Goal: Task Accomplishment & Management: Complete application form

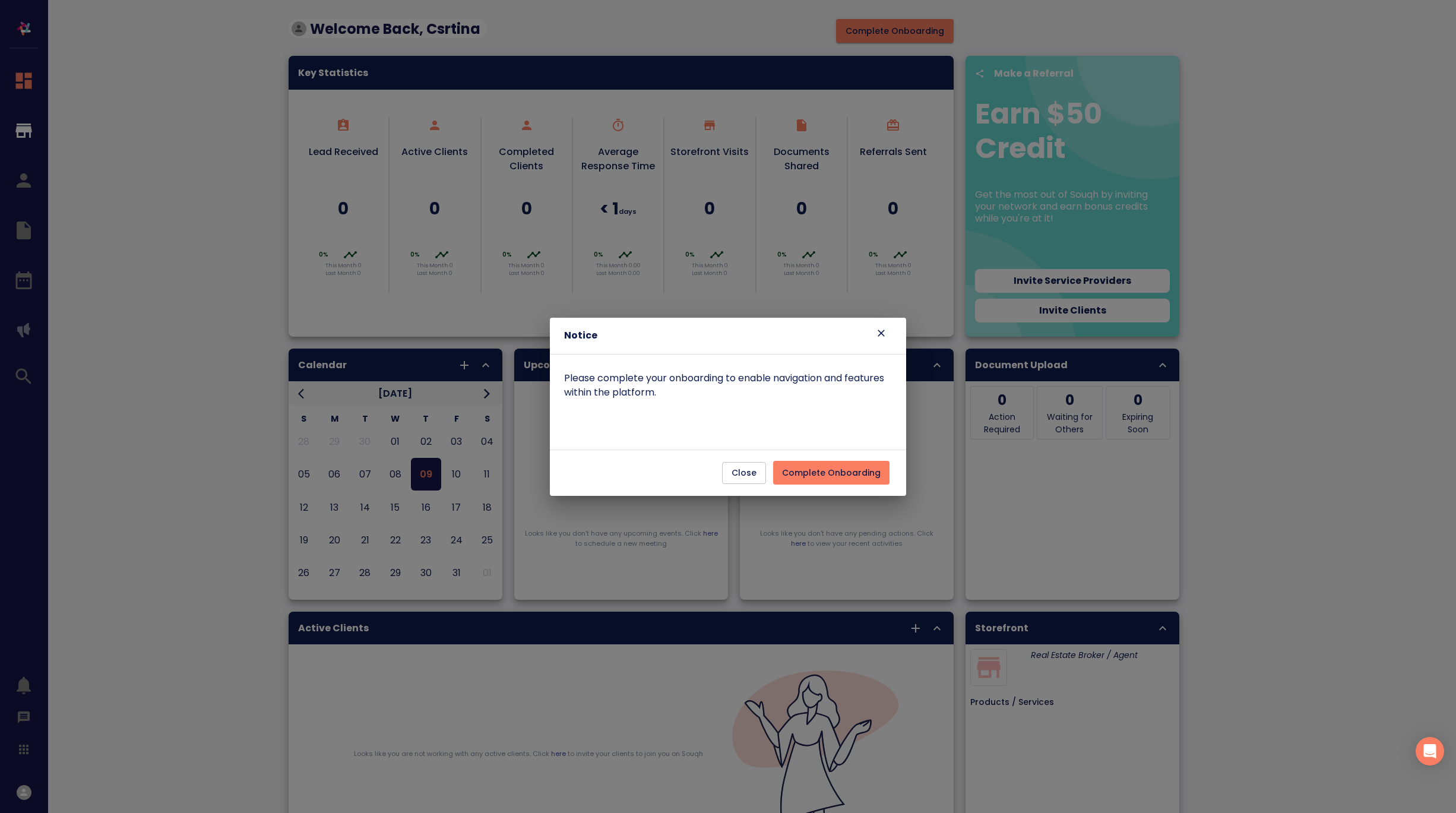
click at [869, 470] on span "Complete Onboarding" at bounding box center [831, 474] width 98 height 15
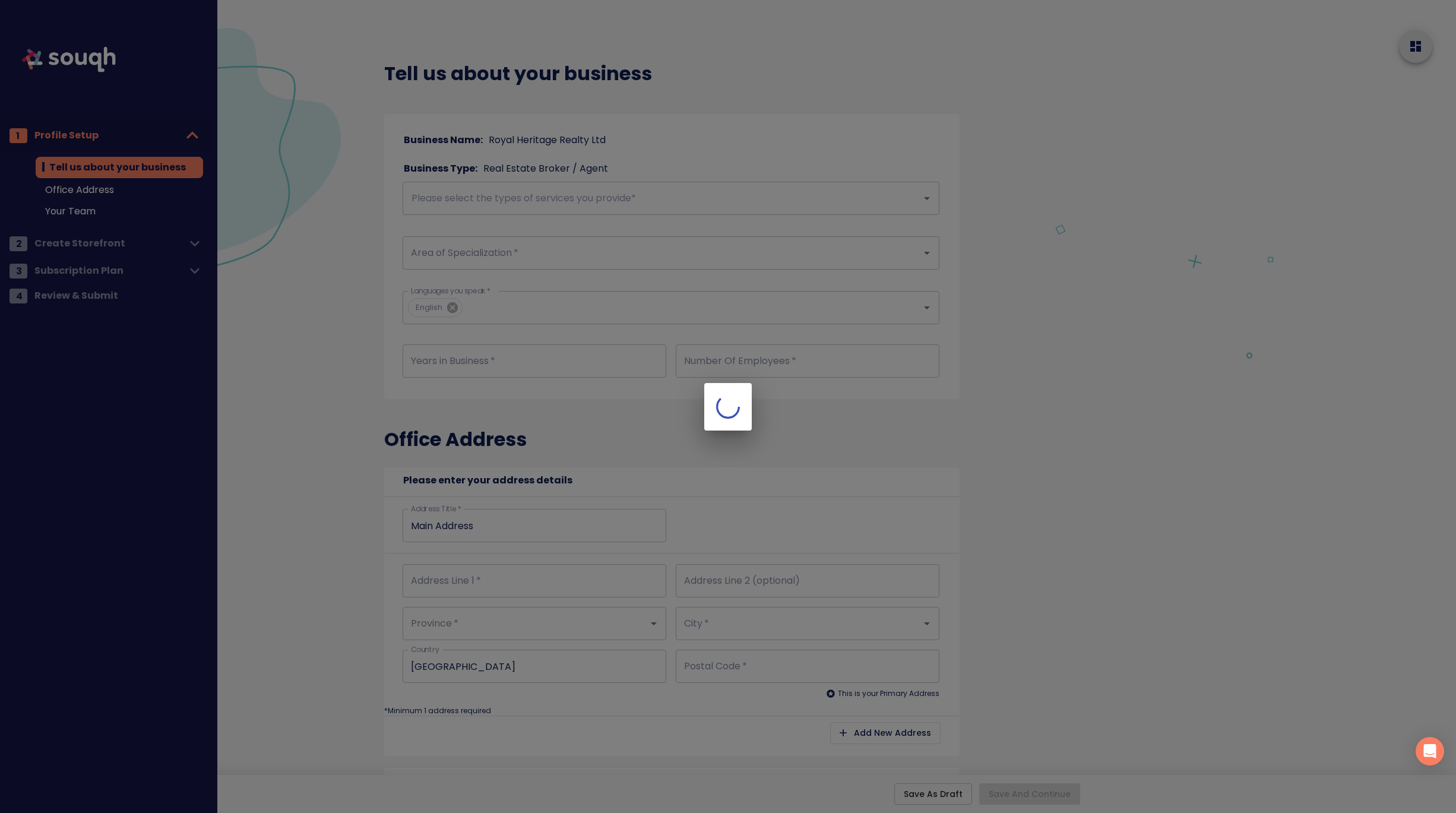
checkbox input "true"
type input "Main Address"
checkbox input "true"
type input "Main Address"
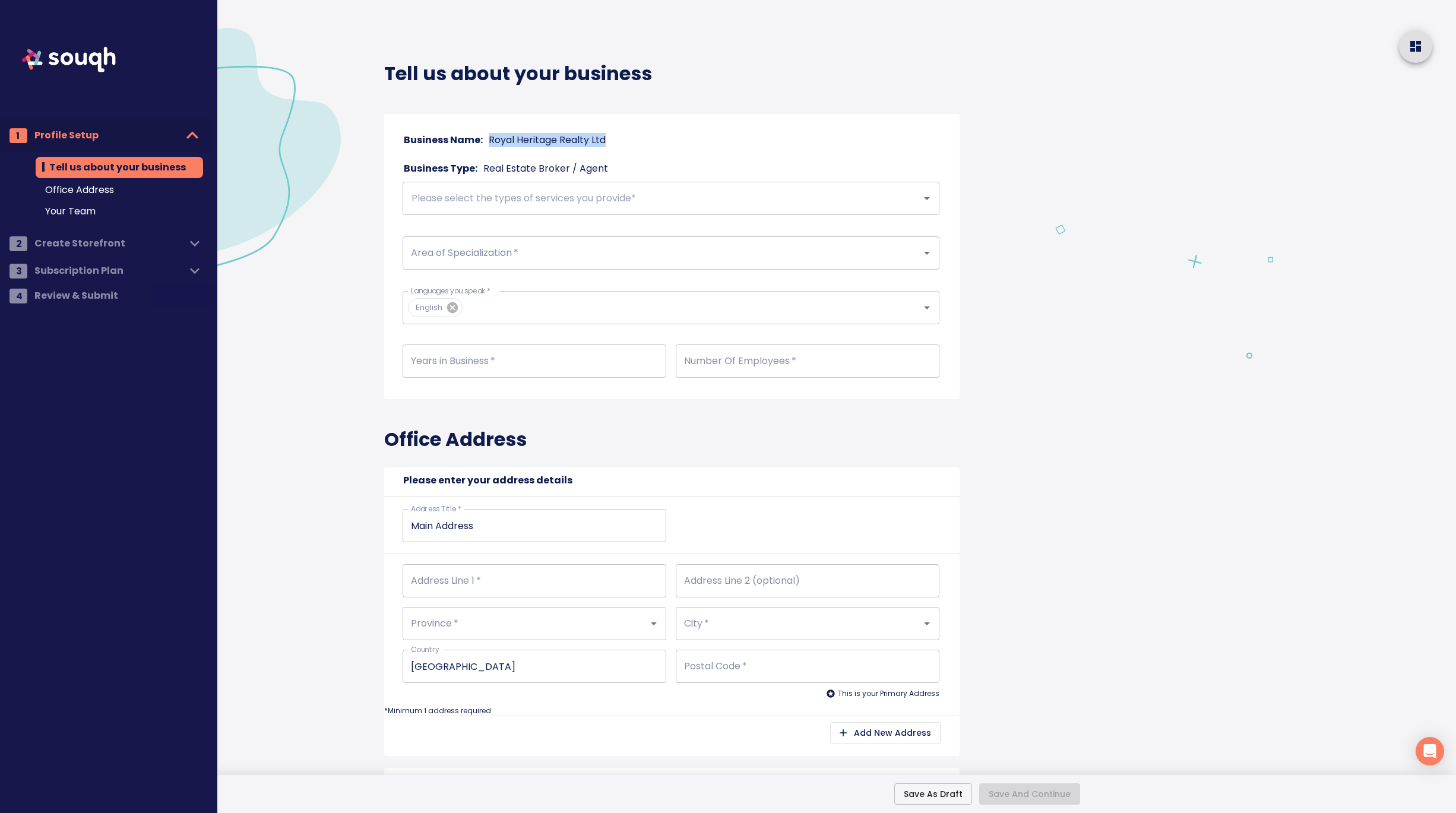
drag, startPoint x: 617, startPoint y: 140, endPoint x: 484, endPoint y: 144, distance: 133.1
click at [484, 144] on div "Business Name: Royal Heritage Realty Ltd" at bounding box center [670, 139] width 546 height 16
copy p "Royal Heritage Realty Ltd"
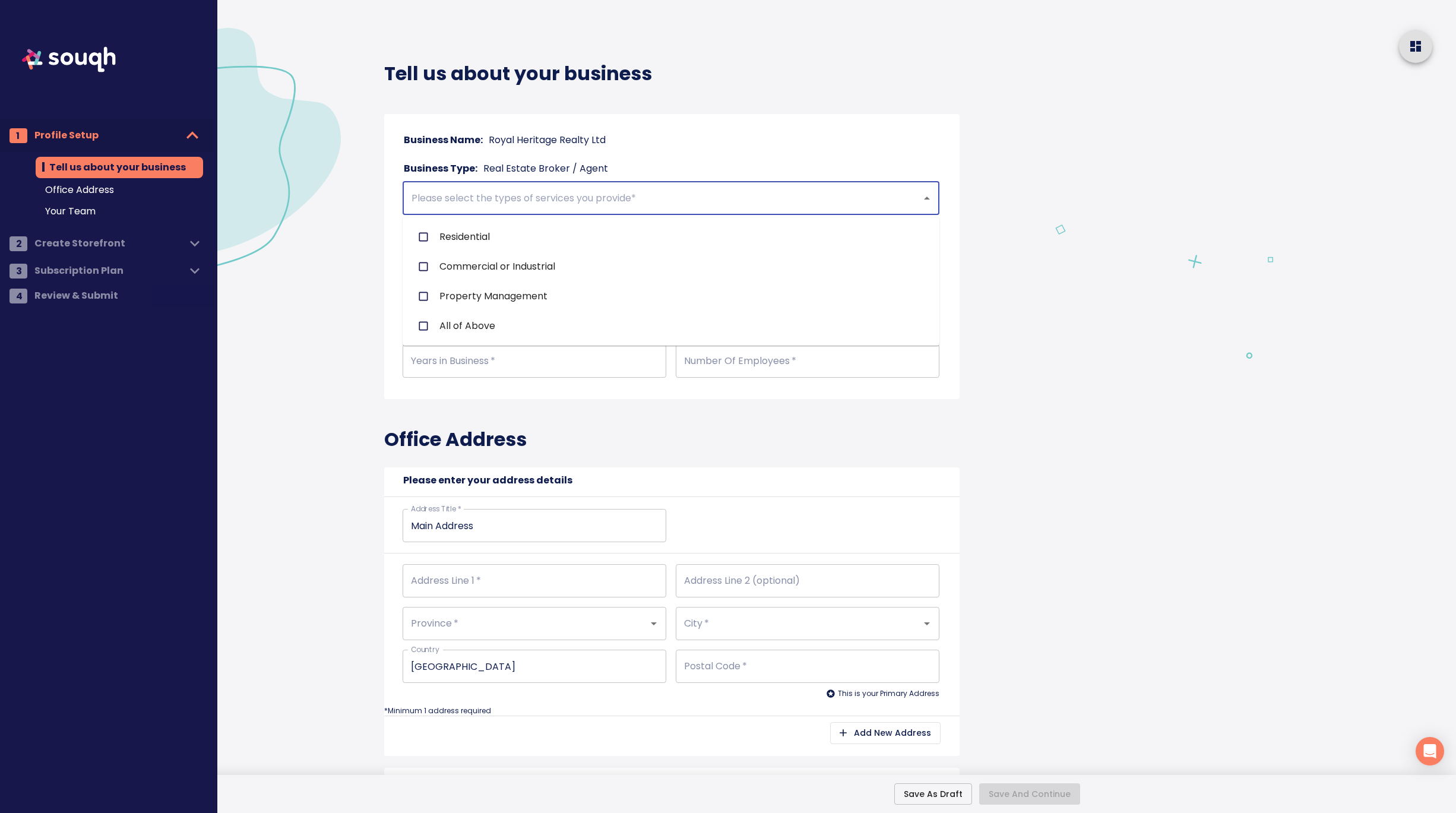
click at [494, 203] on input "text" at bounding box center [654, 198] width 493 height 23
click at [566, 194] on input "text" at bounding box center [654, 198] width 493 height 23
click at [592, 199] on input "text" at bounding box center [654, 198] width 493 height 23
click at [488, 234] on li "Residential" at bounding box center [670, 236] width 536 height 30
click at [539, 198] on input "text" at bounding box center [691, 198] width 420 height 23
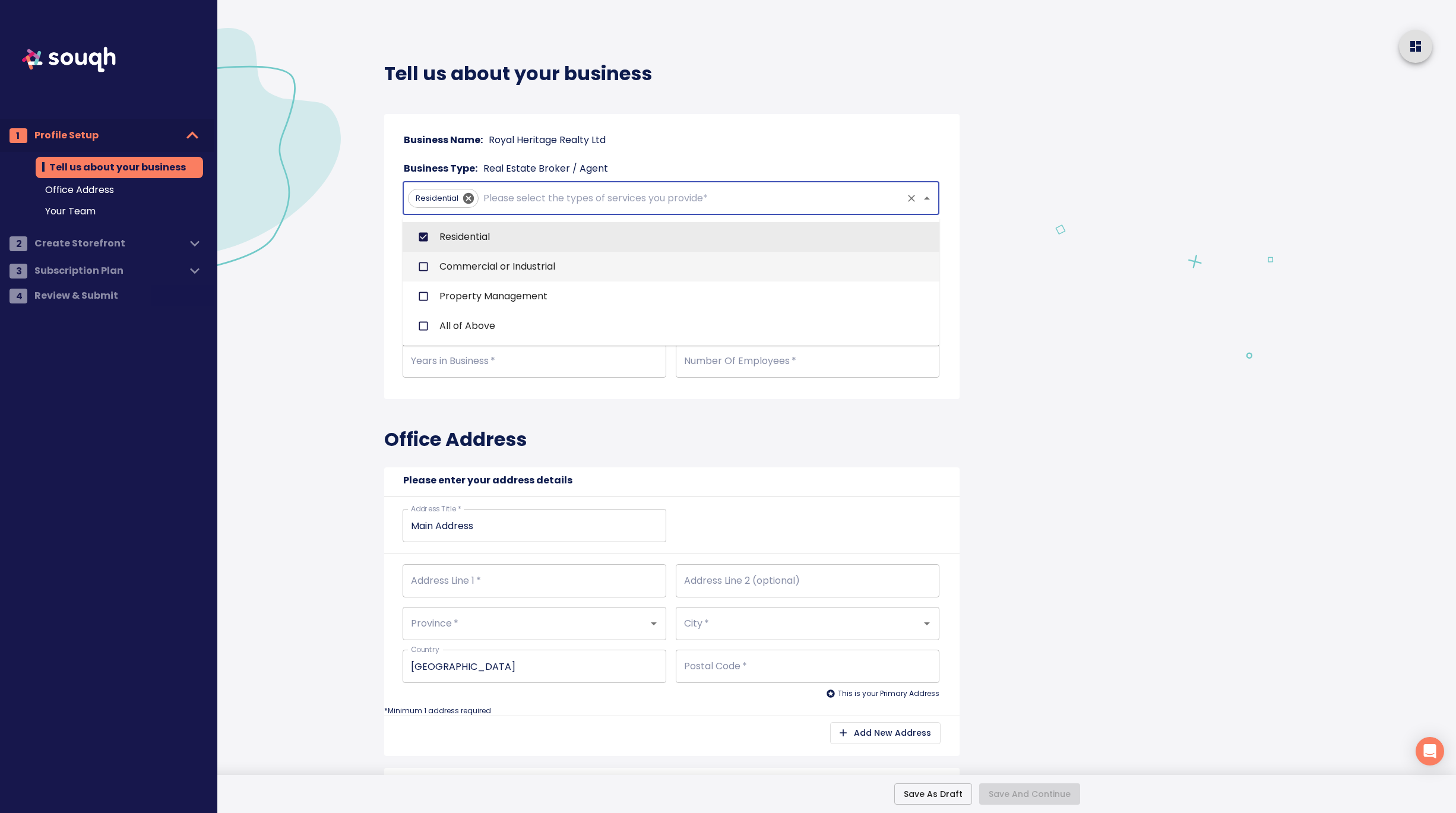
click at [491, 266] on li "Commercial or Industrial" at bounding box center [670, 266] width 536 height 30
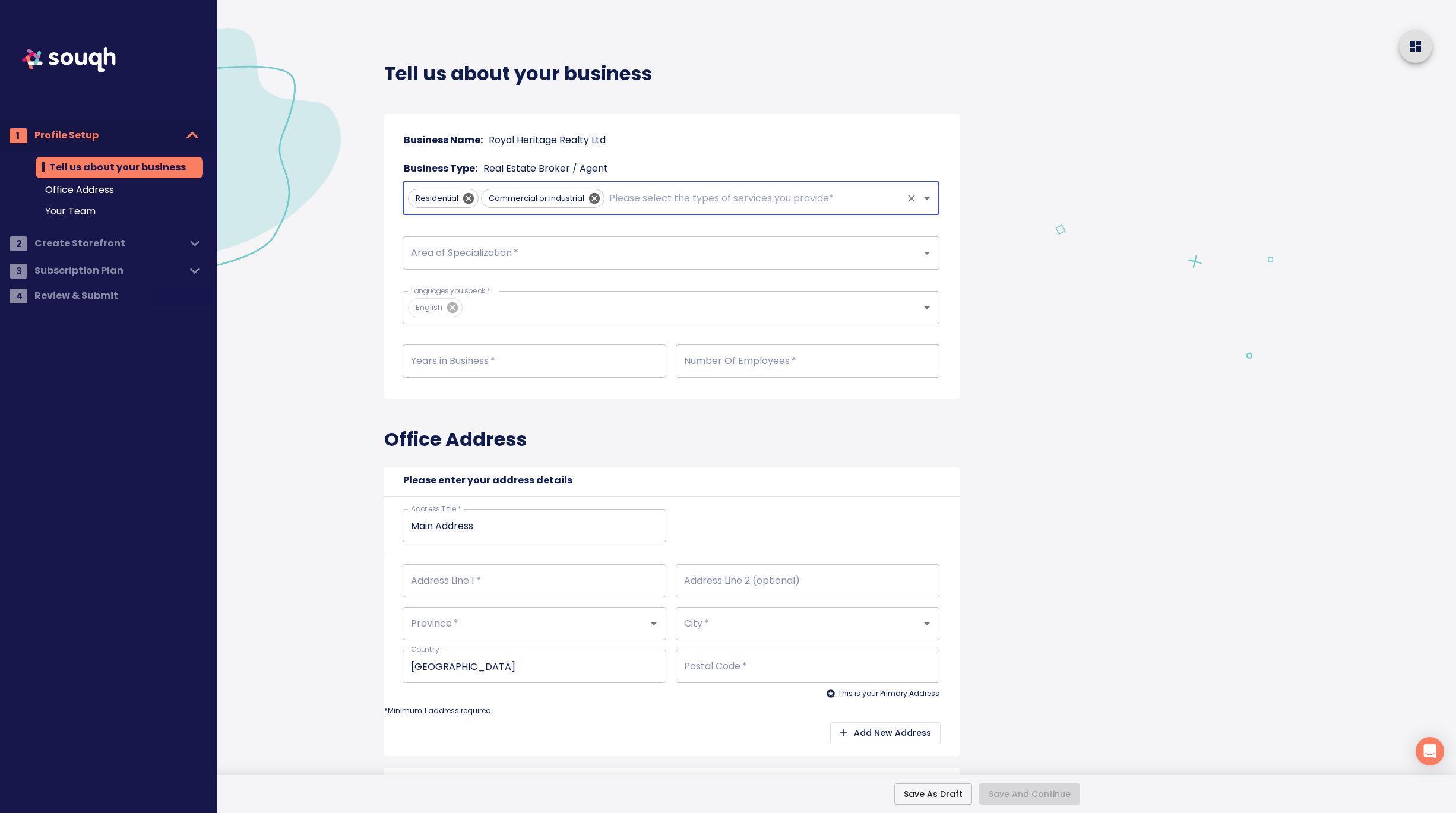
click at [485, 253] on input "Area of Specialization   *" at bounding box center [654, 254] width 493 height 23
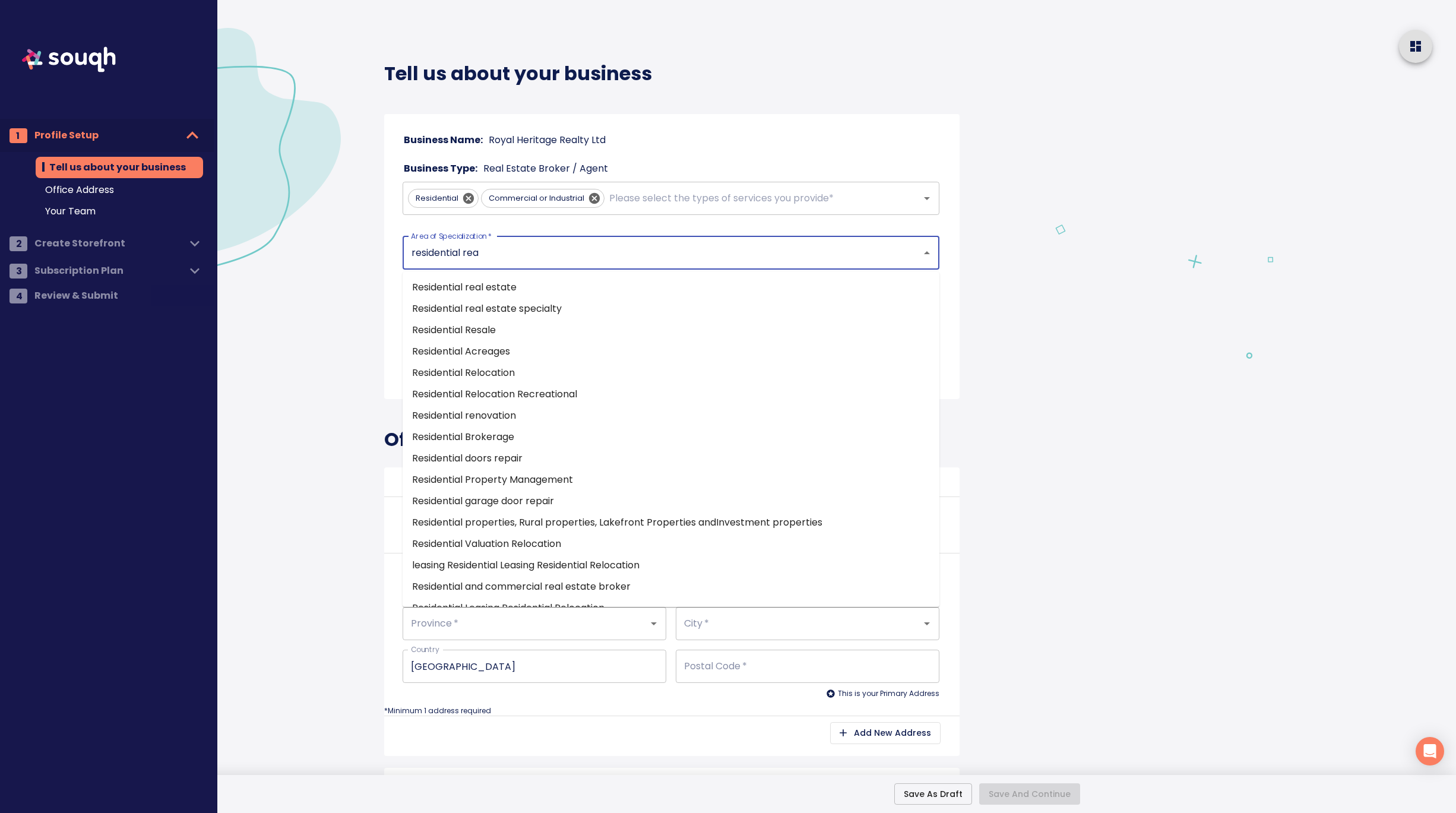
type input "residential real"
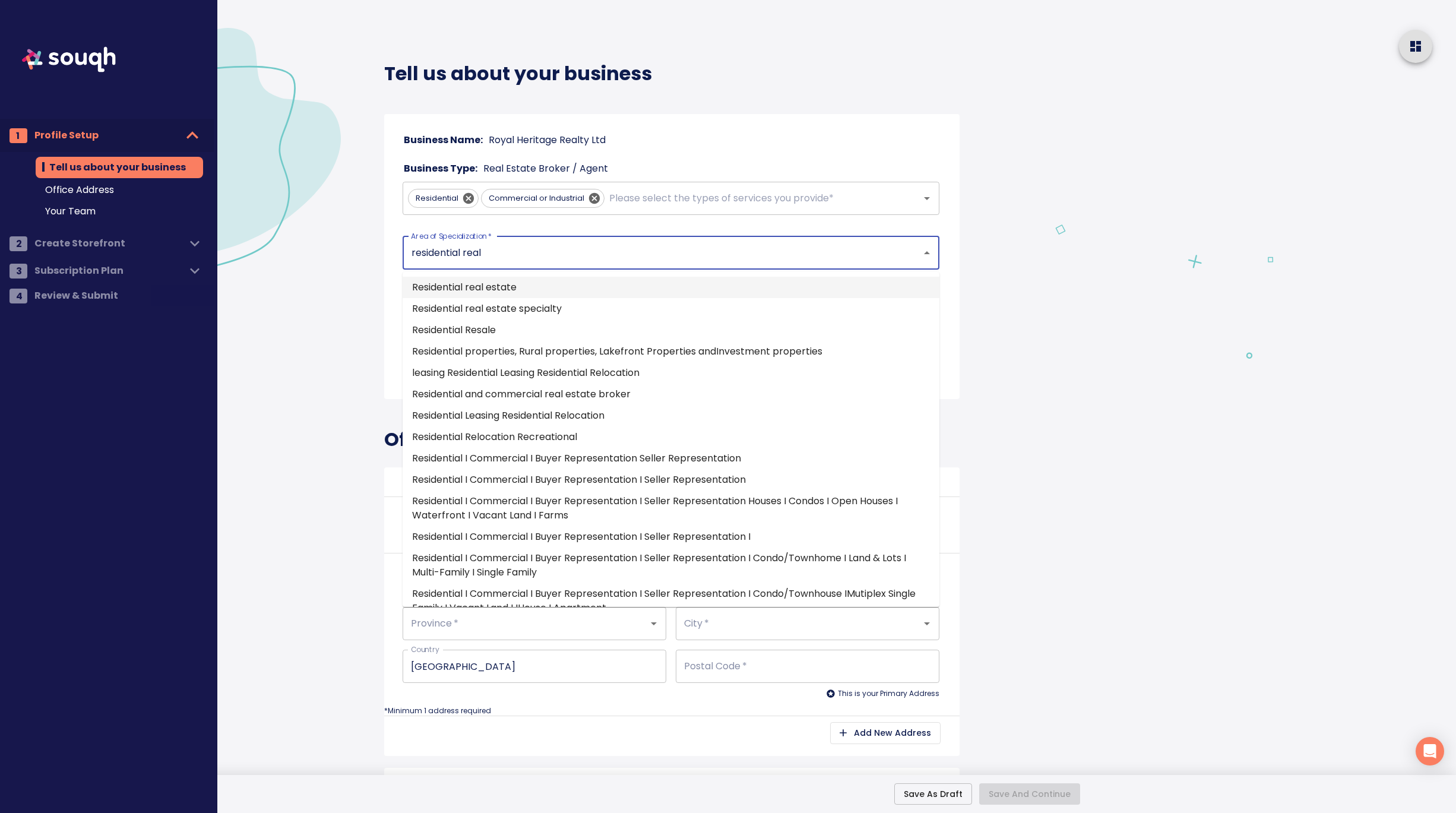
click at [509, 290] on li "Residential real estate" at bounding box center [670, 287] width 536 height 21
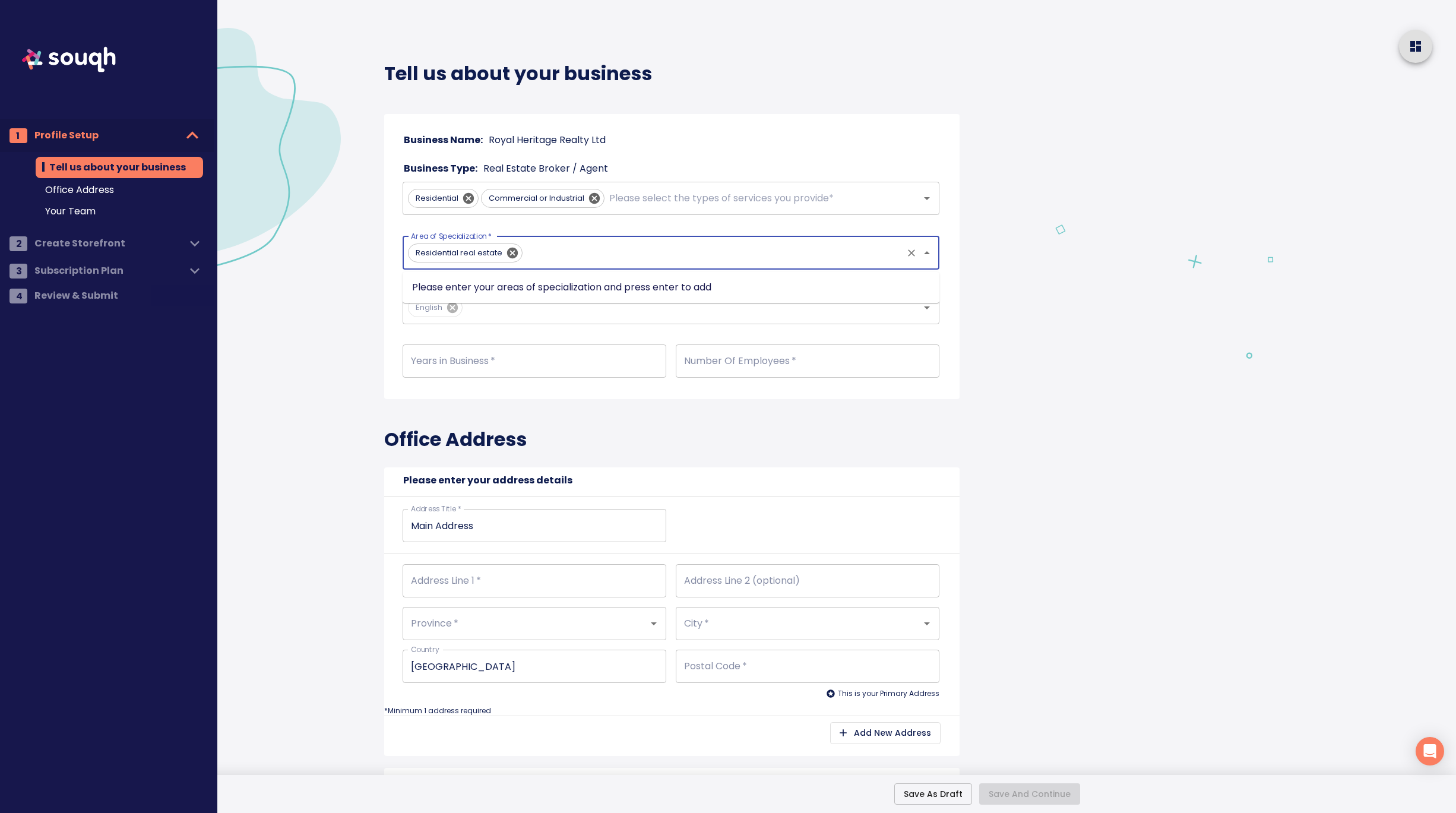
click at [566, 252] on input "Area of Specialization   *" at bounding box center [713, 254] width 375 height 23
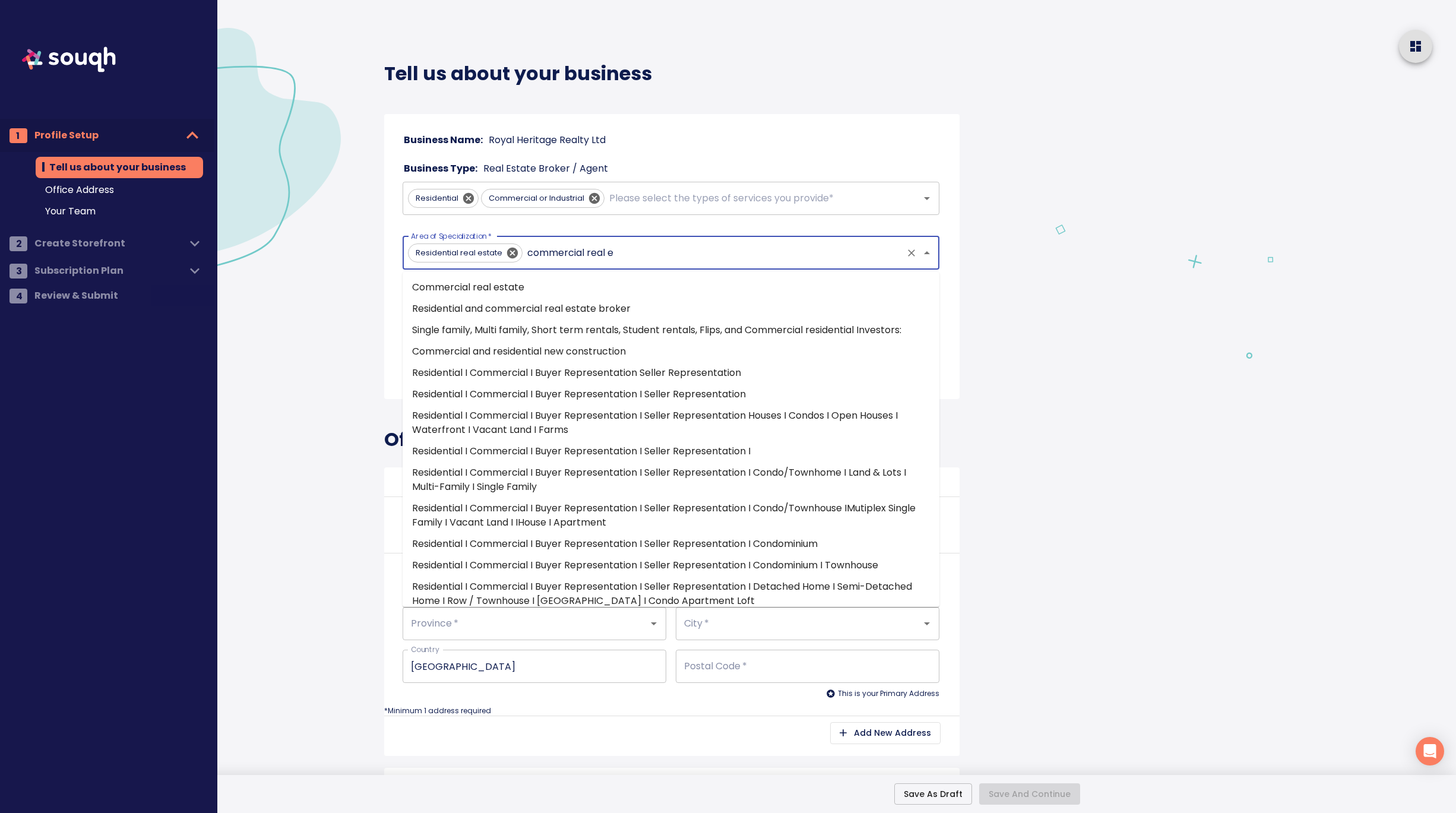
type input "commercial real es"
click at [529, 284] on li "Commercial real estate" at bounding box center [670, 287] width 536 height 21
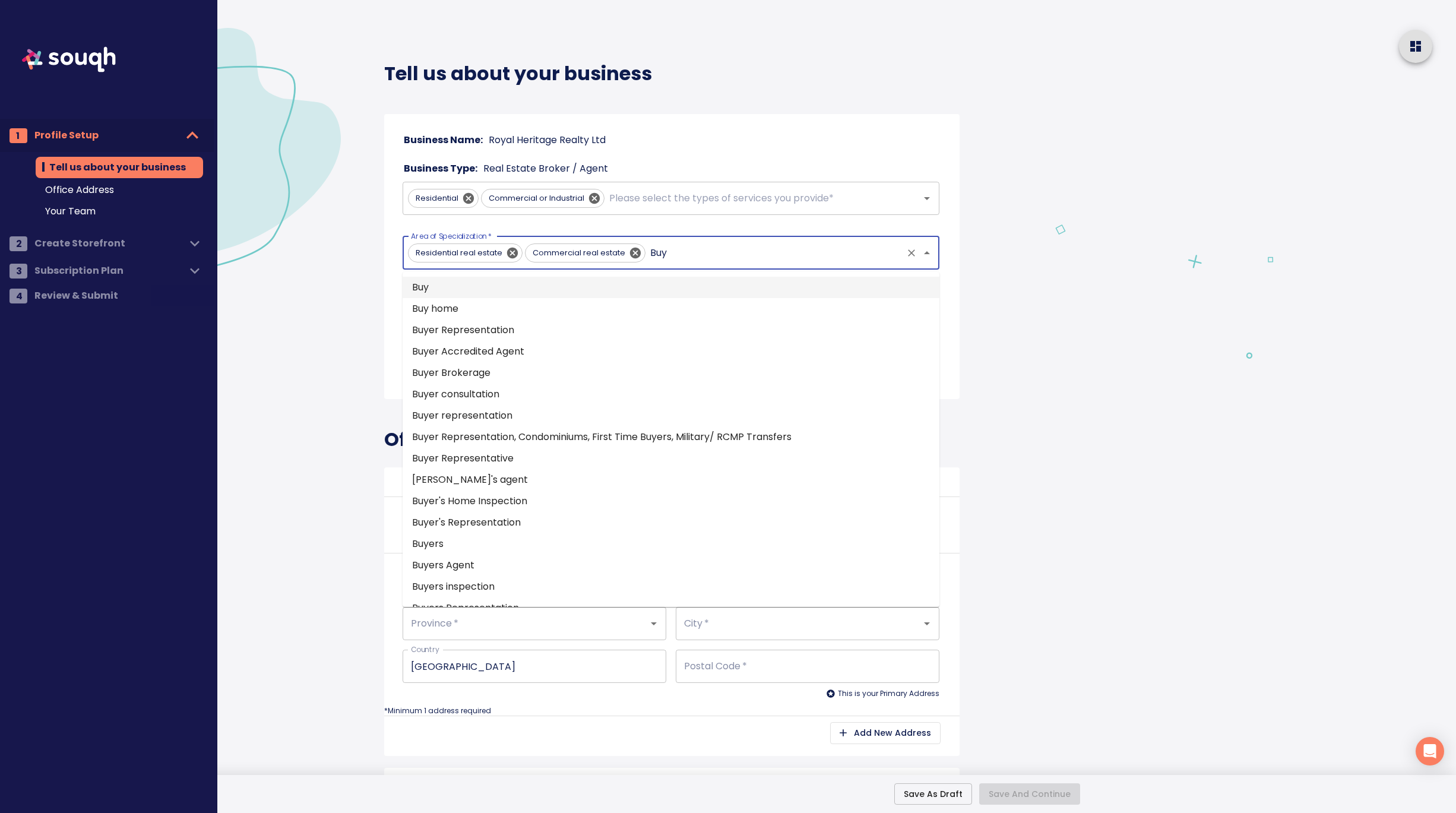
type input "Buyi"
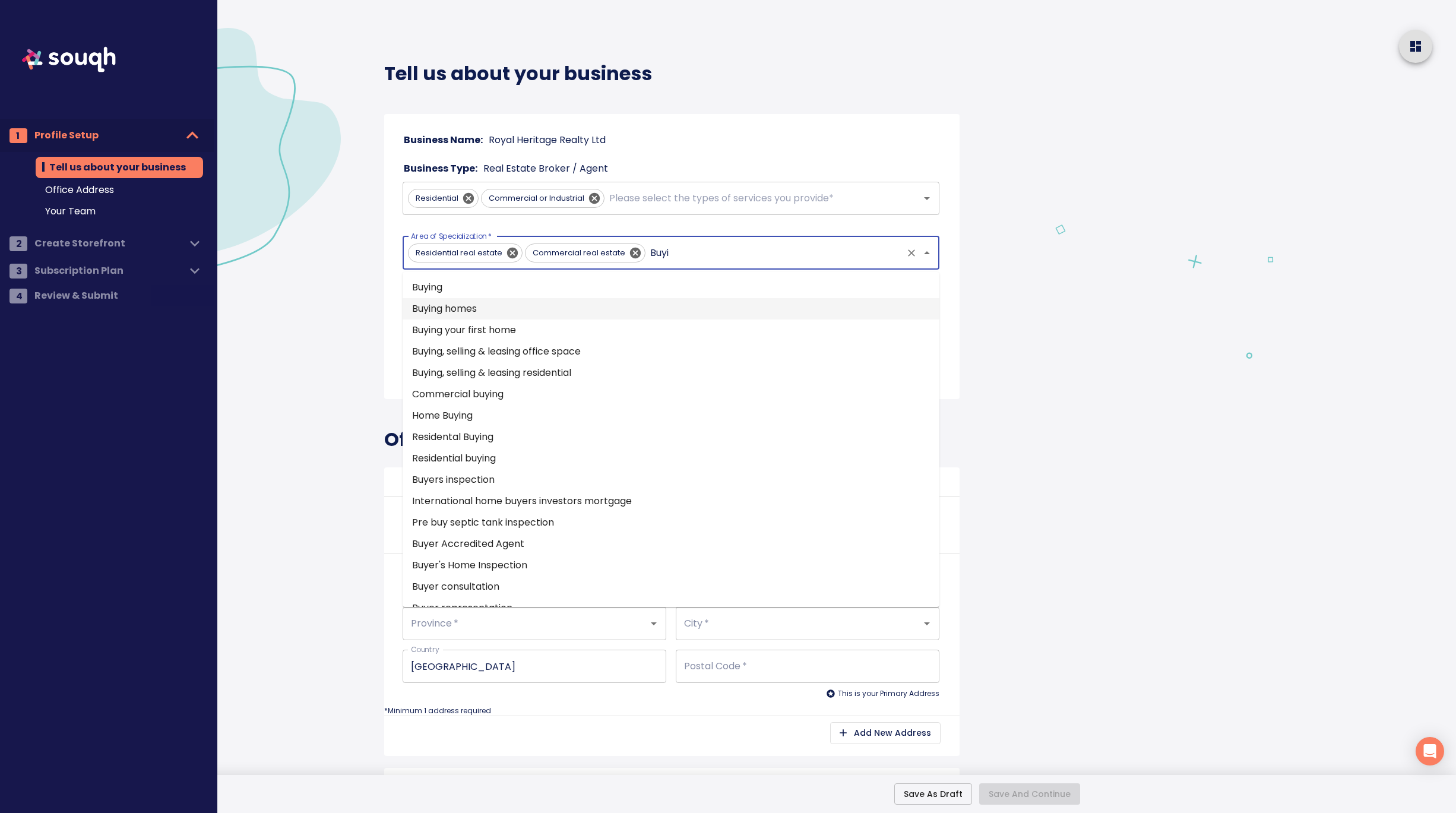
drag, startPoint x: 640, startPoint y: 296, endPoint x: 637, endPoint y: 308, distance: 12.4
click at [637, 308] on ul "Buying Buying homes Buying your first home Buying, selling & leasing office spa…" at bounding box center [670, 438] width 536 height 335
click at [637, 308] on li "Buying homes" at bounding box center [670, 309] width 536 height 21
type input "Selling"
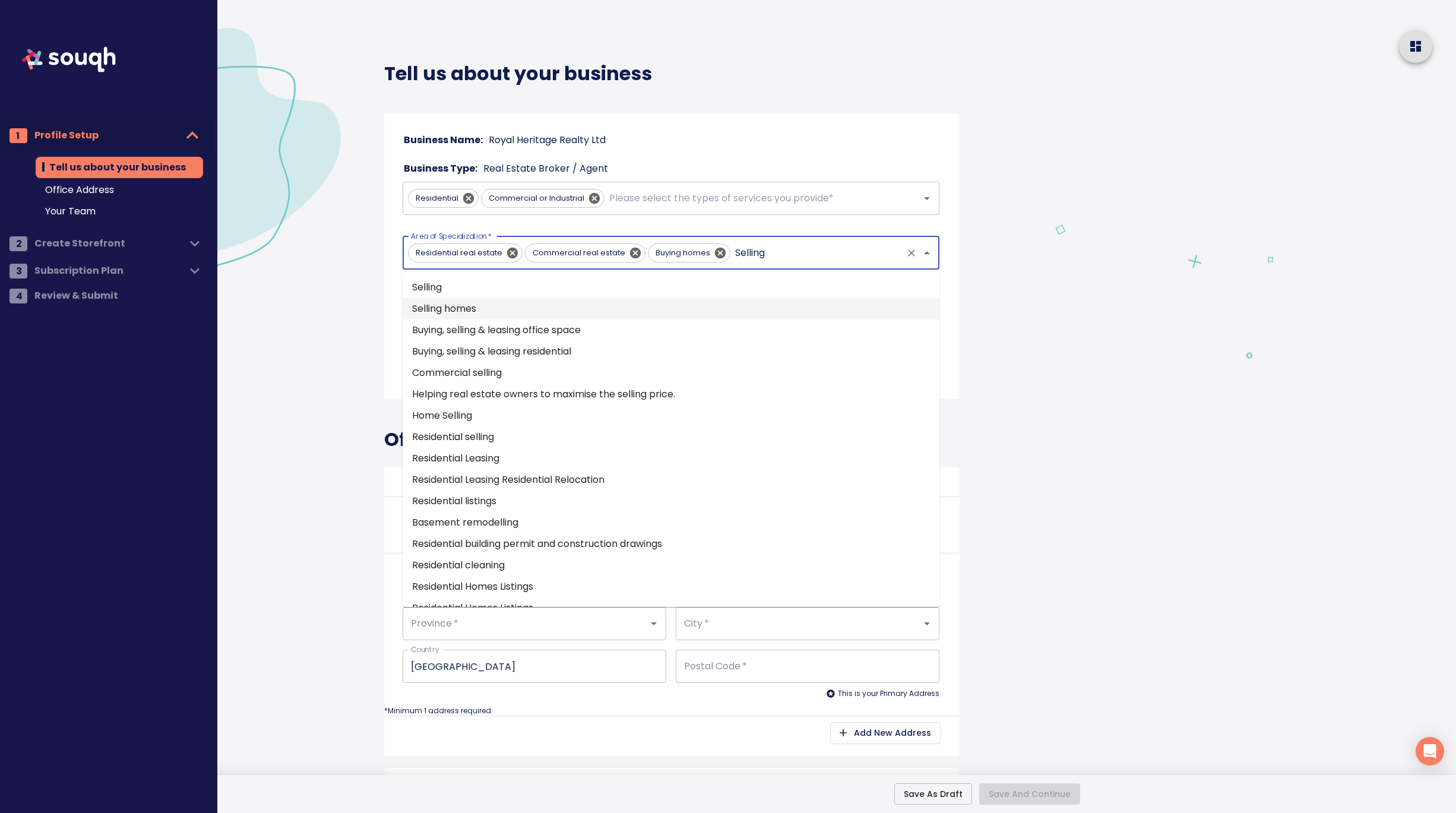
click at [688, 302] on li "Selling homes" at bounding box center [670, 309] width 536 height 21
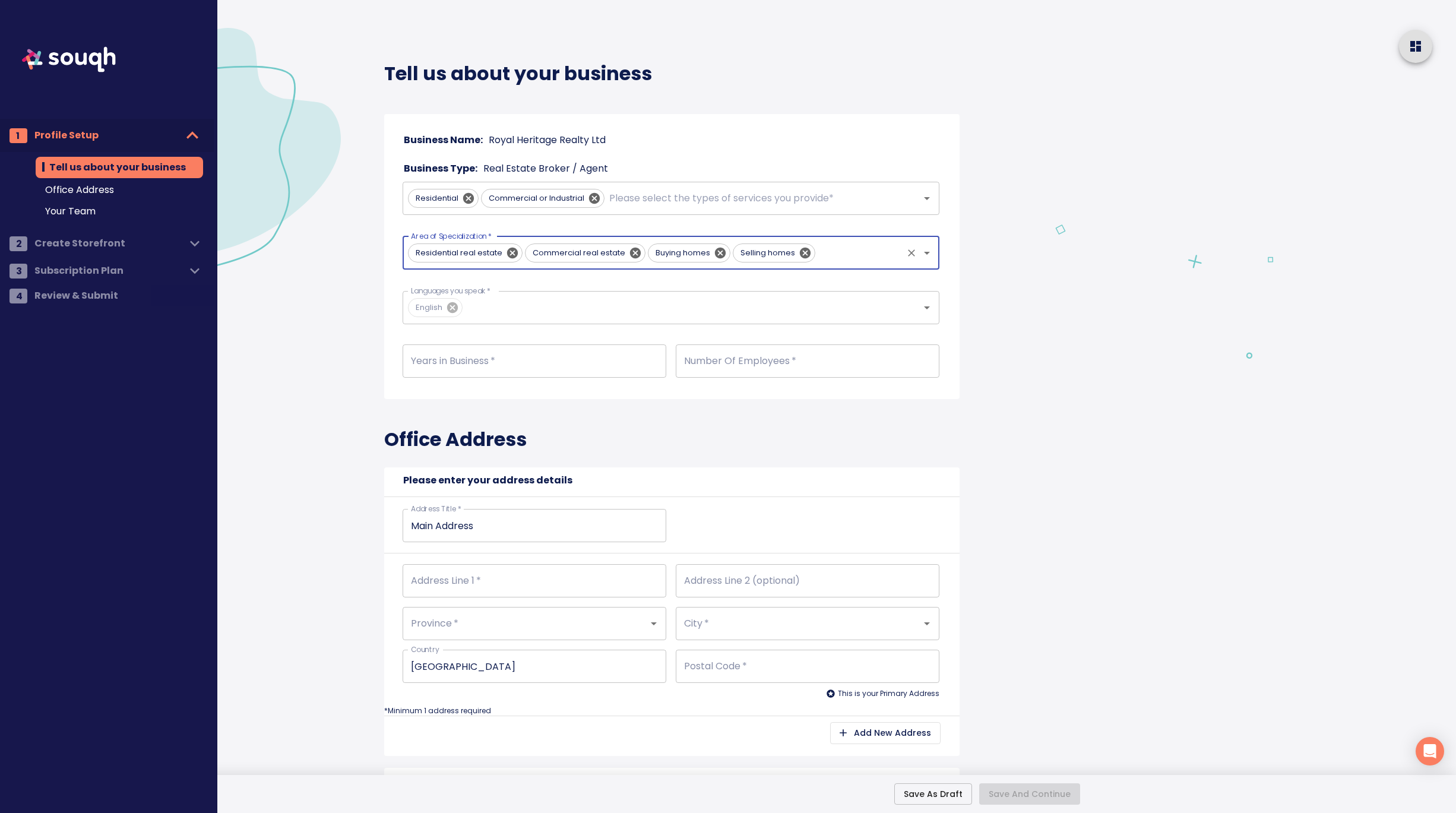
click at [454, 363] on input "number" at bounding box center [534, 360] width 264 height 33
type input "5"
click at [766, 362] on input "number" at bounding box center [807, 360] width 264 height 33
type input "1"
click at [925, 447] on div "Office Address Please enter your address details Address Title   * Main Address…" at bounding box center [672, 583] width 576 height 369
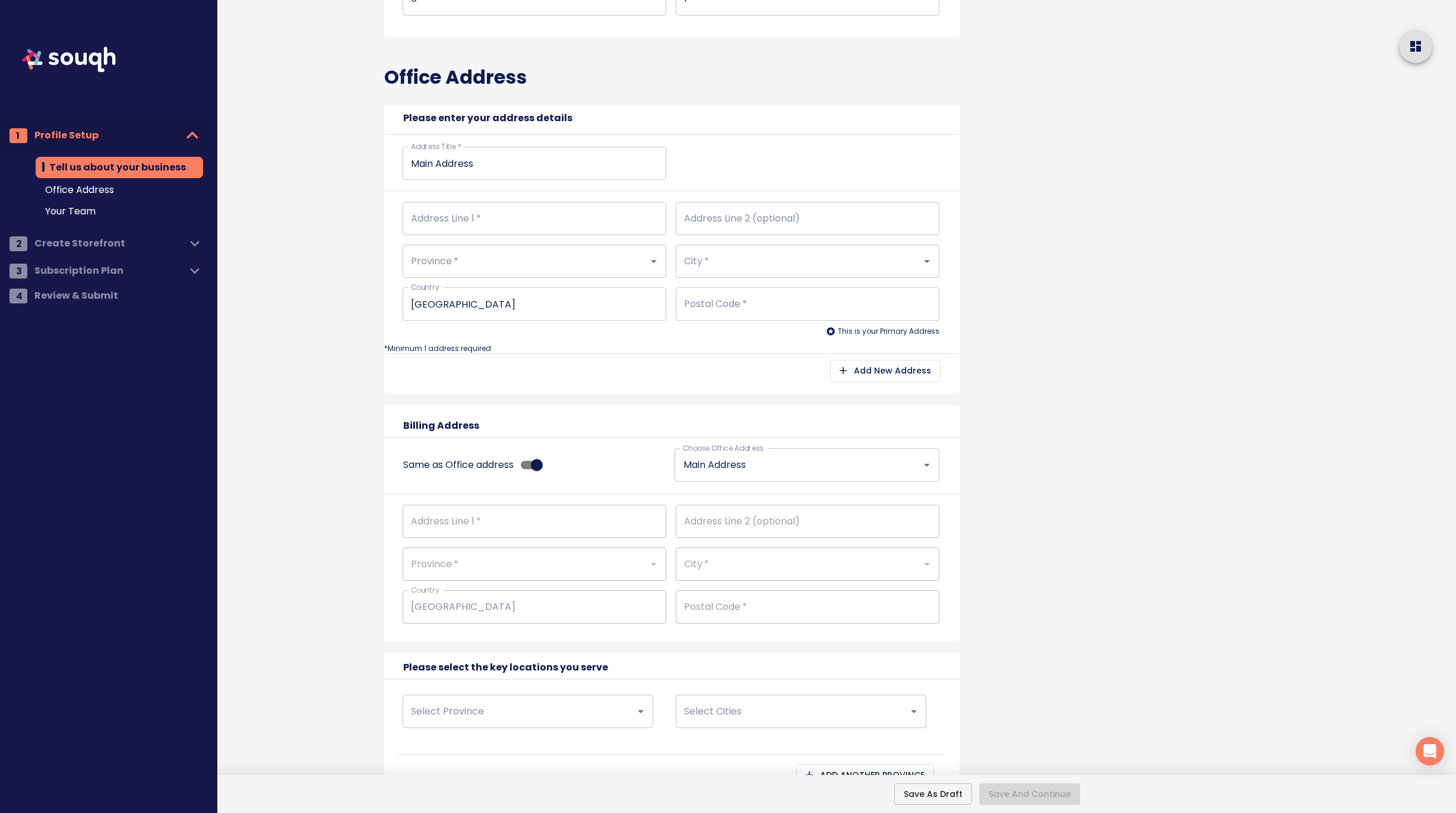
scroll to position [366, 0]
click at [485, 213] on input "Address Line 1   *" at bounding box center [534, 214] width 264 height 33
type input "2"
type input "25"
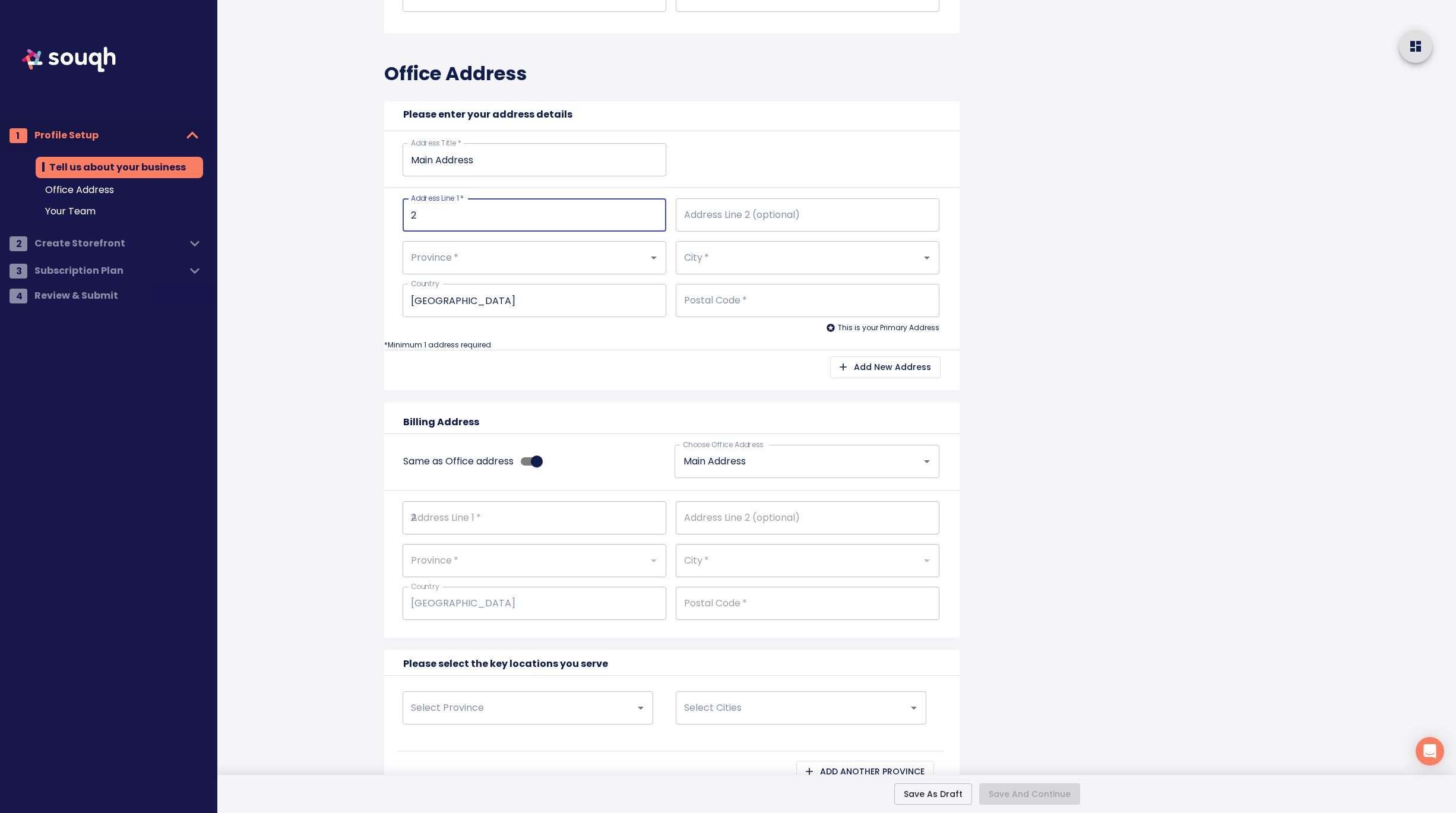
type input "25"
type input "250"
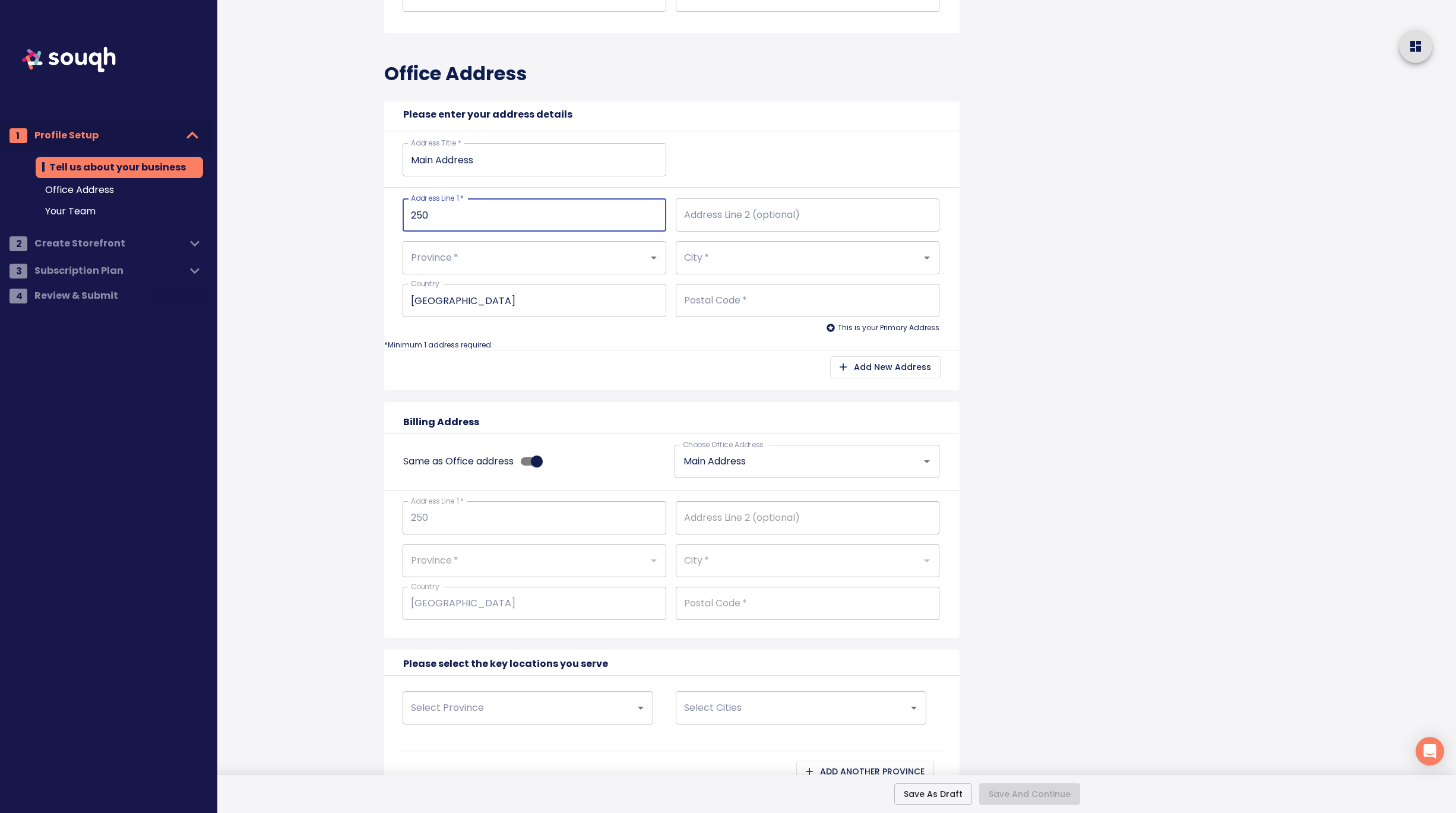
type input "250 S"
type input "250 Si"
type input "250 Sid"
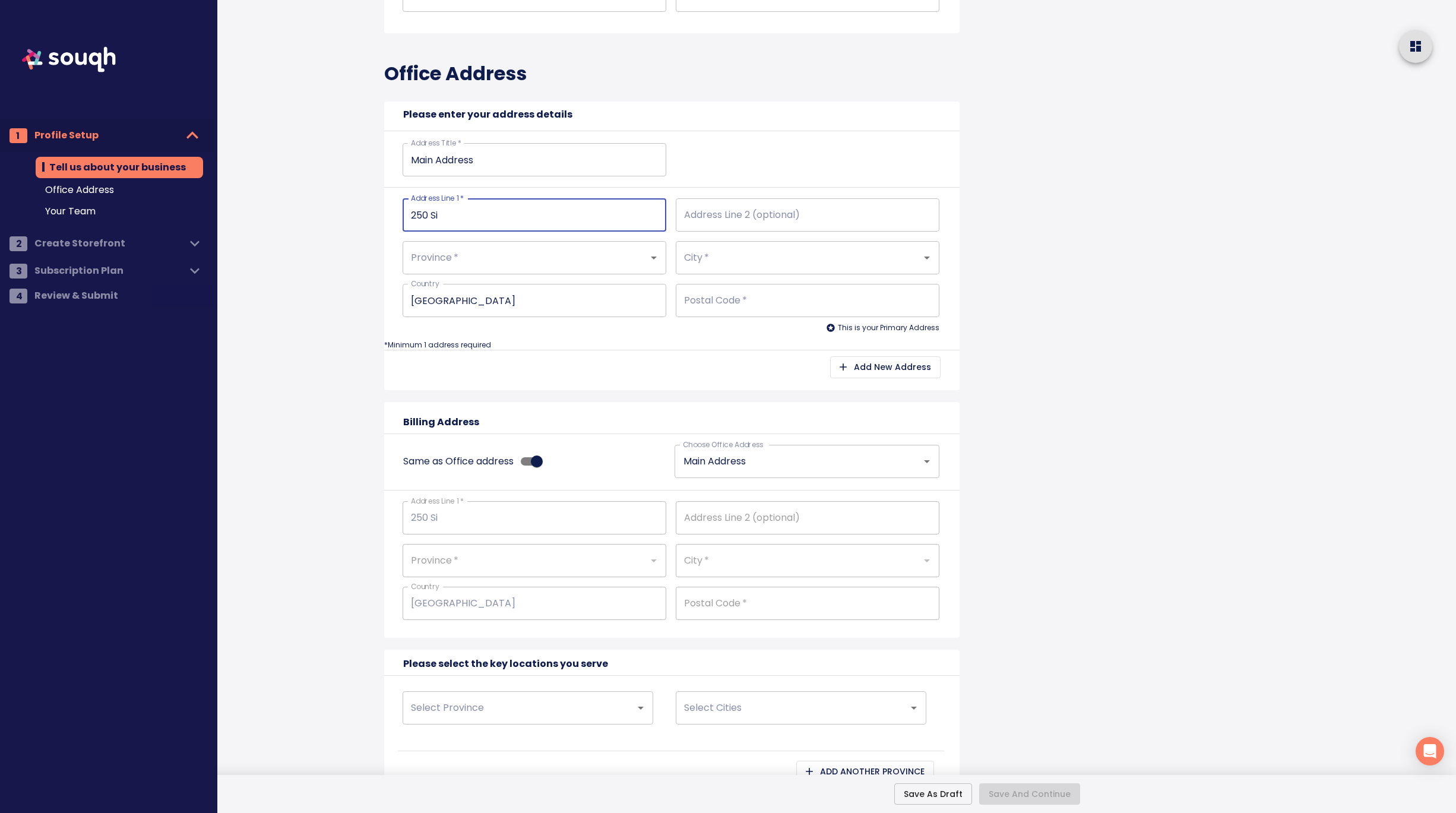
type input "250 Sid"
type input "250 Sidn"
type input "250 Sidne"
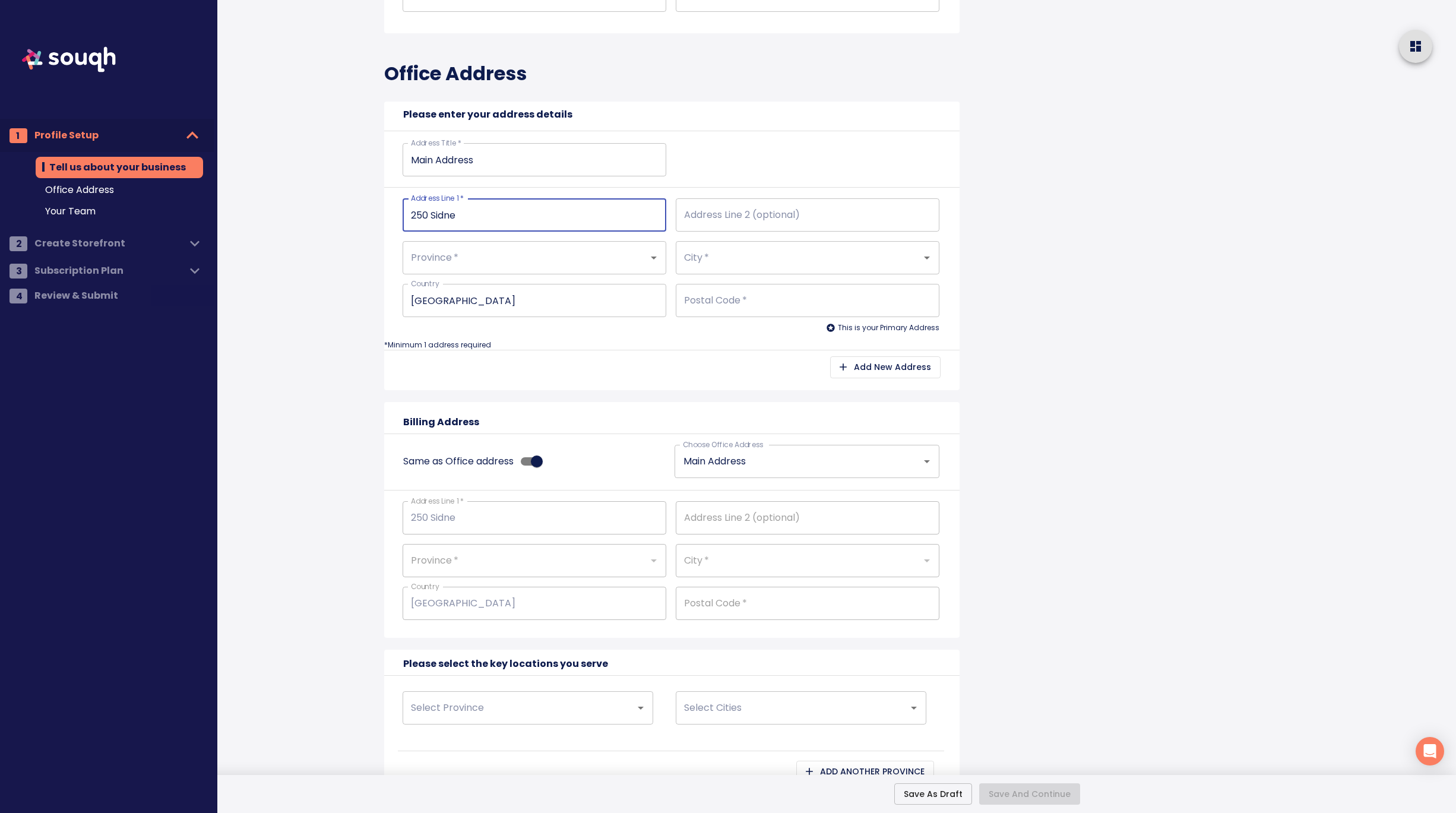
type input "250 Sidney"
type input "250 Sidney S"
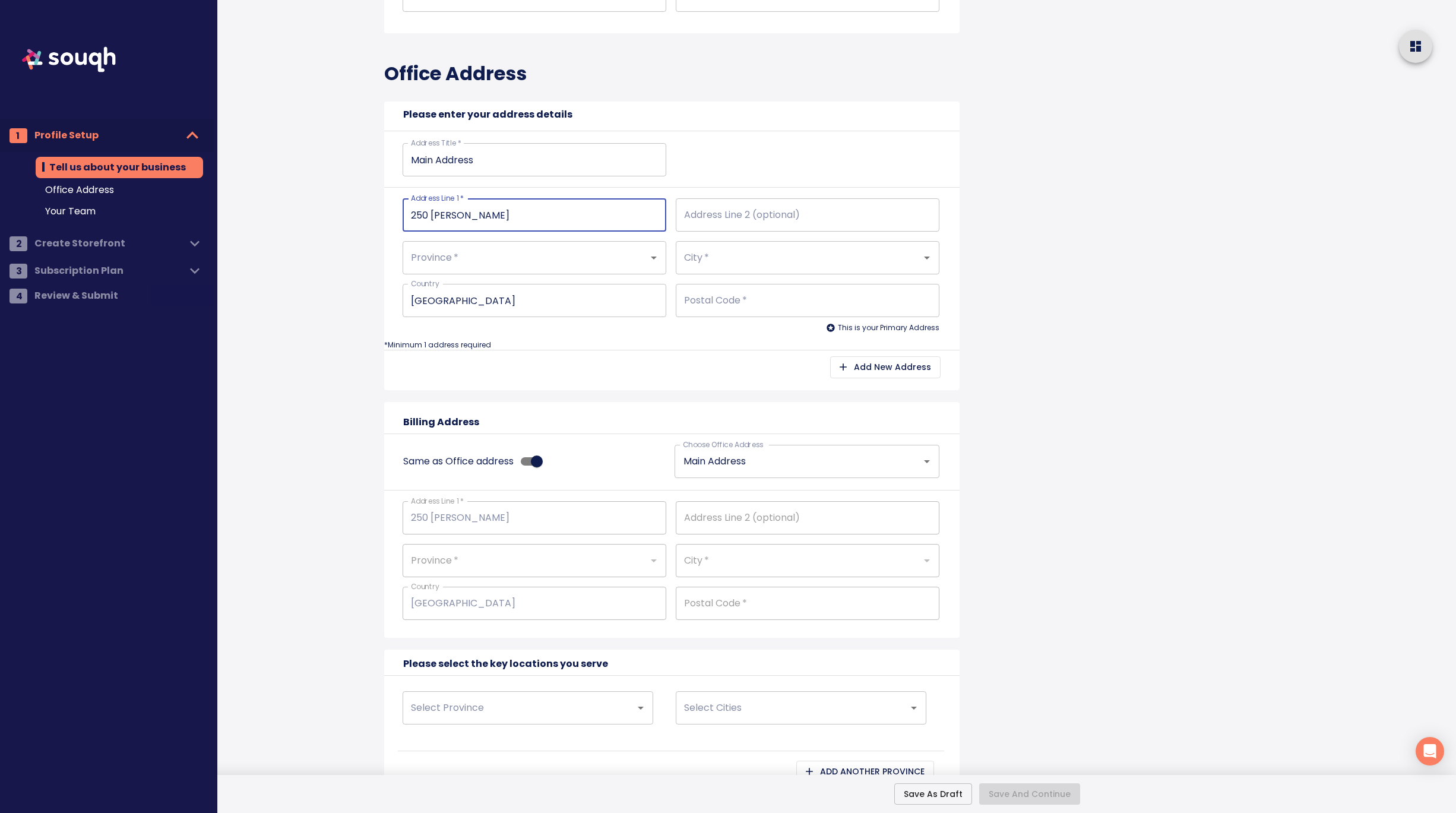
type input "250 Sidney S"
type input "250 Sidney St"
type input "250 Sidney Str"
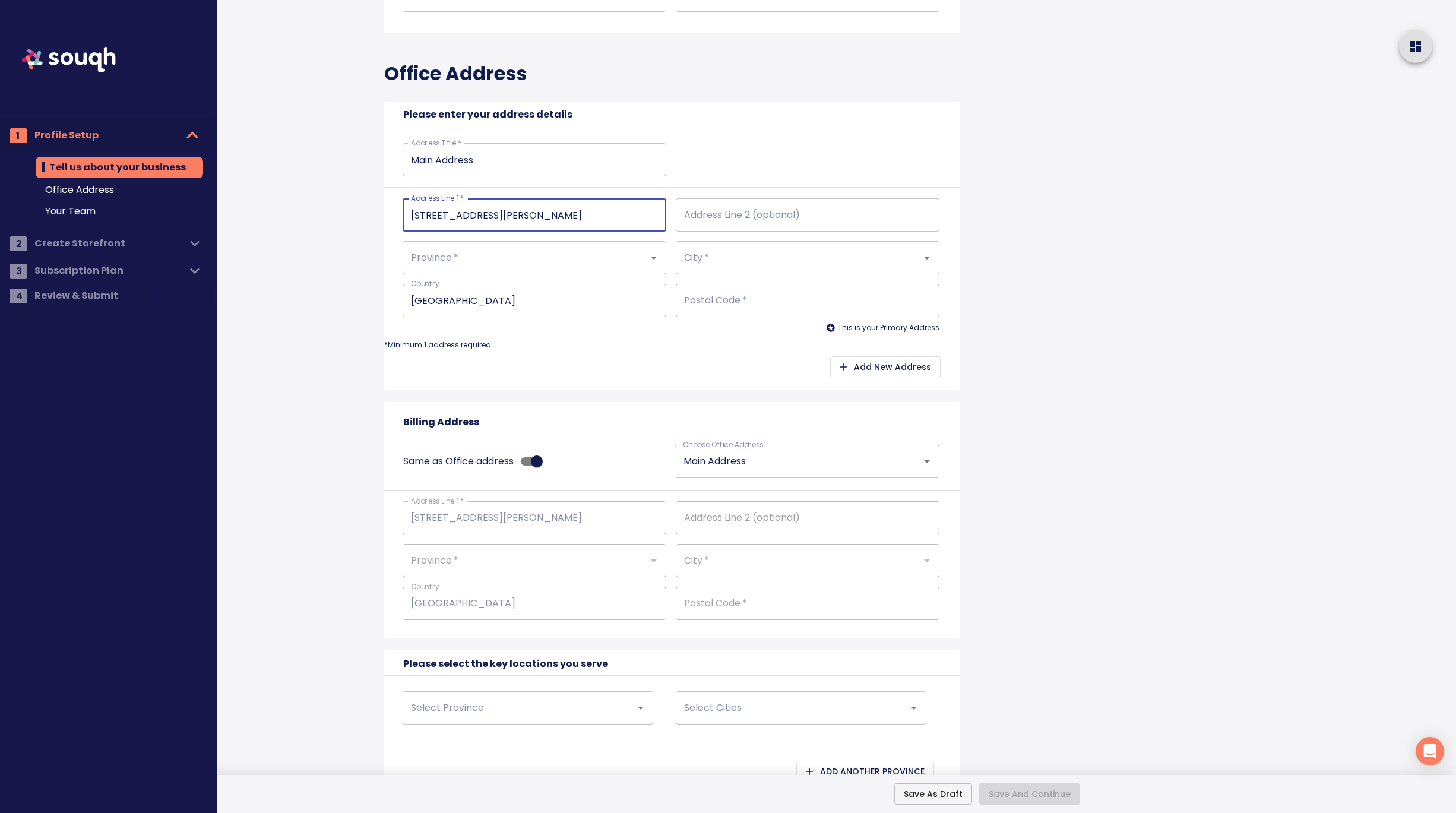
type input "250 Sidney Stre"
type input "250 Sidney Stree"
type input "250 Sidney Street"
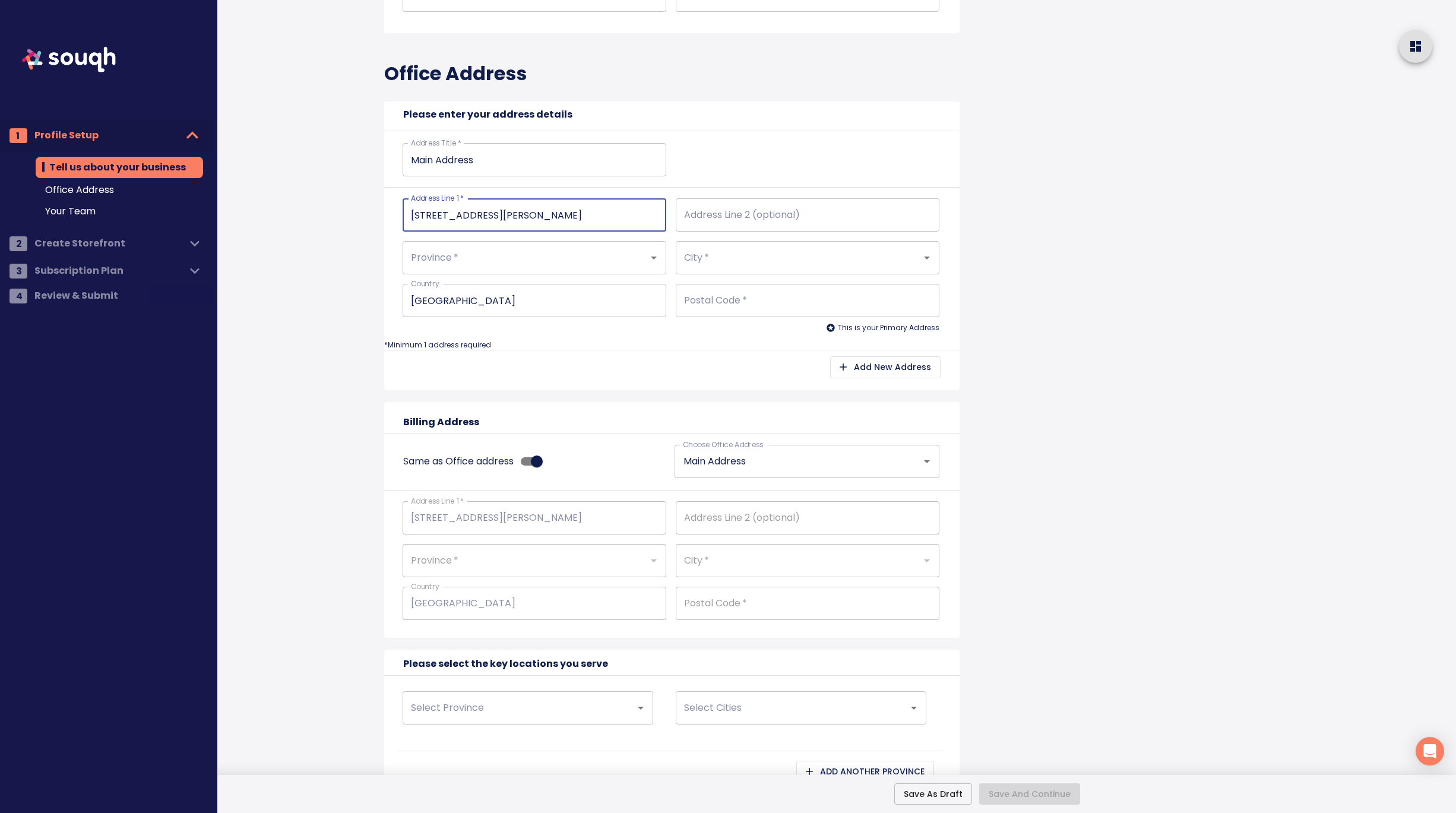
type input "250 Sidney Street"
click at [511, 256] on input "Province   *" at bounding box center [517, 258] width 220 height 23
click at [516, 295] on li "Ontario" at bounding box center [534, 292] width 264 height 21
type input "Ontario"
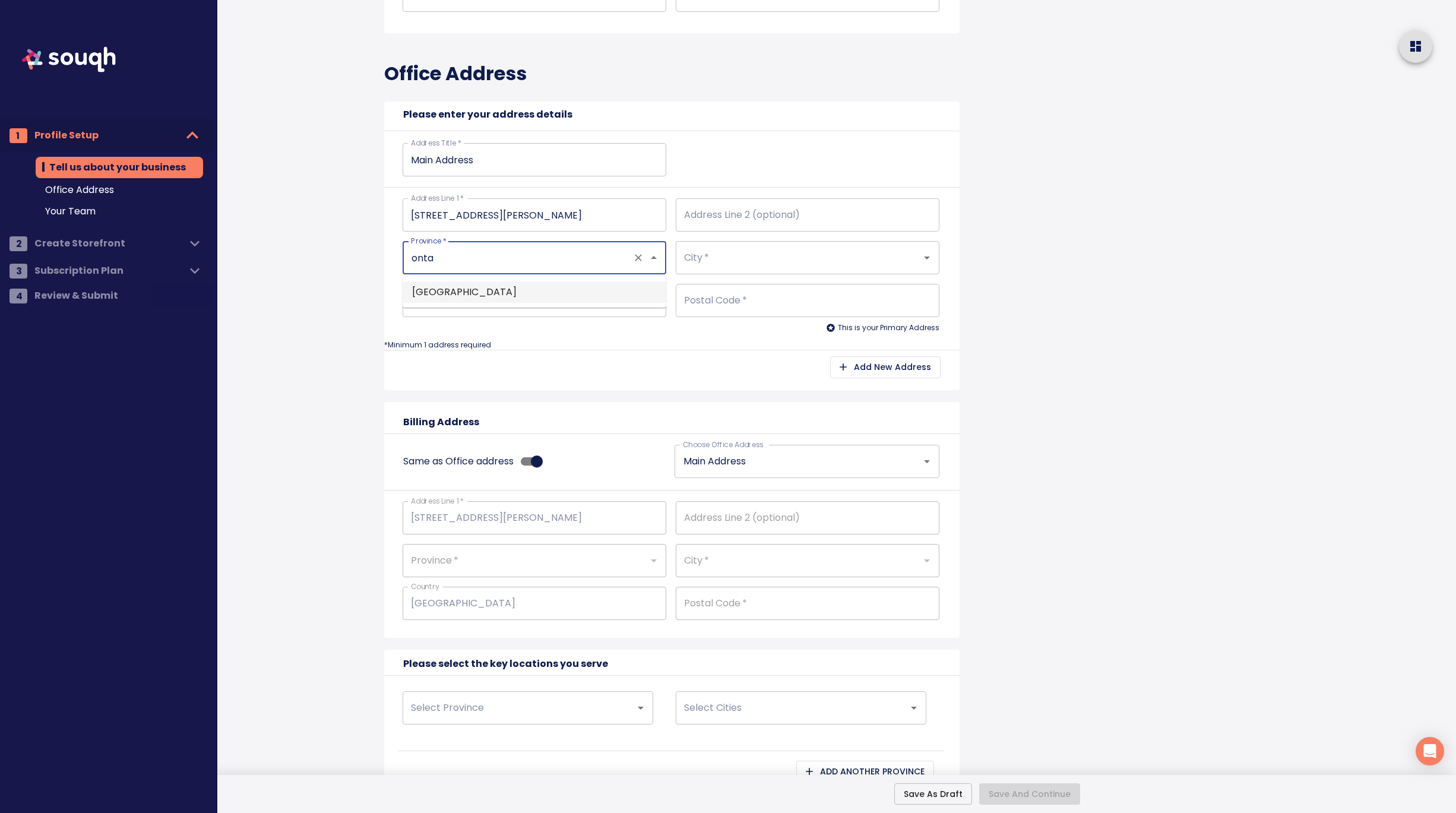
type input "Ontario"
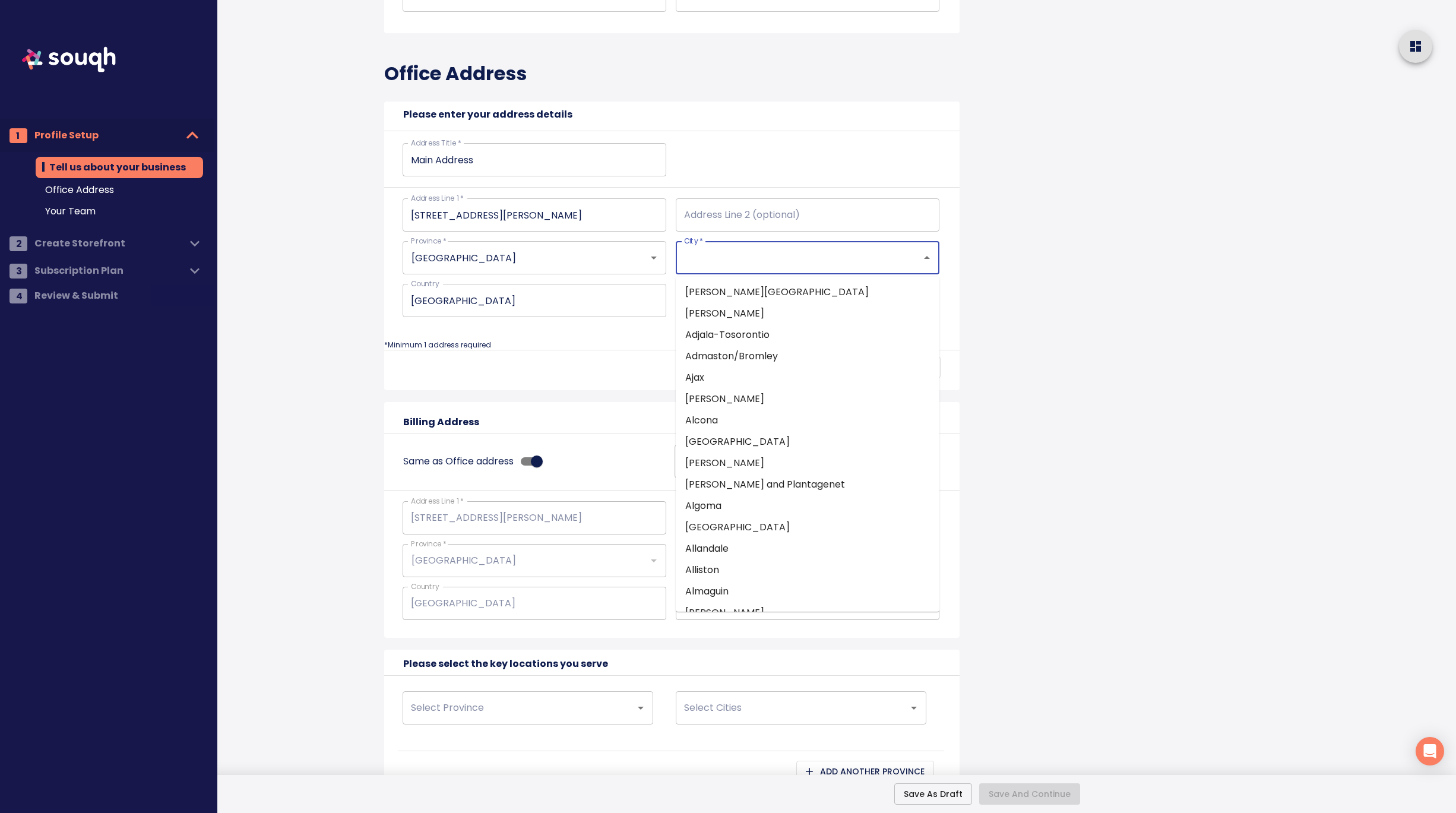
click at [716, 259] on input "City   *" at bounding box center [791, 258] width 220 height 23
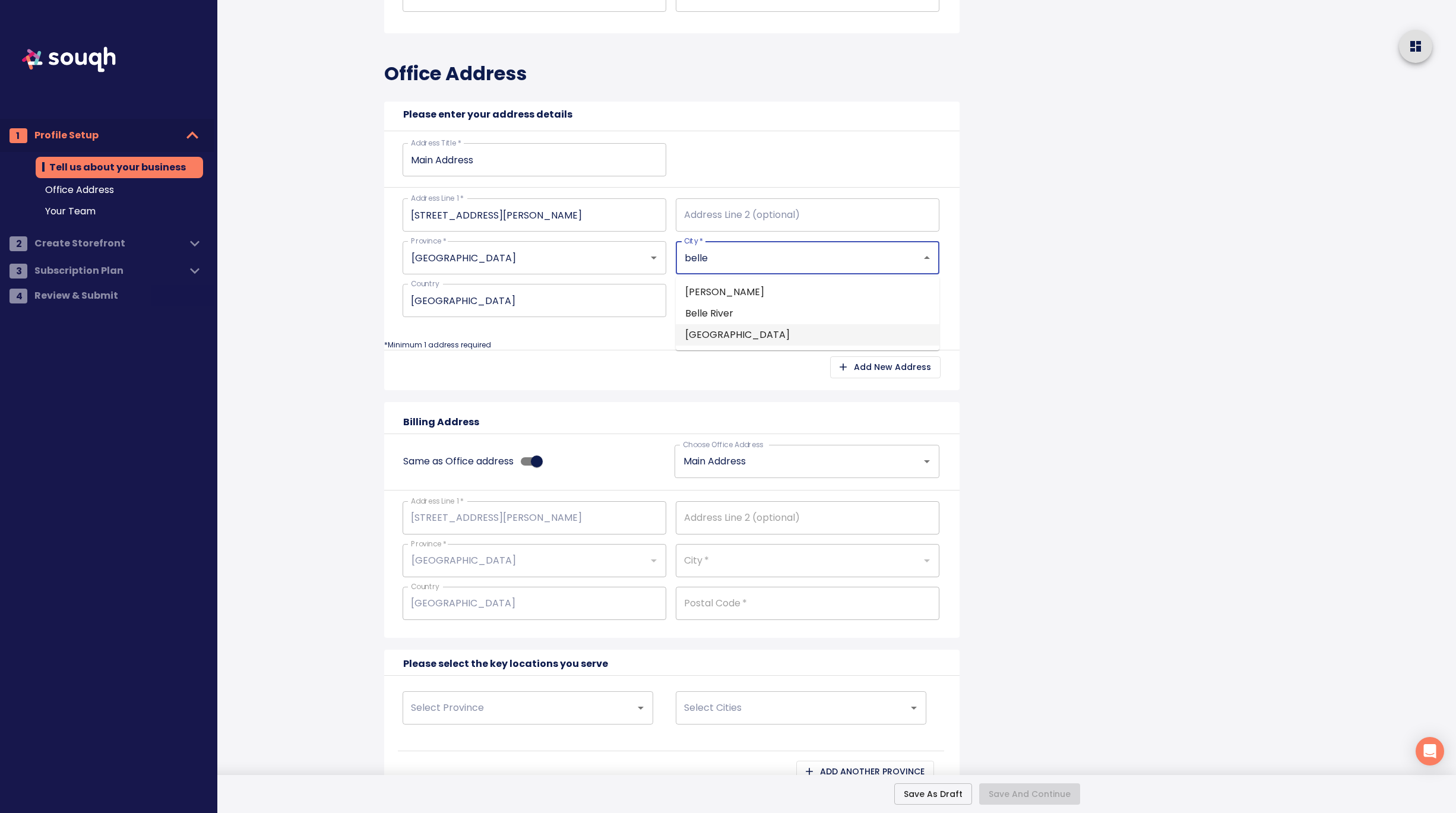
click at [718, 334] on li "Belleville" at bounding box center [807, 335] width 264 height 21
type input "Belleville"
click at [747, 295] on input "Postal Code   *" at bounding box center [807, 300] width 264 height 33
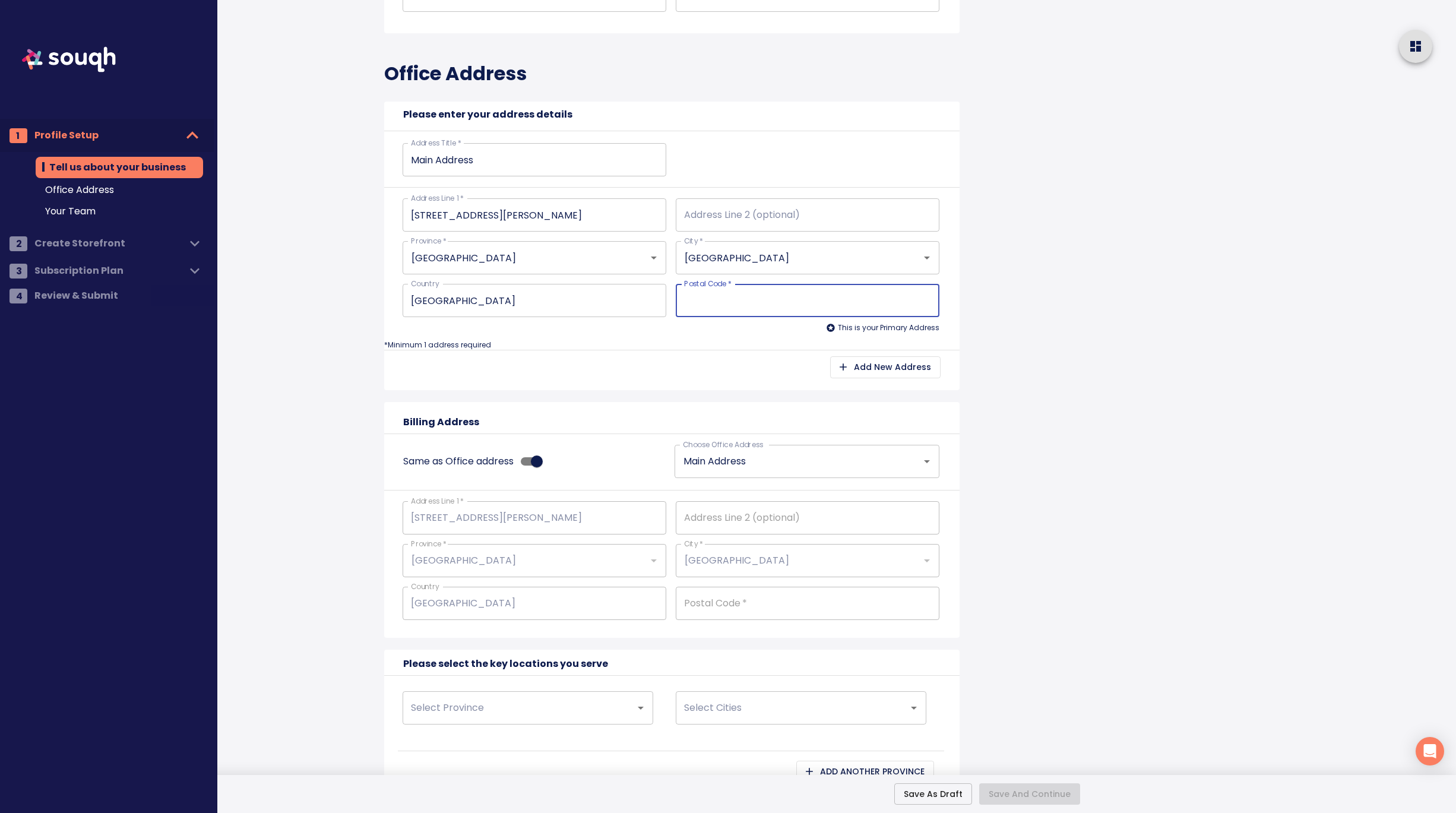
paste input "K9P 3Z3"
type input "K9P 3Z3"
click at [1038, 330] on div "Tell us about your business Business Name: Royal Heritage Realty Ltd Business T…" at bounding box center [681, 447] width 722 height 1626
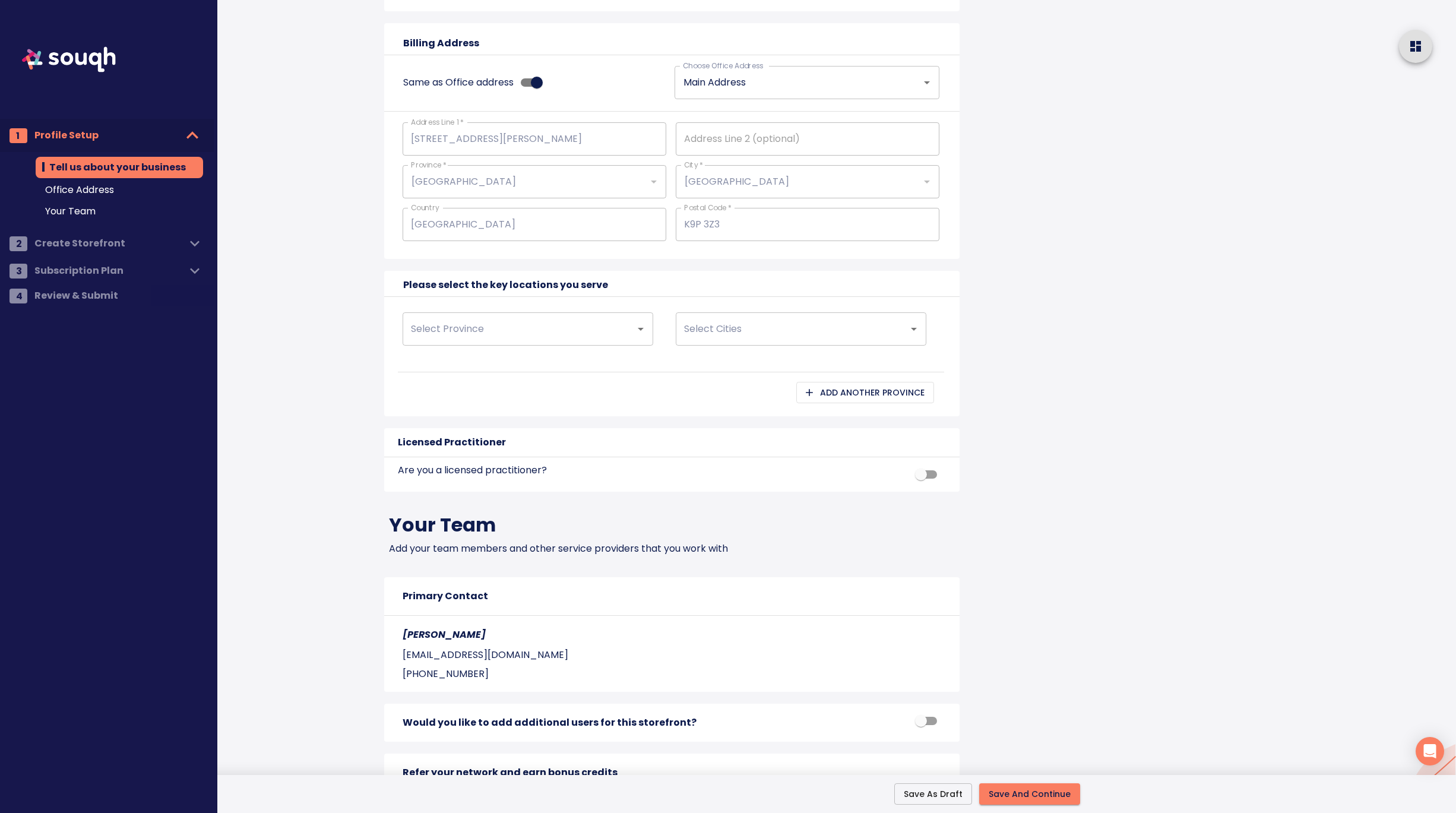
scroll to position [747, 0]
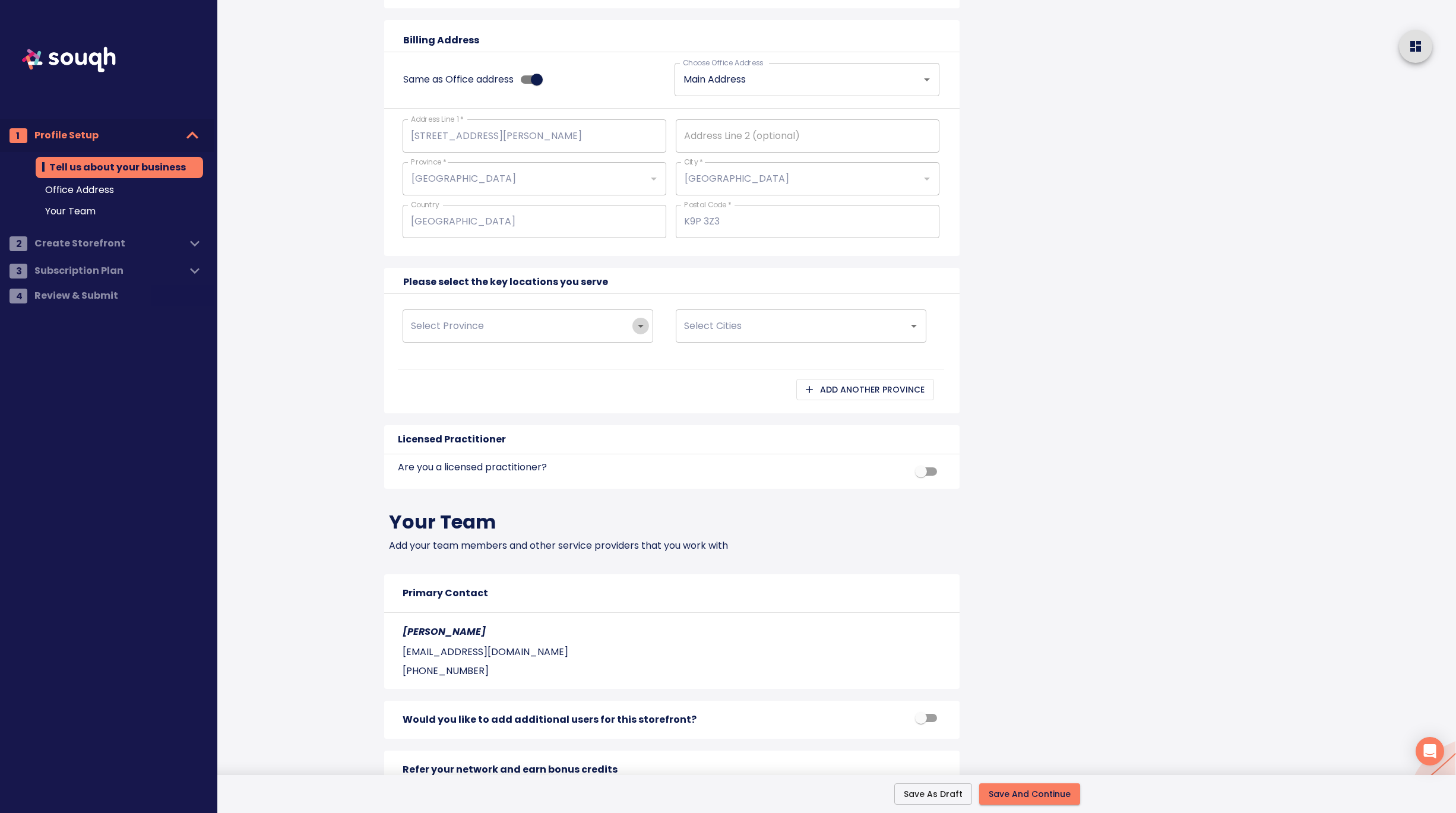
click at [640, 334] on button "Open" at bounding box center [640, 325] width 16 height 16
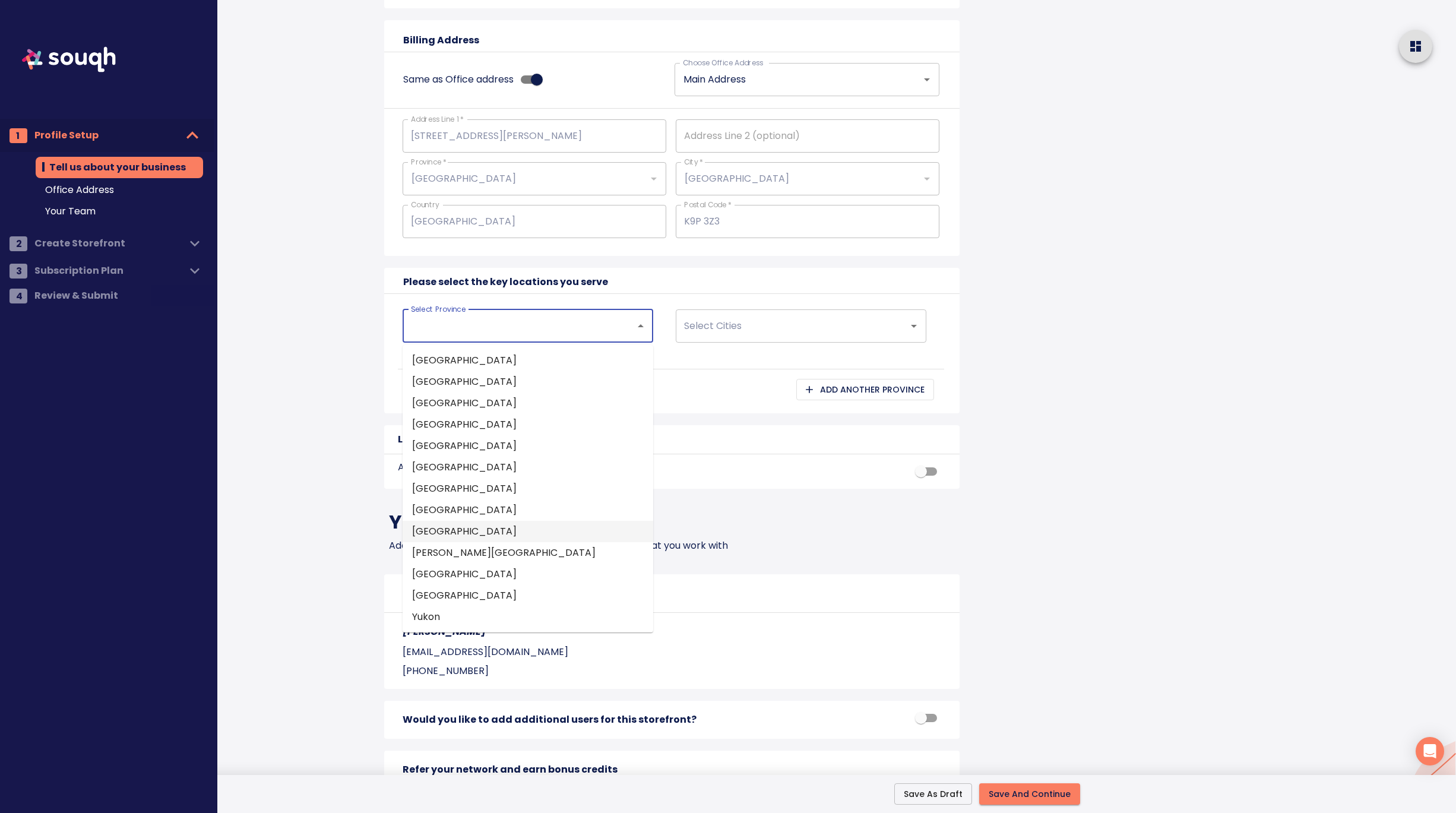
click at [427, 525] on li "Ontario" at bounding box center [527, 531] width 251 height 21
type input "Ontario"
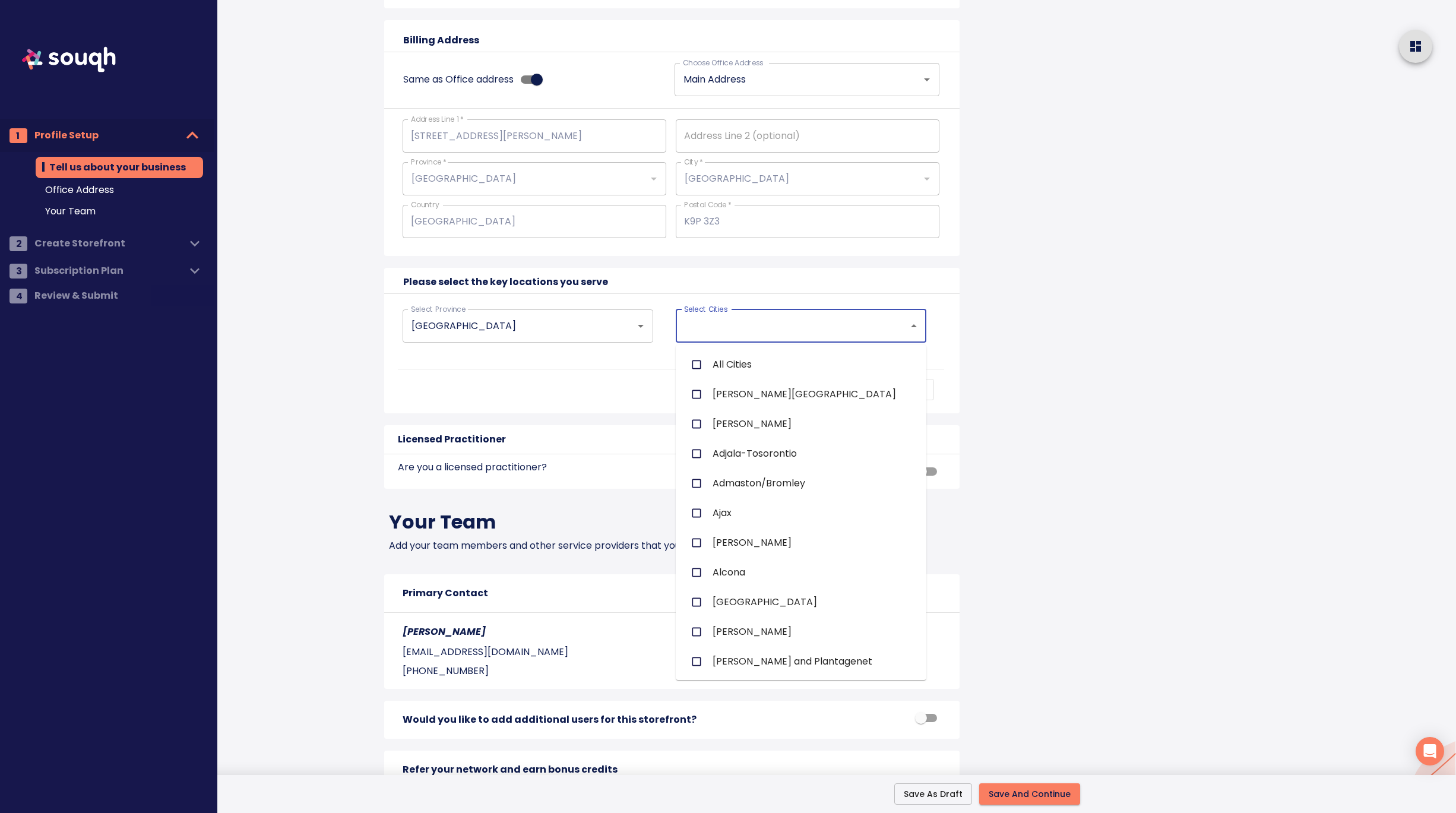
click at [716, 335] on input "Select Cities" at bounding box center [784, 326] width 207 height 23
click at [718, 378] on li "All Cities" at bounding box center [800, 364] width 251 height 30
checkbox input "true"
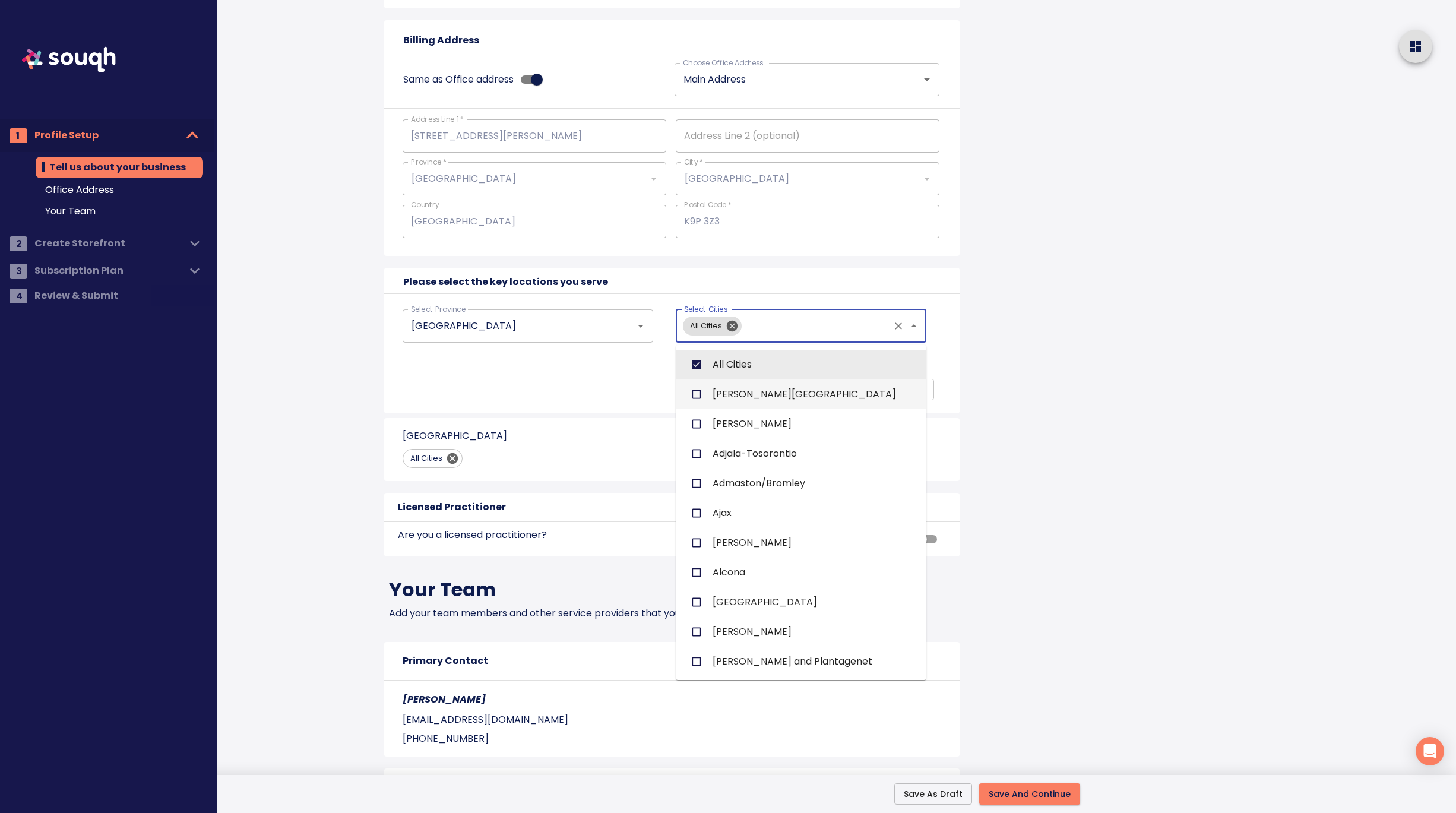
click at [1036, 409] on div "Tell us about your business Business Name: Royal Heritage Realty Ltd Business T…" at bounding box center [681, 99] width 722 height 1694
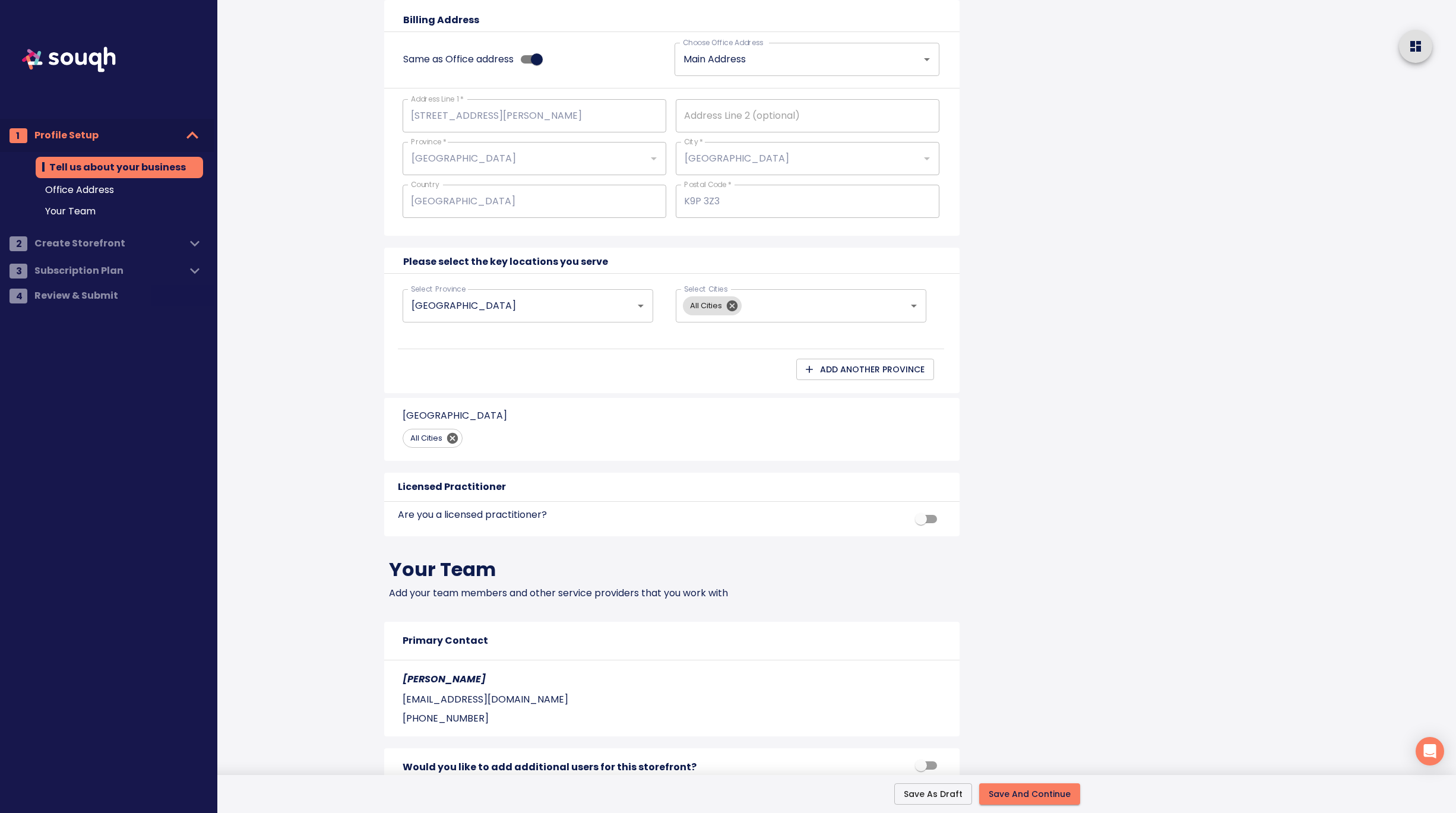
scroll to position [881, 0]
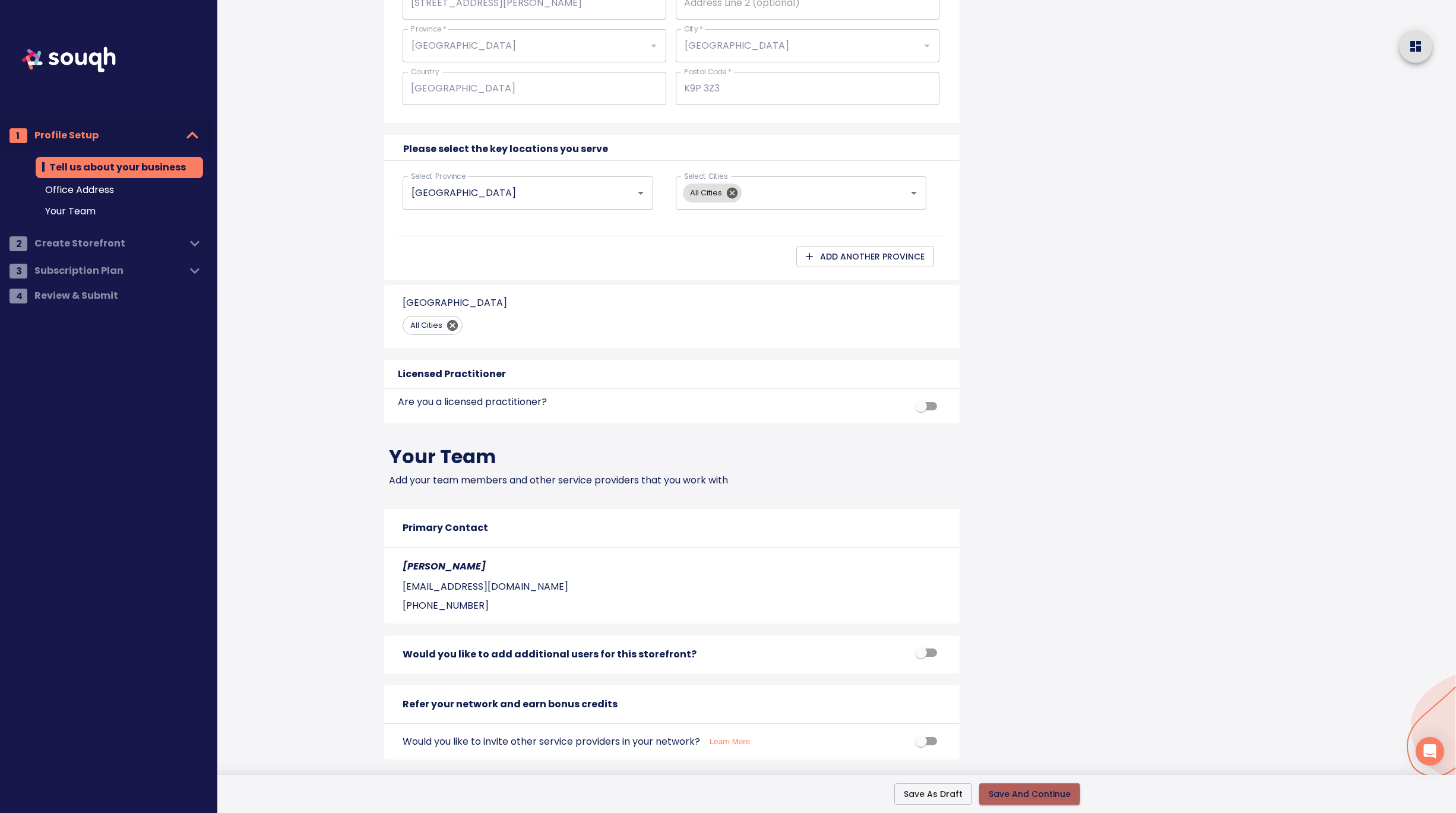
click at [1027, 794] on span "Save And Continue" at bounding box center [1029, 795] width 82 height 15
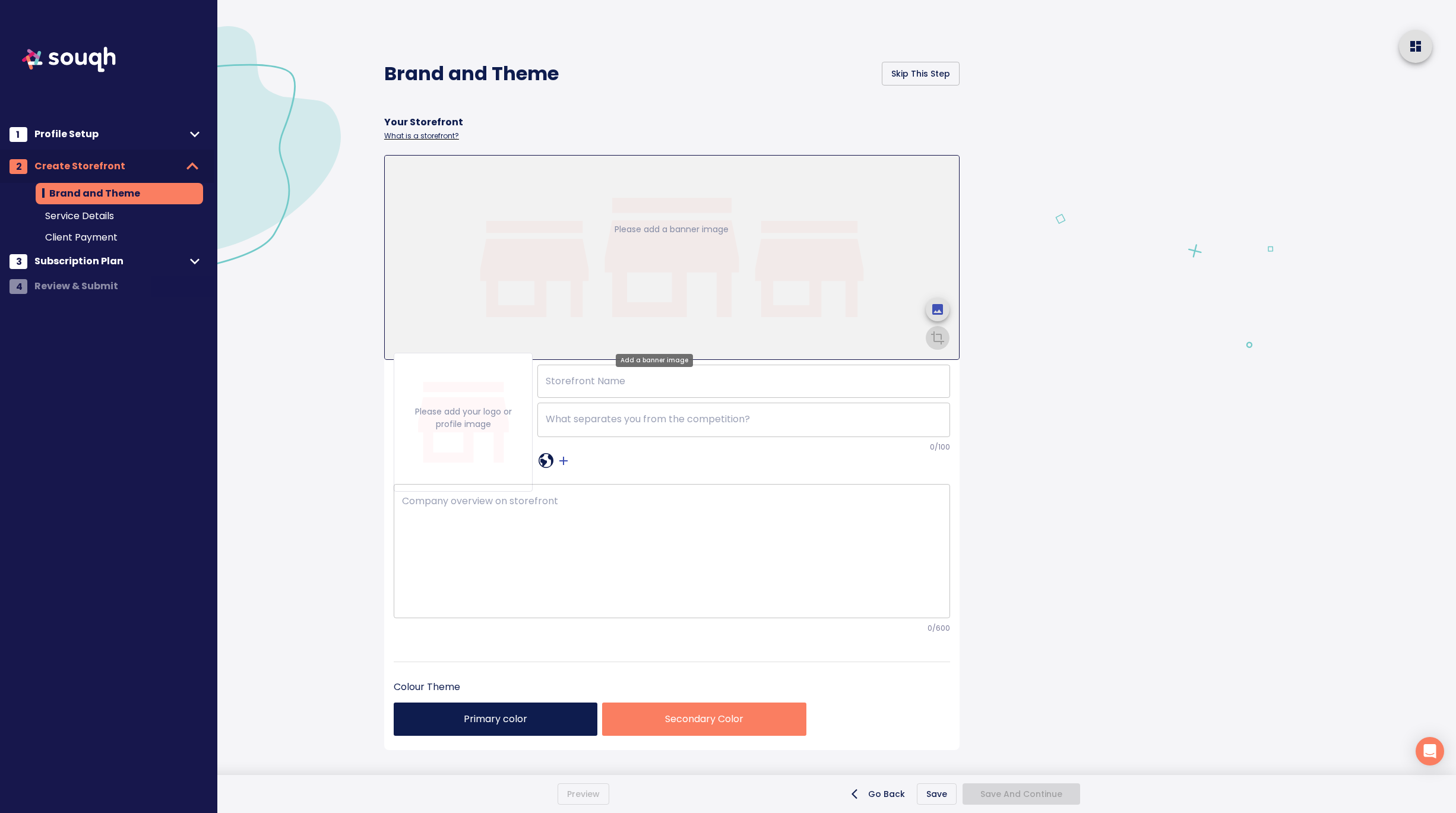
click at [932, 304] on icon "upload picture" at bounding box center [937, 309] width 10 height 10
click at [0, 0] on input "file" at bounding box center [0, 0] width 0 height 0
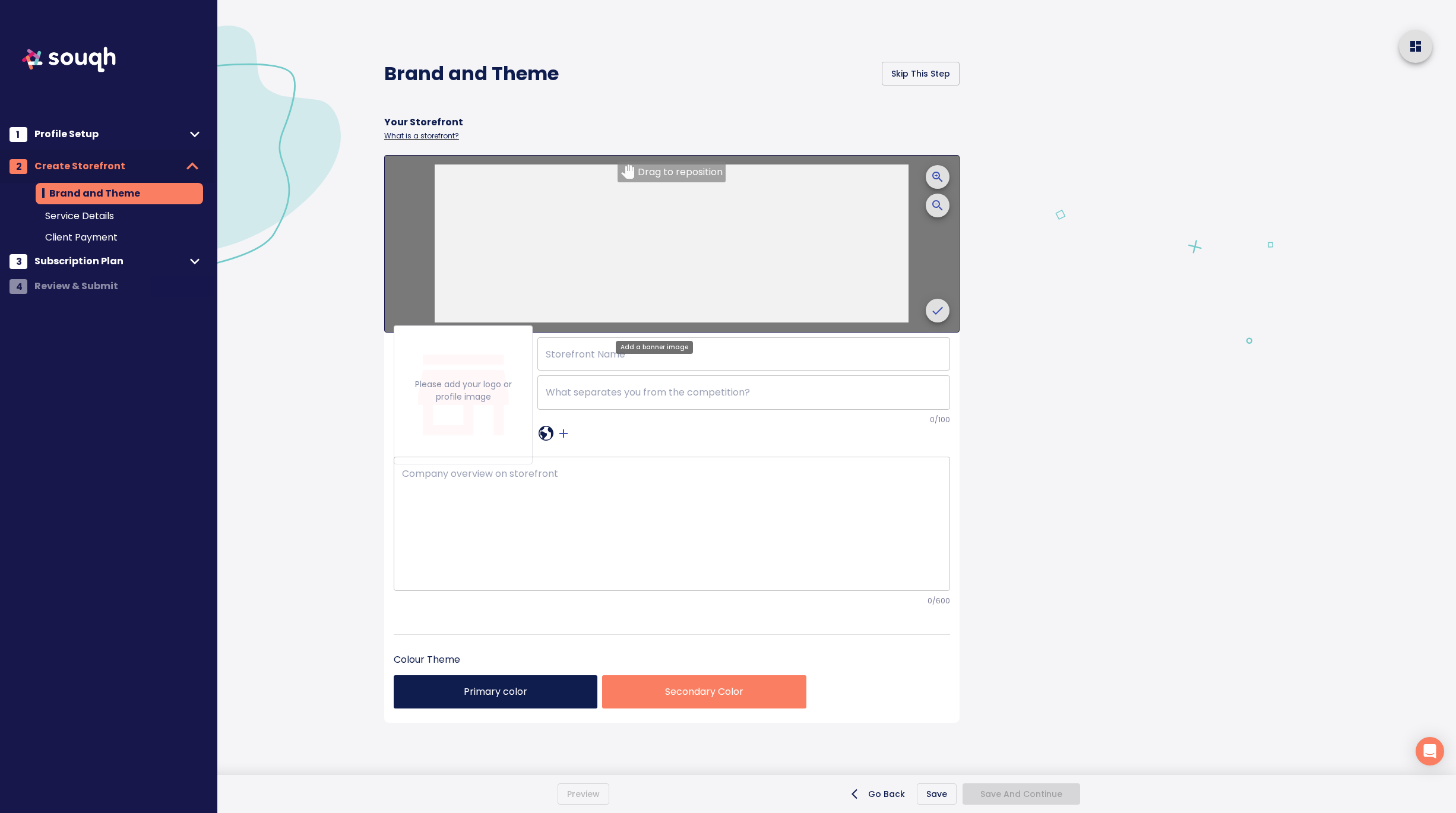
click at [930, 176] on icon "crop picture" at bounding box center [937, 176] width 14 height 14
click at [932, 203] on icon "crop picture" at bounding box center [937, 205] width 10 height 10
click at [930, 309] on icon "crop picture" at bounding box center [937, 310] width 14 height 14
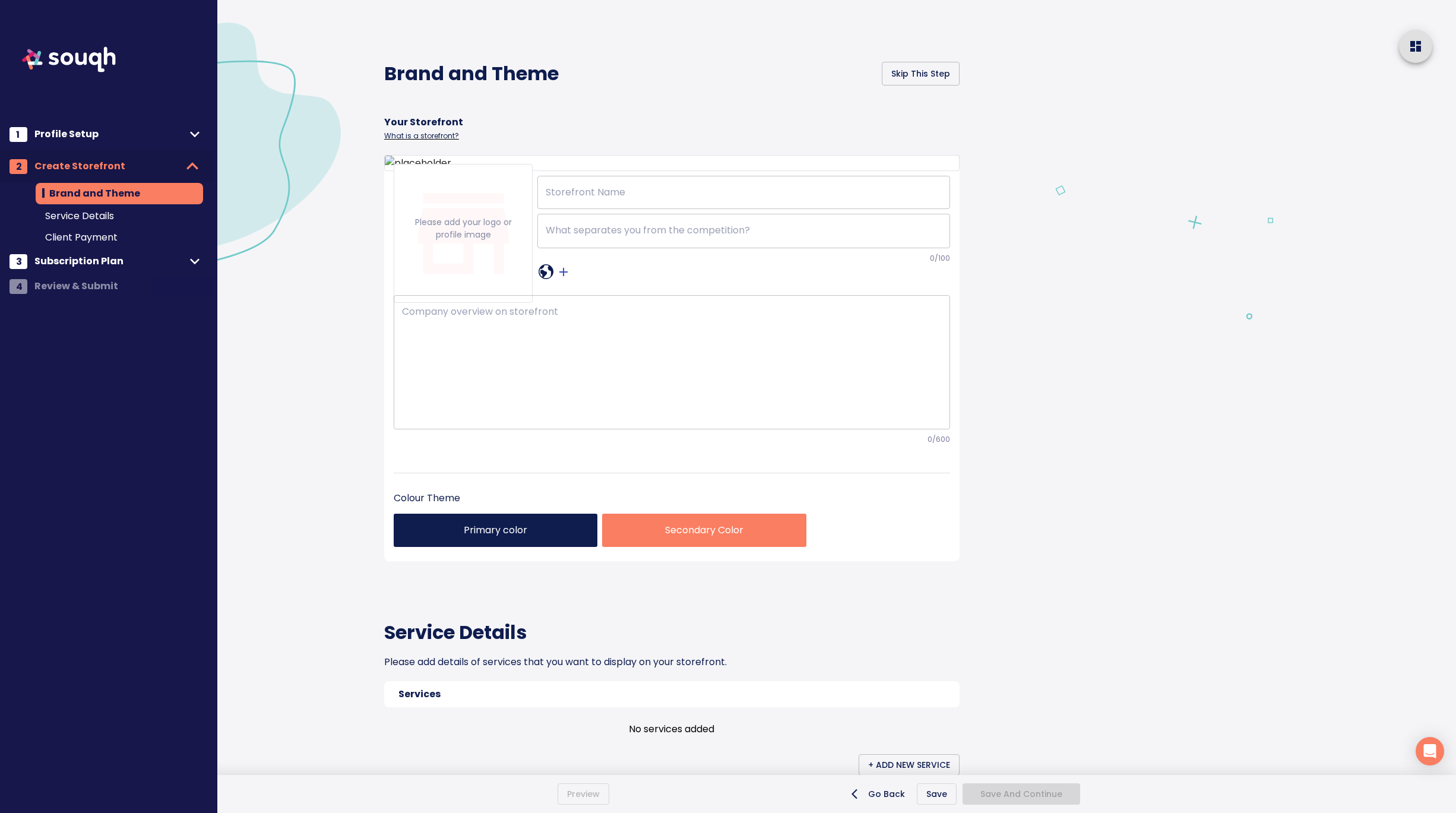
click at [1012, 311] on div "Brand and Theme Skip This Step Your Storefront What is a storefront? Please add…" at bounding box center [698, 682] width 658 height 1365
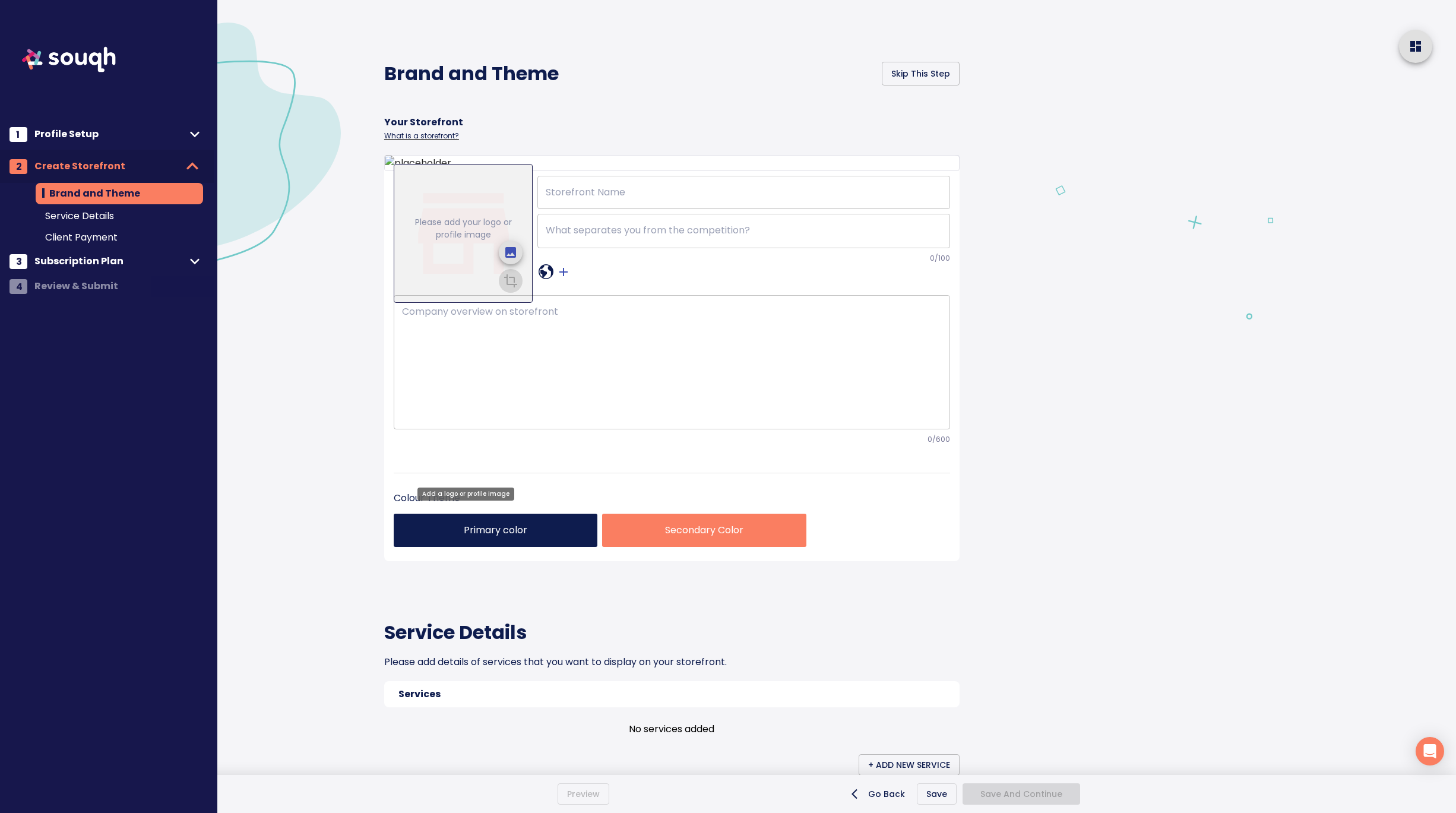
click at [505, 259] on icon "upload picture" at bounding box center [510, 252] width 14 height 14
click at [0, 0] on input "file" at bounding box center [0, 0] width 0 height 0
click at [508, 294] on span "crop picture" at bounding box center [511, 280] width 29 height 29
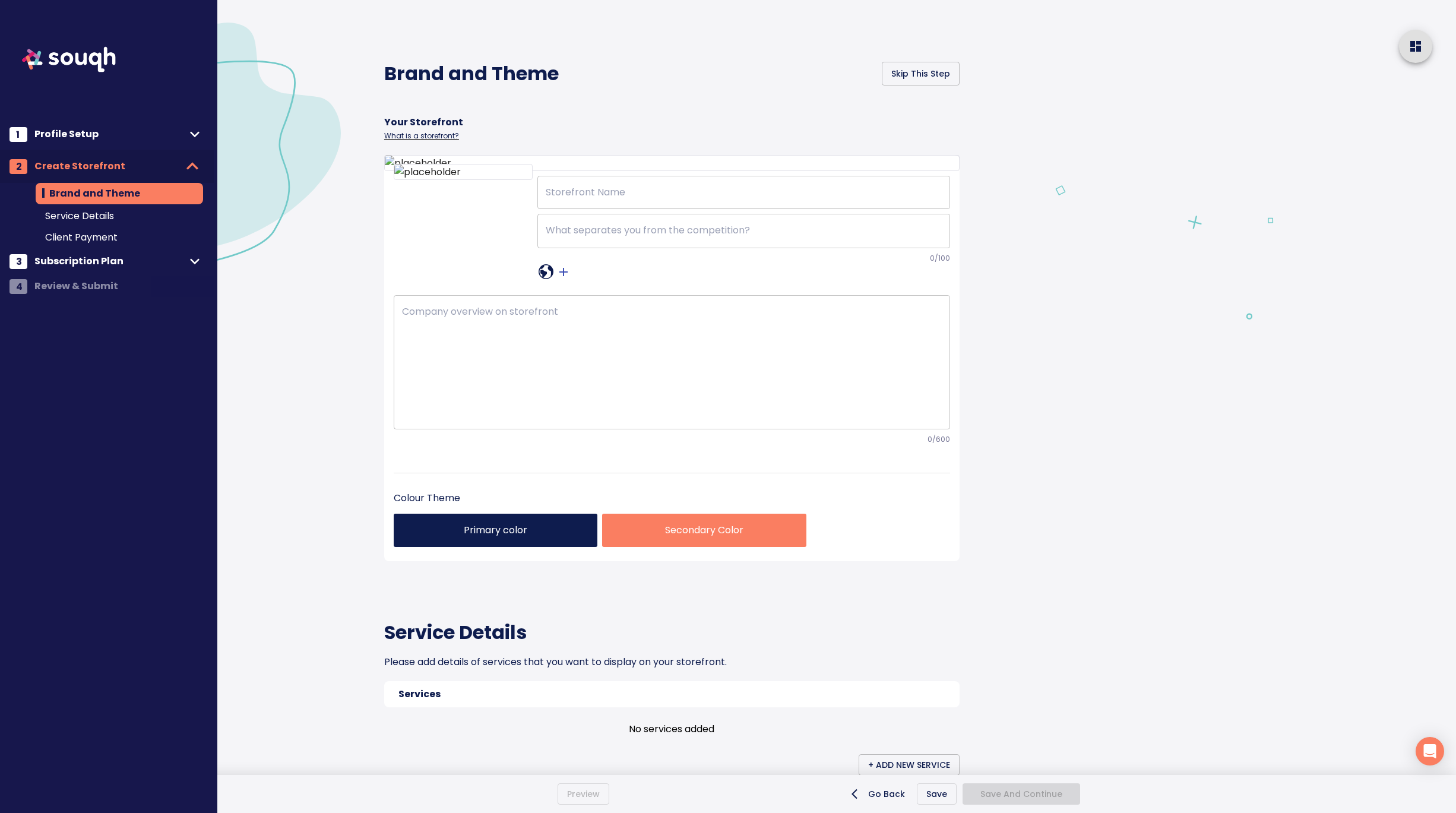
click at [1120, 480] on div at bounding box center [1249, 682] width 414 height 1365
click at [582, 209] on input "text" at bounding box center [743, 192] width 413 height 33
paste input "Catrina Dykstra"
type input "Catrina Dykstra"
click at [584, 237] on textarea at bounding box center [744, 231] width 396 height 12
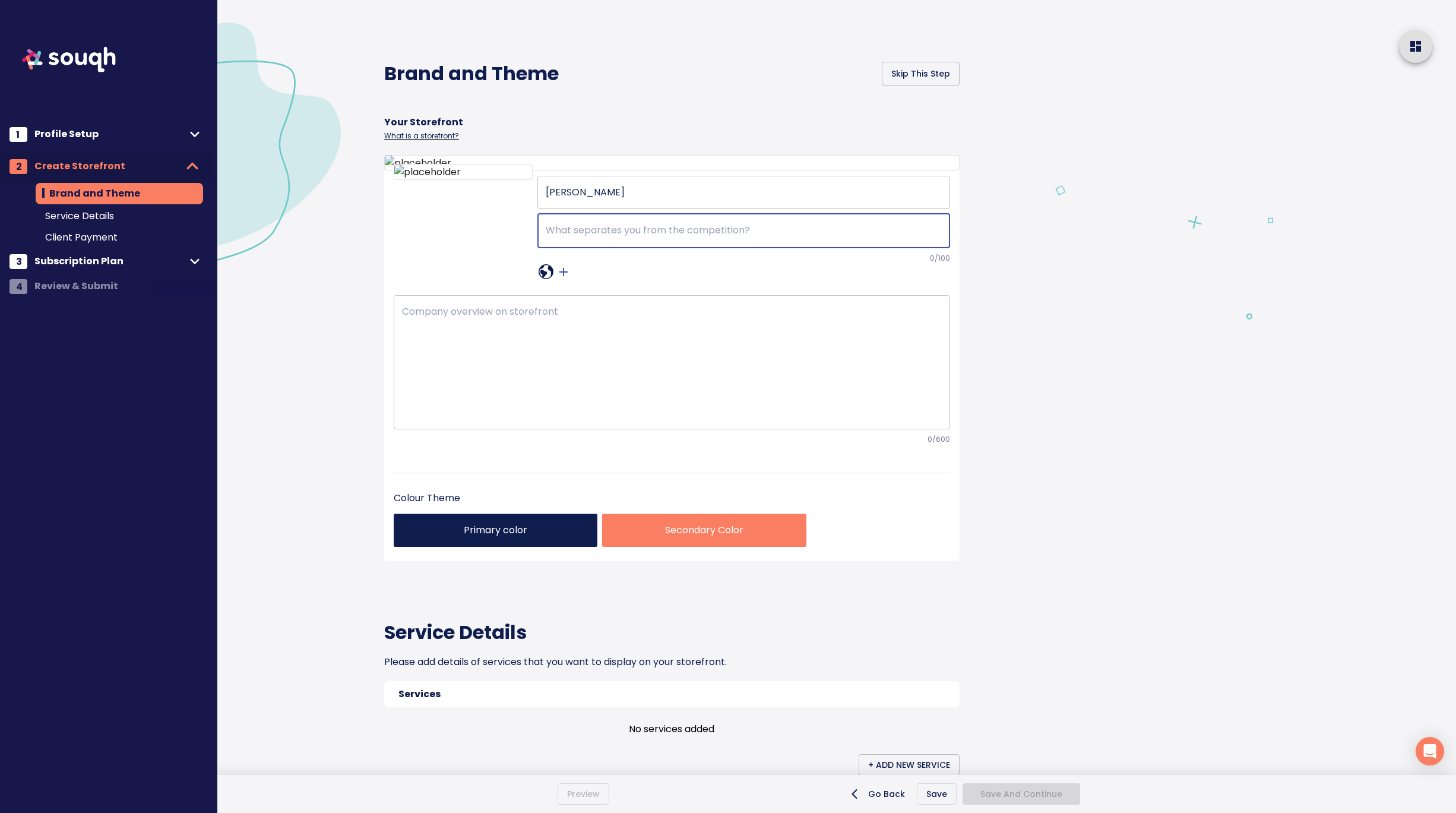
paste textarea "With a passion for excellence, we bring solutions that drive results and make a…"
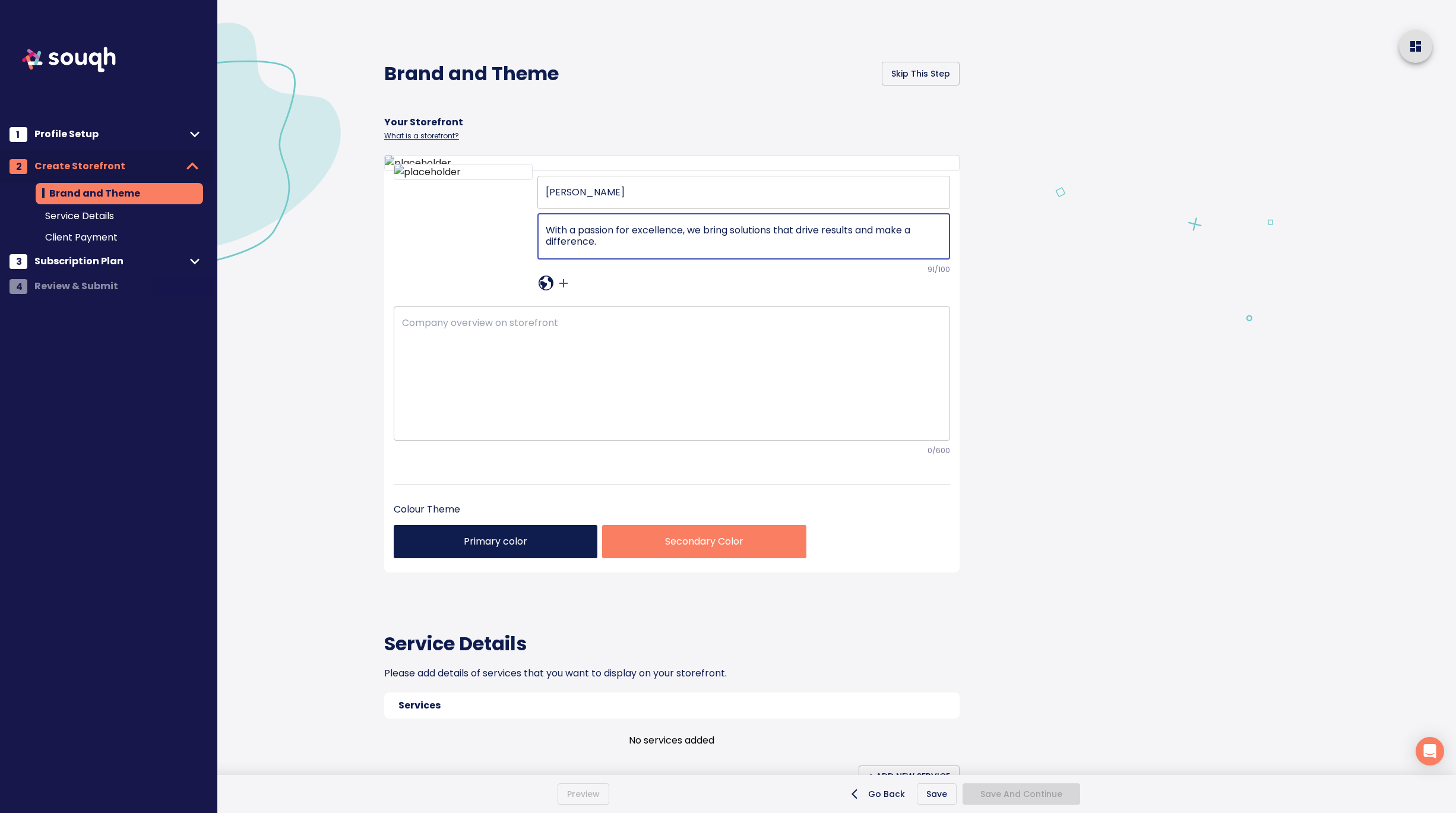
type textarea "With a passion for excellence, we bring solutions that drive results and make a…"
click at [471, 429] on textarea at bounding box center [672, 374] width 539 height 112
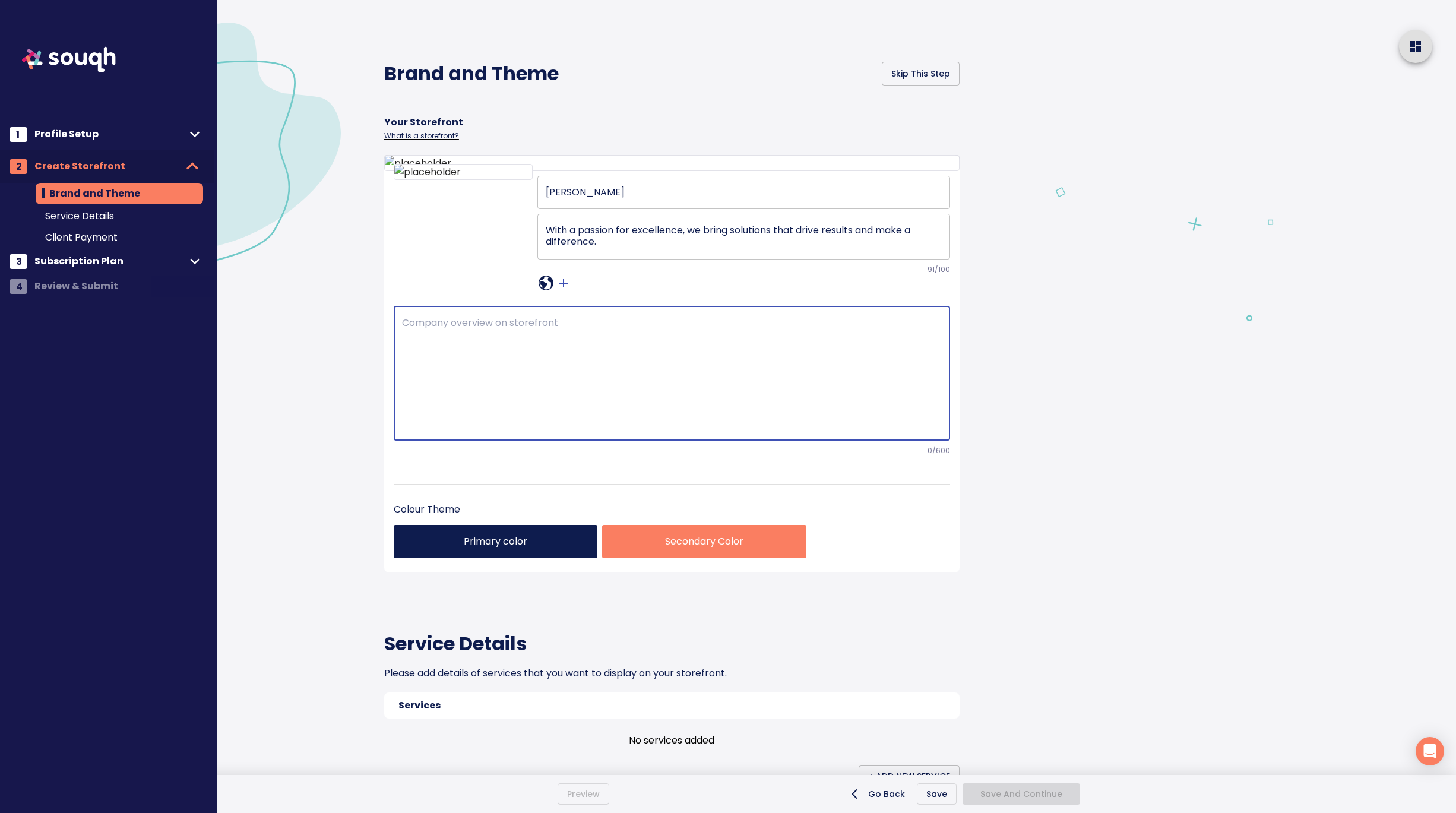
paste textarea "Clients say they appreciate my reliability, patience, and the way I can make th…"
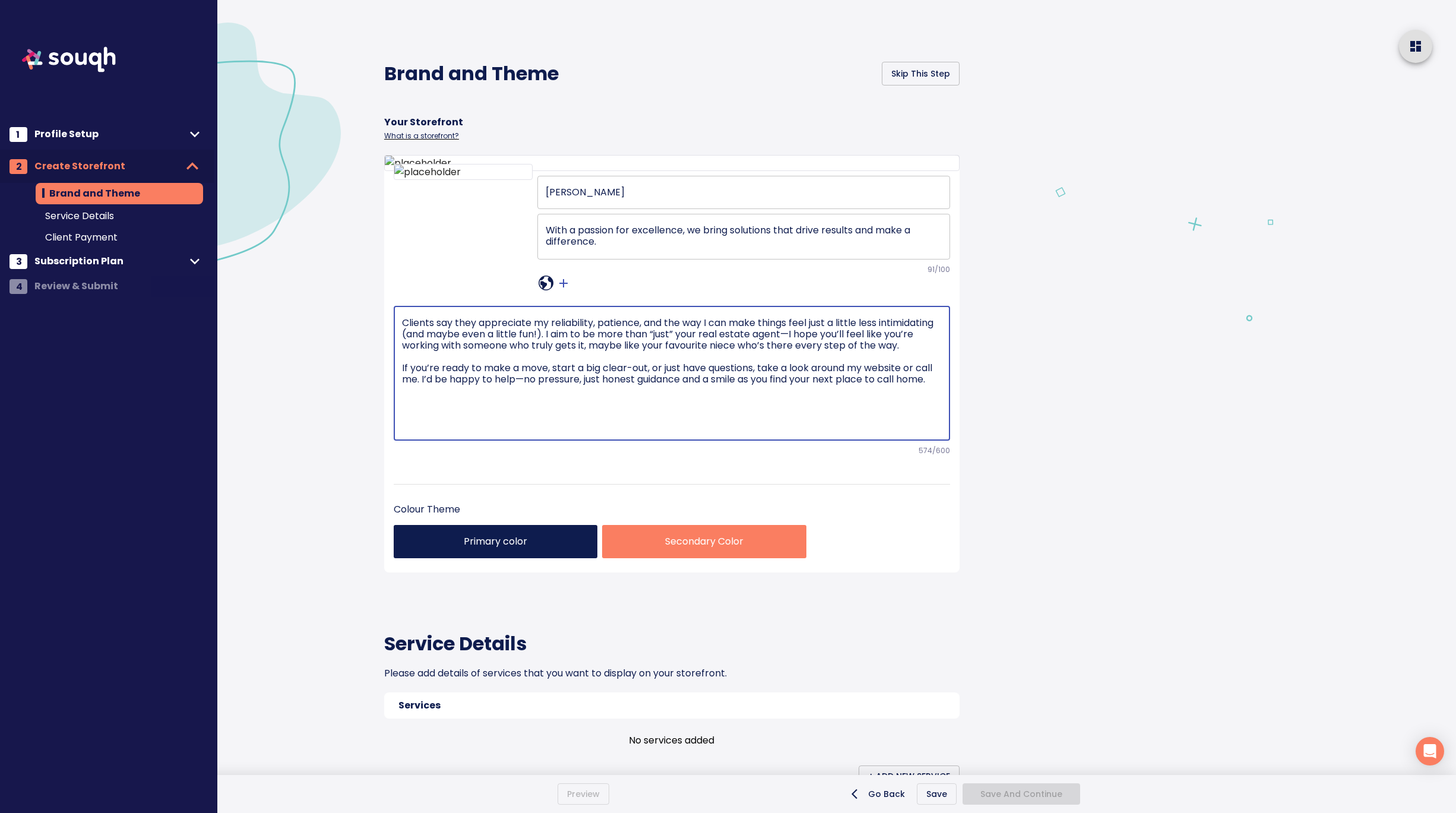
type textarea "Clients say they appreciate my reliability, patience, and the way I can make th…"
click at [542, 291] on icon at bounding box center [546, 283] width 15 height 15
click at [532, 481] on input "text" at bounding box center [580, 482] width 188 height 19
paste input "https://catrinadykstra.ca/"
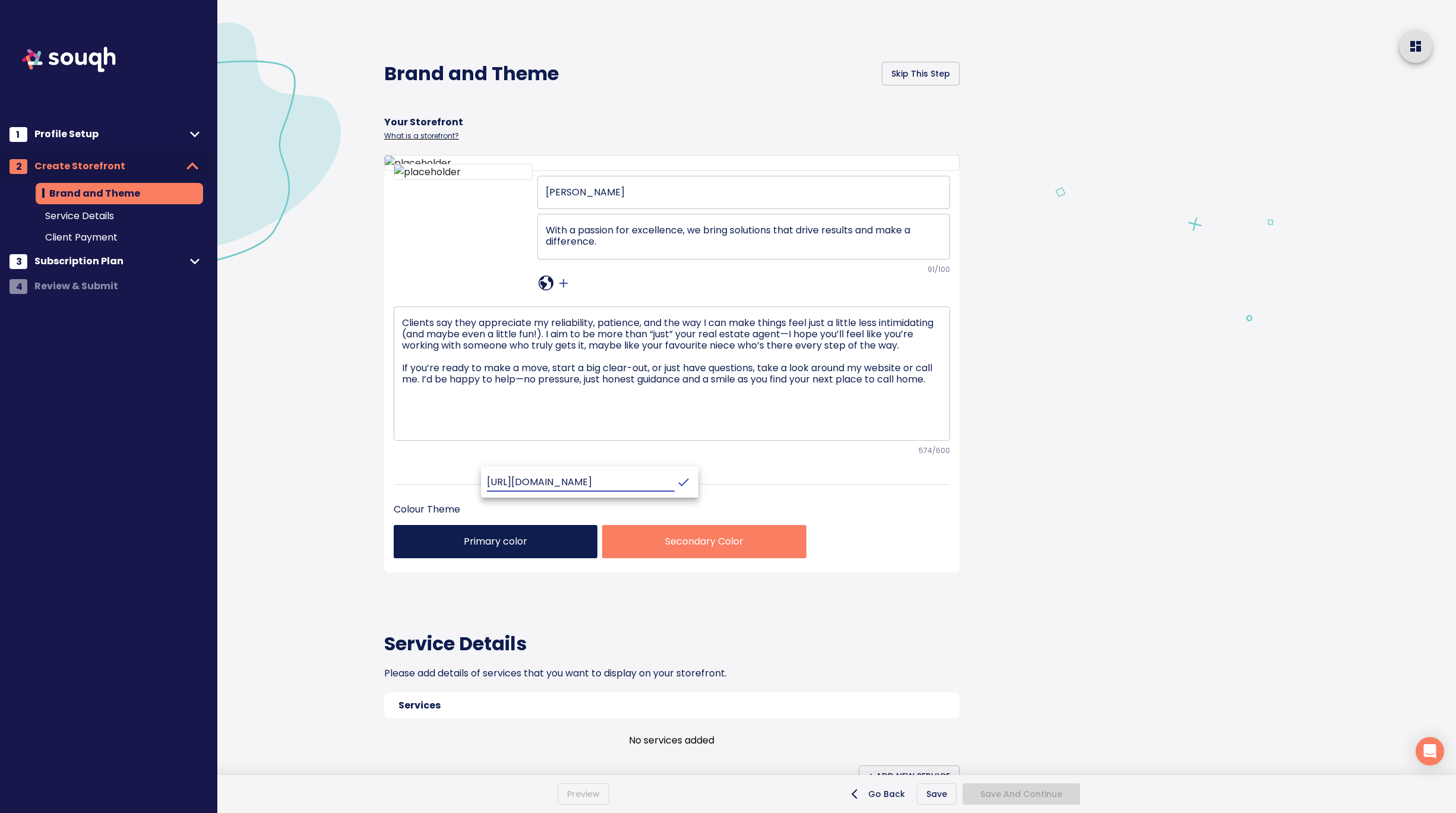
scroll to position [0, 23]
type input "https://catrinadykstra.ca/"
click at [677, 485] on icon "crop picture" at bounding box center [683, 481] width 14 height 14
click at [565, 291] on icon "crop picture" at bounding box center [563, 283] width 14 height 14
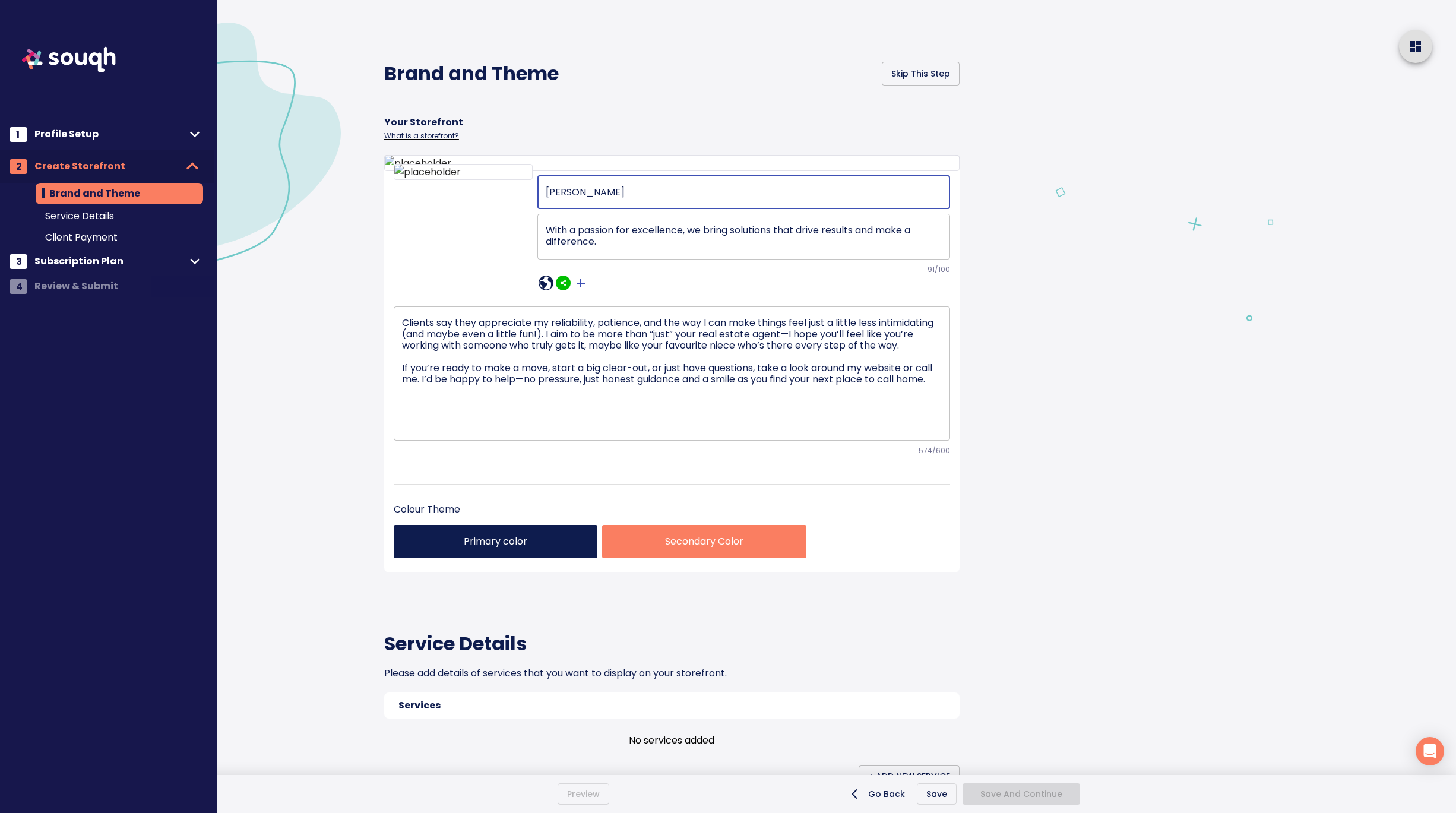
click at [641, 209] on input "Catrina Dykstra" at bounding box center [743, 192] width 413 height 33
type input "Catrina Dykstra - Realtor"
click at [1081, 506] on div at bounding box center [1249, 688] width 414 height 1376
click at [564, 291] on icon "sharethis" at bounding box center [563, 283] width 15 height 15
click at [556, 484] on input "text" at bounding box center [589, 482] width 188 height 19
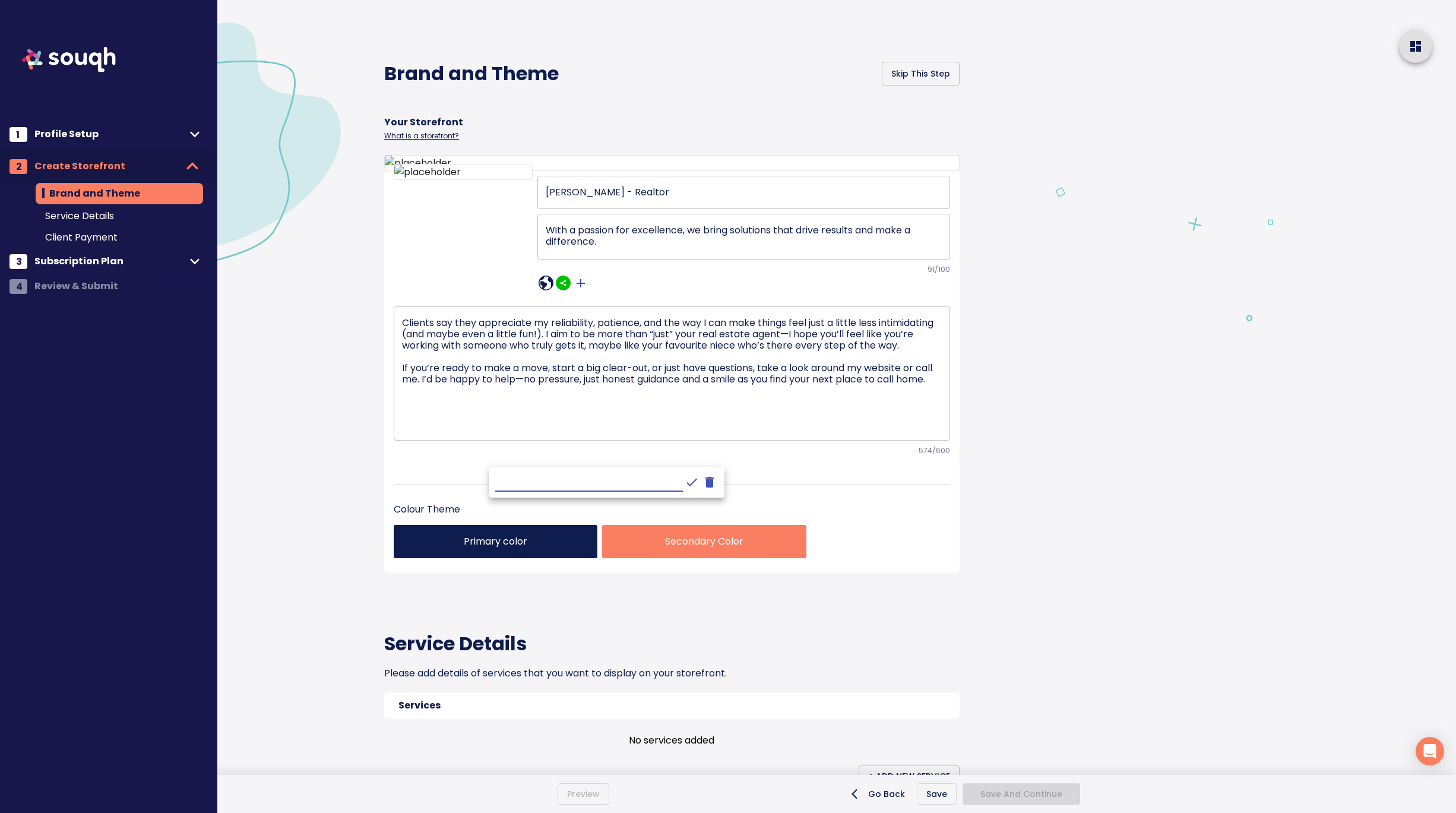
paste input "https://www.facebook.com/CatrinaDykstraRealtor"
type input "https://www.facebook.com/CatrinaDykstraRealtor"
click at [686, 480] on icon "crop picture" at bounding box center [691, 482] width 10 height 8
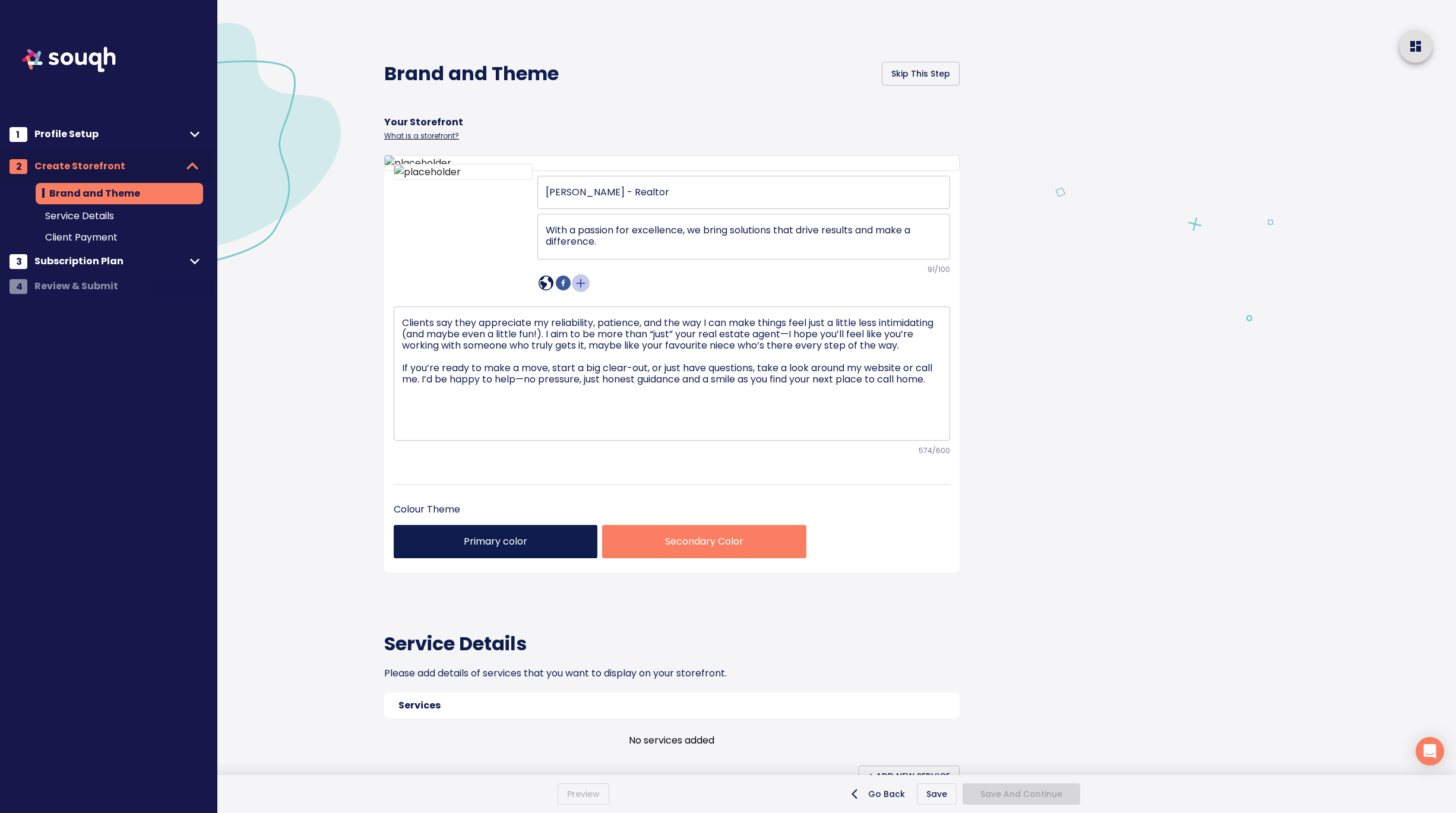
click at [579, 291] on icon "crop picture" at bounding box center [580, 283] width 14 height 14
click at [579, 291] on icon "sharethis" at bounding box center [580, 283] width 15 height 15
click at [563, 484] on input "text" at bounding box center [606, 482] width 188 height 19
paste input "https://www.instagram.com/catrinadykstra.realestate/"
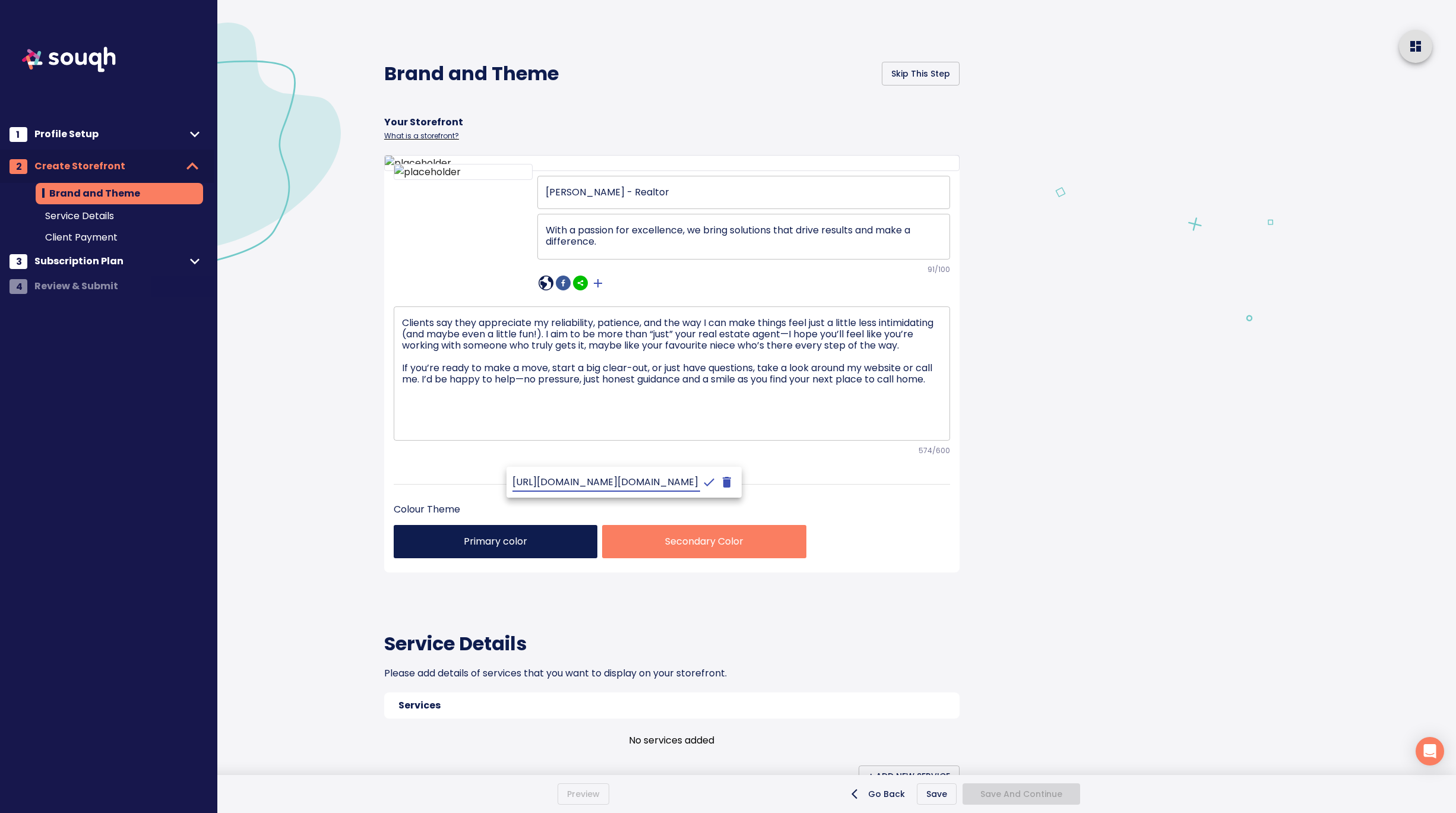
type input "https://www.instagram.com/catrinadykstra.realestate/"
click at [701, 479] on icon "crop picture" at bounding box center [708, 481] width 14 height 14
click at [597, 288] on icon "crop picture" at bounding box center [597, 283] width 9 height 9
click at [597, 286] on icon "sharethis" at bounding box center [597, 283] width 6 height 6
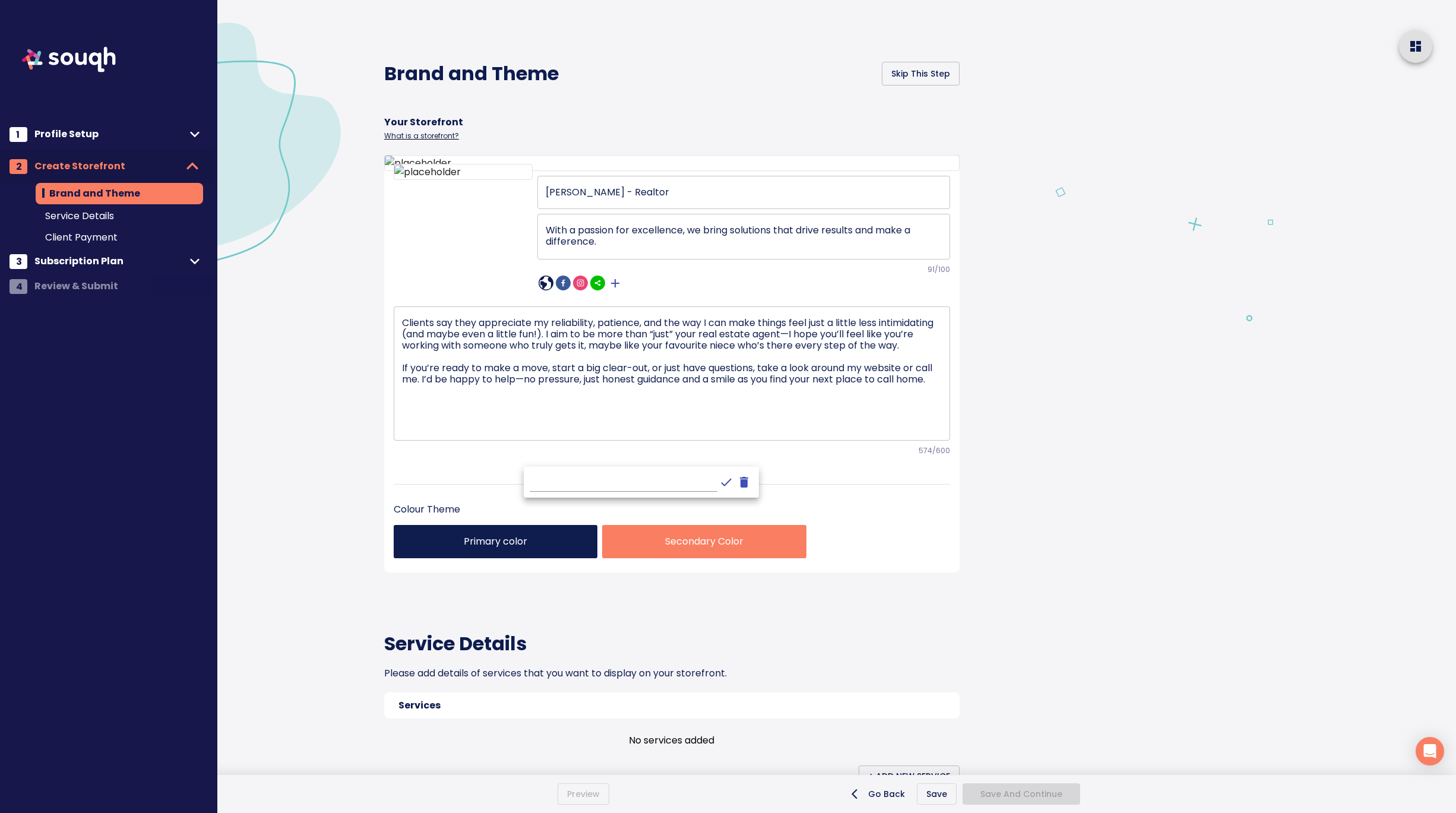
click at [592, 478] on input "text" at bounding box center [623, 482] width 188 height 19
paste input "https://www.linkedin.com/in/catrina-dykstra-b94b849b/?originalSubdomain=ca"
type input "https://www.linkedin.com/in/catrina-dykstra-b94b849b/?originalSubdomain=ca"
click at [720, 484] on icon "crop picture" at bounding box center [725, 482] width 10 height 8
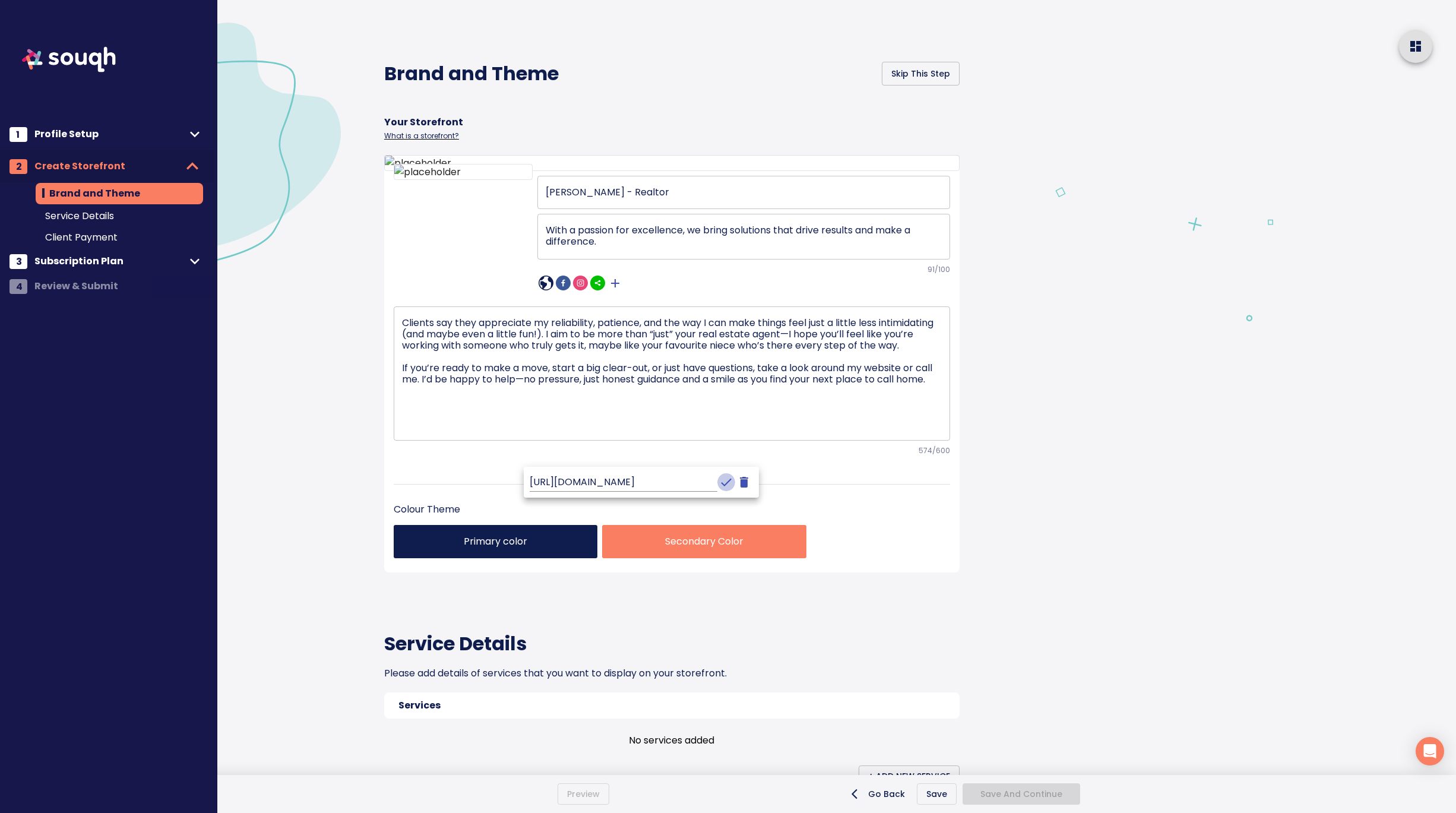
scroll to position [0, 0]
click at [1017, 532] on div "Brand and Theme Skip This Step Your Storefront What is a storefront? Catrina Dy…" at bounding box center [698, 688] width 658 height 1376
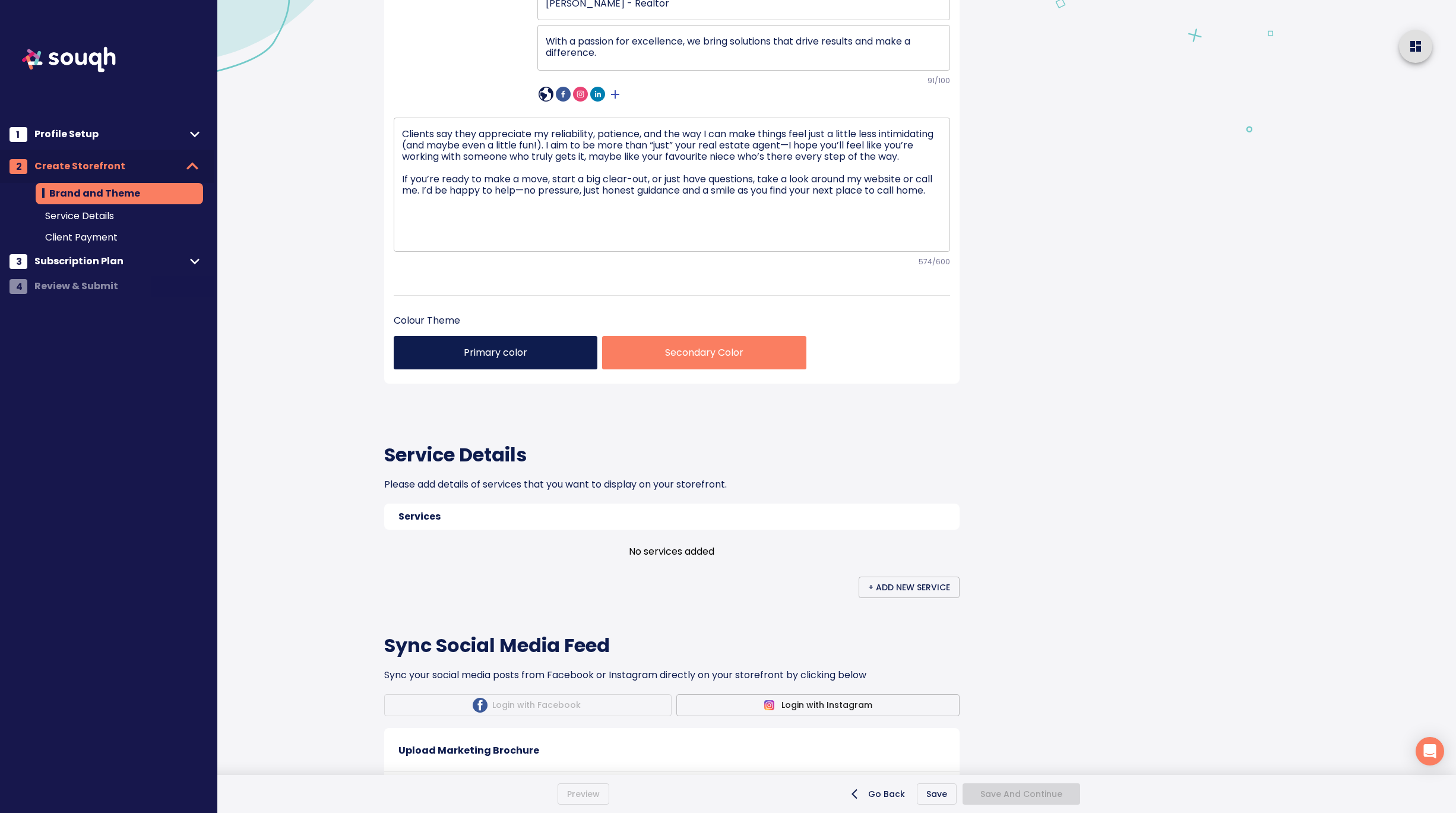
scroll to position [175, 0]
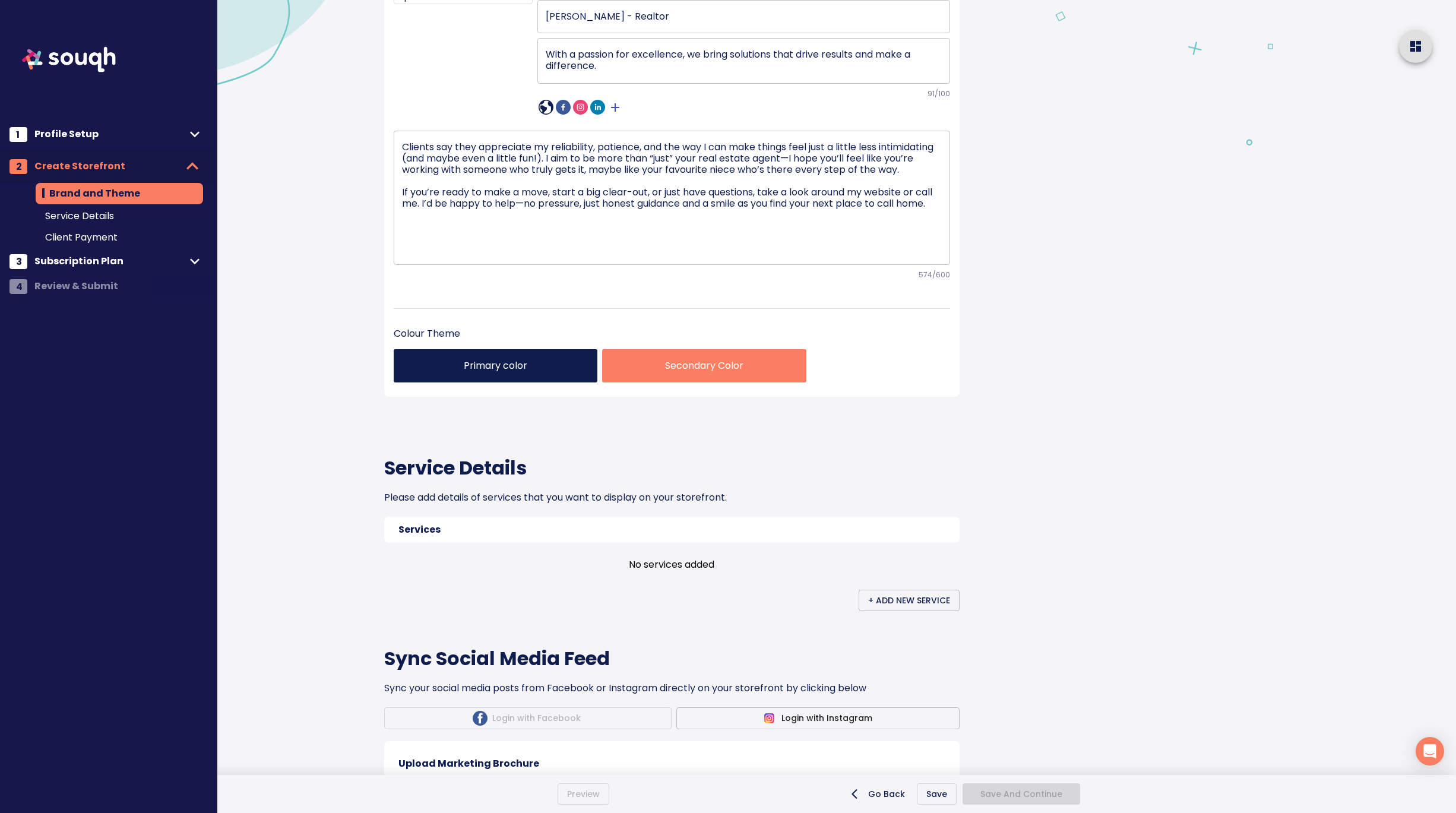
click at [474, 373] on p "Primary color" at bounding box center [495, 365] width 185 height 14
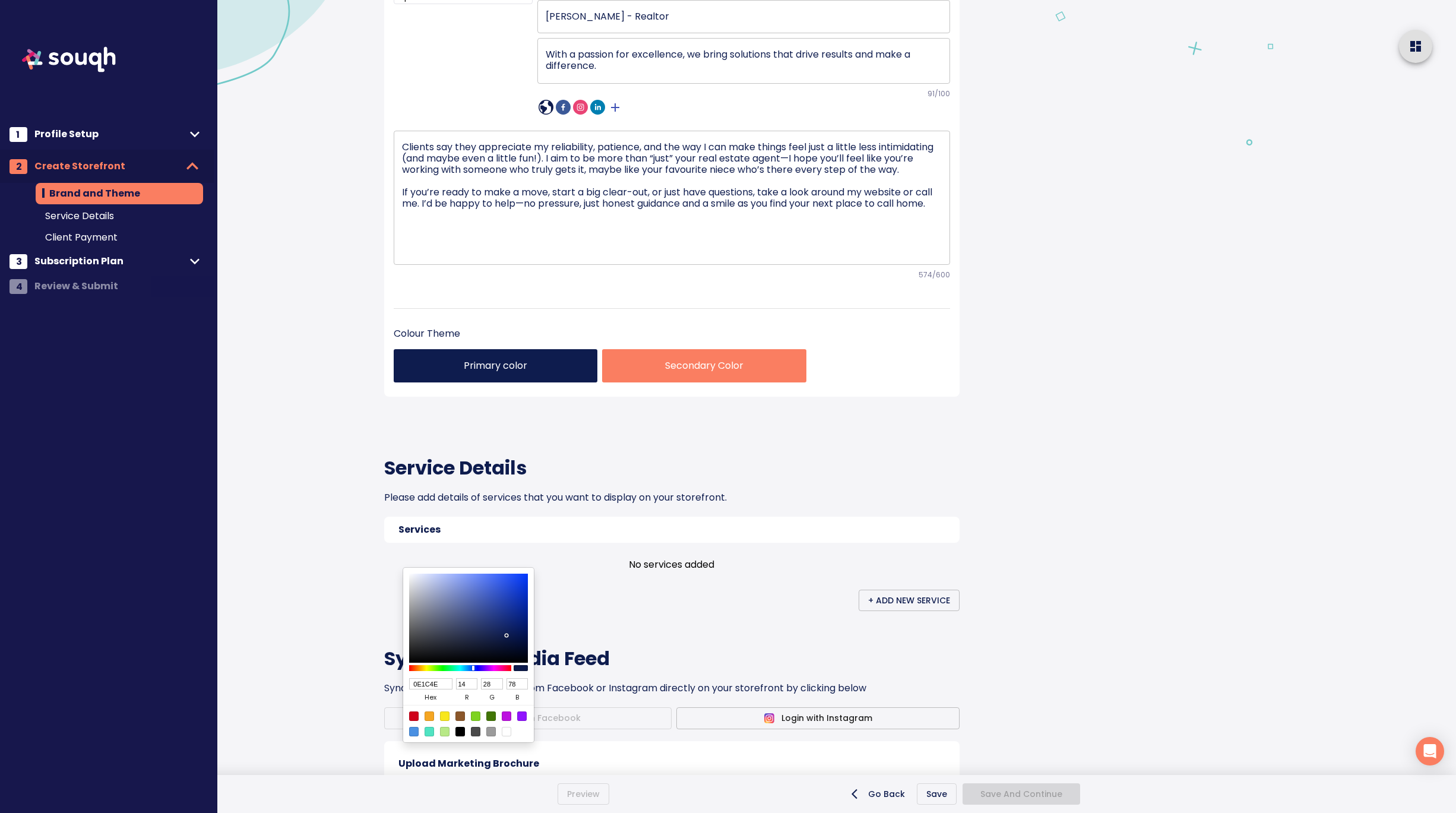
type input "202A4E"
type input "32"
type input "42"
type input "3F4044"
type input "63"
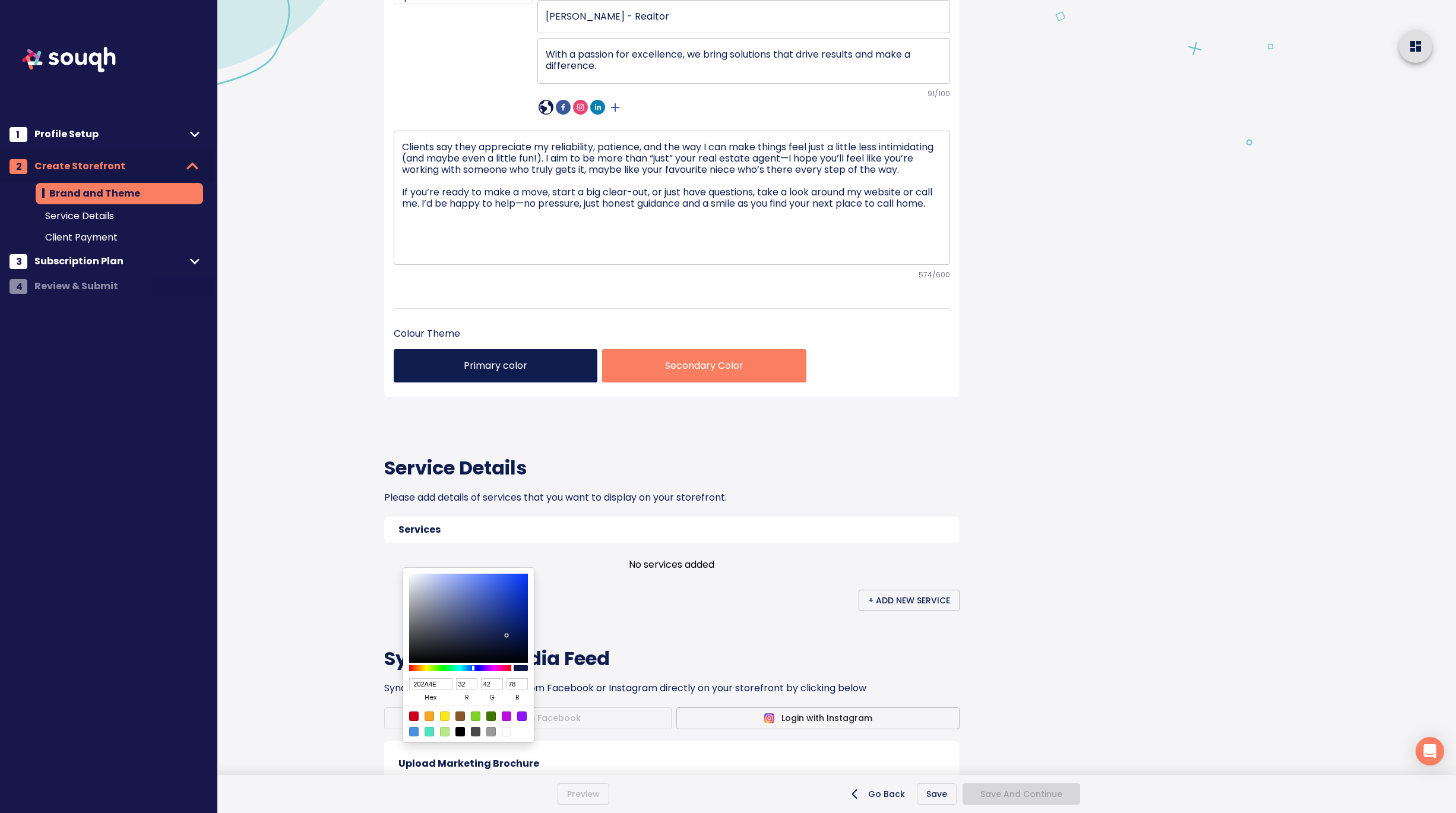
type input "64"
type input "68"
type input "3A3A3A"
type input "58"
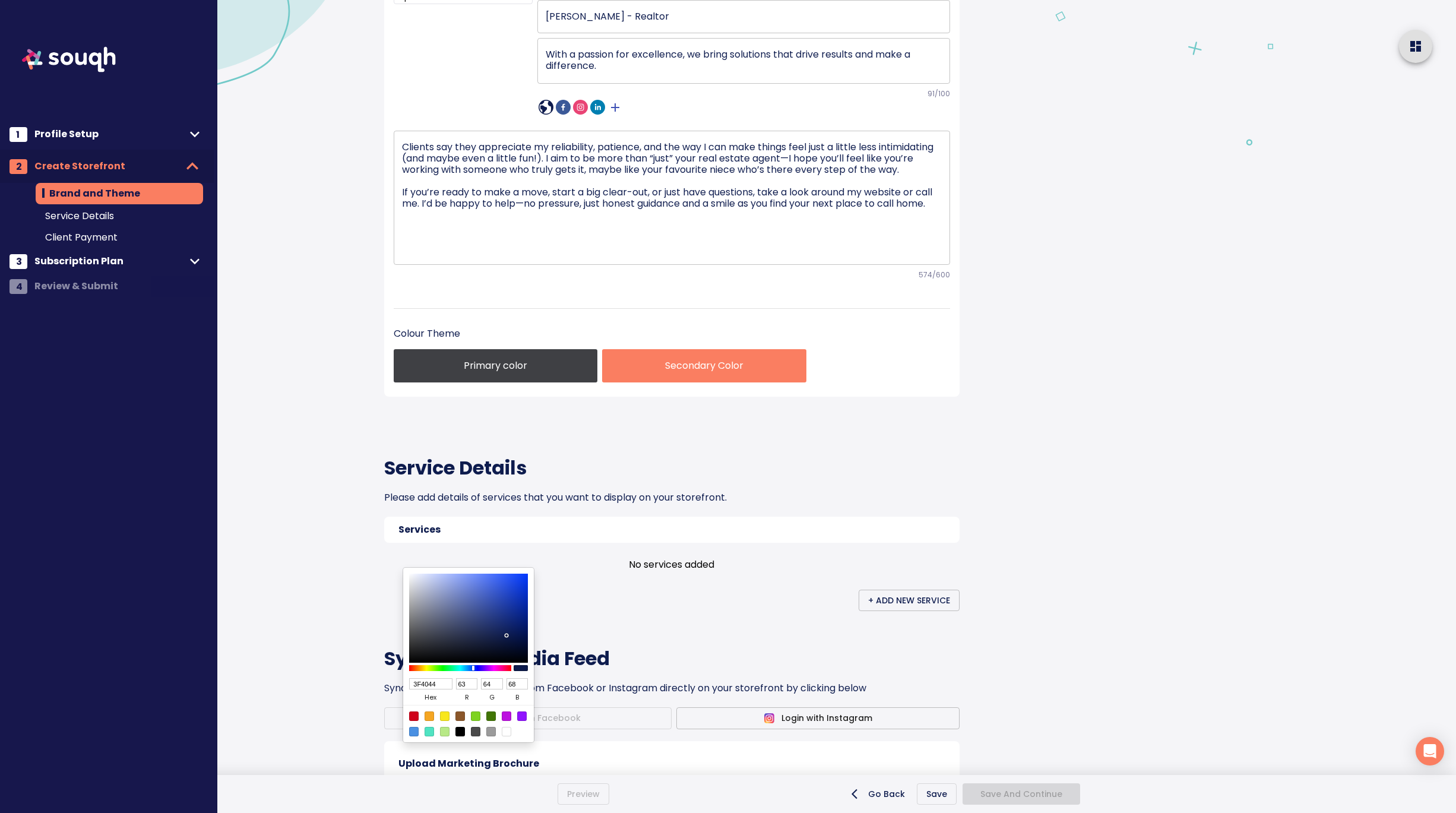
type input "58"
type input "383838"
type input "56"
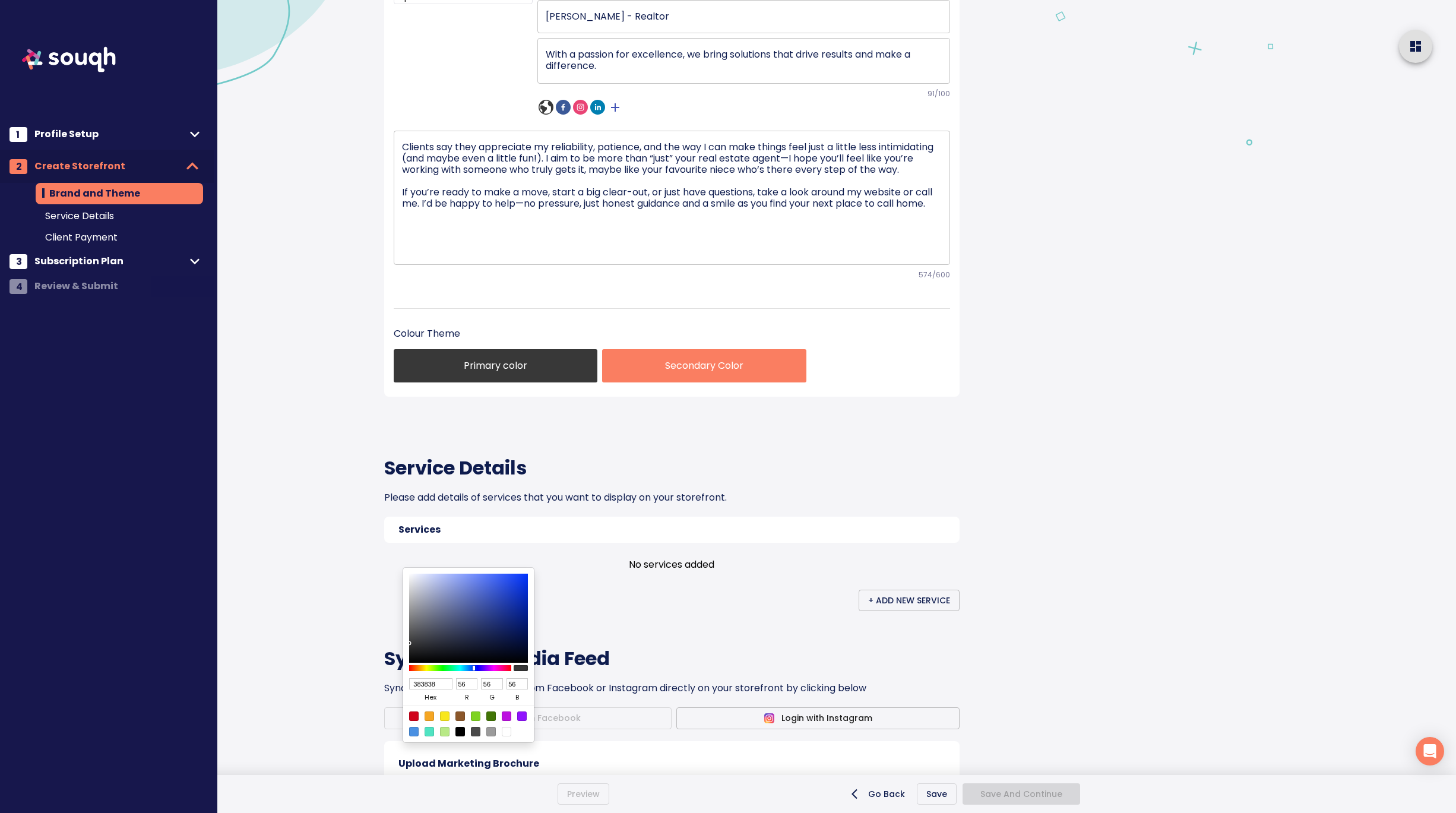
type input "303030"
type input "48"
type input "292929"
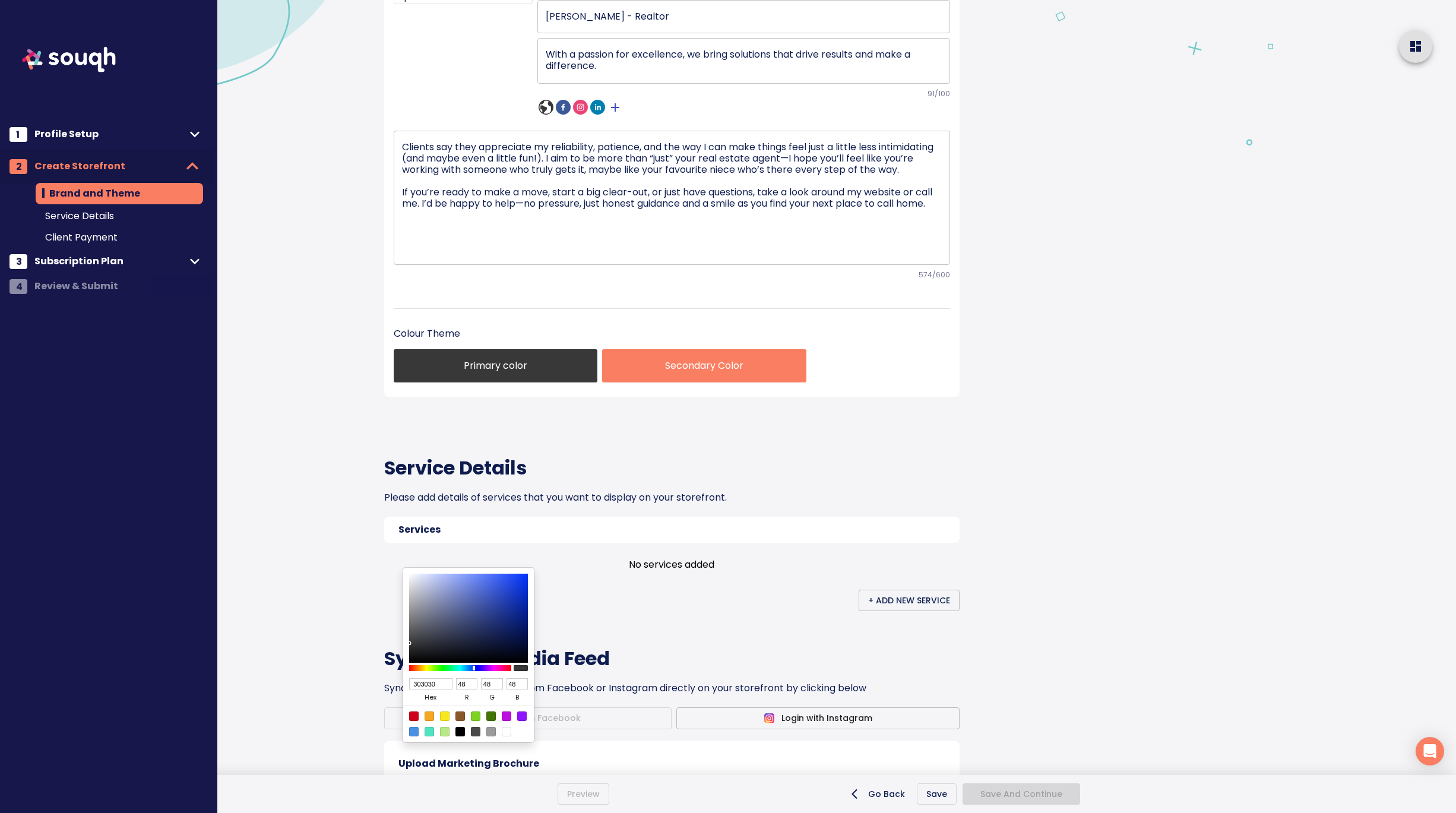
type input "41"
type input "252525"
type input "37"
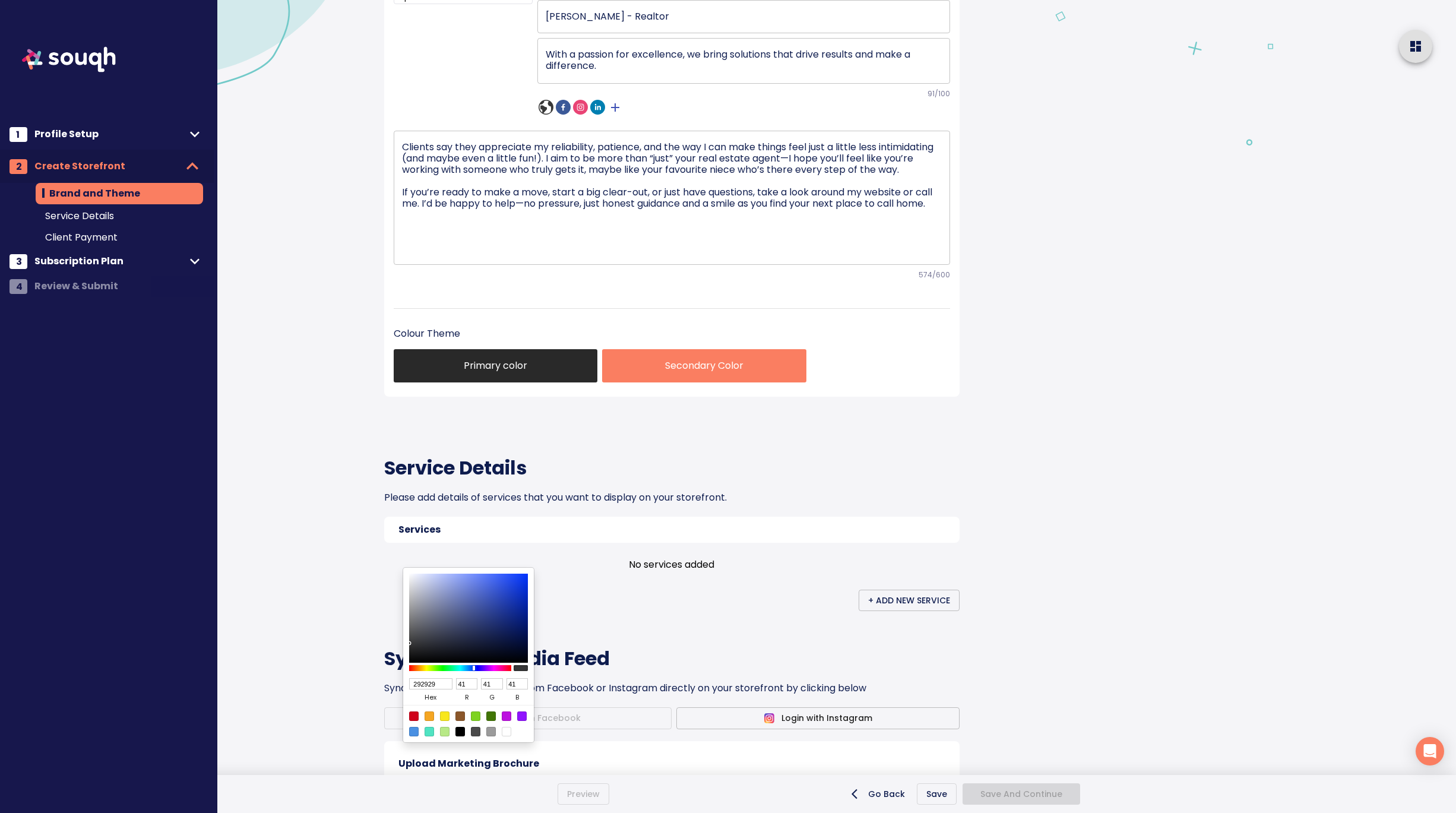
type input "37"
type input "111111"
type input "17"
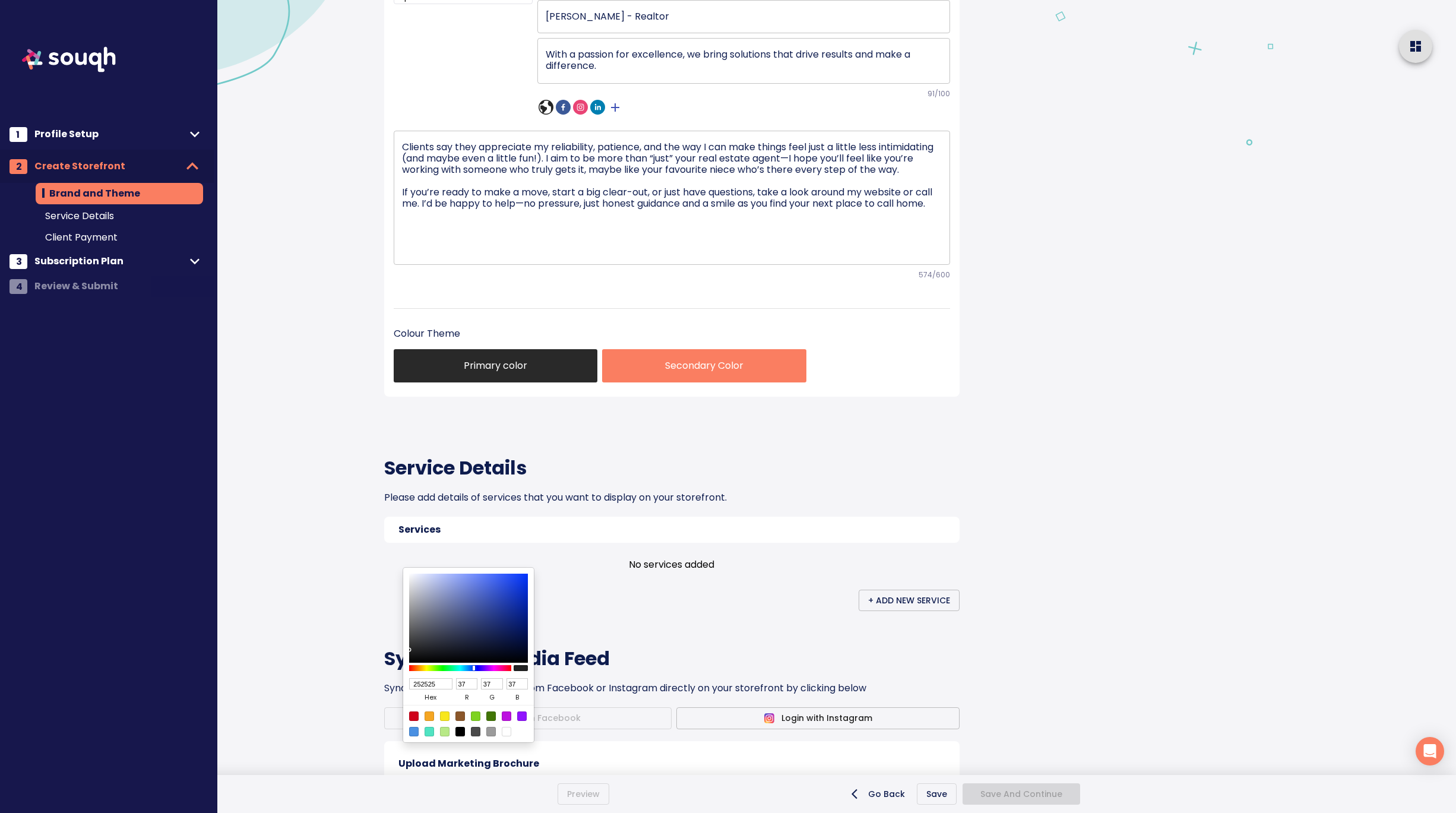
type input "17"
type input "000000"
type input "0"
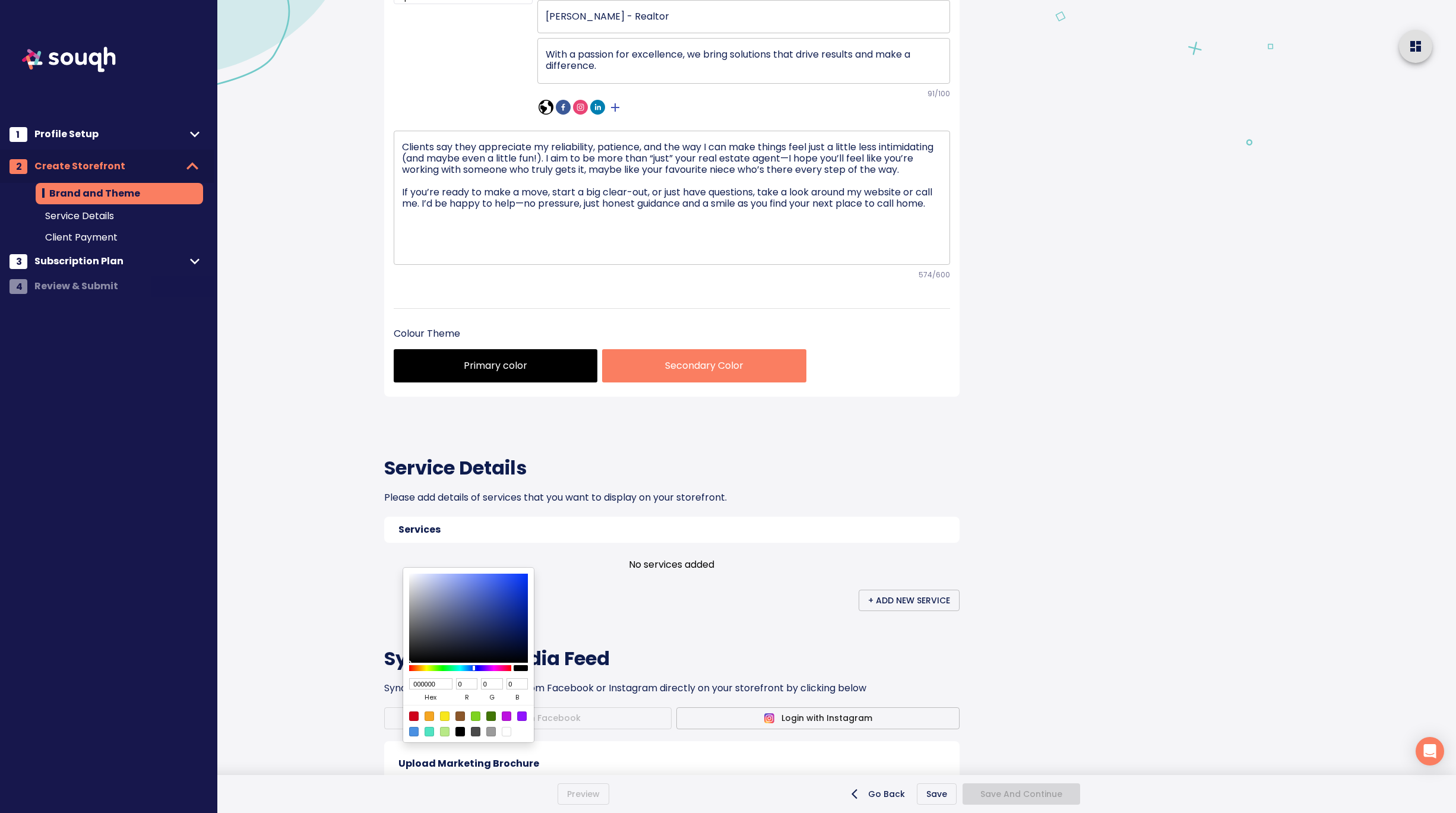
drag, startPoint x: 506, startPoint y: 636, endPoint x: 402, endPoint y: 680, distance: 112.9
click at [403, 680] on div "000000 hex 0 r 0 g 0 b 100 a" at bounding box center [468, 655] width 131 height 174
click at [659, 604] on div at bounding box center [728, 406] width 1456 height 813
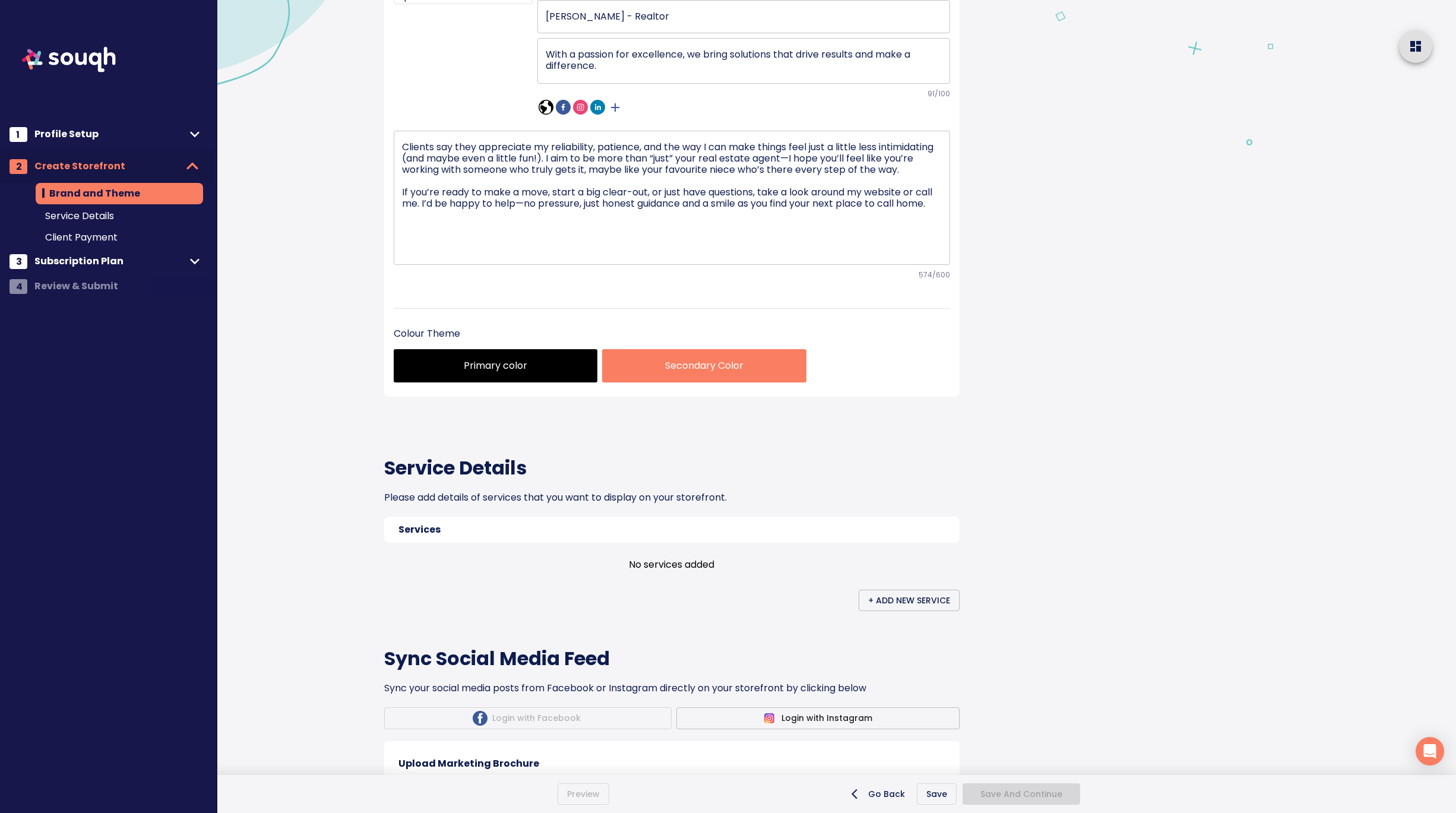
click at [667, 373] on p "Secondary Color" at bounding box center [704, 365] width 185 height 14
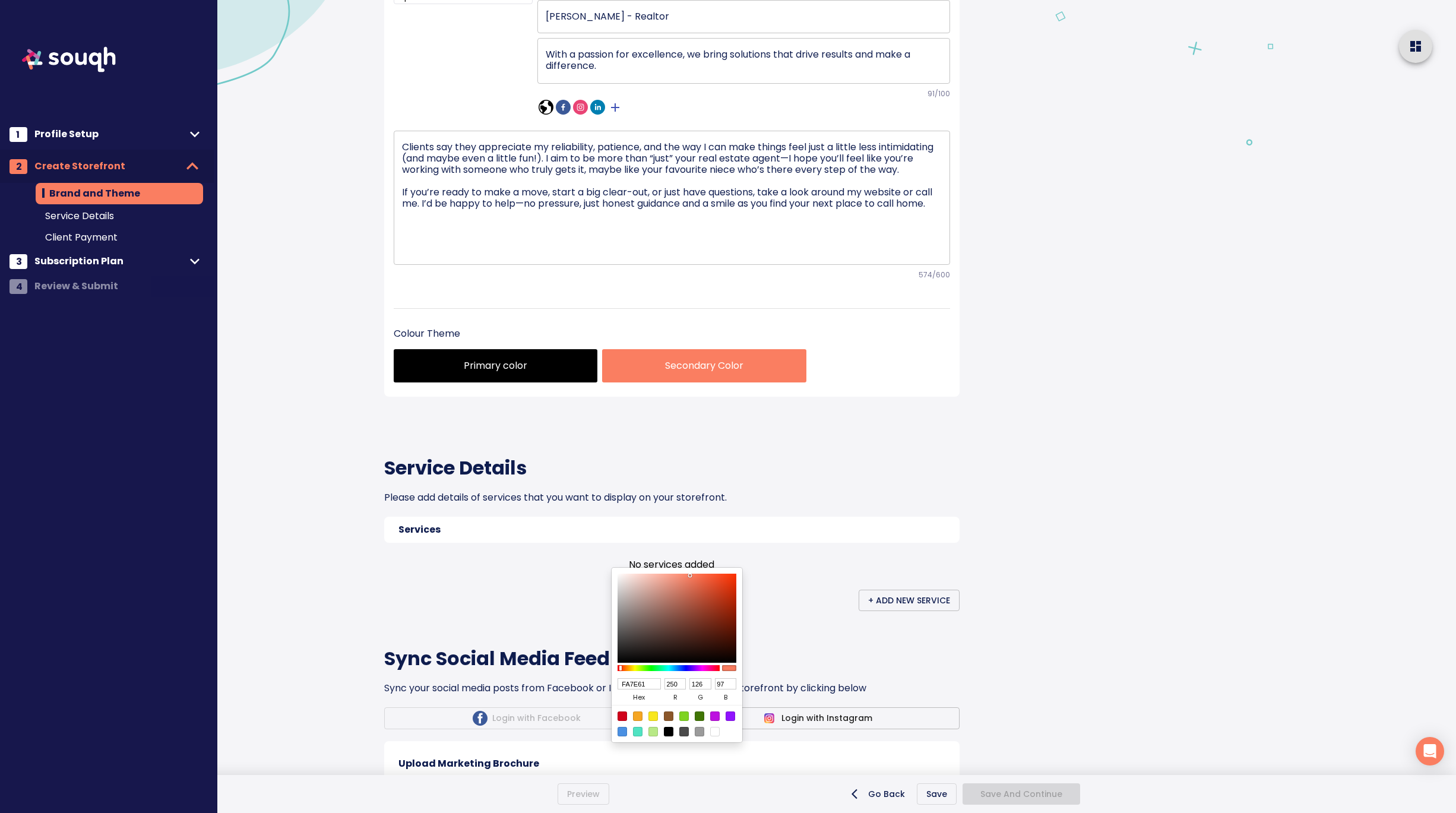
type input "FA7F63"
type input "127"
type input "99"
type input "FA8064"
type input "128"
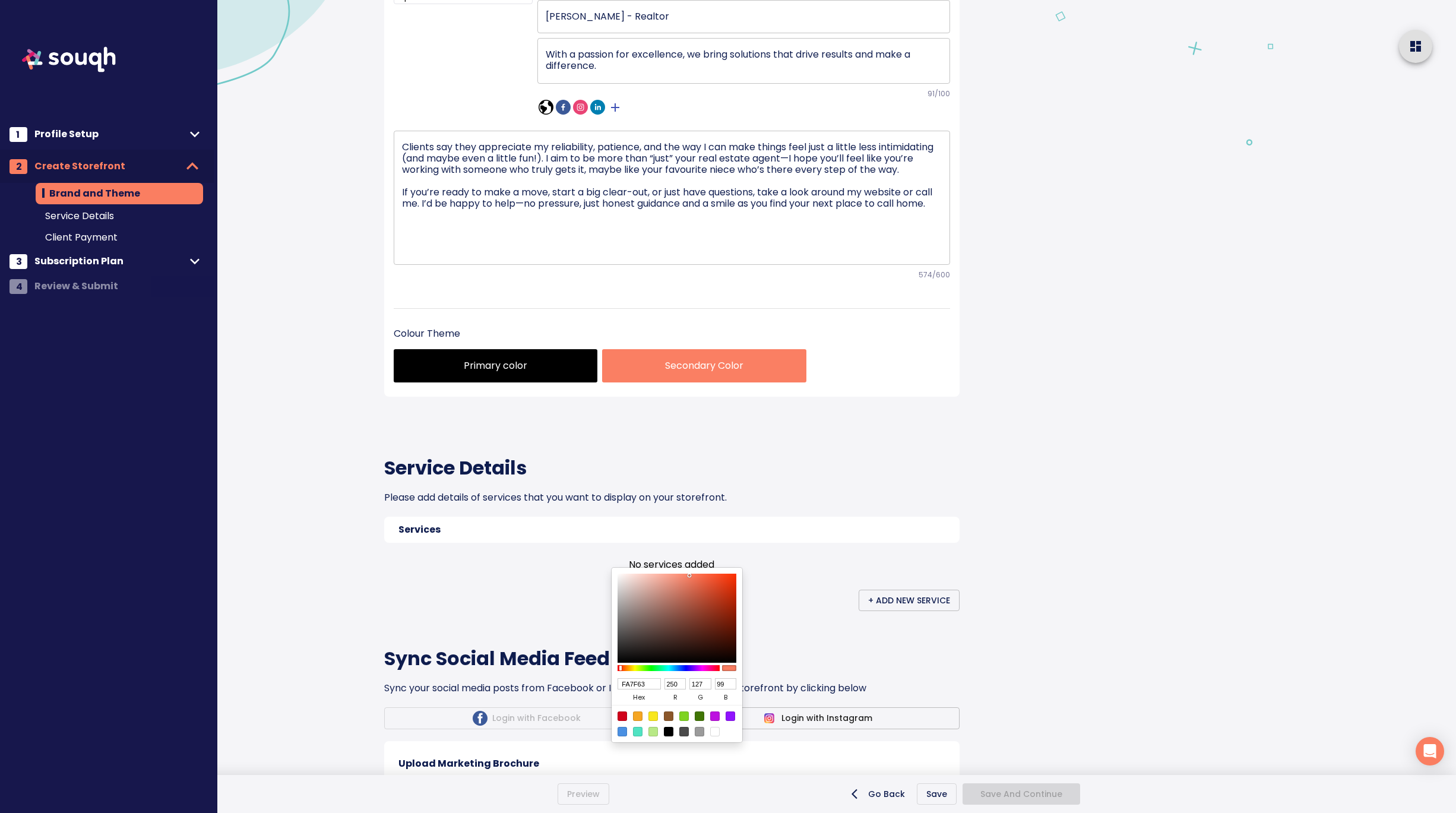
type input "100"
type input "EC8973"
type input "236"
type input "137"
type input "115"
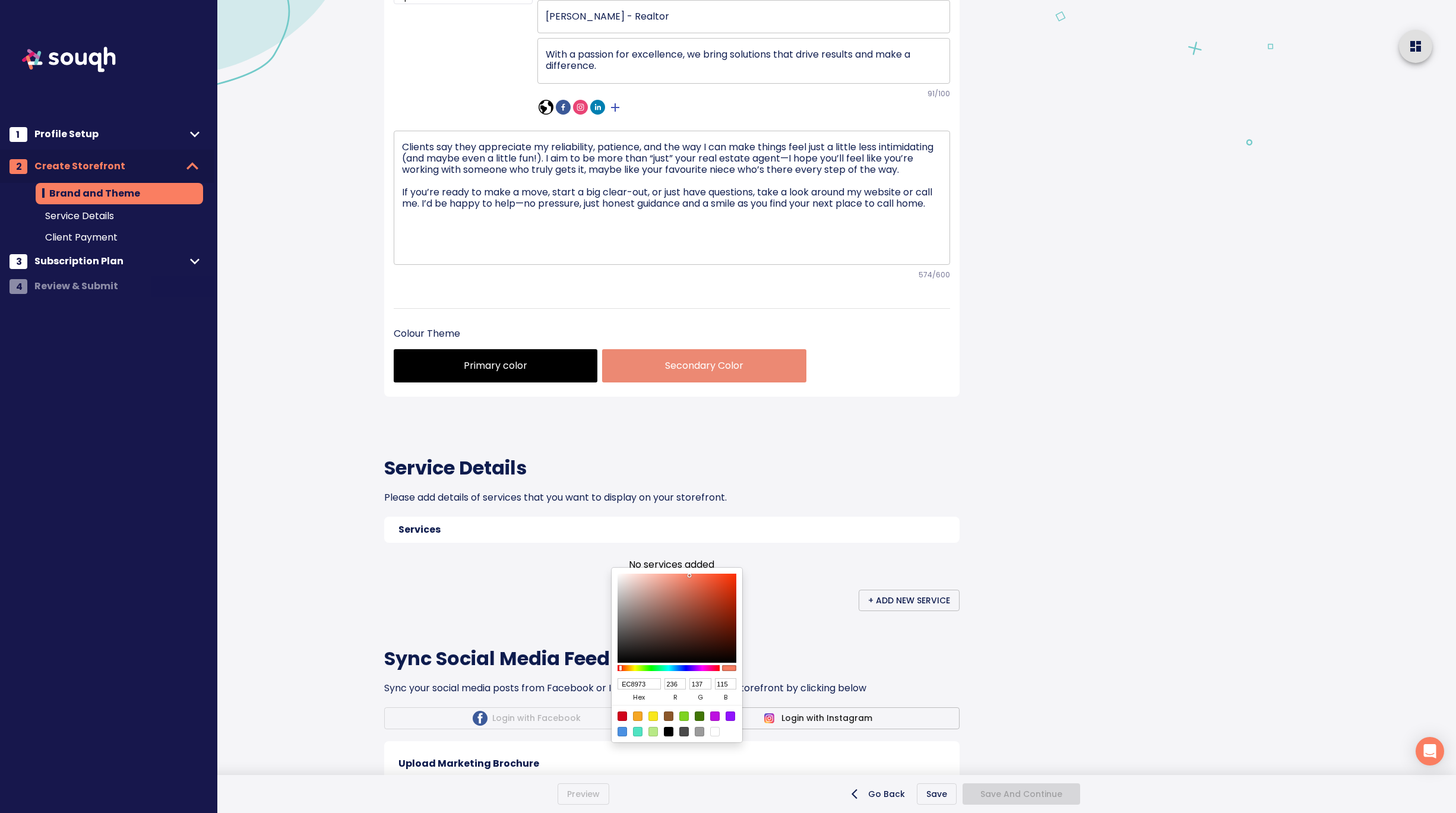
type input "AF938D"
type input "175"
type input "147"
type input "141"
type input "A5928E"
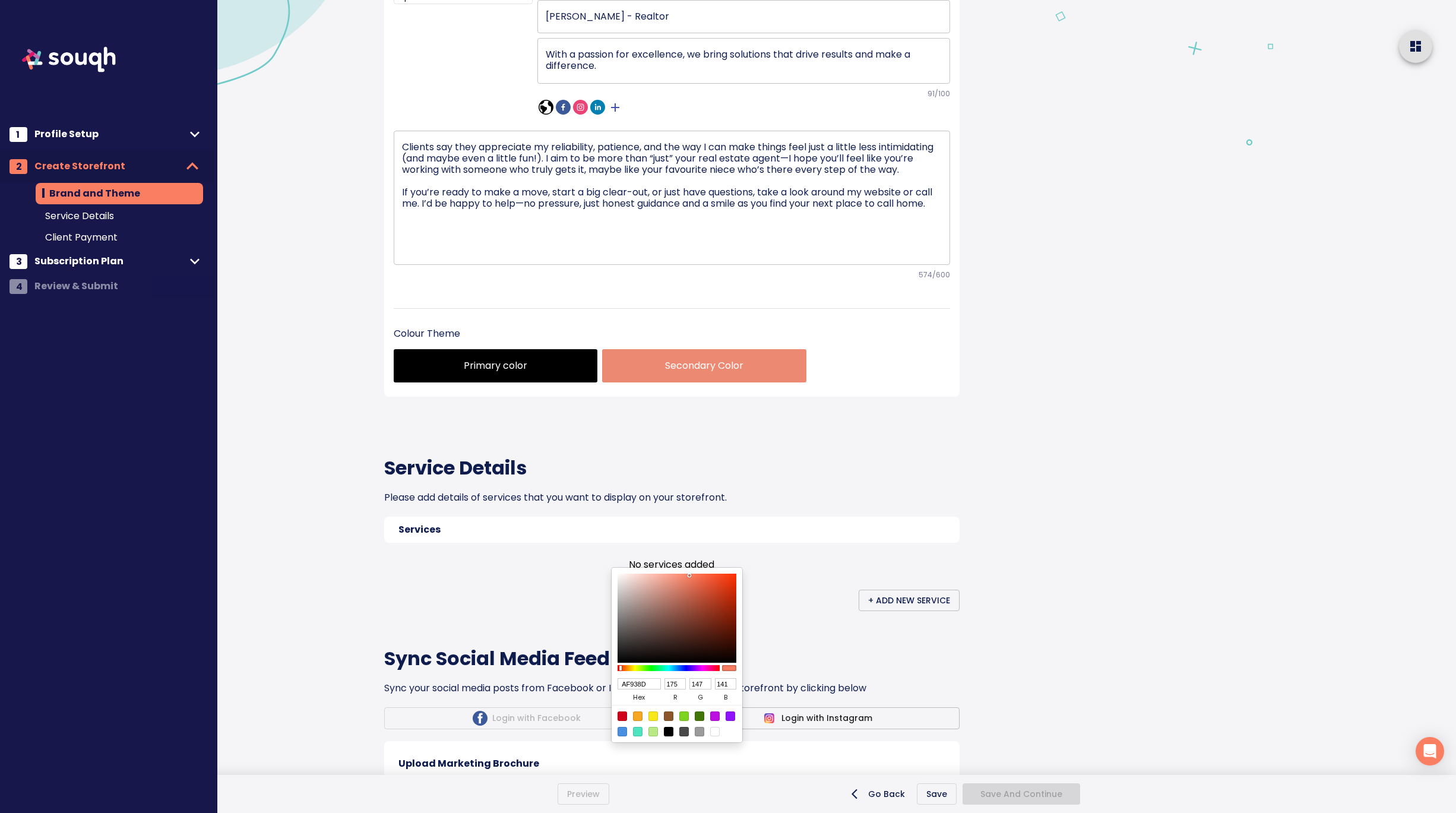
type input "165"
type input "146"
type input "142"
type input "A3908C"
type input "163"
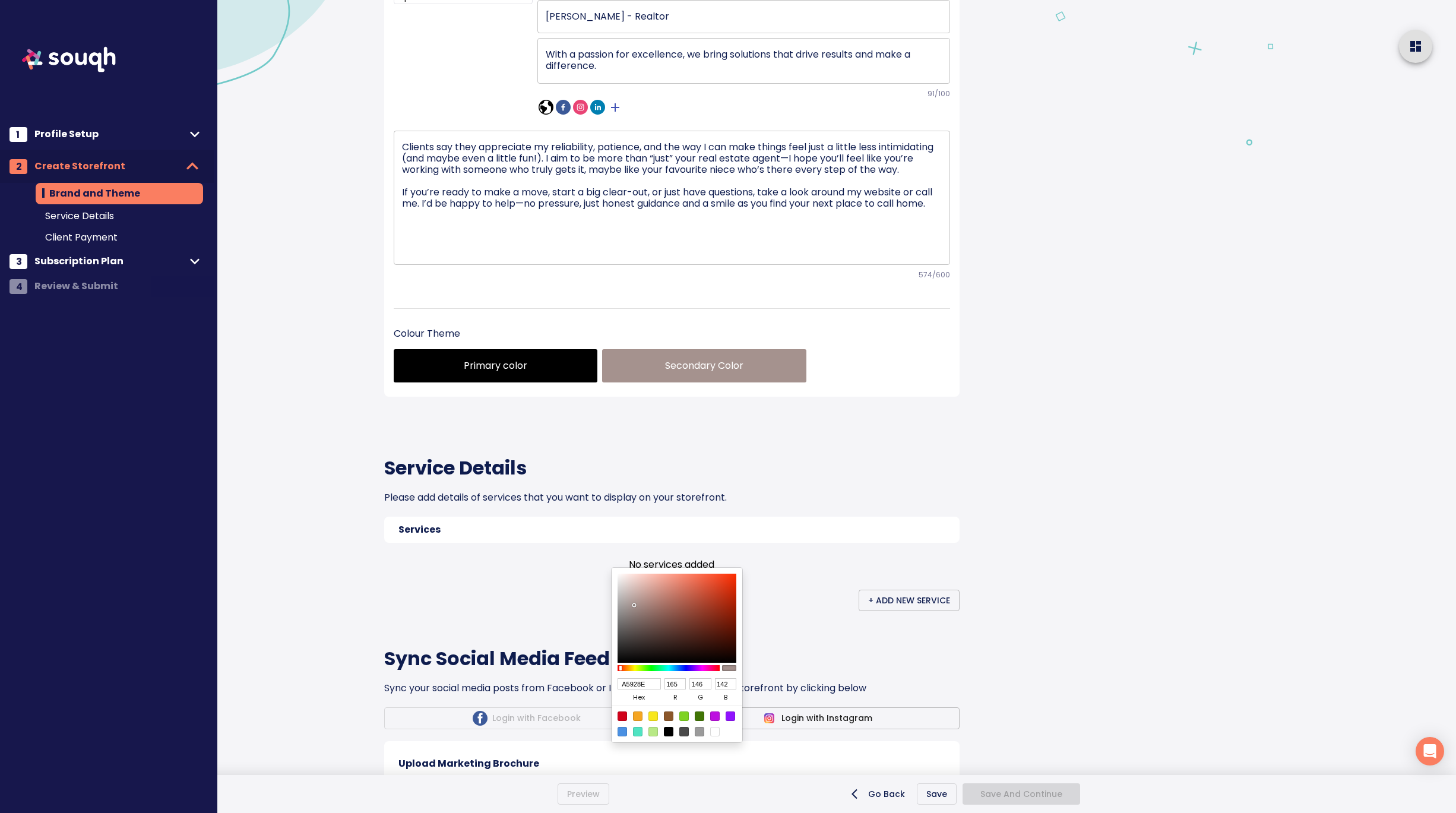
type input "144"
type input "140"
type input "A3918D"
type input "145"
type input "141"
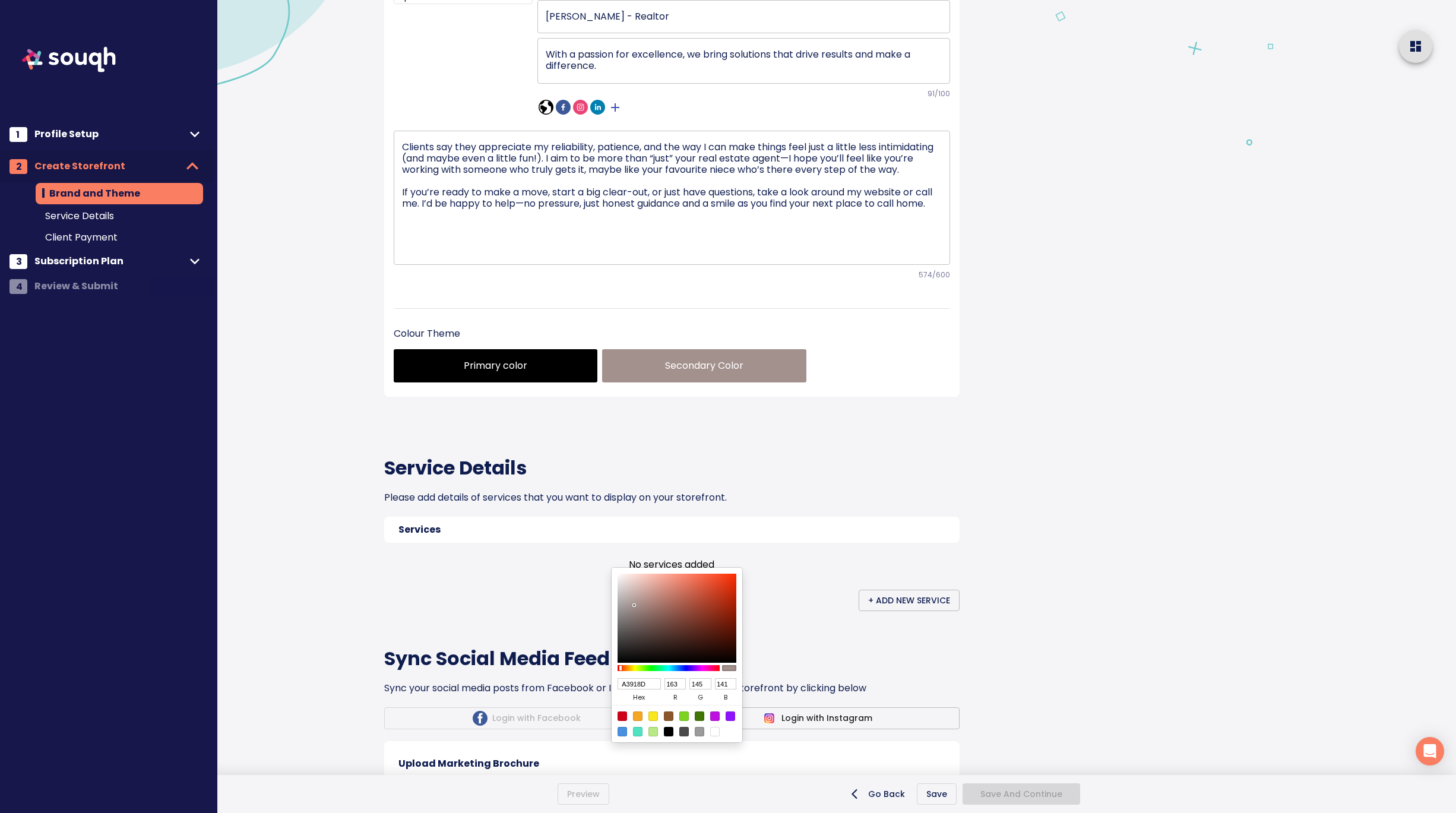
type input "A39794"
type input "151"
type input "148"
type input "A19895"
type input "161"
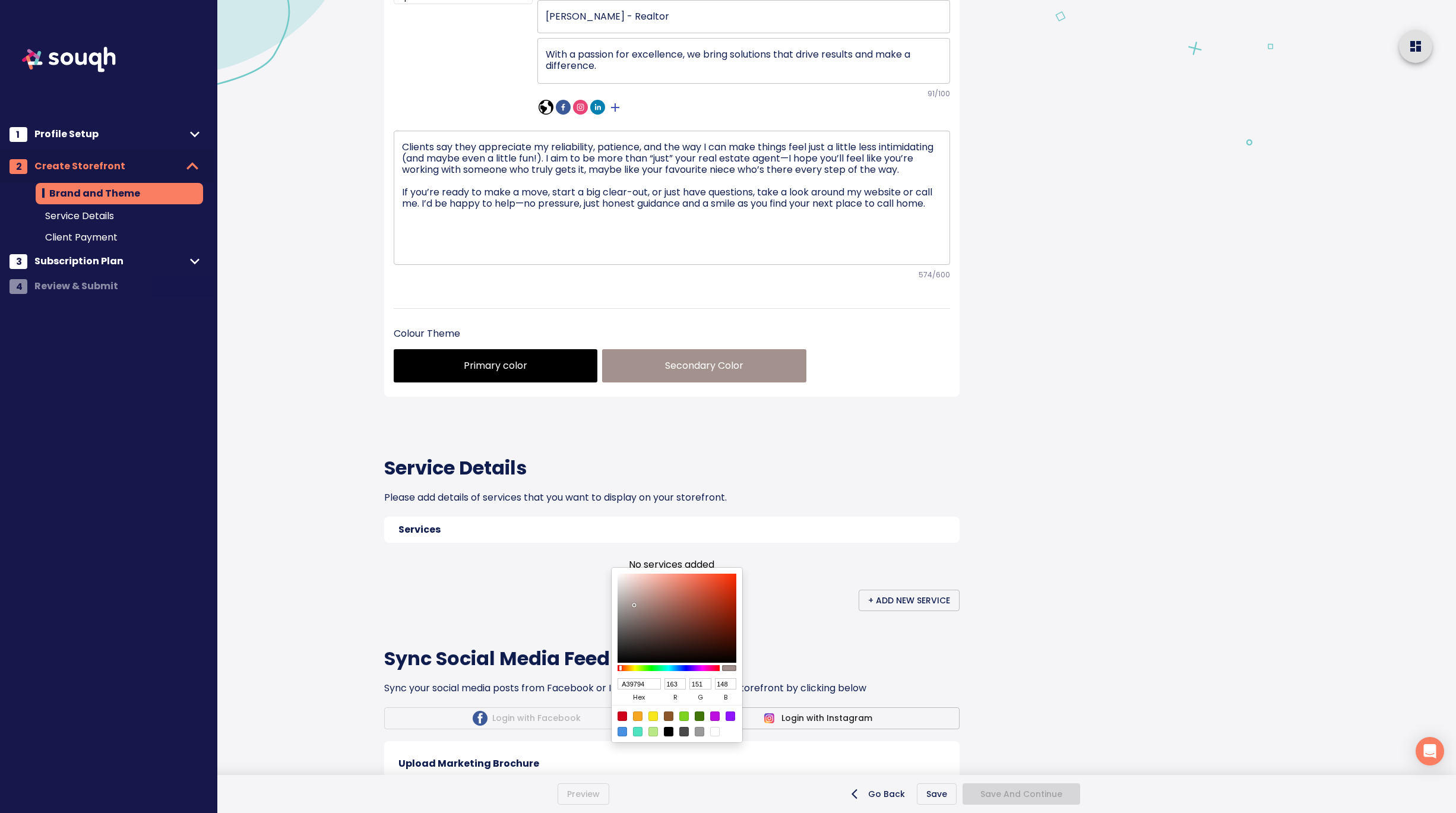
type input "152"
type input "149"
type input "A39A97"
type input "163"
type input "154"
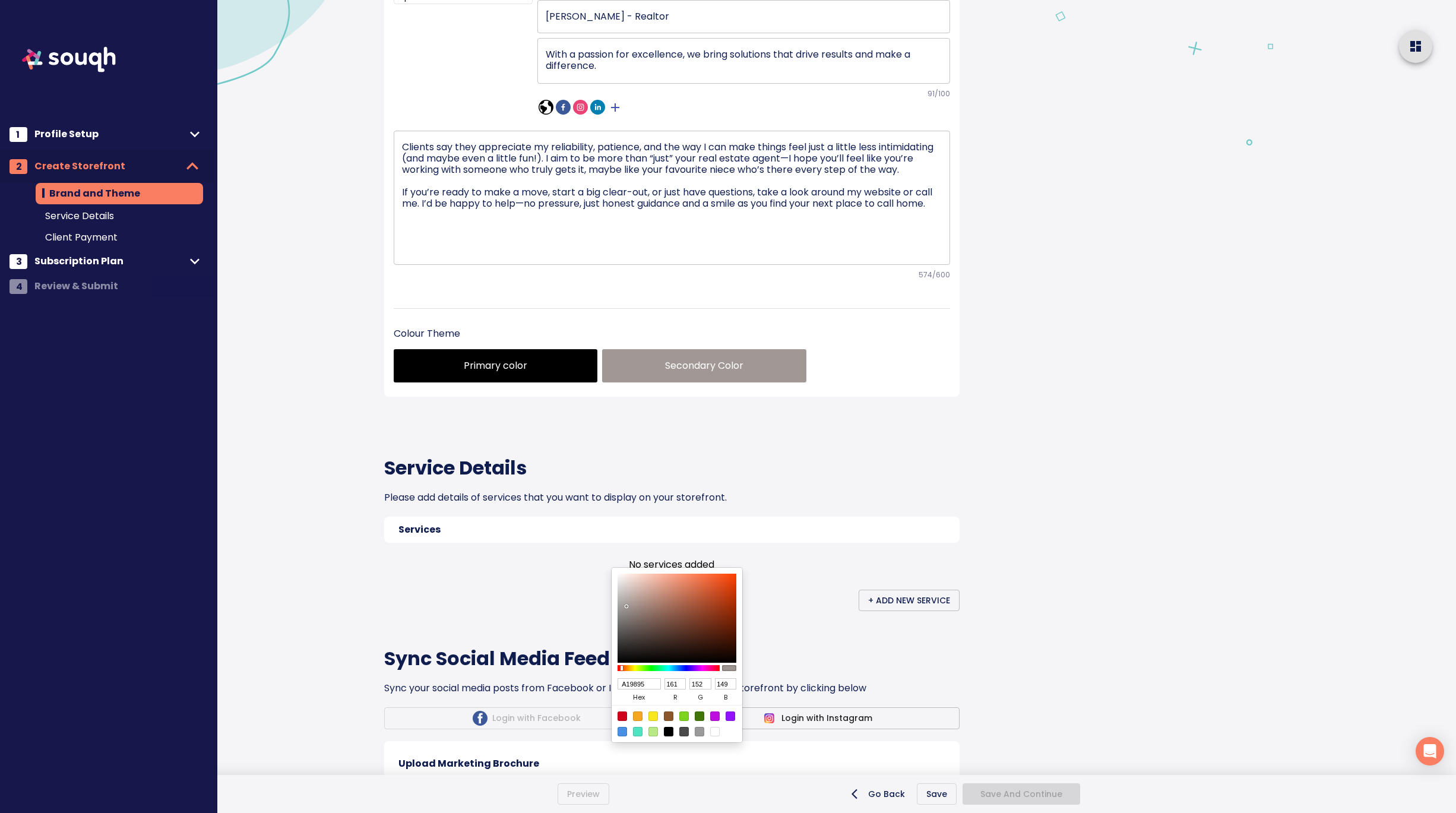
type input "151"
type input "B1A39E"
type input "177"
type input "163"
type input "158"
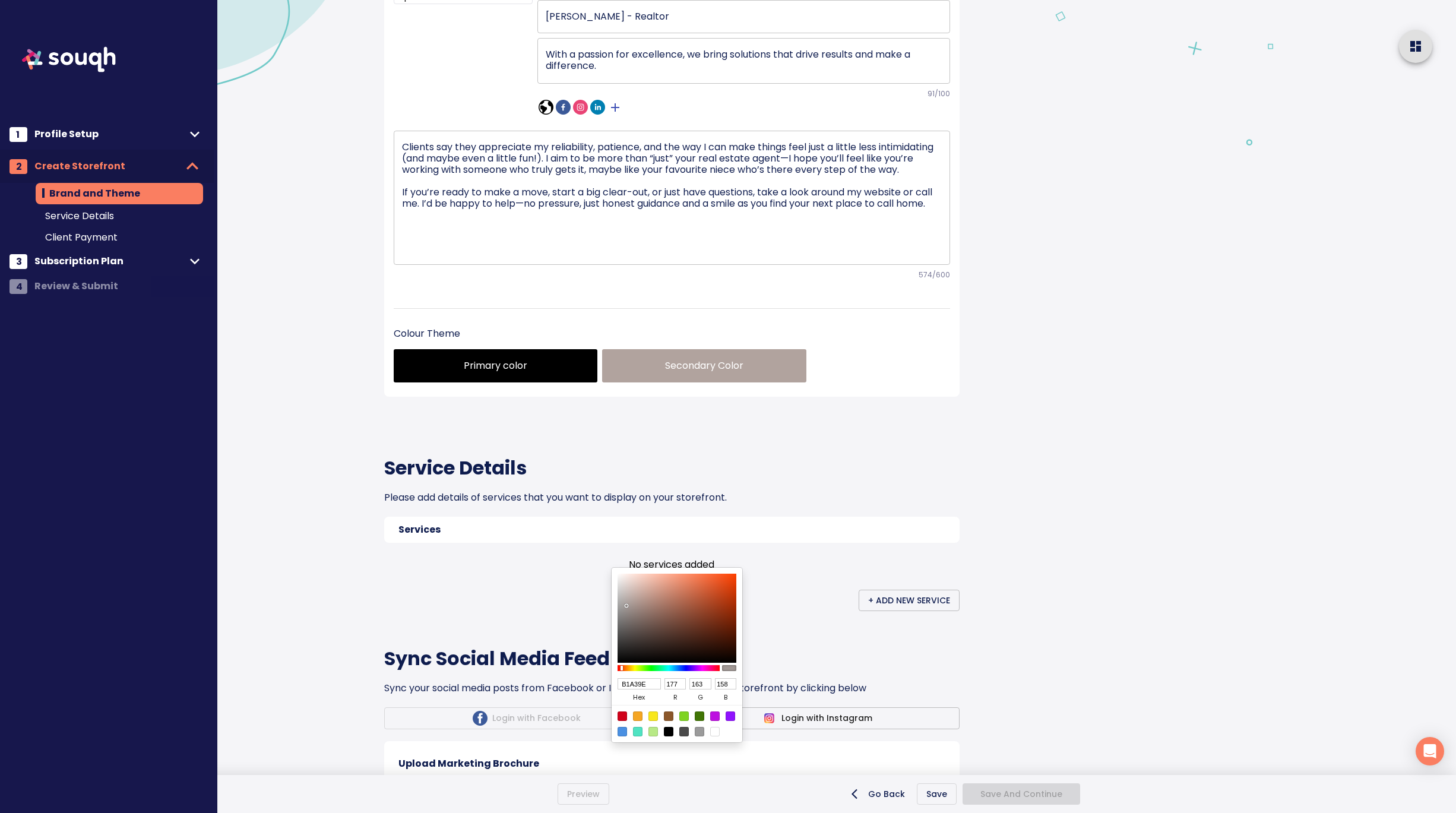
type input "C0ADA6"
type input "192"
type input "173"
type input "166"
type input "C3AFA8"
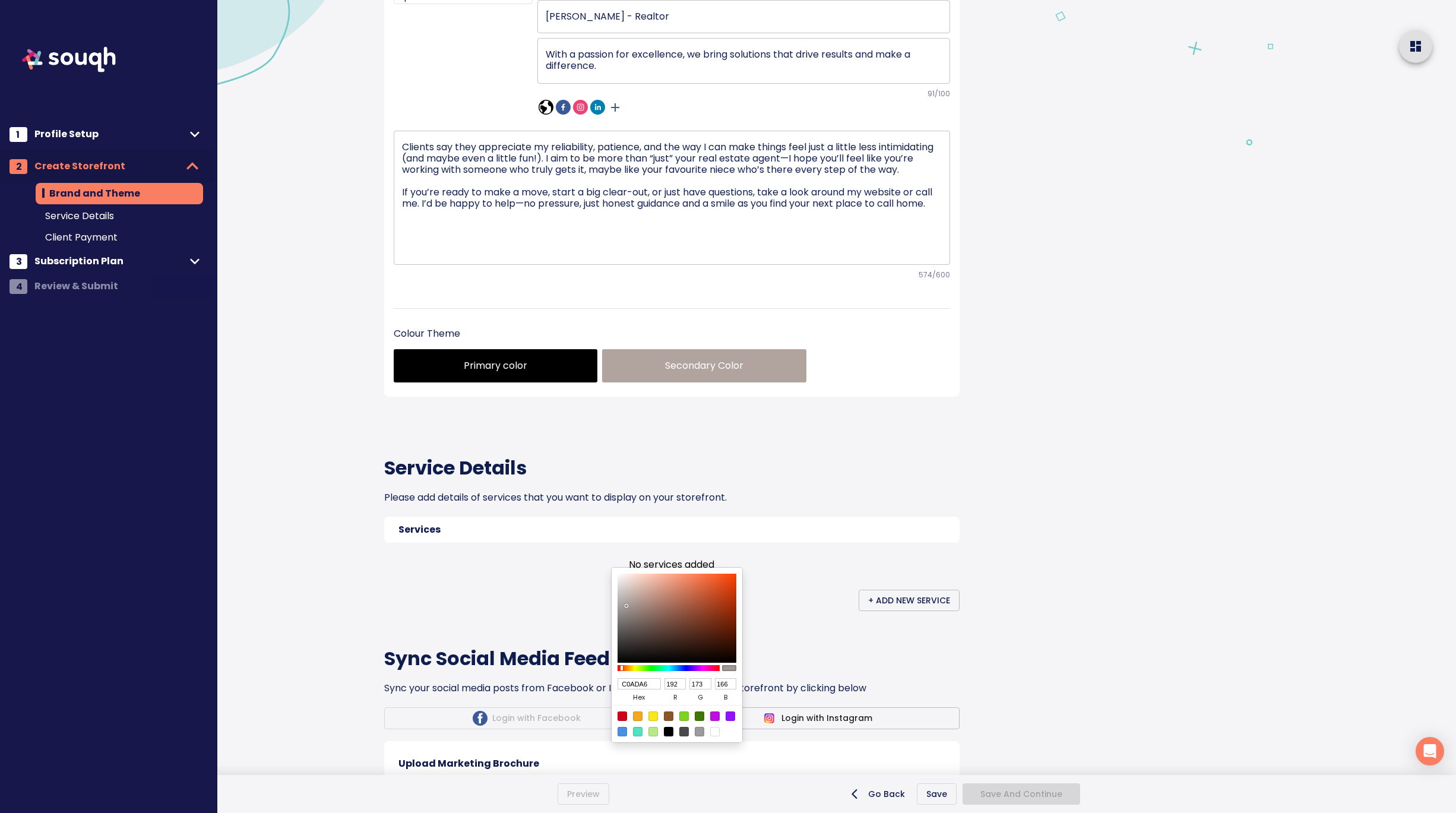
type input "195"
type input "175"
type input "168"
type input "C2AEA7"
type input "194"
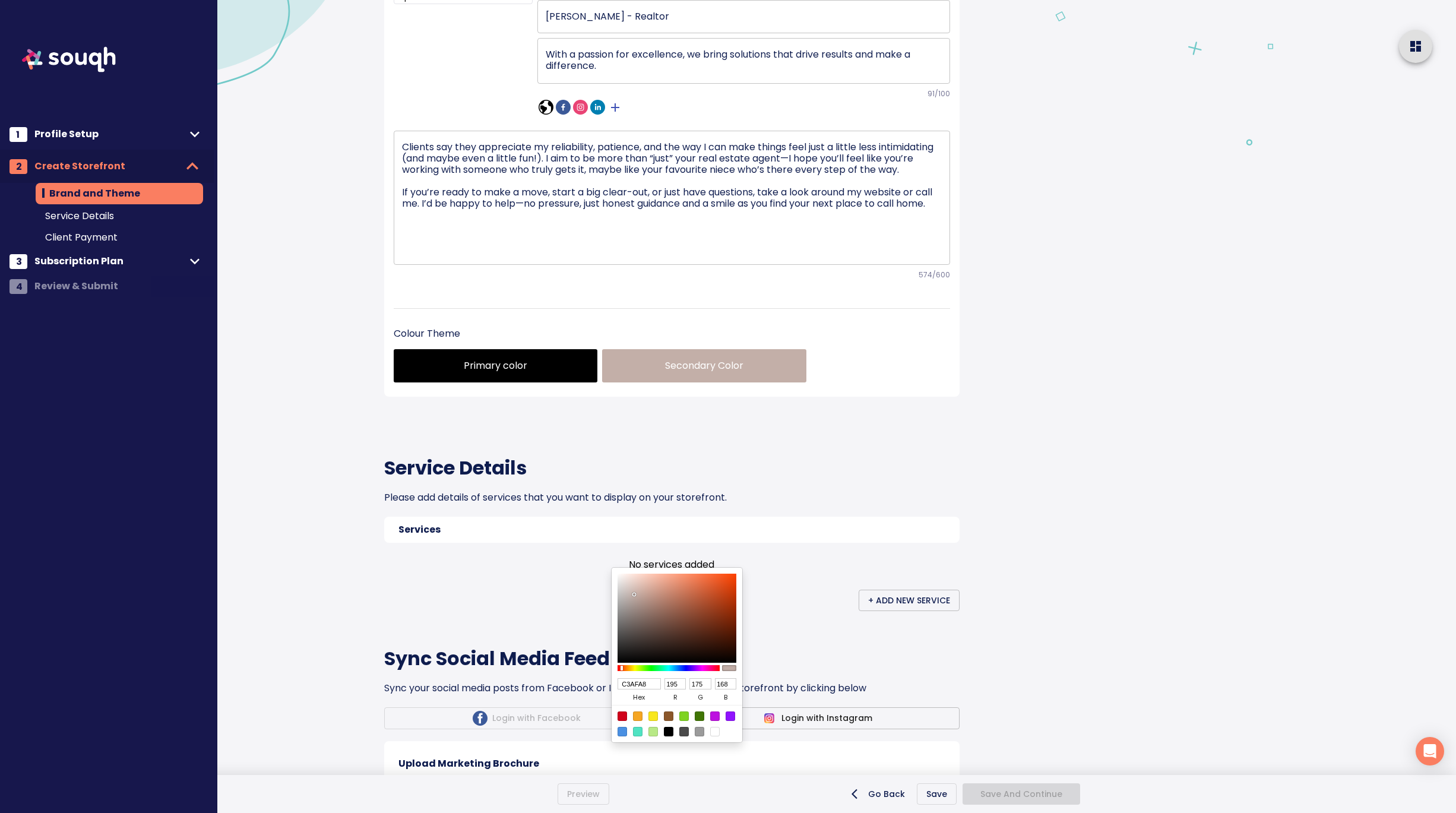
type input "174"
type input "167"
type input "BDABA4"
type input "189"
type input "171"
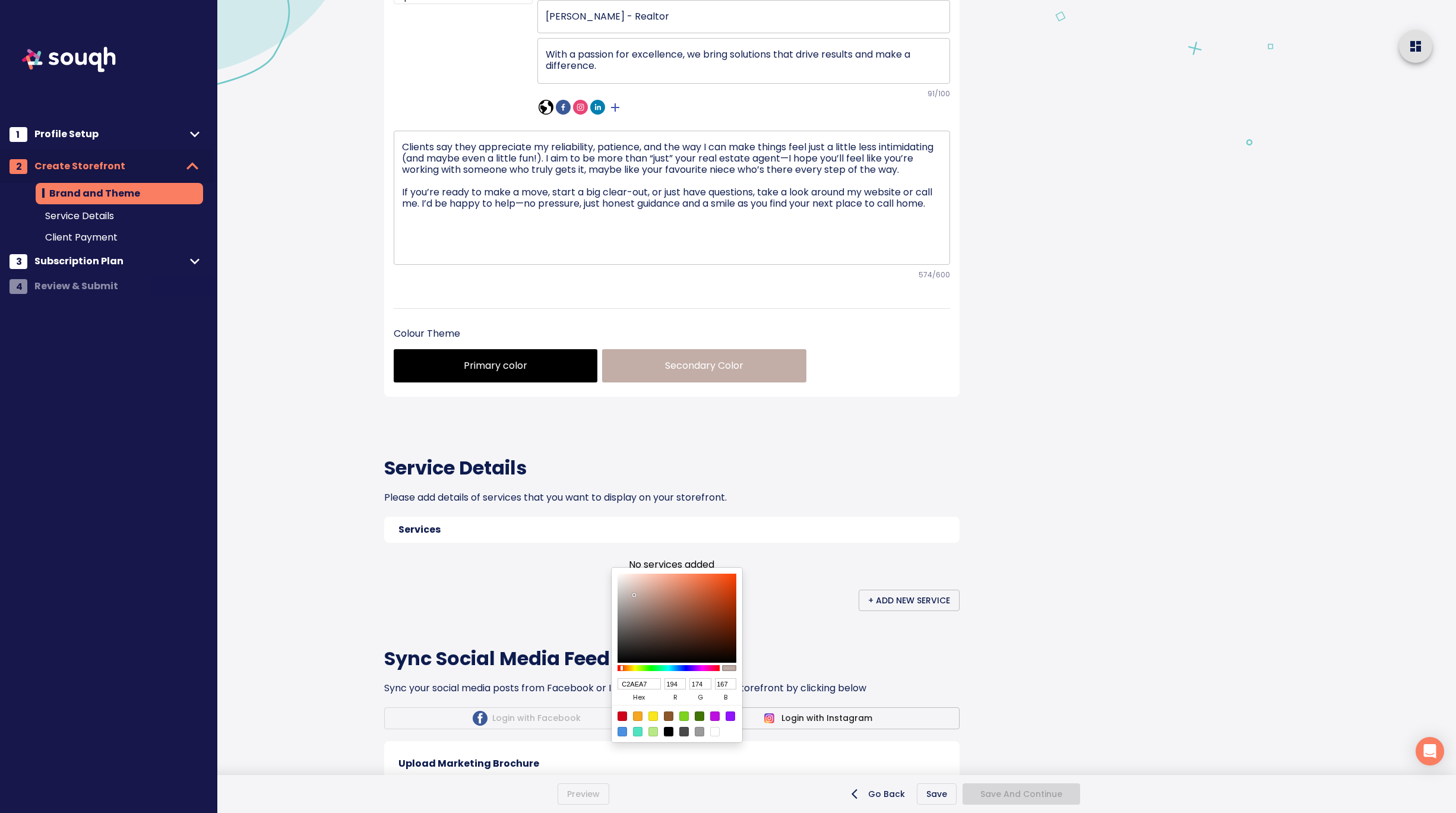
type input "164"
type input "AFA19B"
type input "175"
type input "161"
type input "155"
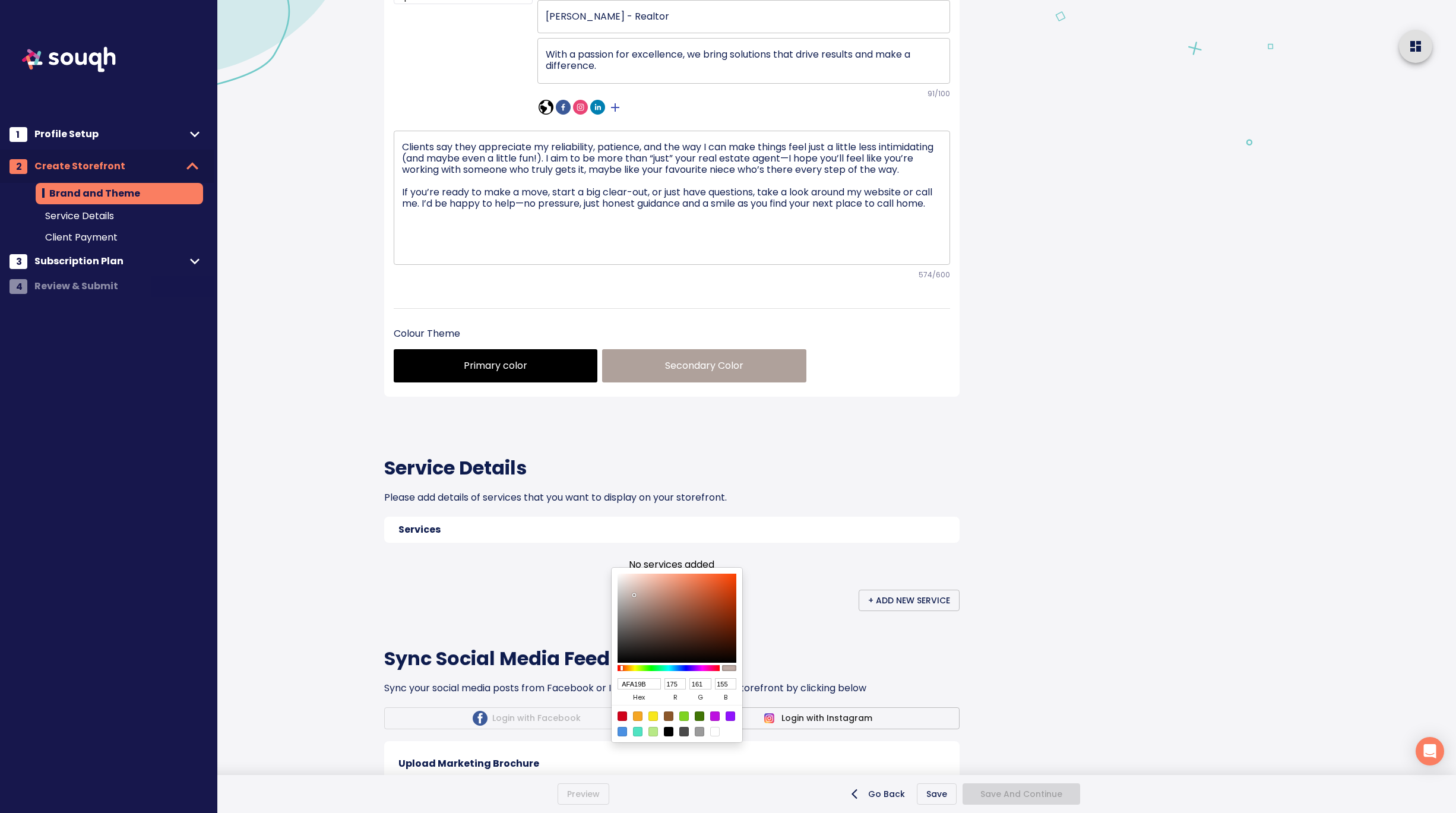
type input "A89B96"
type input "168"
type input "155"
type input "150"
type input "AA9C97"
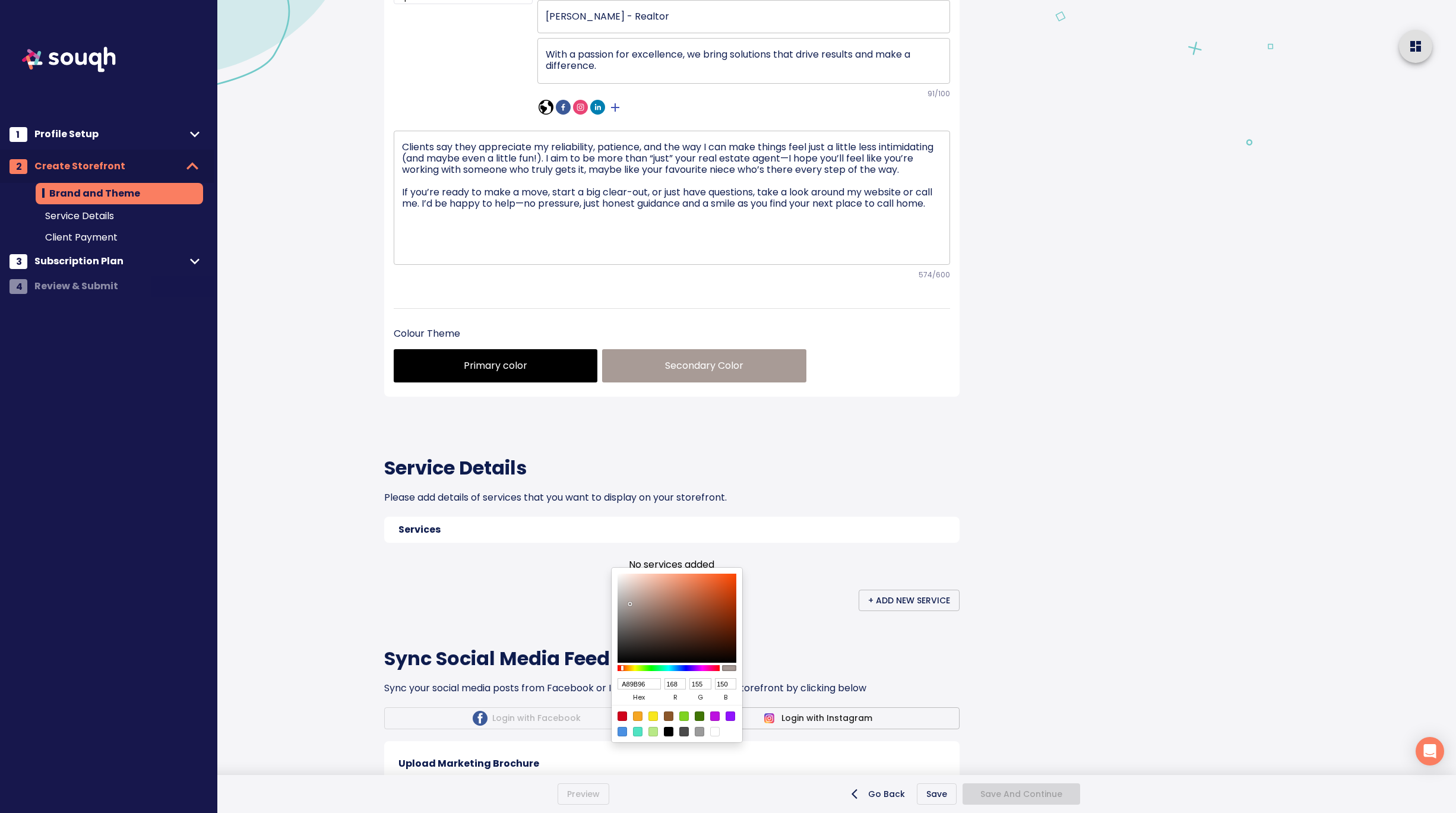
type input "170"
type input "156"
type input "151"
drag, startPoint x: 689, startPoint y: 576, endPoint x: 631, endPoint y: 603, distance: 64.0
click at [631, 603] on div at bounding box center [630, 603] width 2 height 2
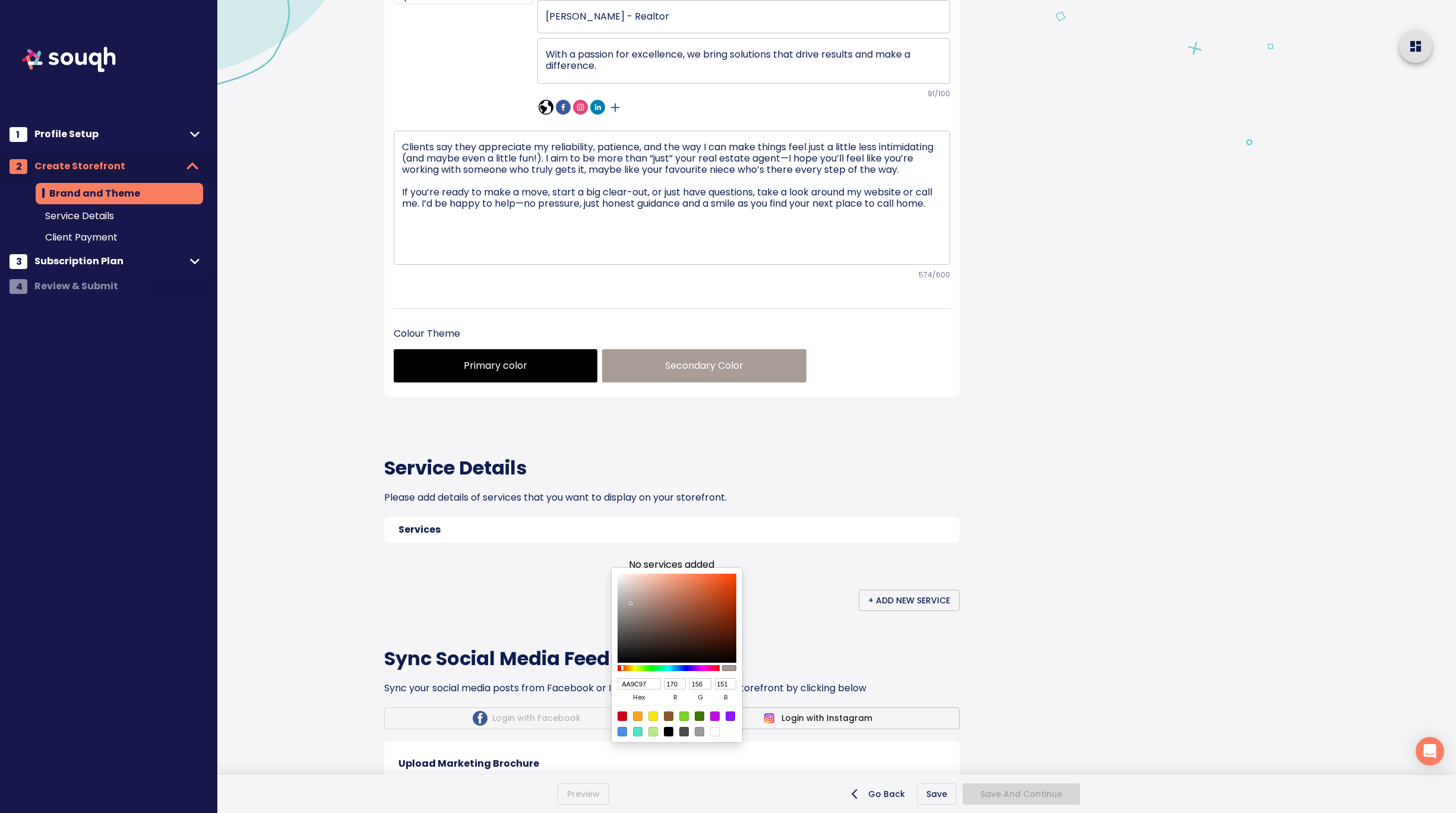
click at [876, 616] on div at bounding box center [728, 406] width 1456 height 813
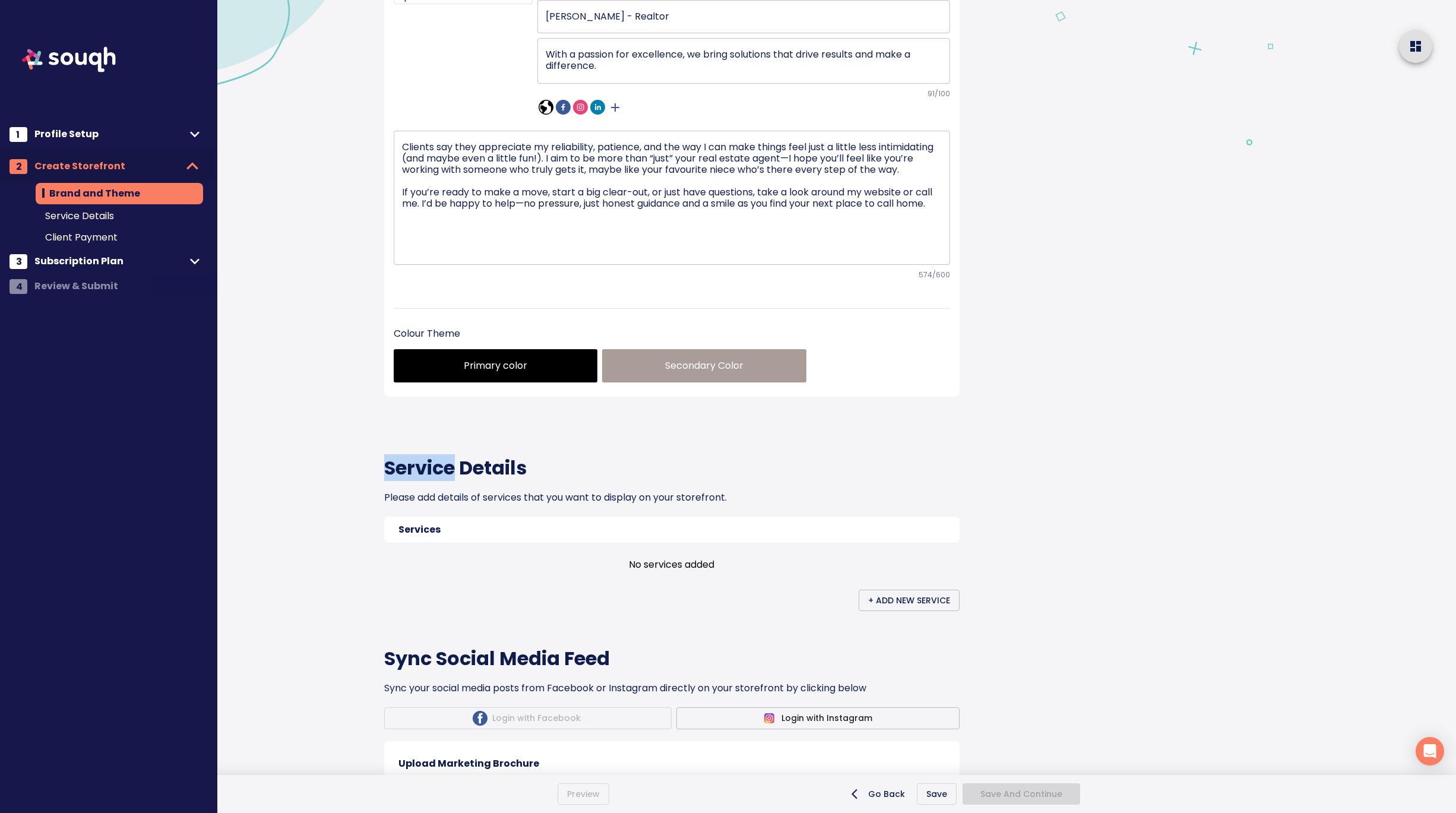
click at [876, 611] on div "Service Details Please add details of services that you want to display on your…" at bounding box center [672, 516] width 576 height 191
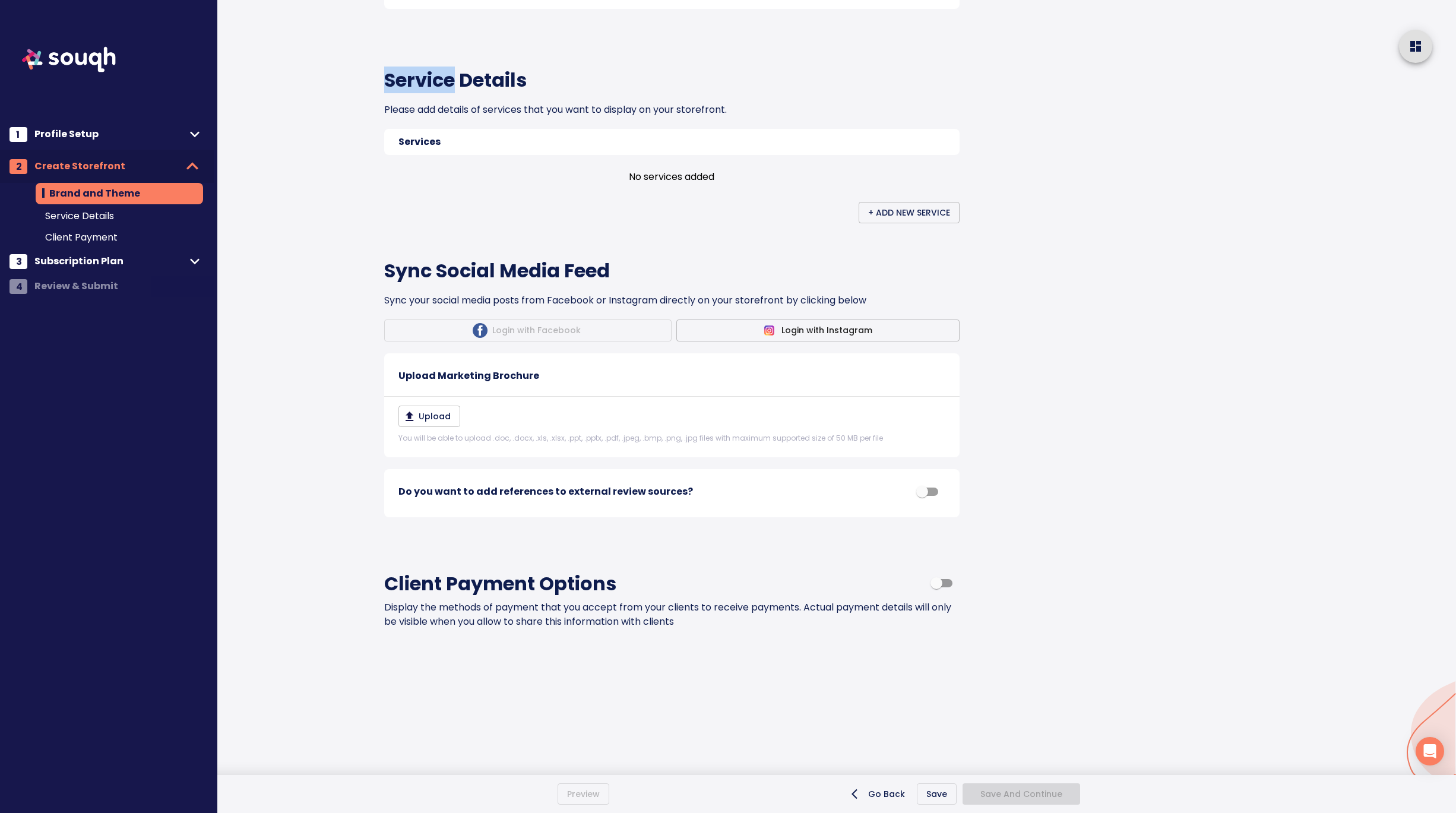
scroll to position [598, 0]
click at [972, 392] on div "Brand and Theme Skip This Step Your Storefront What is a storefront? Catrina Dy…" at bounding box center [672, 110] width 604 height 1323
click at [911, 216] on span "+ Add New Service" at bounding box center [909, 213] width 82 height 15
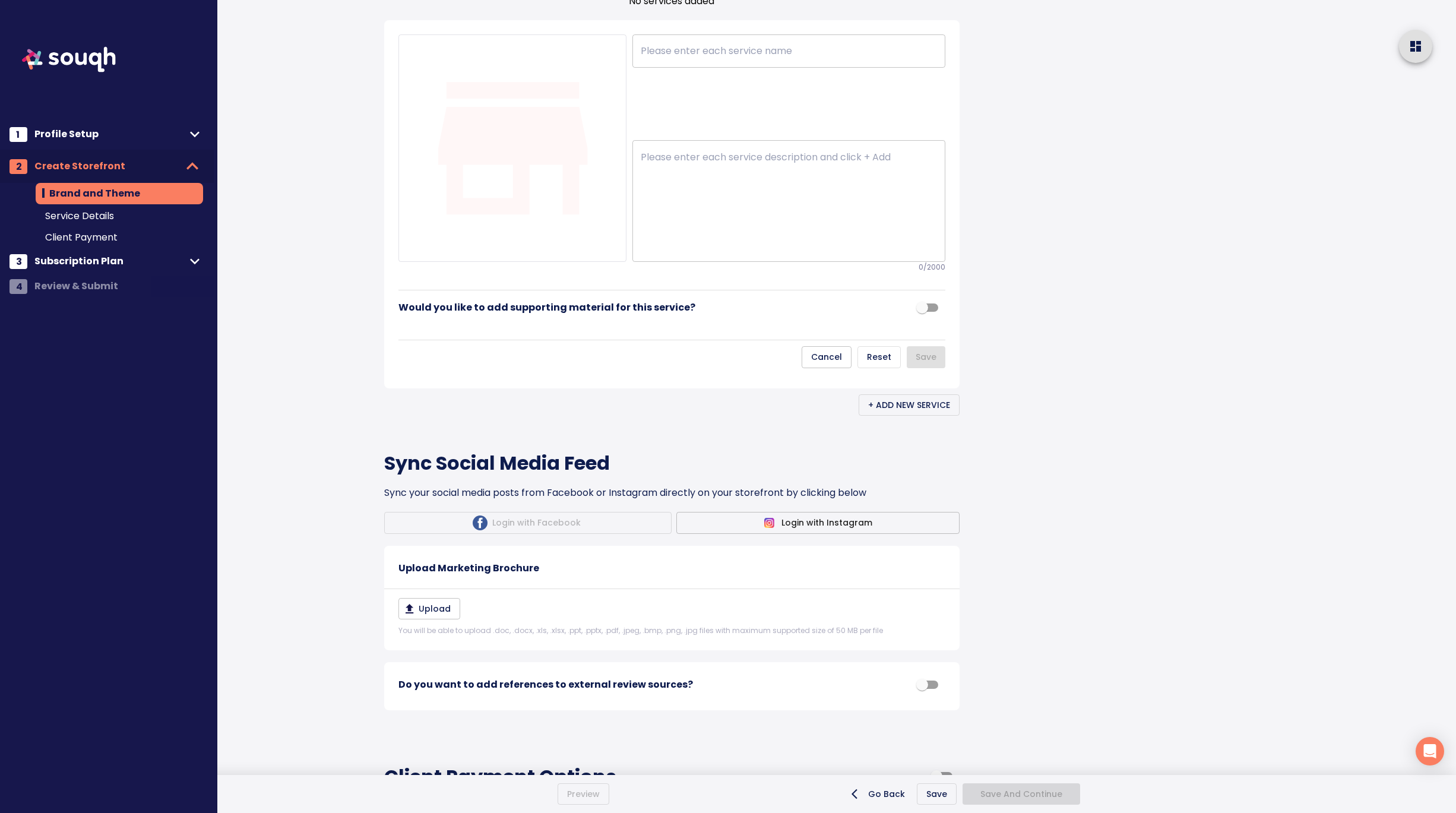
click at [731, 252] on textarea at bounding box center [788, 201] width 296 height 100
paste textarea "Residential Real Estate Moving isn’t just about real estate—it’s about life cha…"
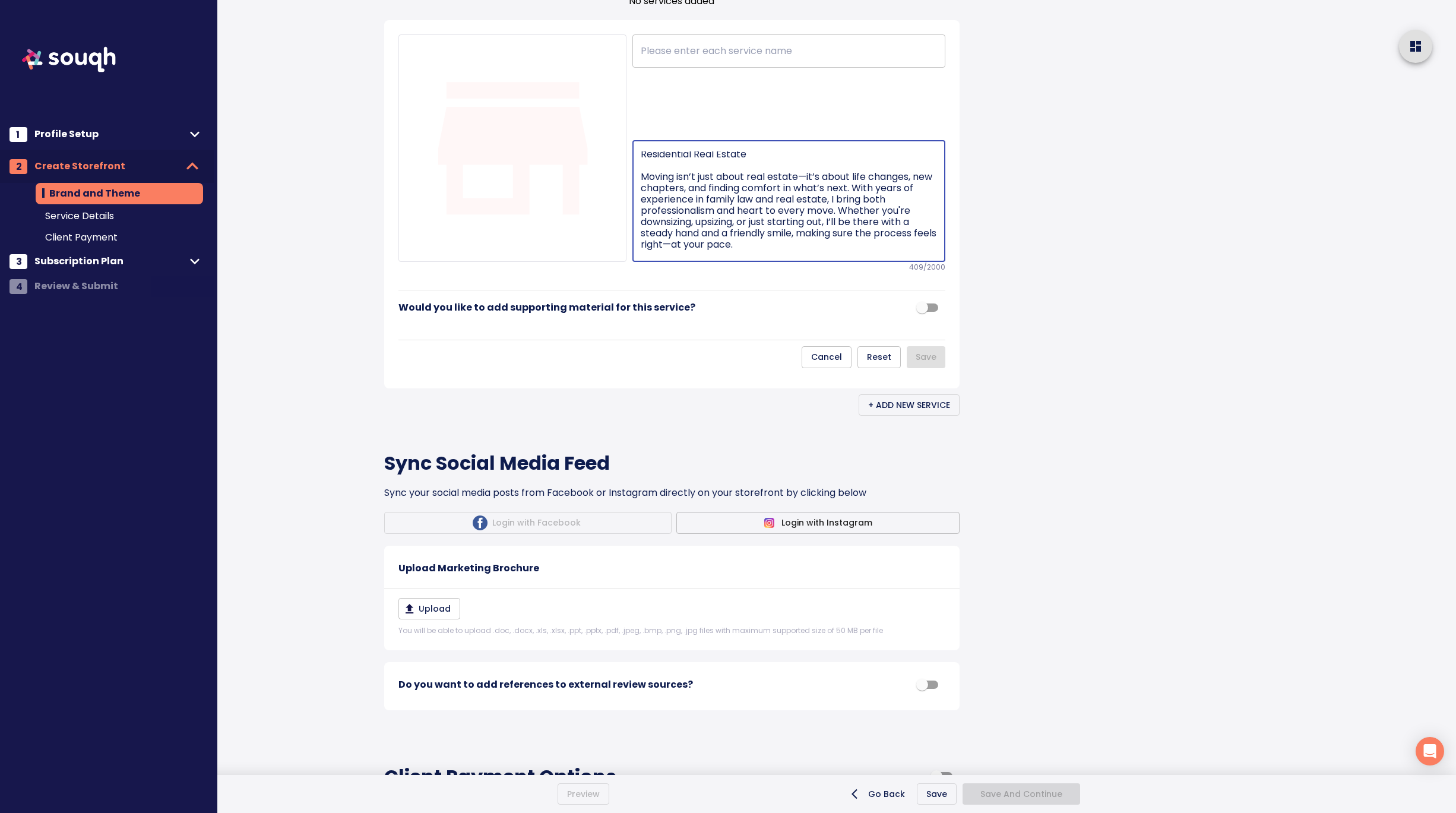
scroll to position [0, 0]
drag, startPoint x: 640, startPoint y: 354, endPoint x: 638, endPoint y: 320, distance: 34.1
click at [638, 262] on div "Residential Real Estate Moving isn’t just about real estate—it’s about life cha…" at bounding box center [789, 201] width 313 height 122
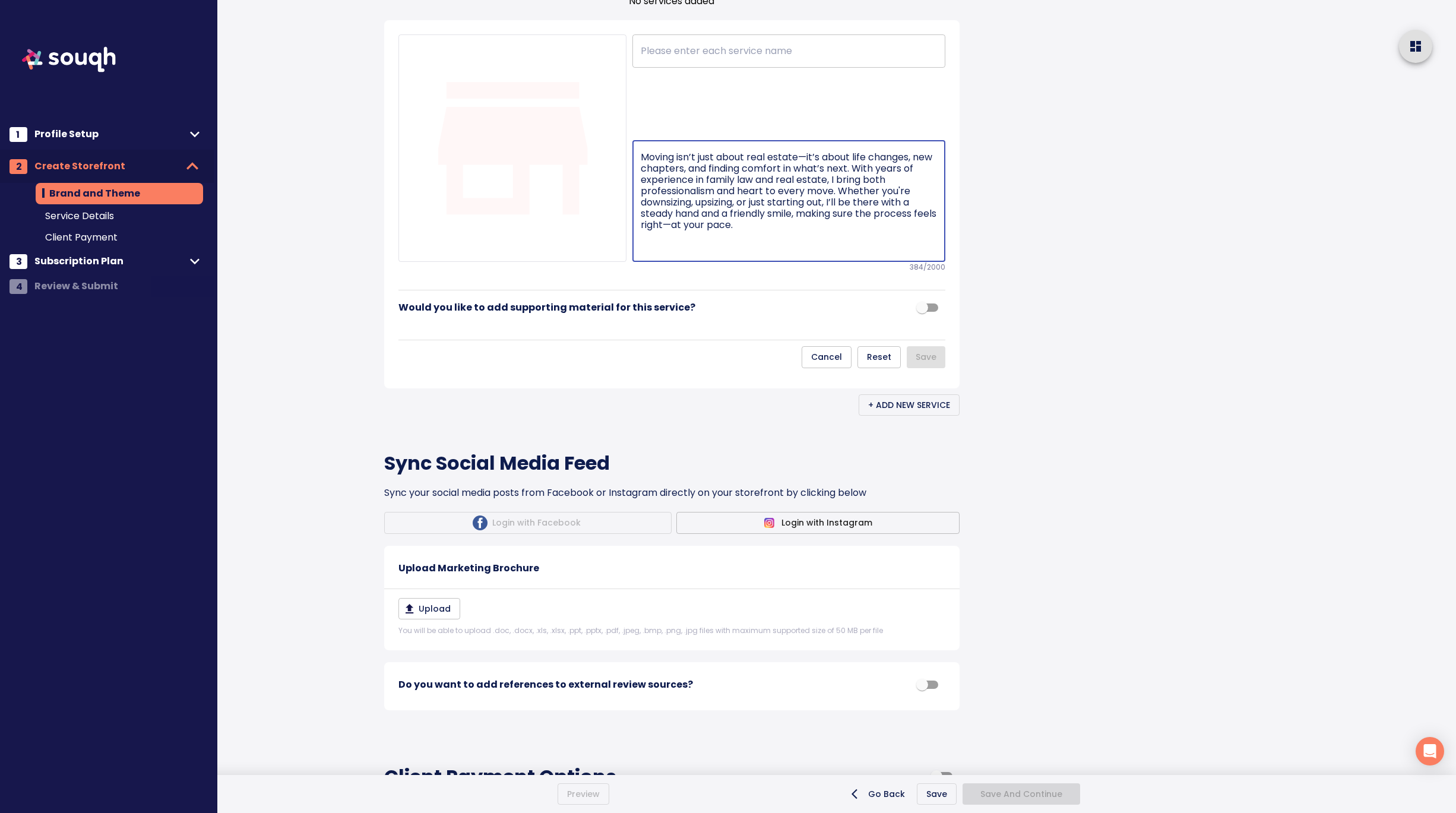
type textarea "Moving isn’t just about real estate—it’s about life changes, new chapters, and …"
click at [711, 68] on input "text" at bounding box center [789, 51] width 313 height 33
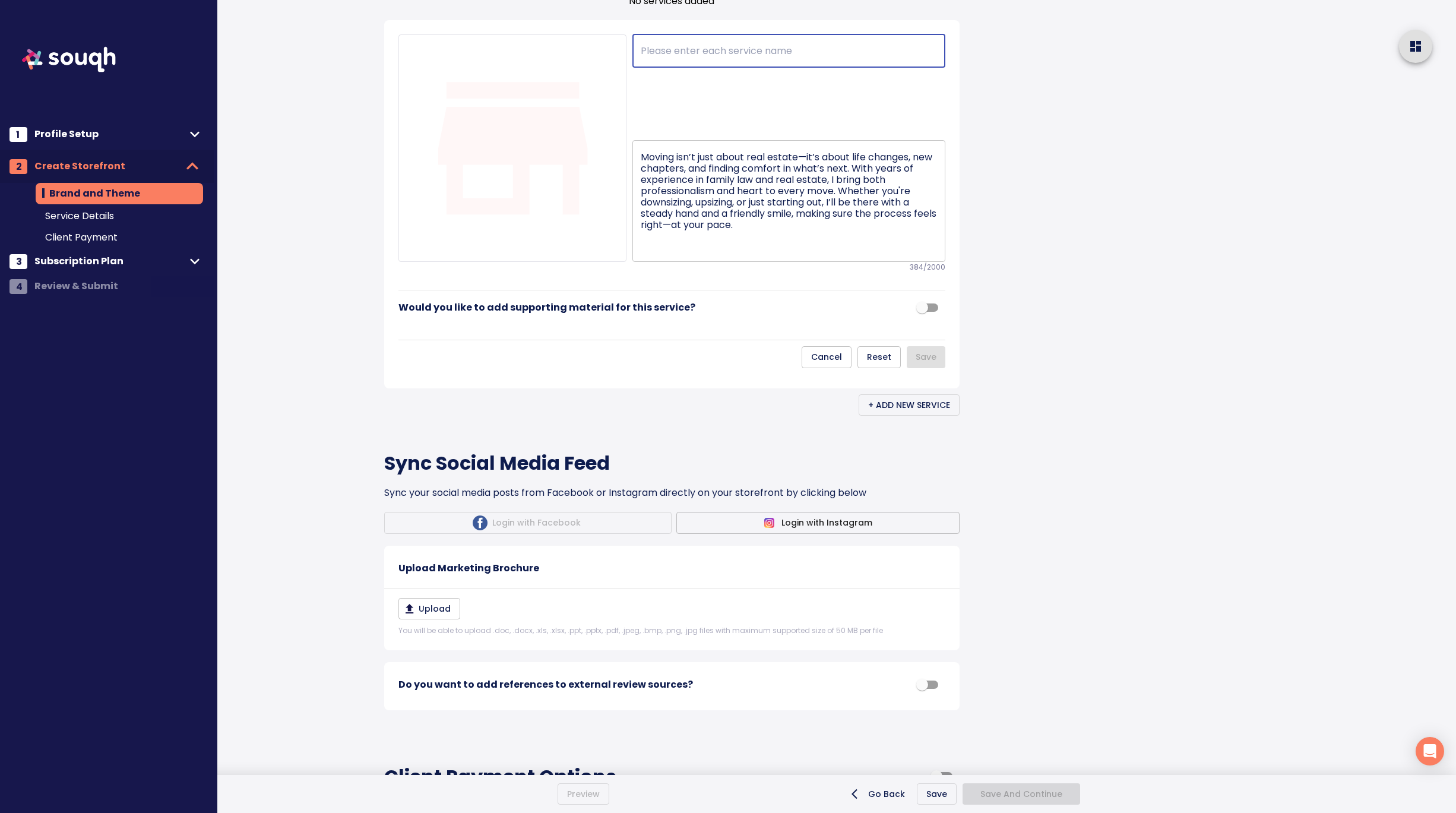
paste input "Residential Real Estate"
type input "Residential Real Estate"
click at [931, 365] on span "Save" at bounding box center [926, 357] width 21 height 15
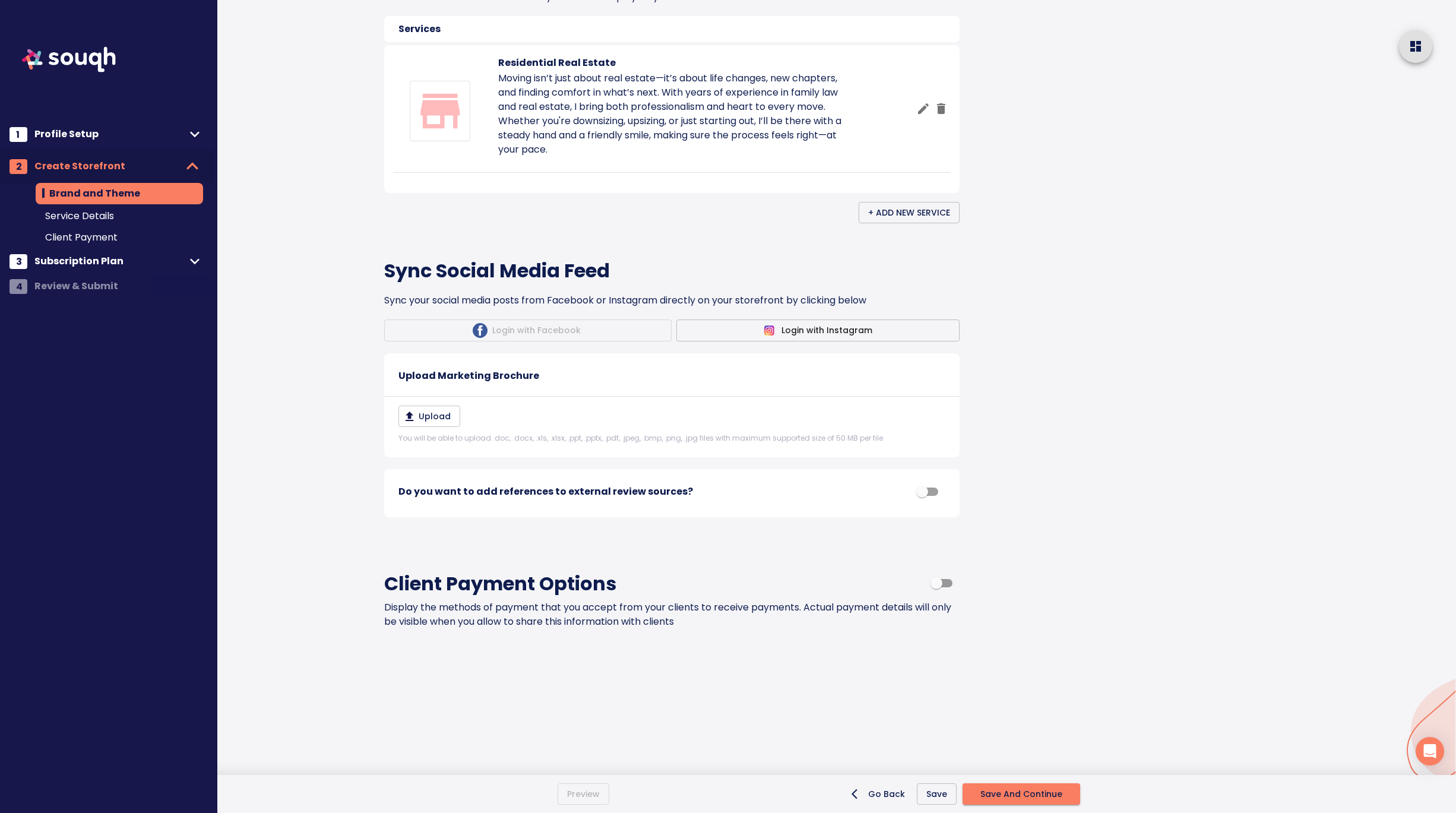
click at [922, 220] on span "+ Add New Service" at bounding box center [909, 213] width 82 height 15
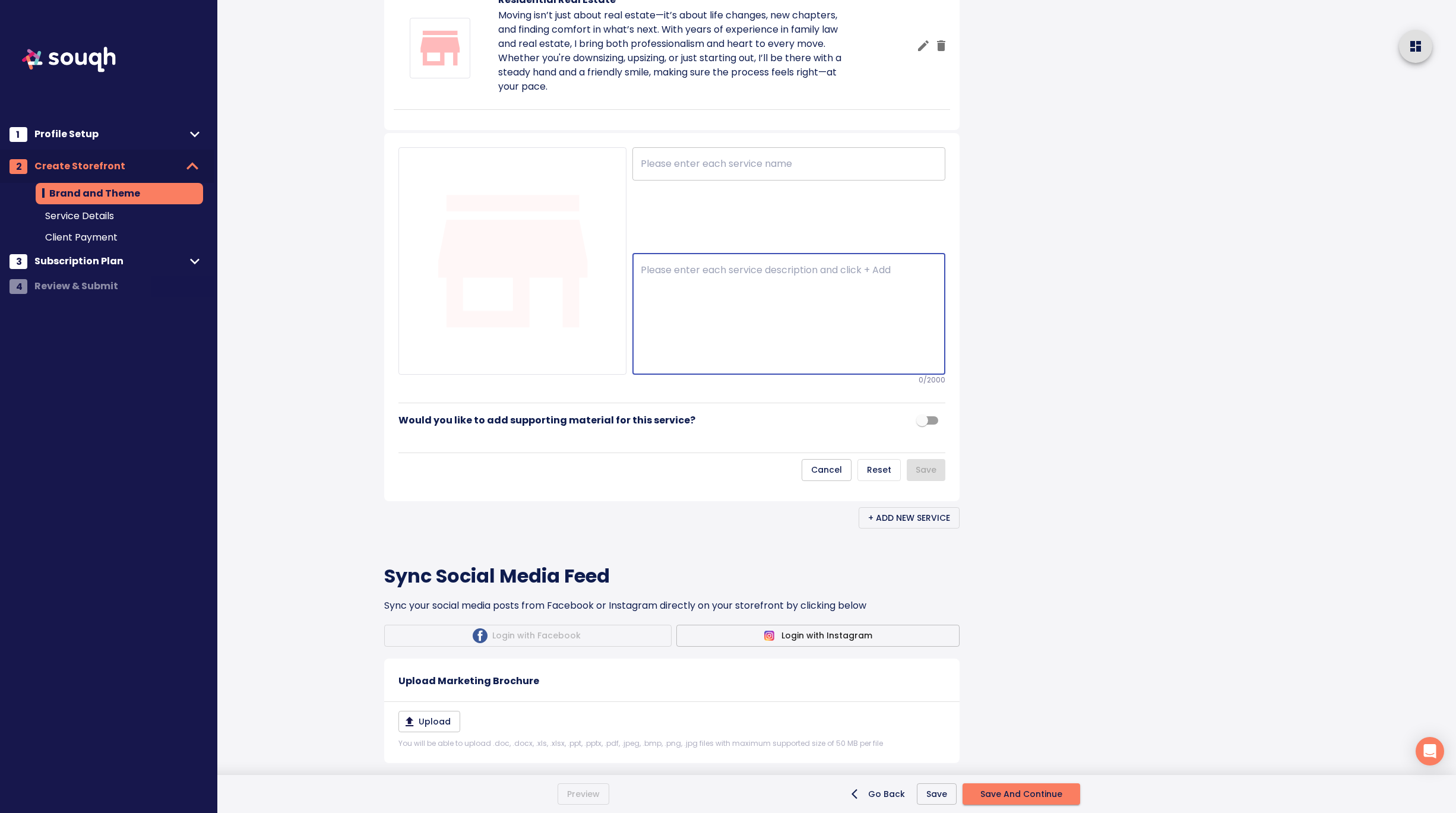
click at [667, 364] on textarea at bounding box center [788, 314] width 296 height 100
paste textarea "Commercial Real Estate Whether you're launching a business or managing a growin…"
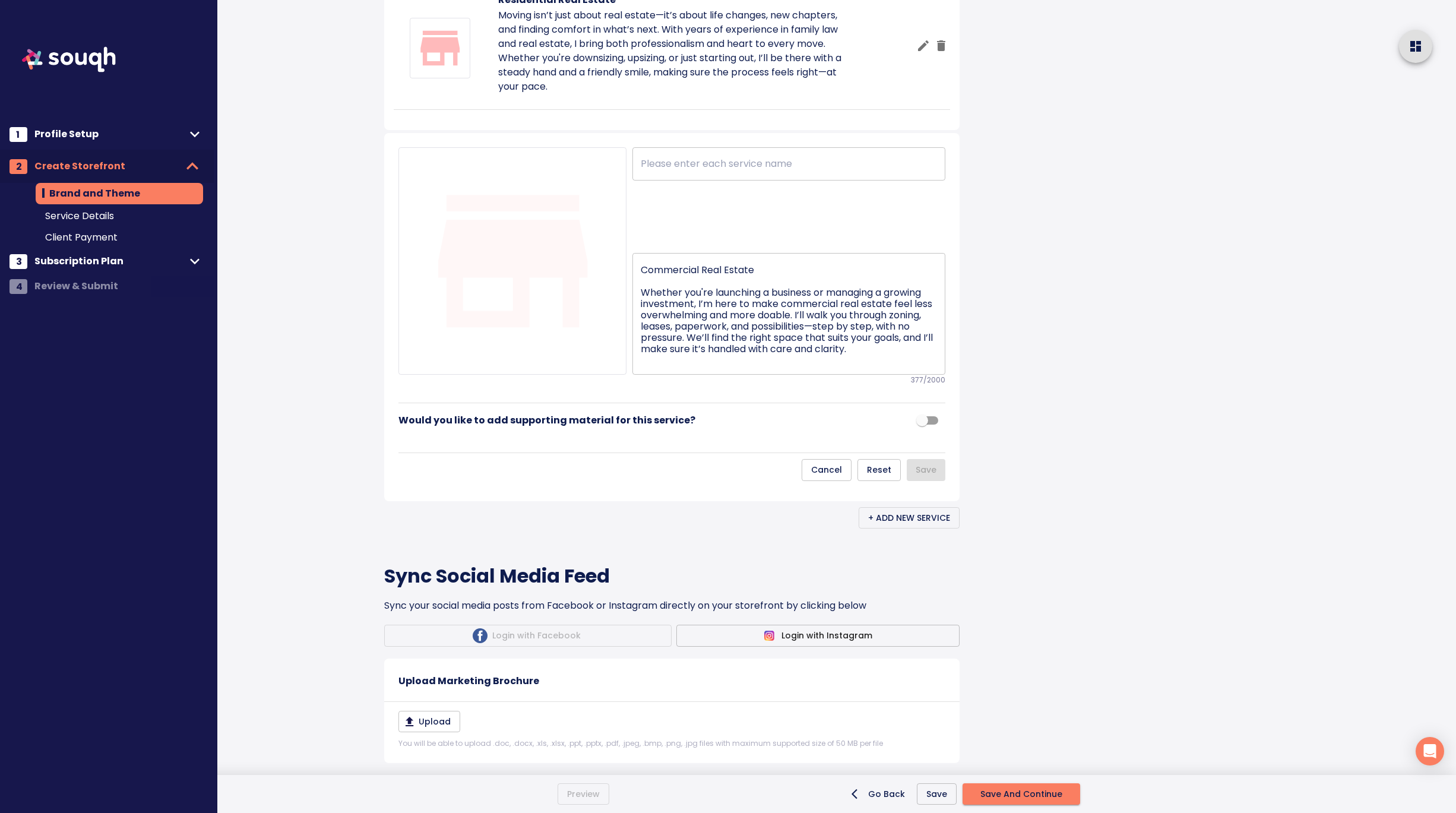
drag, startPoint x: 638, startPoint y: 469, endPoint x: 637, endPoint y: 427, distance: 42.0
click at [637, 376] on div "​ Commercial Real Estate Whether you're launching a business or managing a grow…" at bounding box center [785, 261] width 319 height 228
drag, startPoint x: 642, startPoint y: 470, endPoint x: 640, endPoint y: 437, distance: 33.1
click at [640, 375] on div "Commercial Real Estate Whether you're launching a business or managing a growin…" at bounding box center [789, 314] width 313 height 122
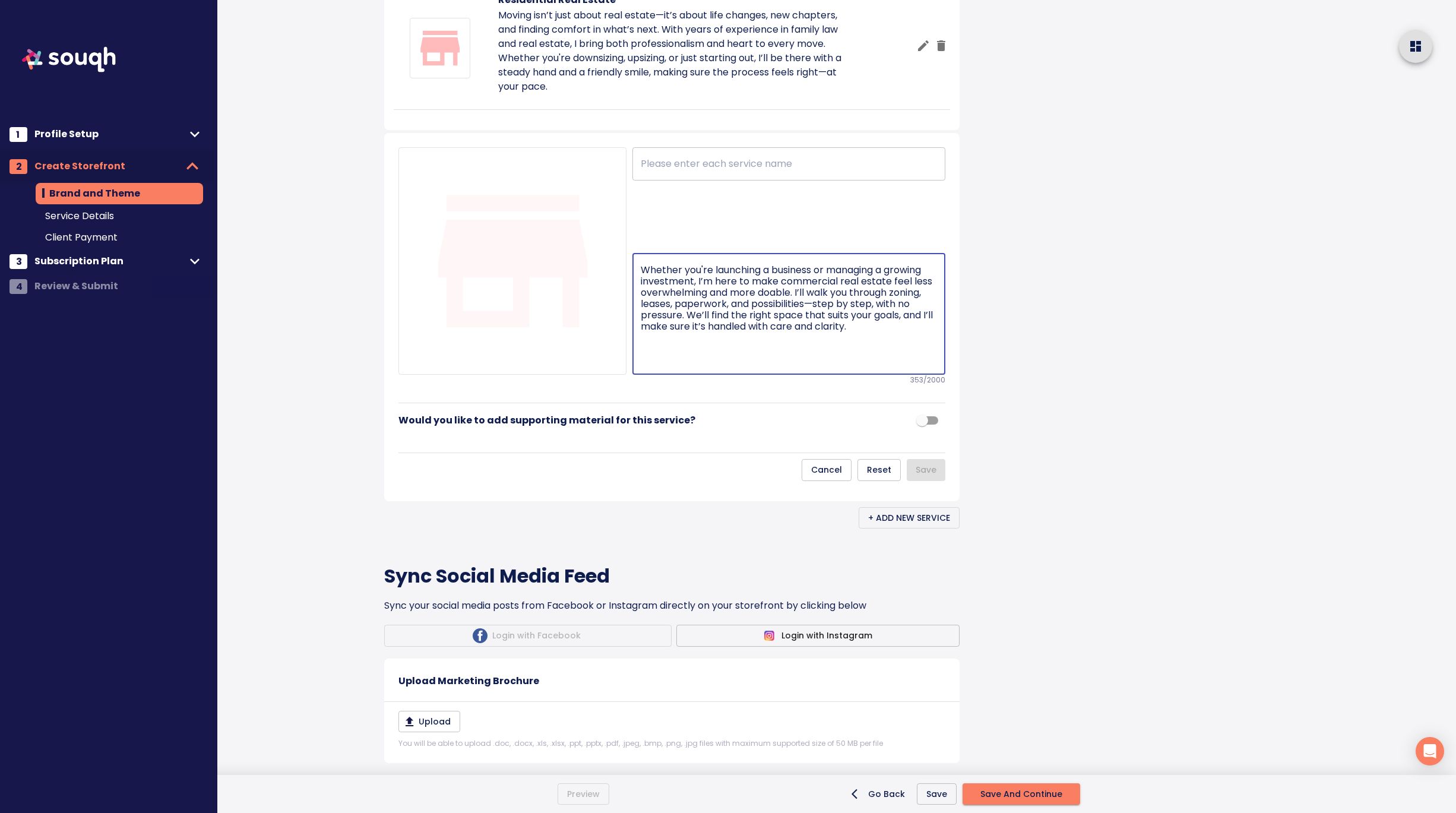
type textarea "Whether you're launching a business or managing a growing investment, I’m here …"
click at [679, 180] on input "text" at bounding box center [789, 164] width 313 height 33
paste input "Commercial Real Estate"
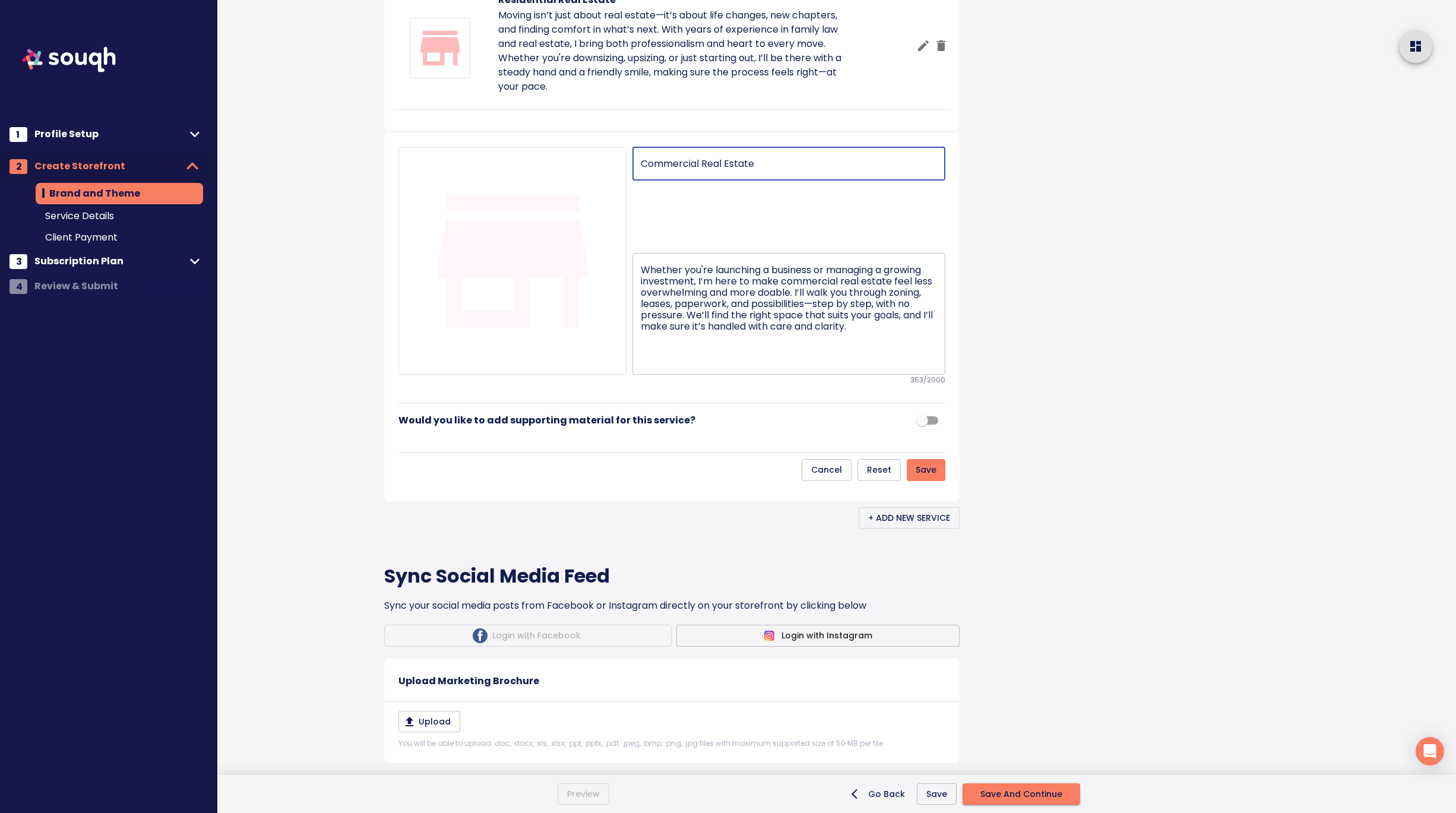
type input "Commercial Real Estate"
click at [927, 478] on span "Save" at bounding box center [926, 470] width 21 height 15
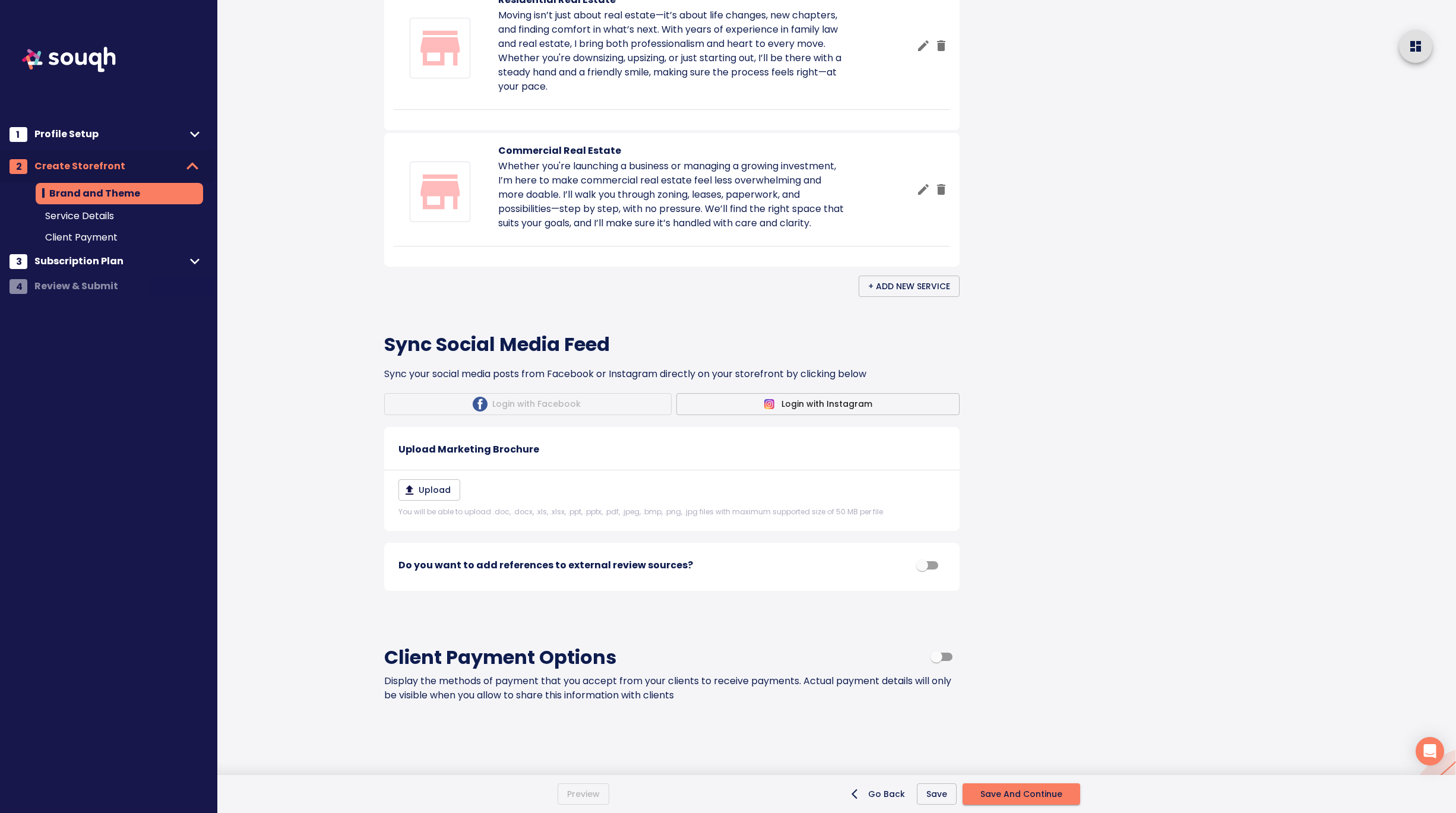
click at [909, 294] on span "+ Add New Service" at bounding box center [909, 287] width 82 height 15
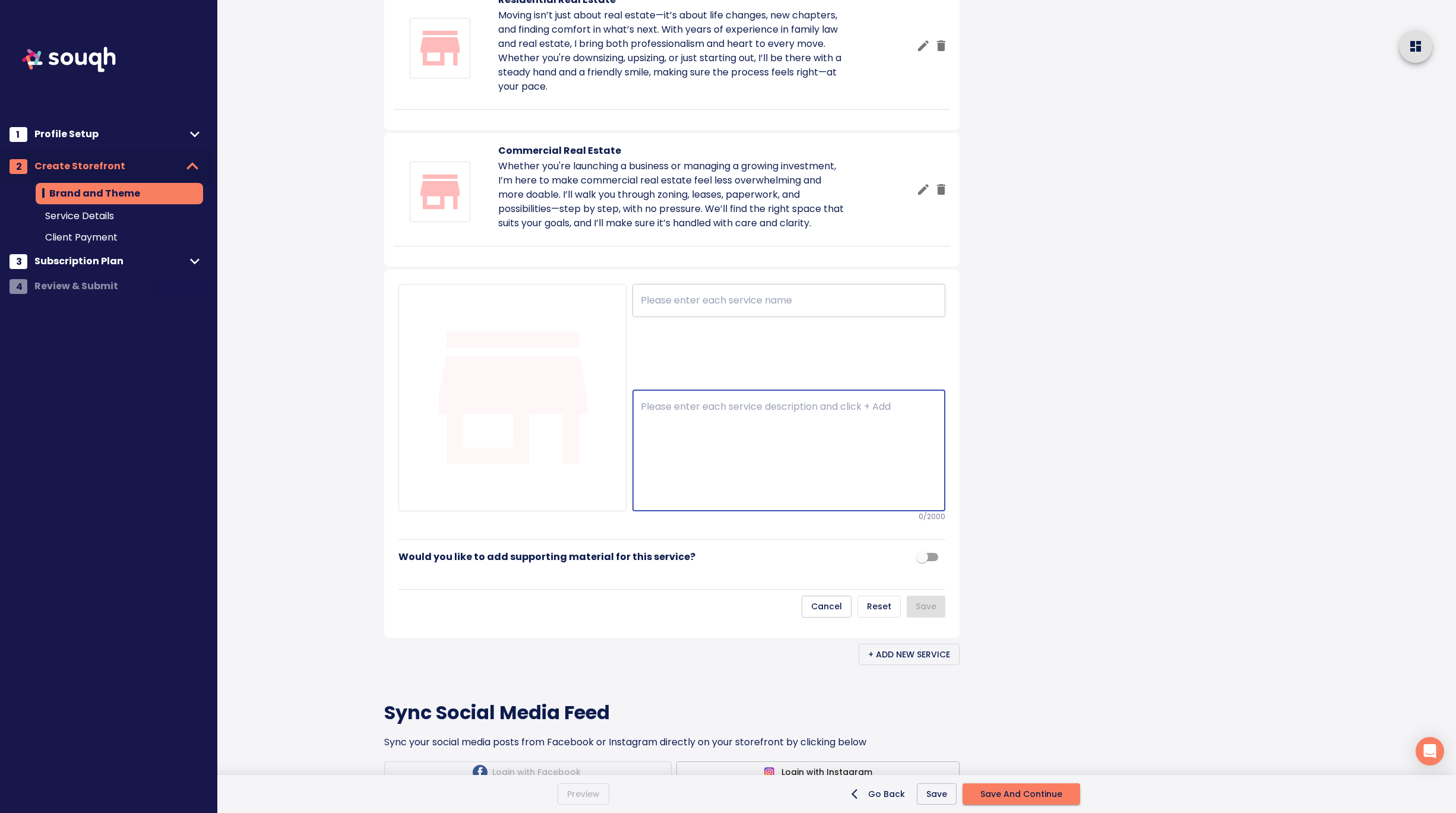
click at [710, 500] on textarea at bounding box center [788, 451] width 296 height 100
paste textarea "Buying a Home Buying a home can feel like a big leap—but it doesn’t have to be …"
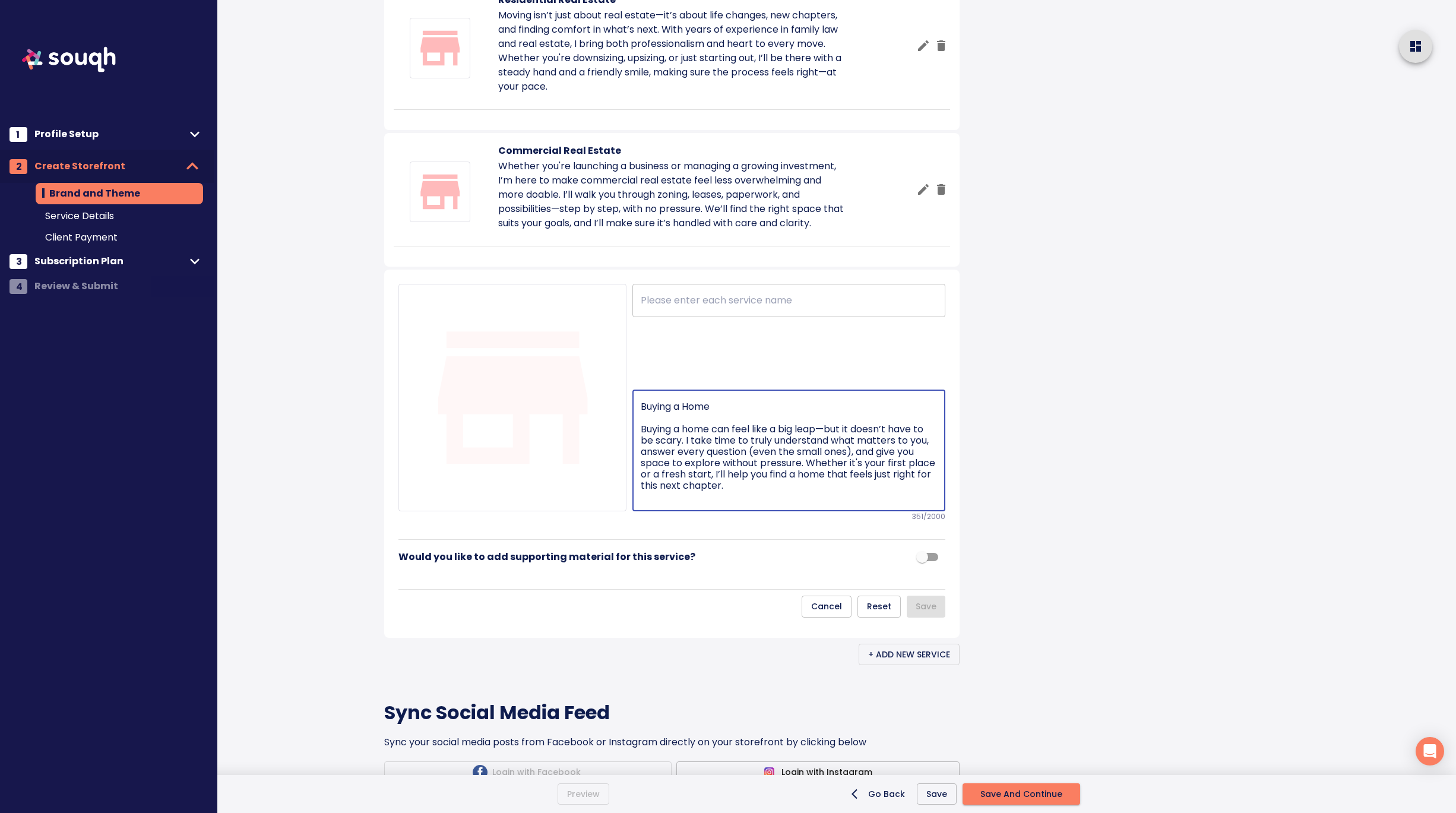
drag, startPoint x: 643, startPoint y: 607, endPoint x: 635, endPoint y: 580, distance: 28.2
click at [635, 511] on div "Buying a Home Buying a home can feel like a big leap—but it doesn’t have to be …" at bounding box center [789, 451] width 313 height 122
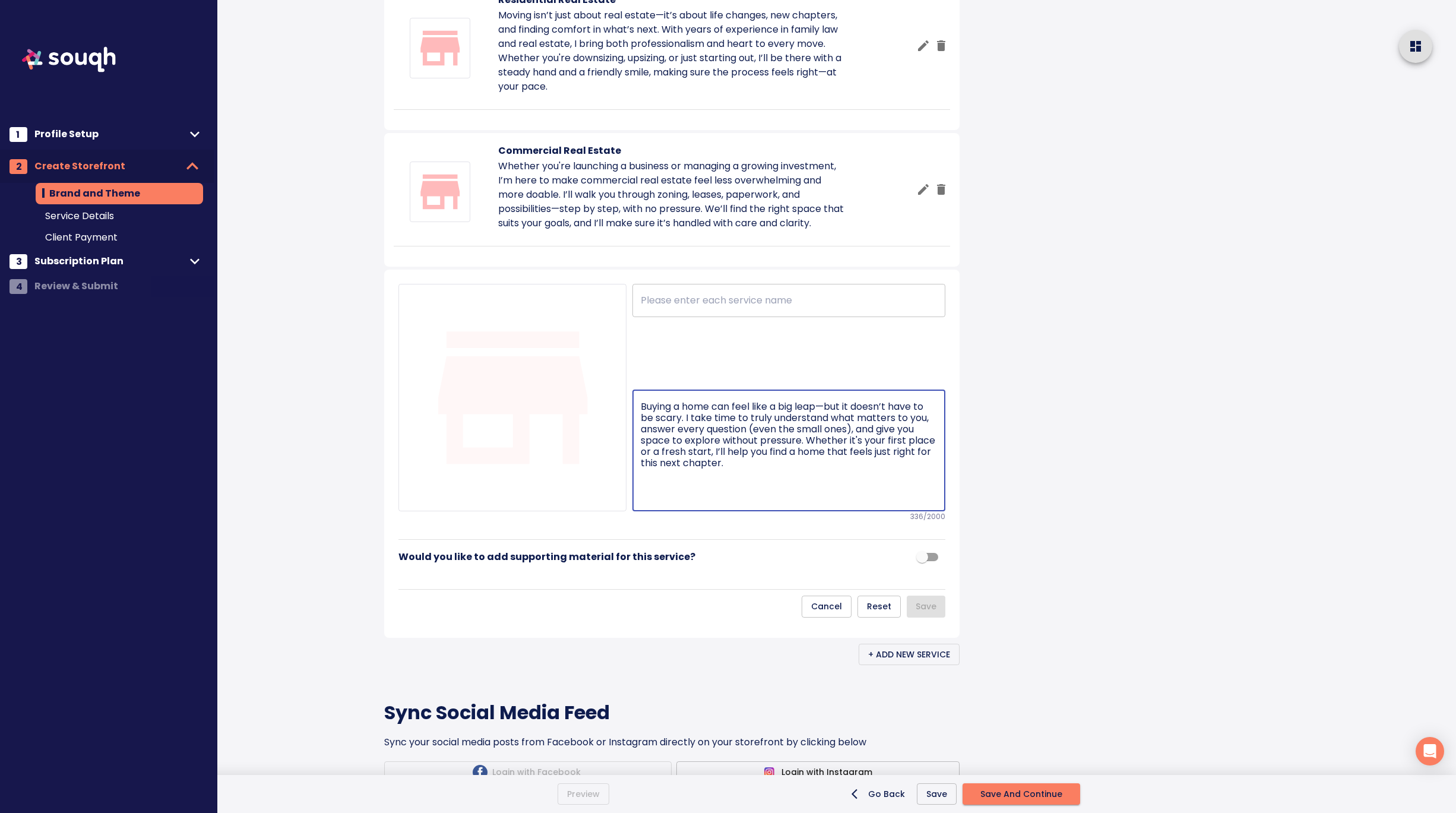
type textarea "Buying a home can feel like a big leap—but it doesn’t have to be scary. I take …"
click at [738, 317] on input "text" at bounding box center [789, 300] width 313 height 33
paste input "Buying a Home"
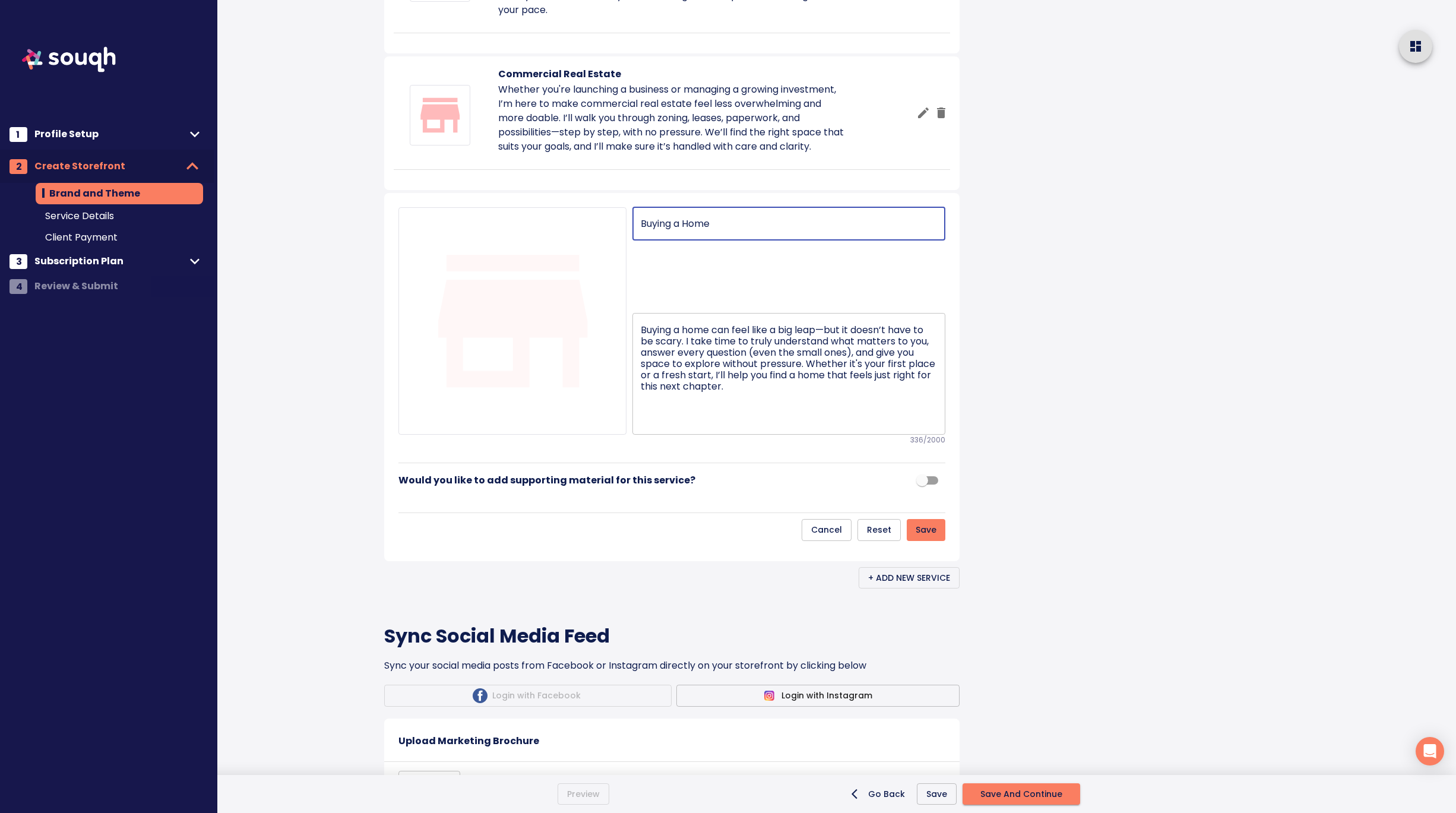
scroll to position [881, 0]
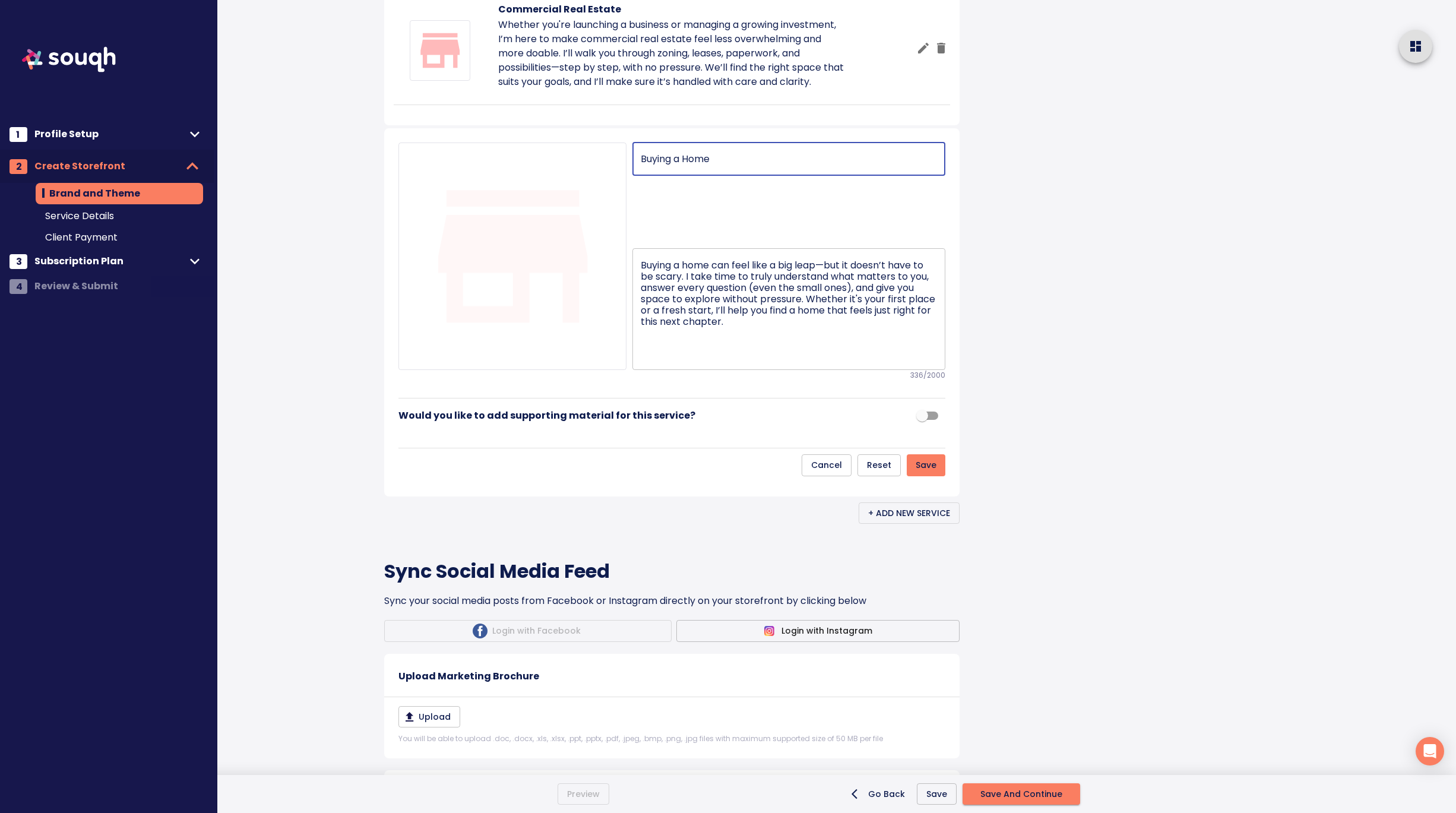
type input "Buying a Home"
click at [935, 473] on span "Save" at bounding box center [926, 465] width 21 height 15
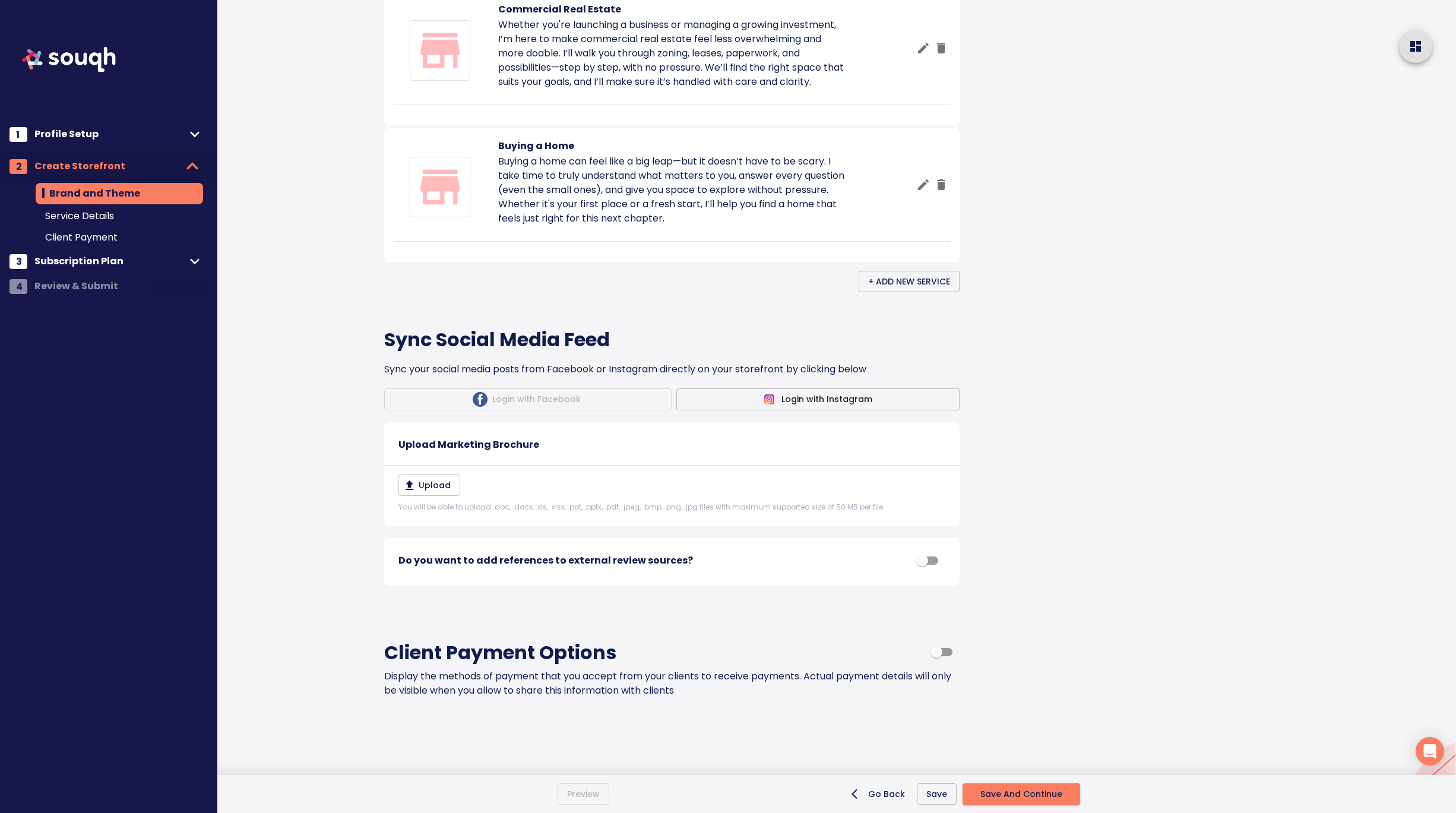
click at [901, 289] on span "+ Add New Service" at bounding box center [909, 282] width 82 height 15
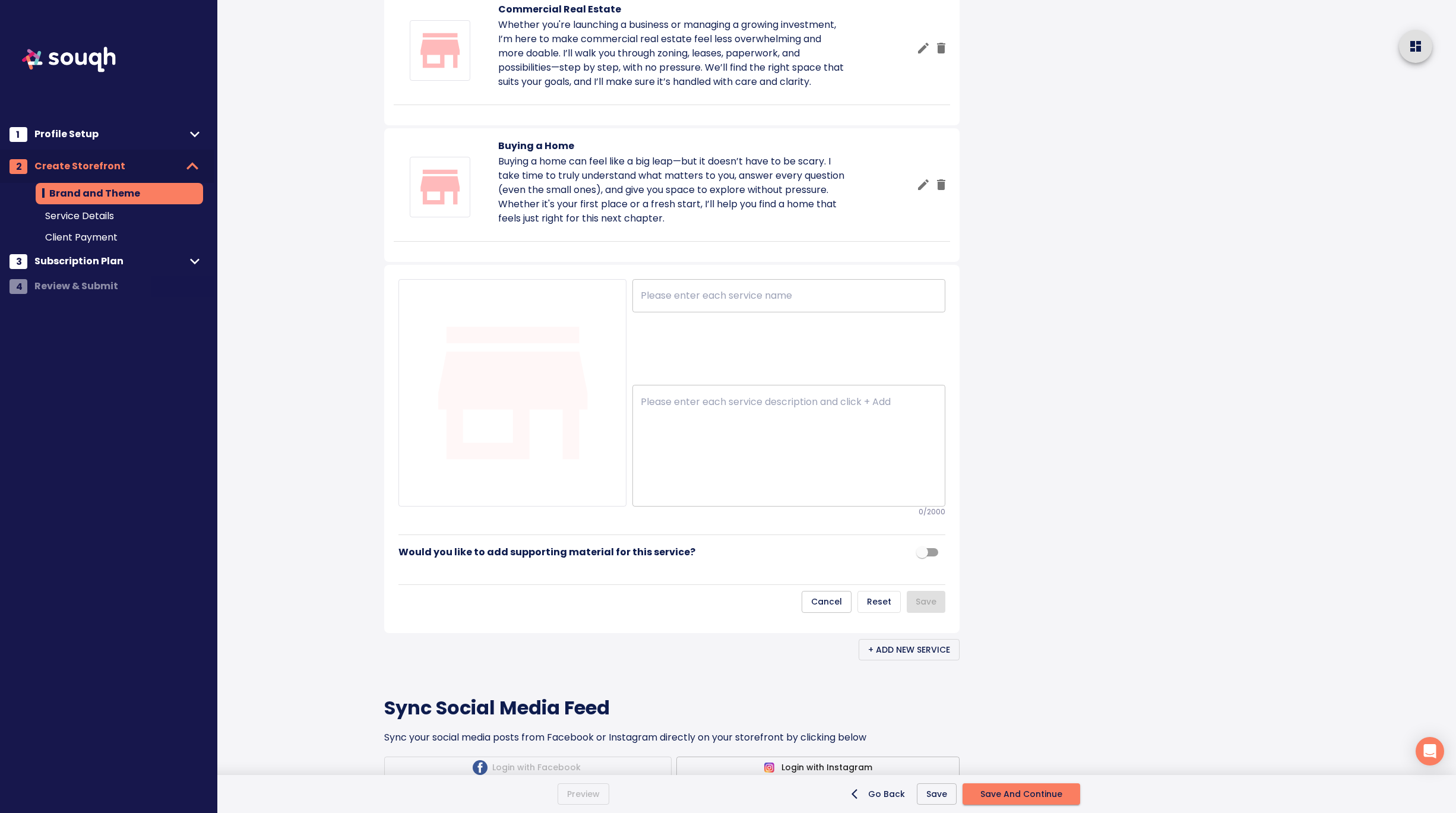
click at [691, 496] on textarea at bounding box center [788, 446] width 296 height 100
paste textarea "Selling a Home Selling your home is never just about the market—it’s about memo…"
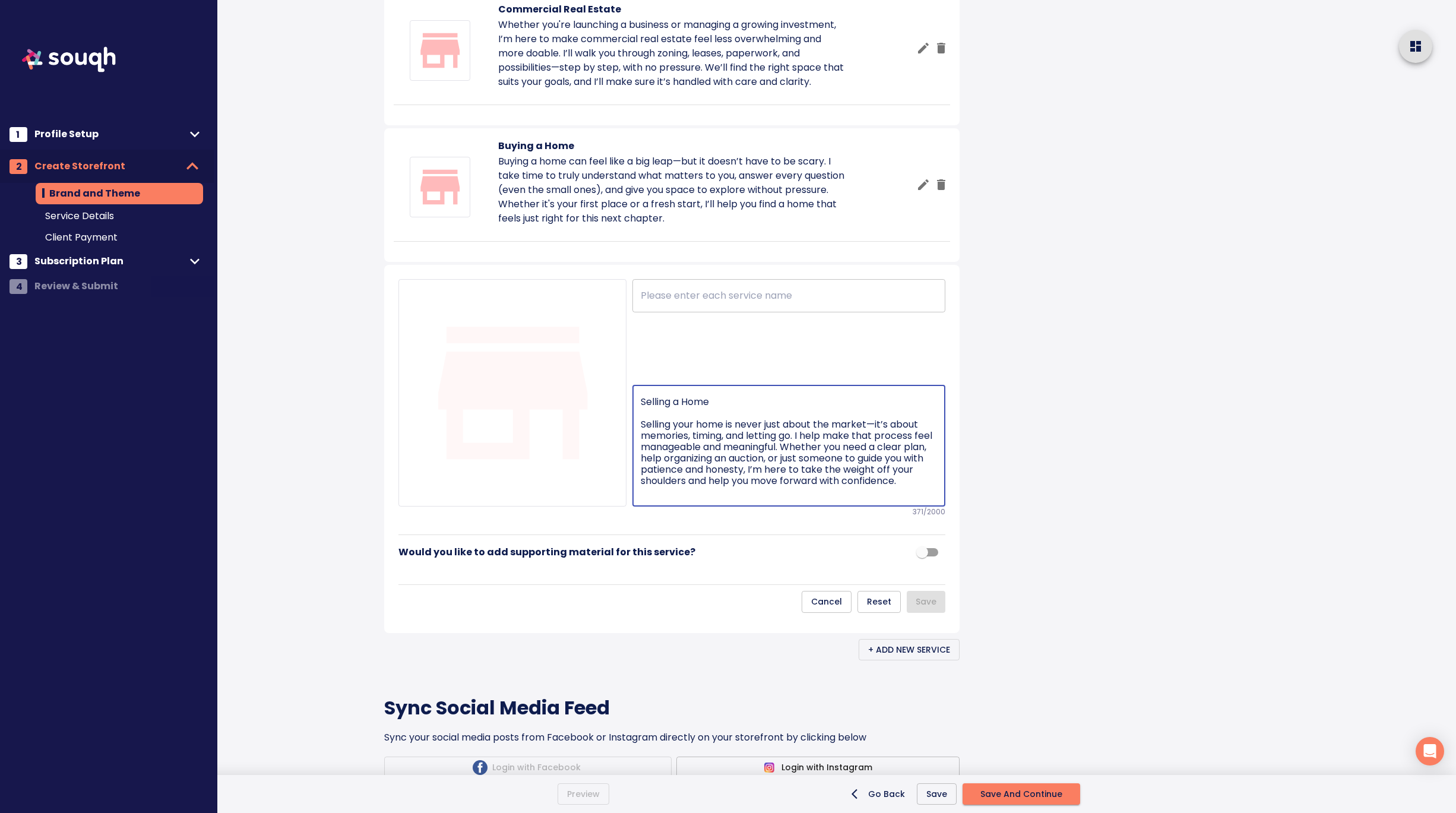
drag, startPoint x: 643, startPoint y: 600, endPoint x: 641, endPoint y: 579, distance: 21.1
click at [641, 496] on textarea "Selling a Home Selling your home is never just about the market—it’s about memo…" at bounding box center [788, 446] width 296 height 100
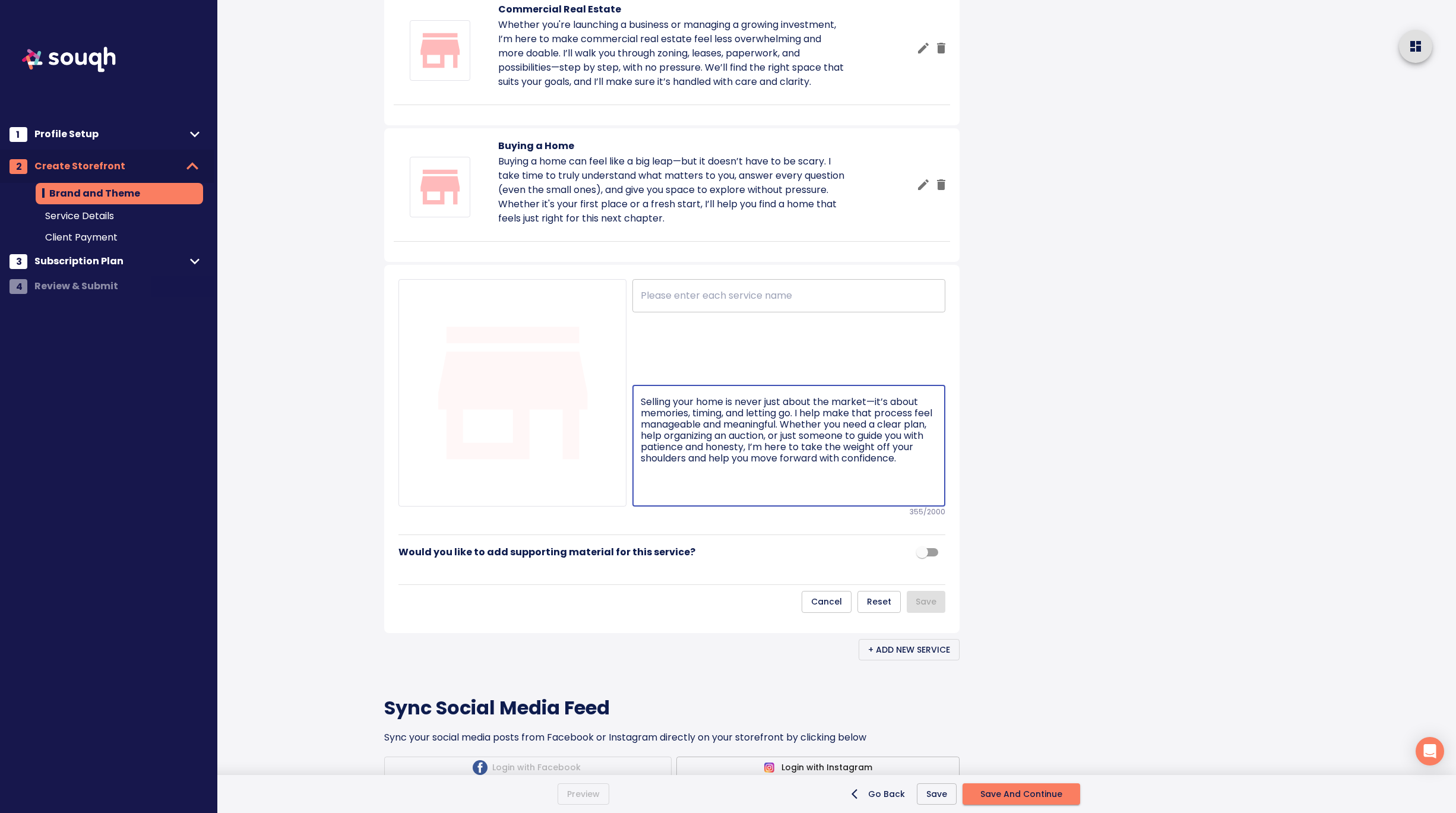
type textarea "Selling your home is never just about the market—it’s about memories, timing, a…"
click at [698, 313] on input "text" at bounding box center [789, 295] width 313 height 33
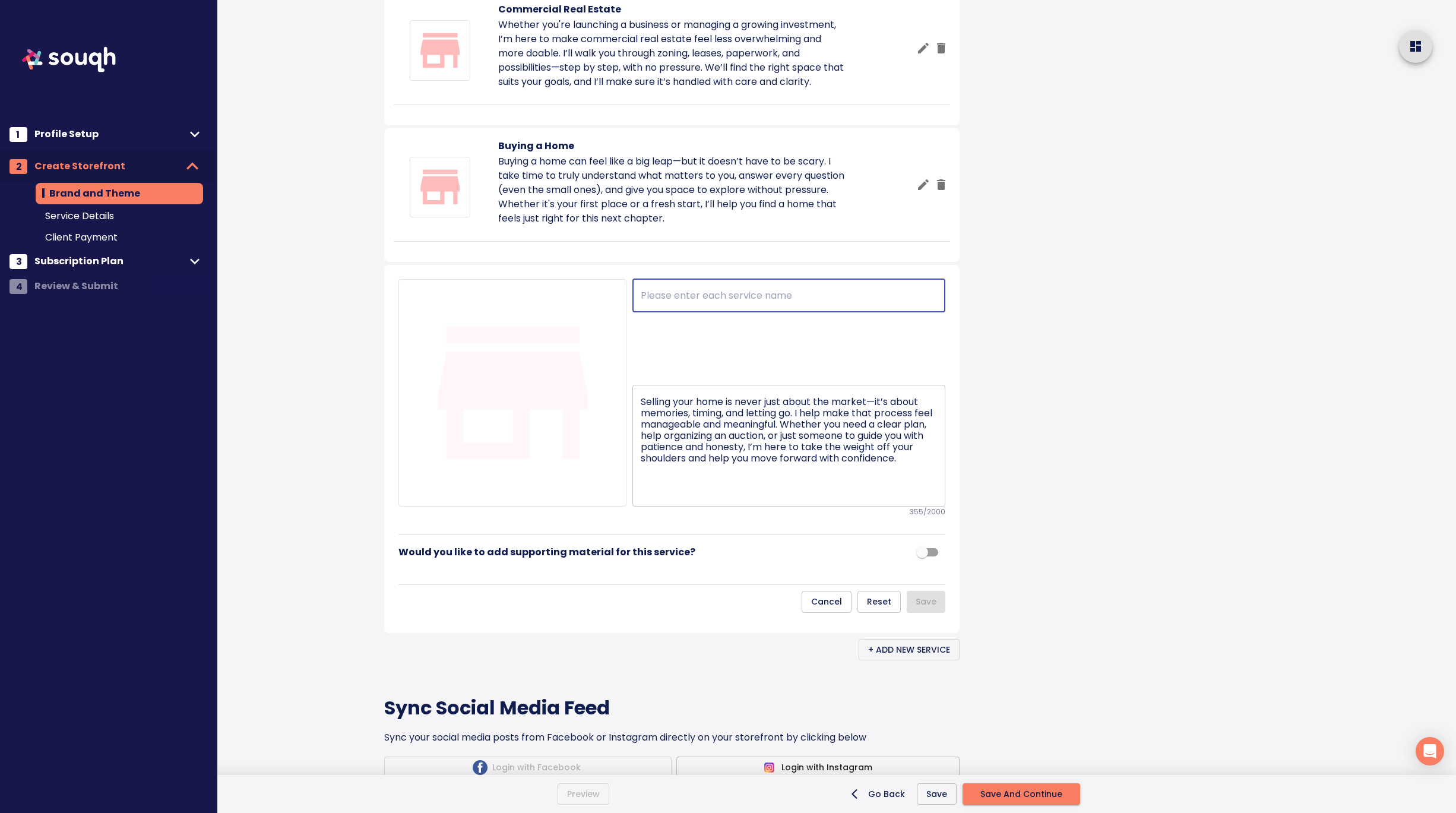
paste input "Selling a Home"
type input "Selling a Home"
click at [1021, 537] on div "Brand and Theme Skip This Step Your Storefront What is a storefront? Catrina Dy…" at bounding box center [698, 185] width 658 height 2131
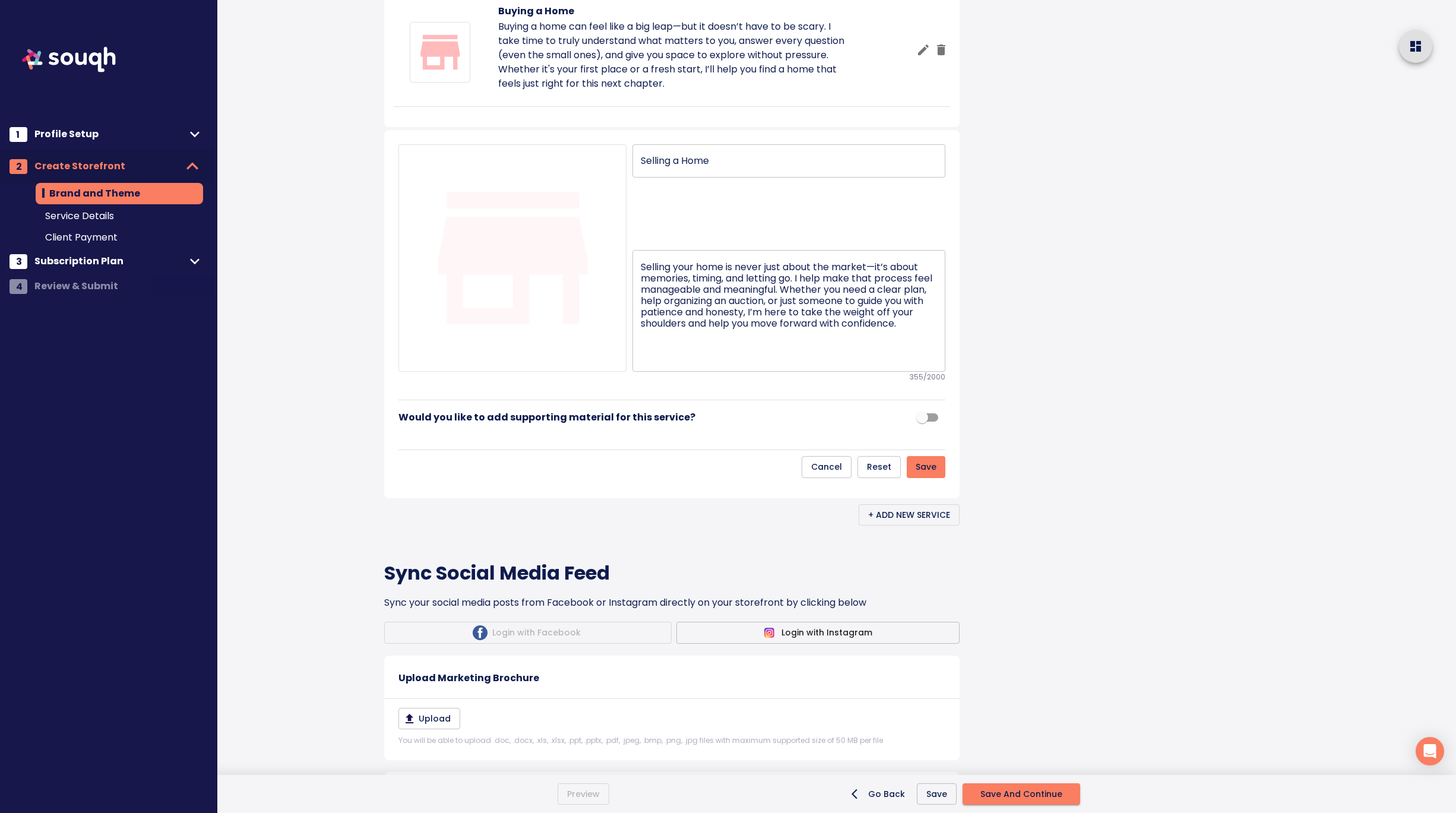
scroll to position [1039, 0]
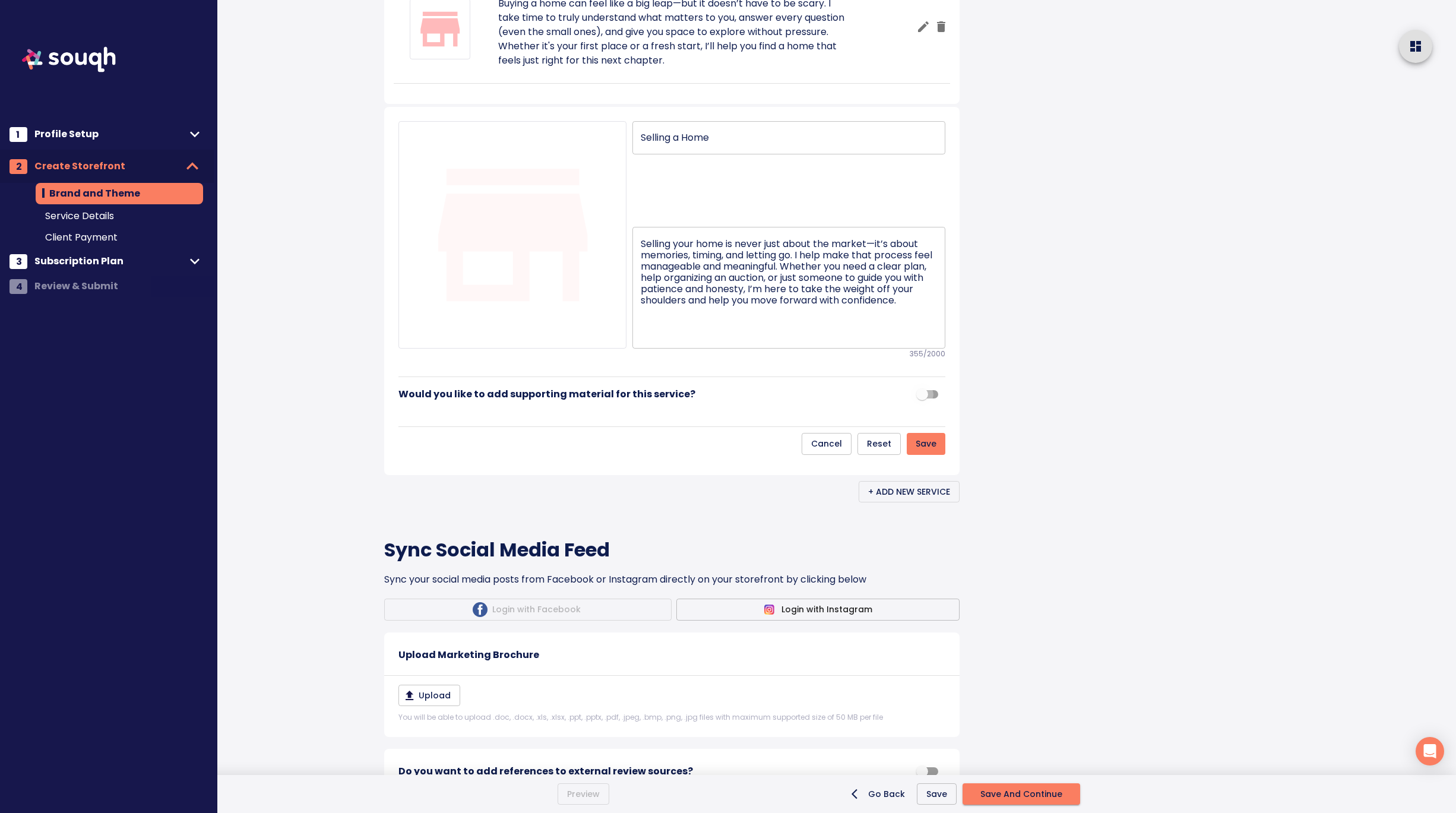
click at [926, 406] on input "checkbox" at bounding box center [921, 395] width 68 height 23
checkbox input "true"
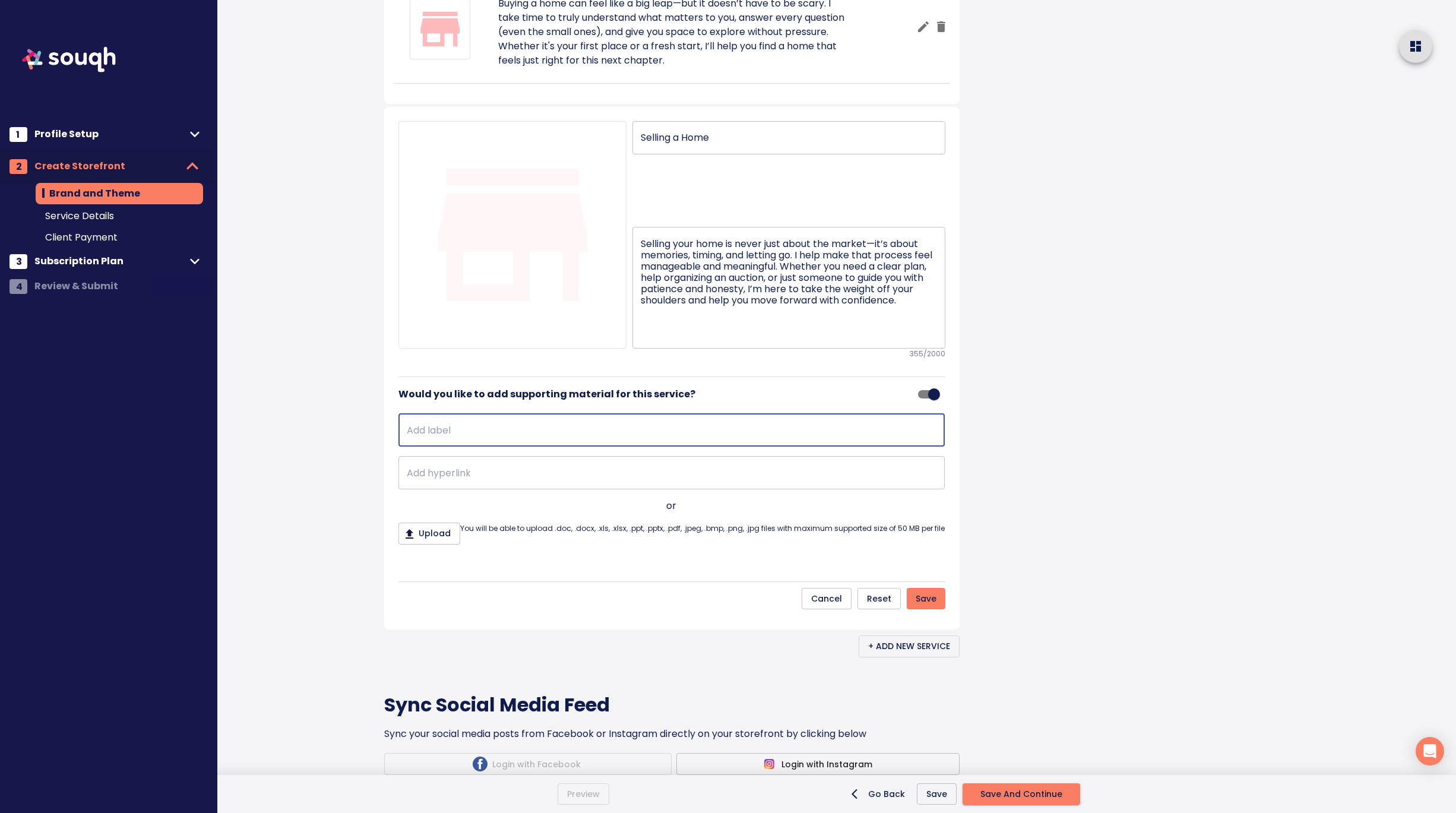
click at [635, 447] on input "text" at bounding box center [671, 430] width 546 height 33
type input "Learn more:"
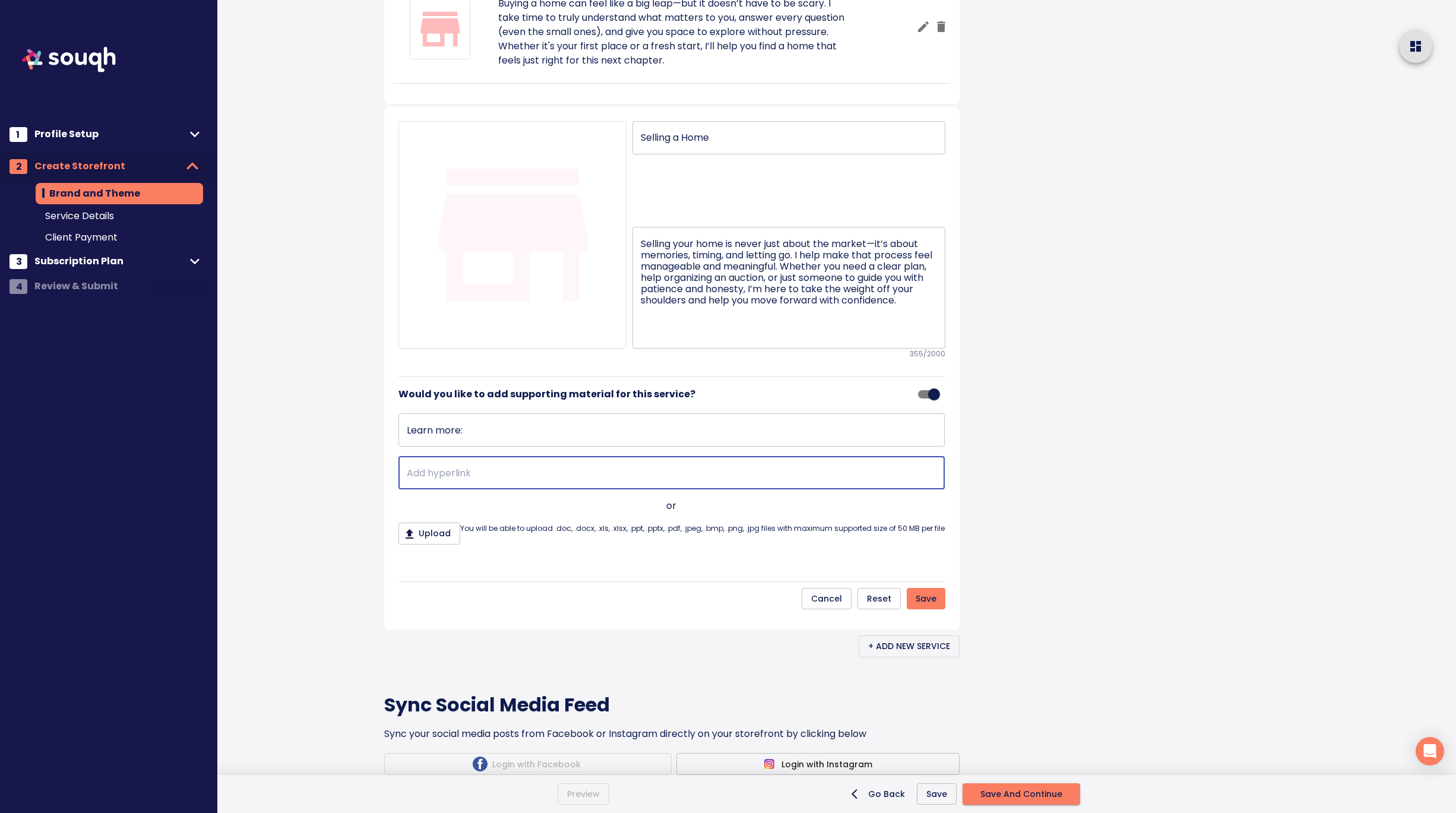
click at [561, 489] on input "text" at bounding box center [671, 473] width 546 height 33
paste input "https://catrinadykstra.ca/buying.html"
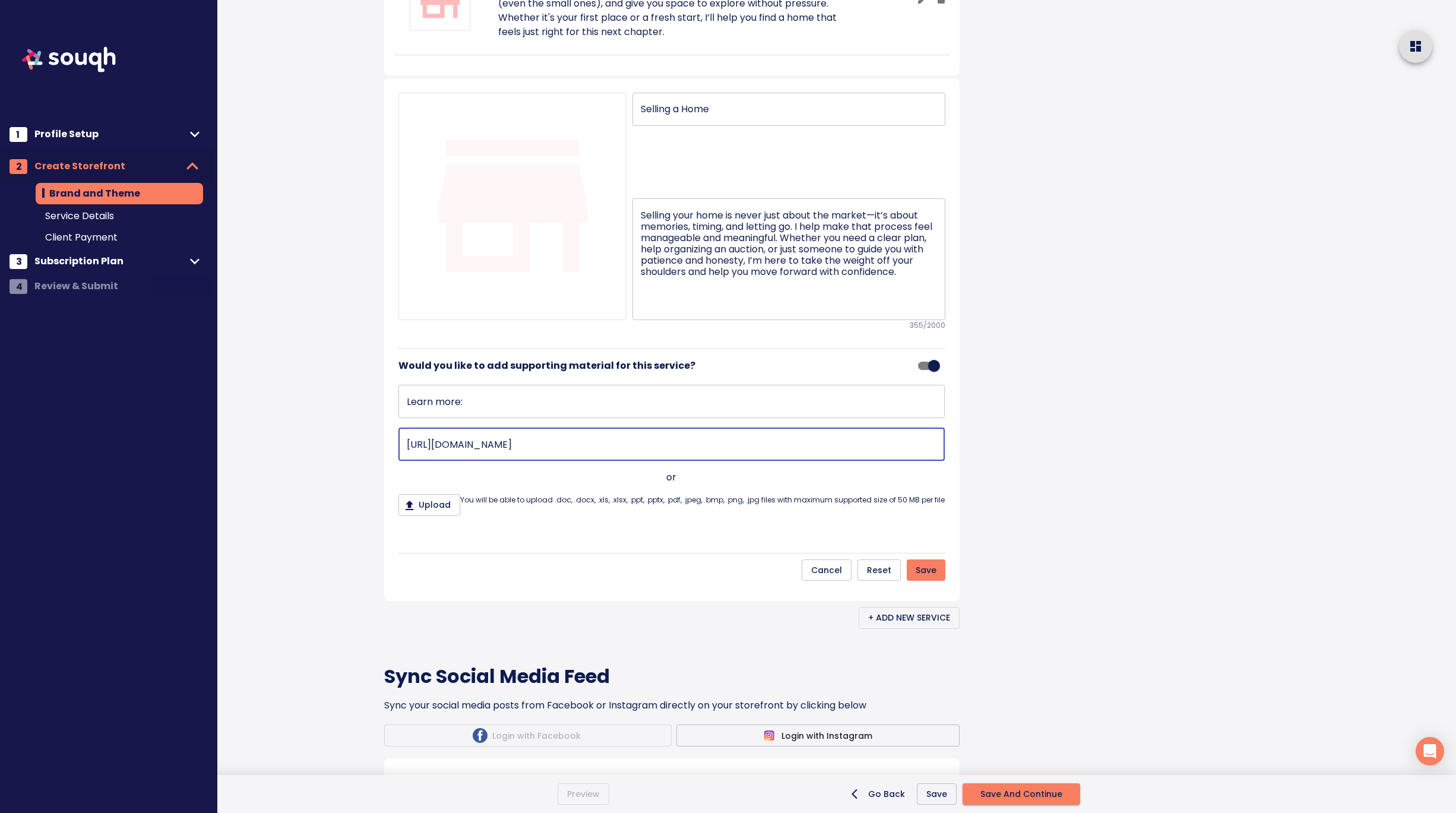
scroll to position [1079, 0]
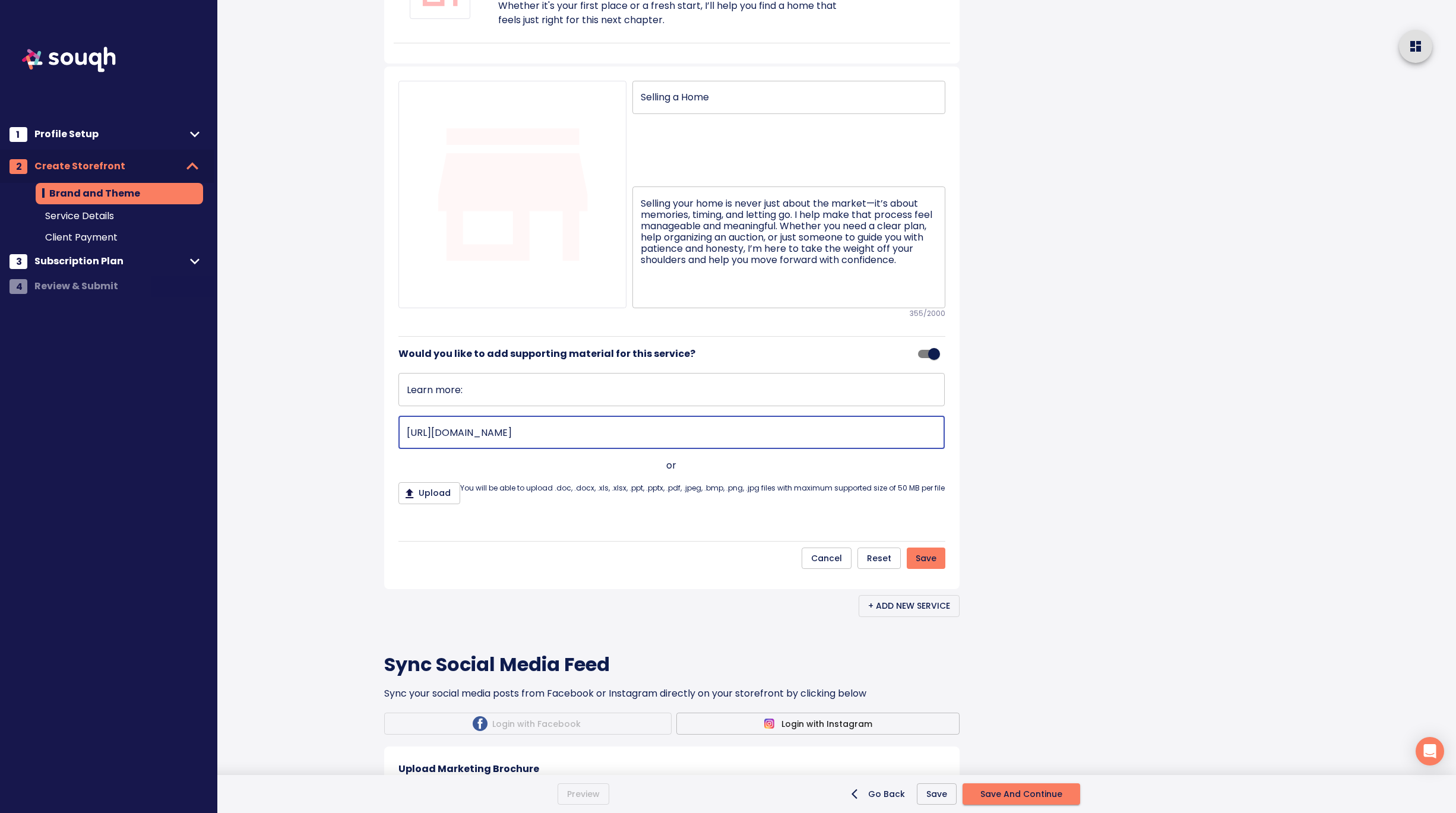
type input "https://catrinadykstra.ca/buying.html"
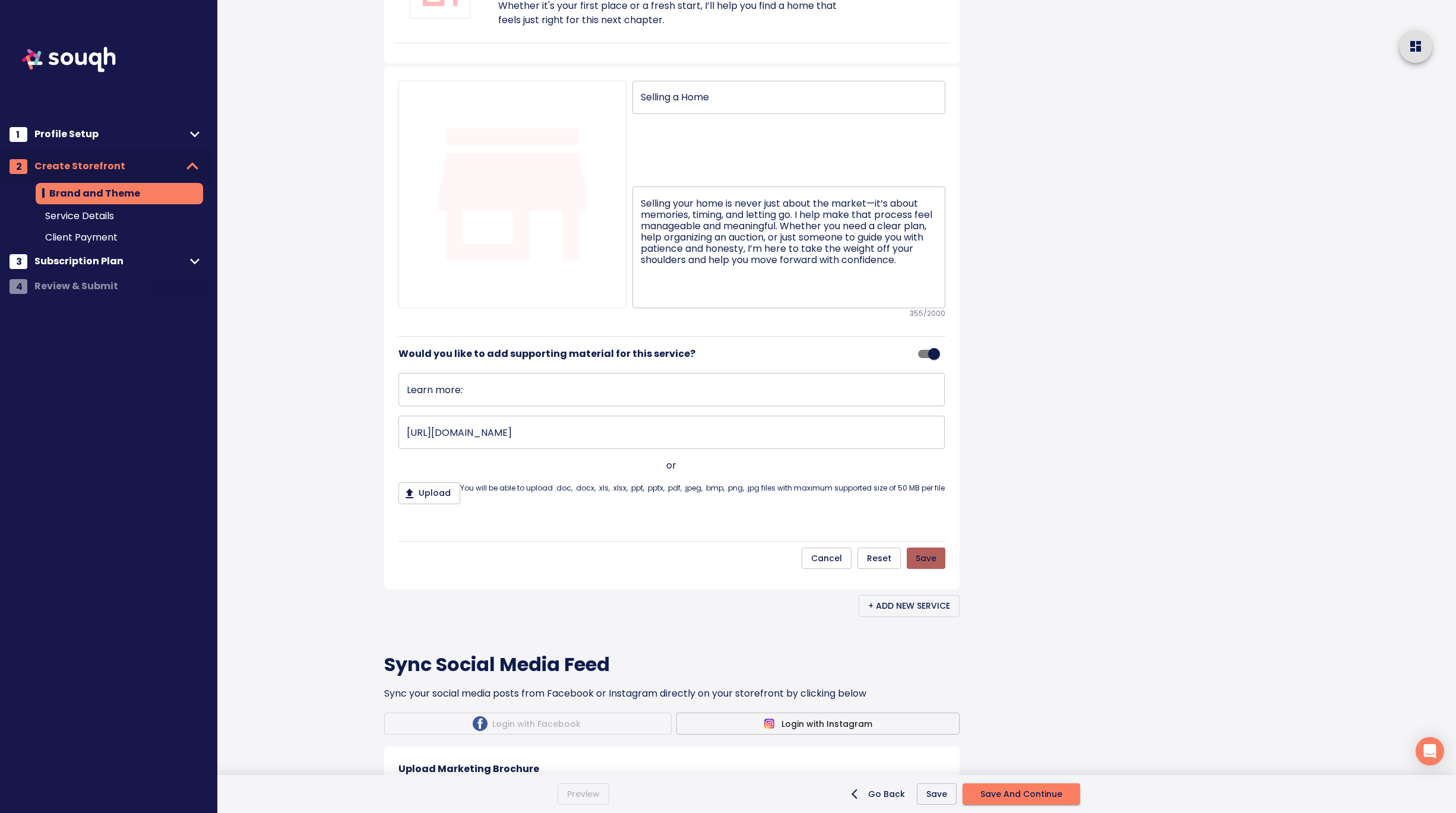
click at [930, 566] on span "Save" at bounding box center [926, 559] width 21 height 15
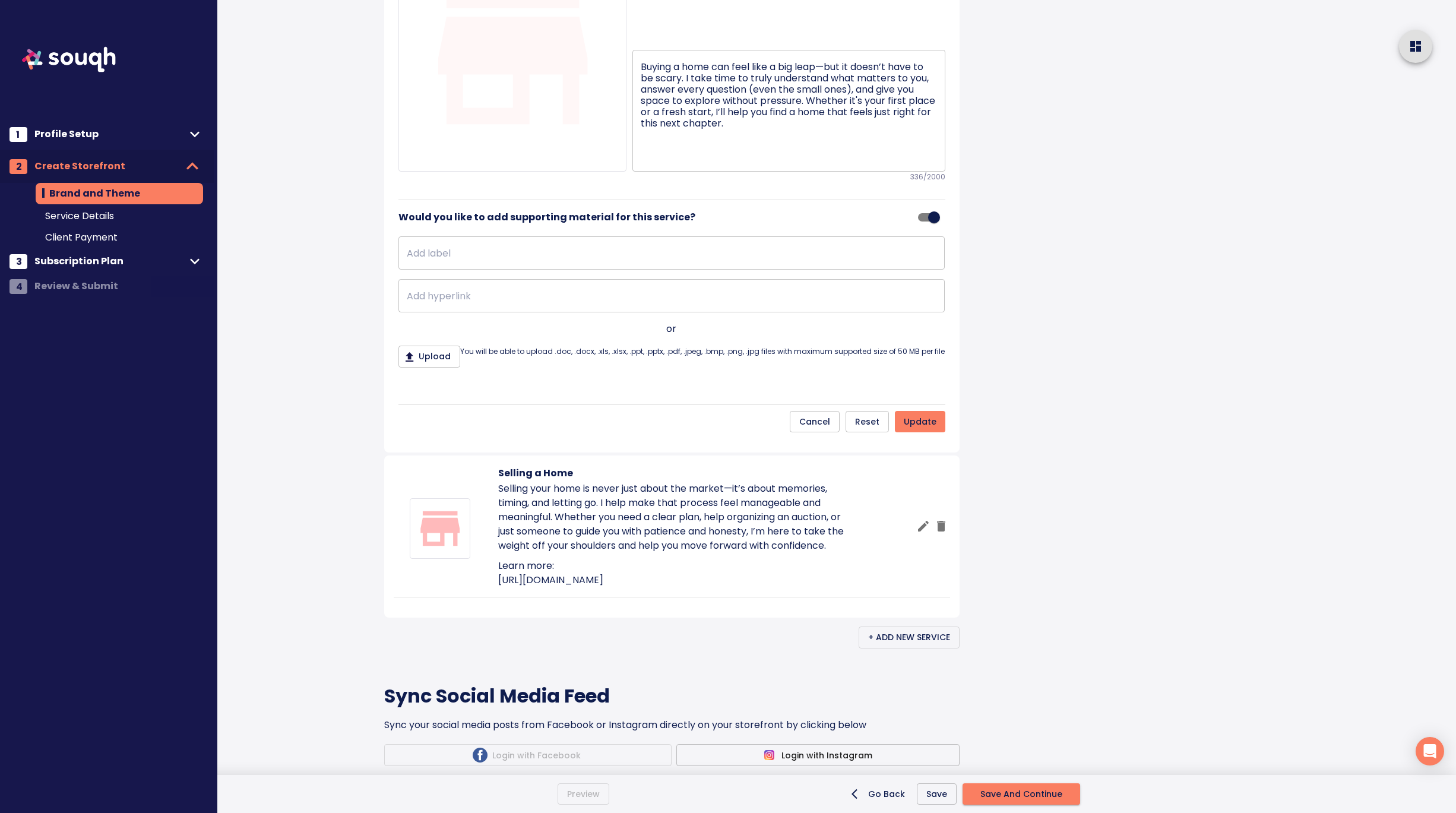
click at [702, 270] on input "text" at bounding box center [671, 253] width 546 height 33
type input "Learn more:"
click at [629, 313] on input "text" at bounding box center [671, 295] width 546 height 33
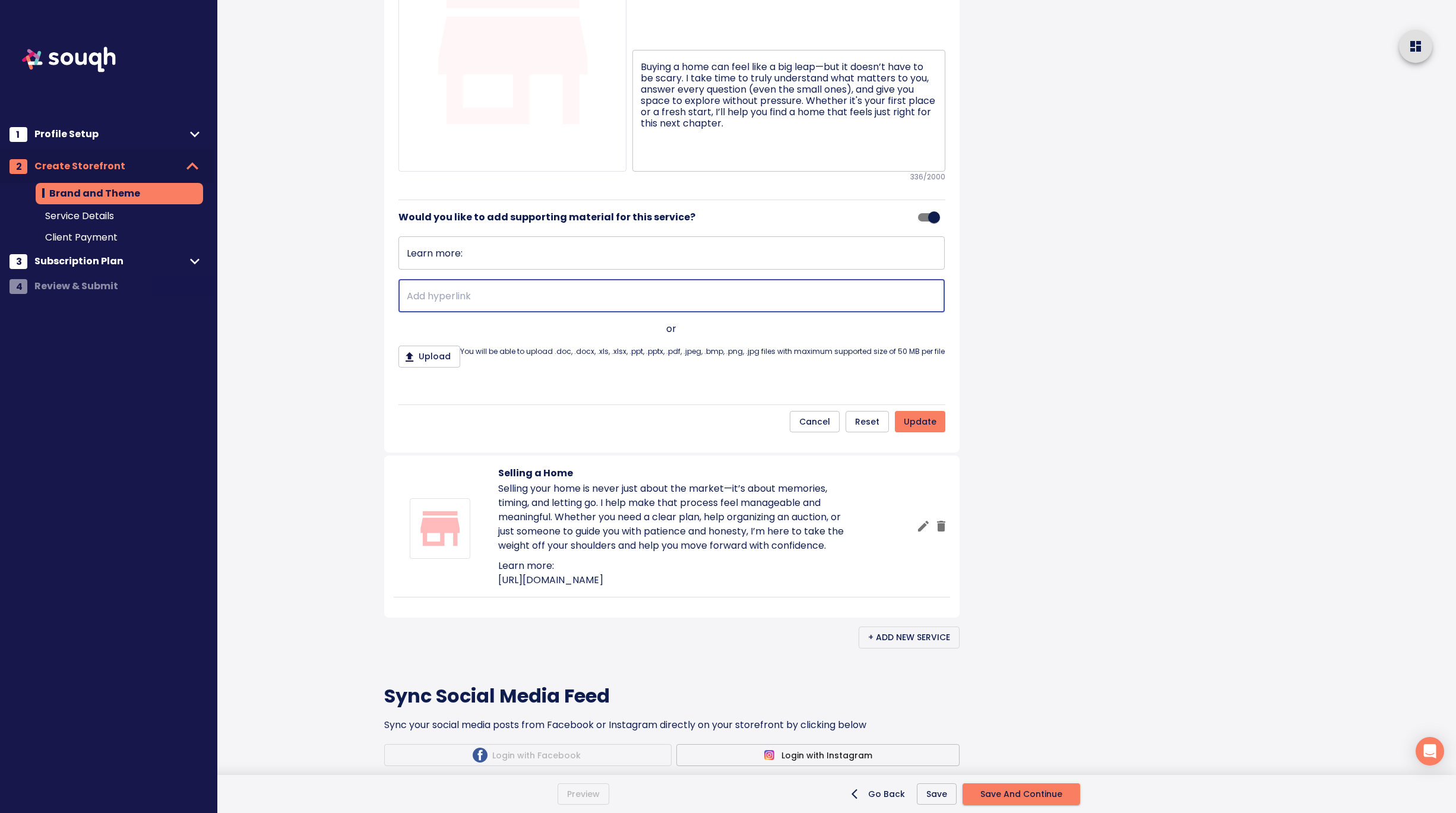
paste input "https://catrinadykstra.ca/selling.html"
type input "https://catrinadykstra.ca/selling.html"
click at [924, 429] on span "update" at bounding box center [920, 422] width 32 height 15
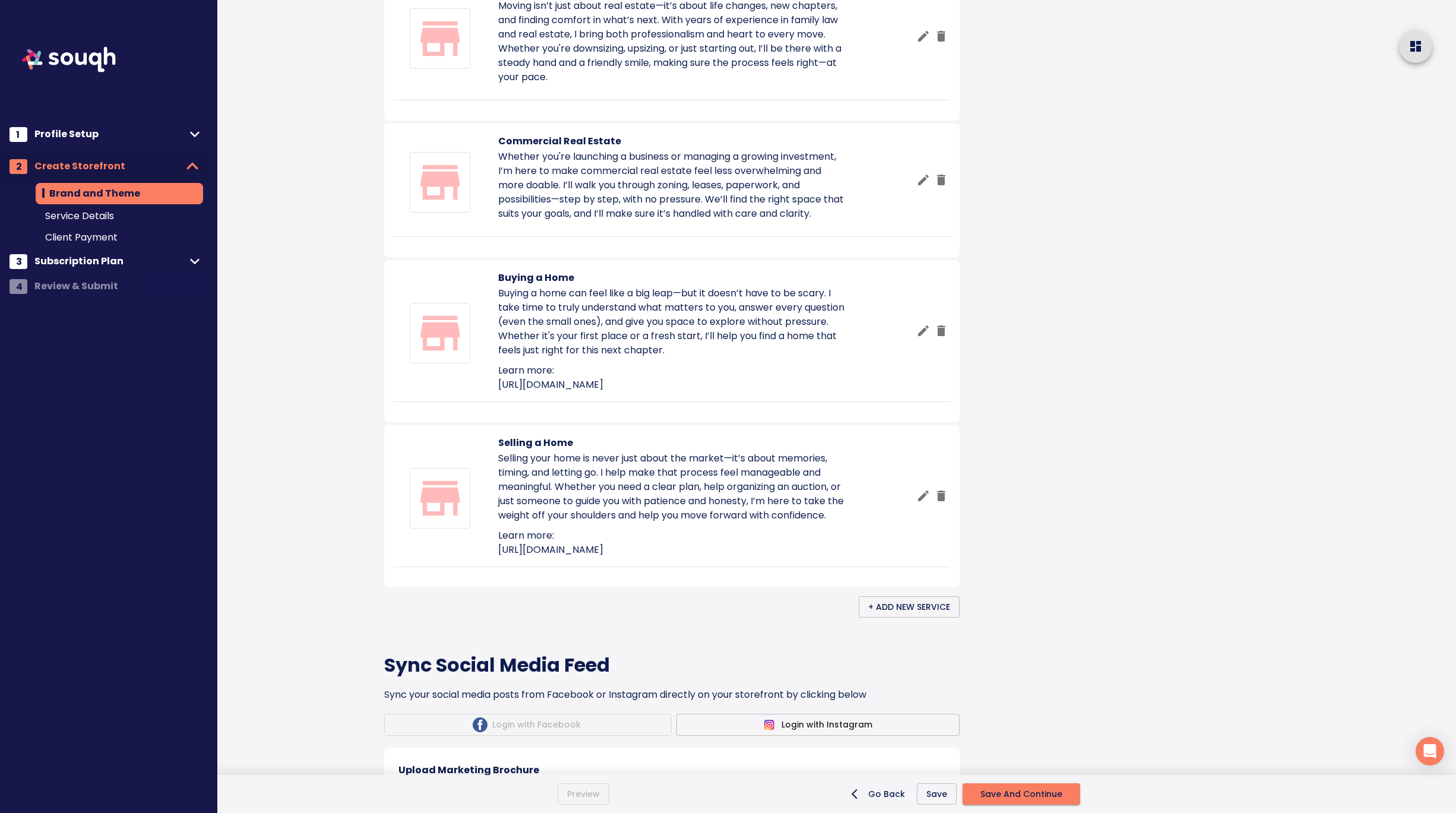
scroll to position [686, 0]
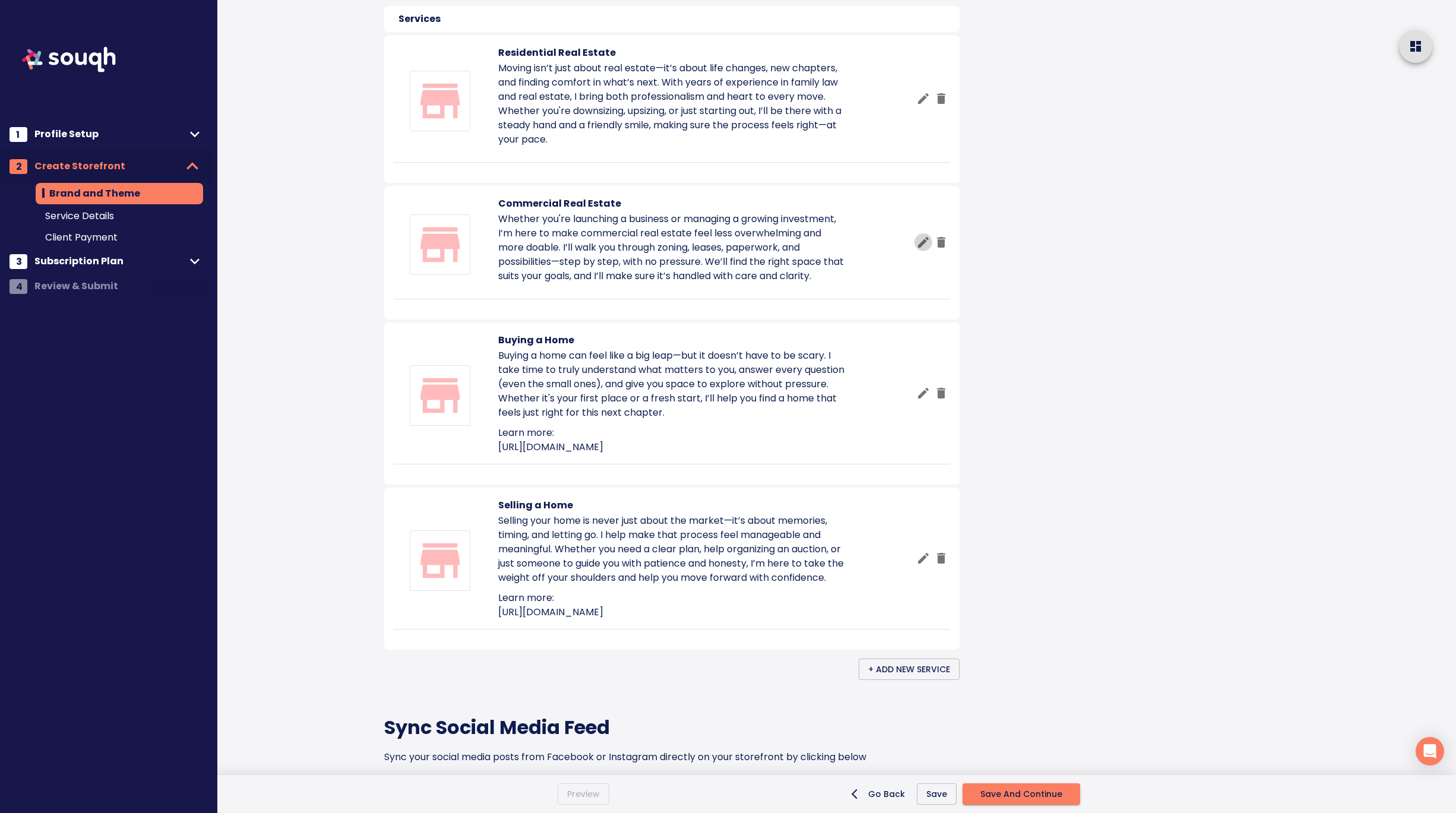
click at [920, 250] on icon "button" at bounding box center [922, 242] width 14 height 14
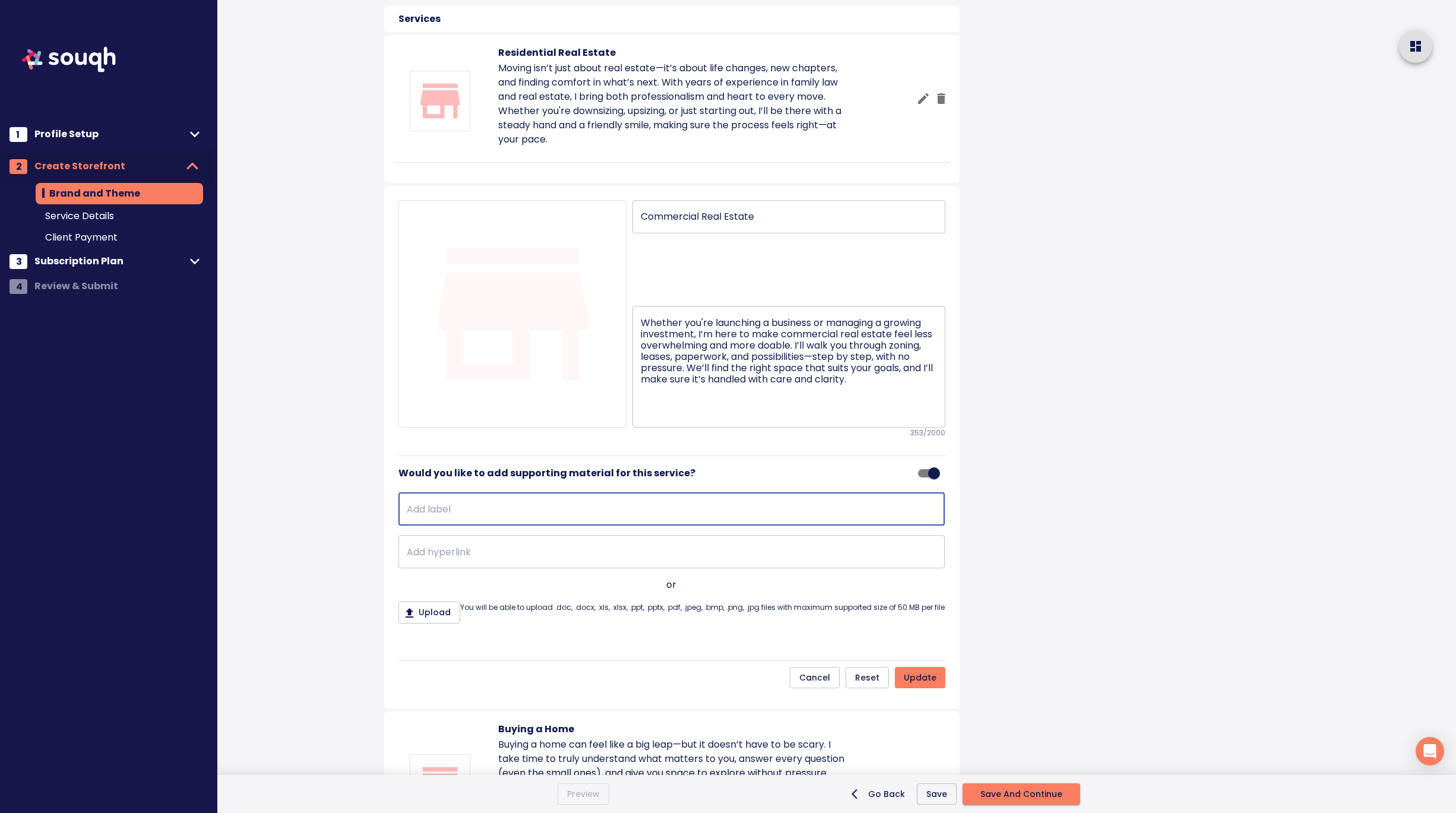
click at [435, 525] on input "text" at bounding box center [671, 509] width 546 height 33
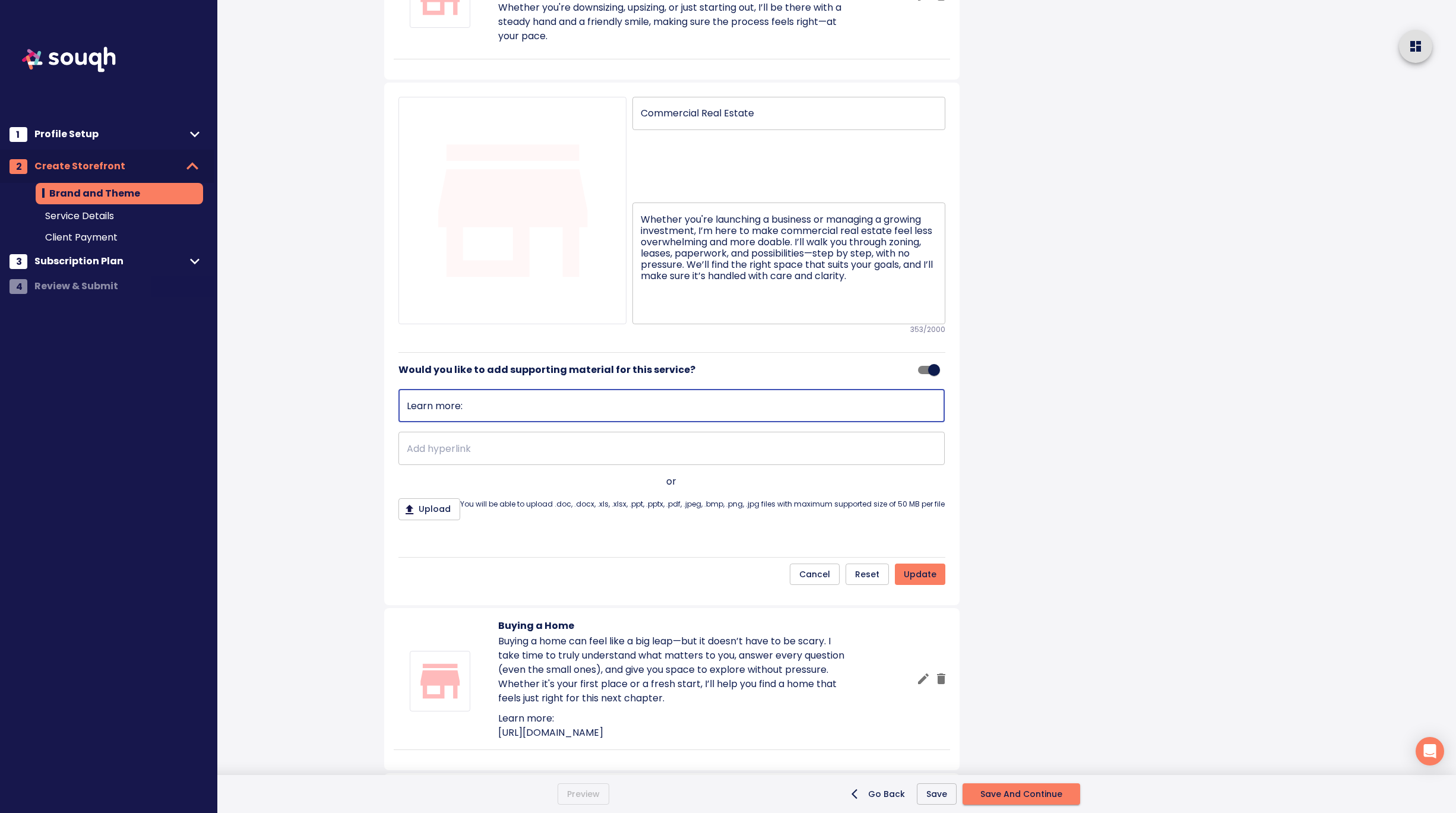
type input "Learn more:"
click at [455, 465] on input "text" at bounding box center [671, 448] width 546 height 33
paste input "https://catrinadykstra.ca/officelistings.html"
type input "https://catrinadykstra.ca/officelistings.html"
click at [913, 582] on span "update" at bounding box center [920, 575] width 32 height 15
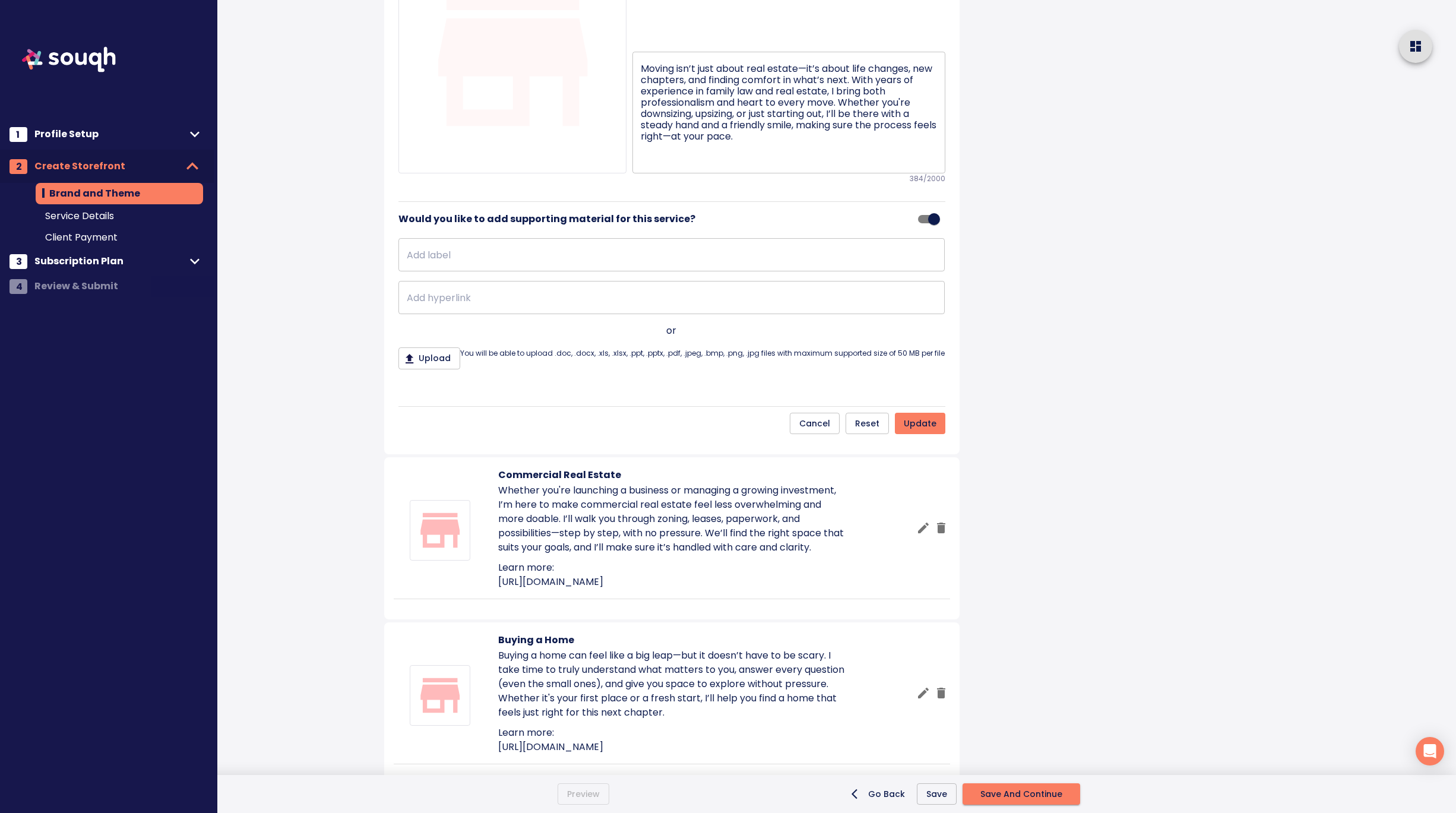
click at [518, 272] on input "text" at bounding box center [671, 254] width 546 height 33
type input "L"
type input "Learn more:"
click at [477, 315] on input "text" at bounding box center [671, 297] width 546 height 33
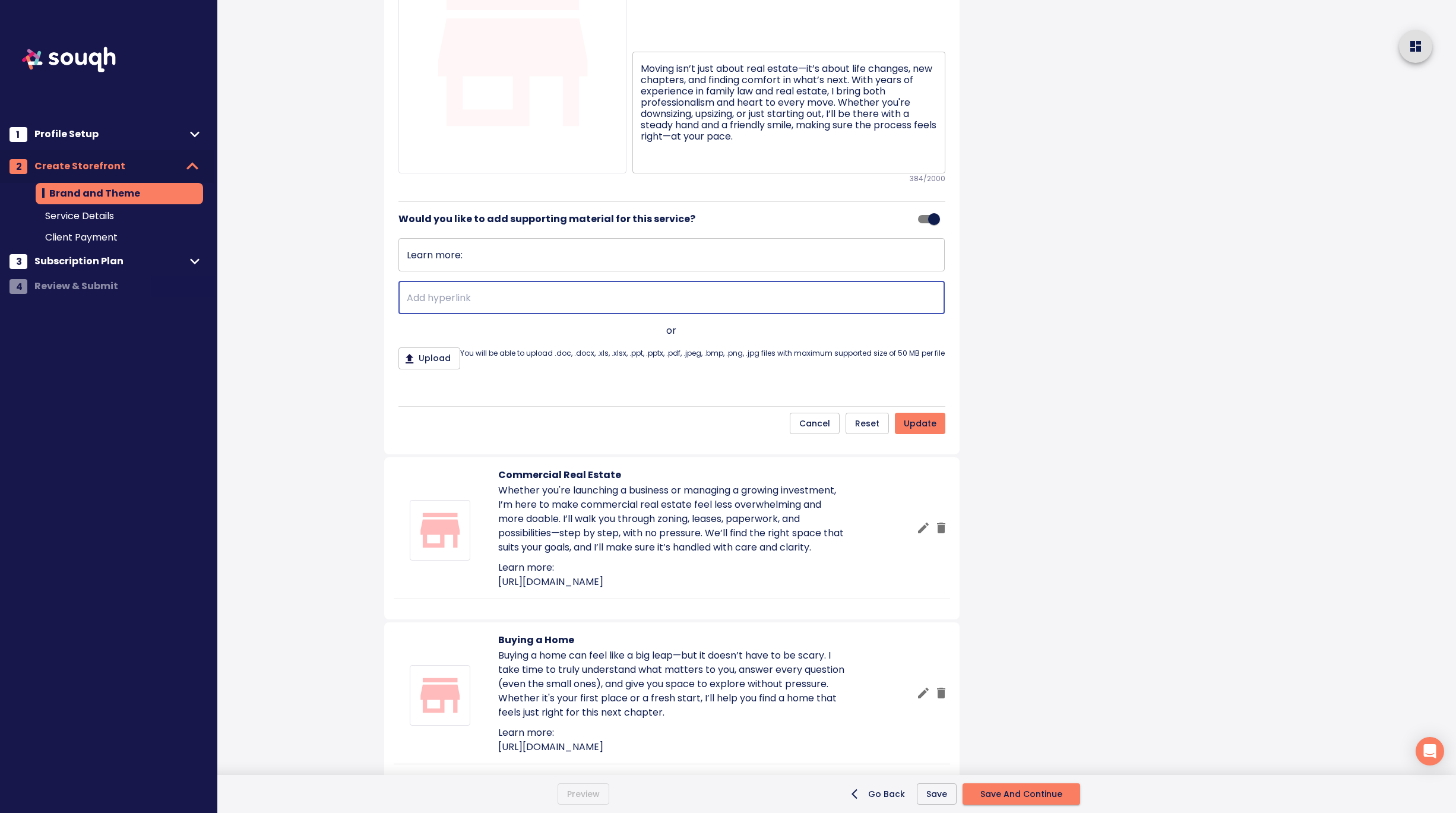
paste input "https://catrinadykstra.ca/mylistings.html?cat=Residential+Freehold"
type input "https://catrinadykstra.ca/mylistings.html?cat=Residential+Freehold"
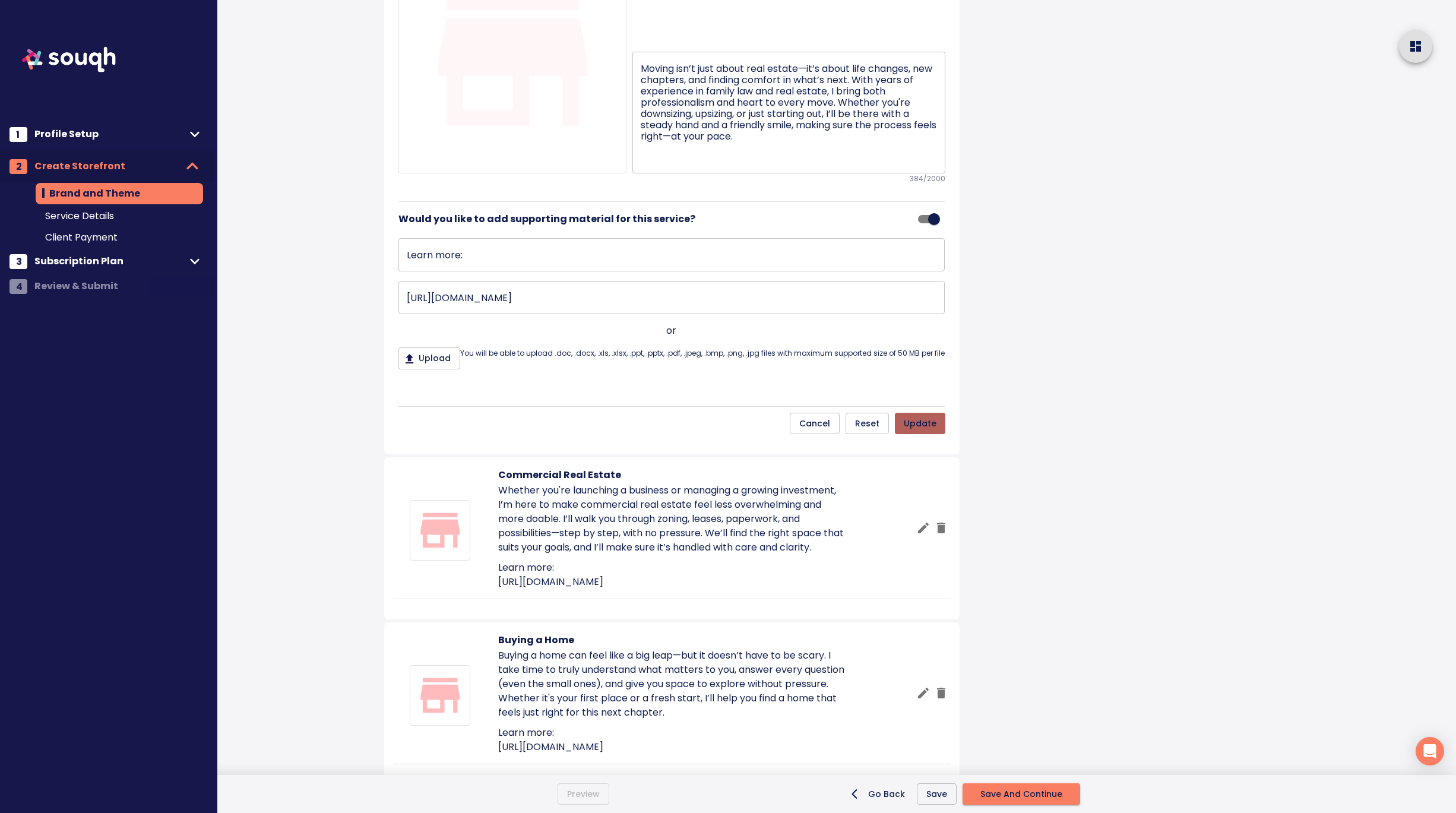
click at [913, 431] on span "update" at bounding box center [920, 424] width 32 height 15
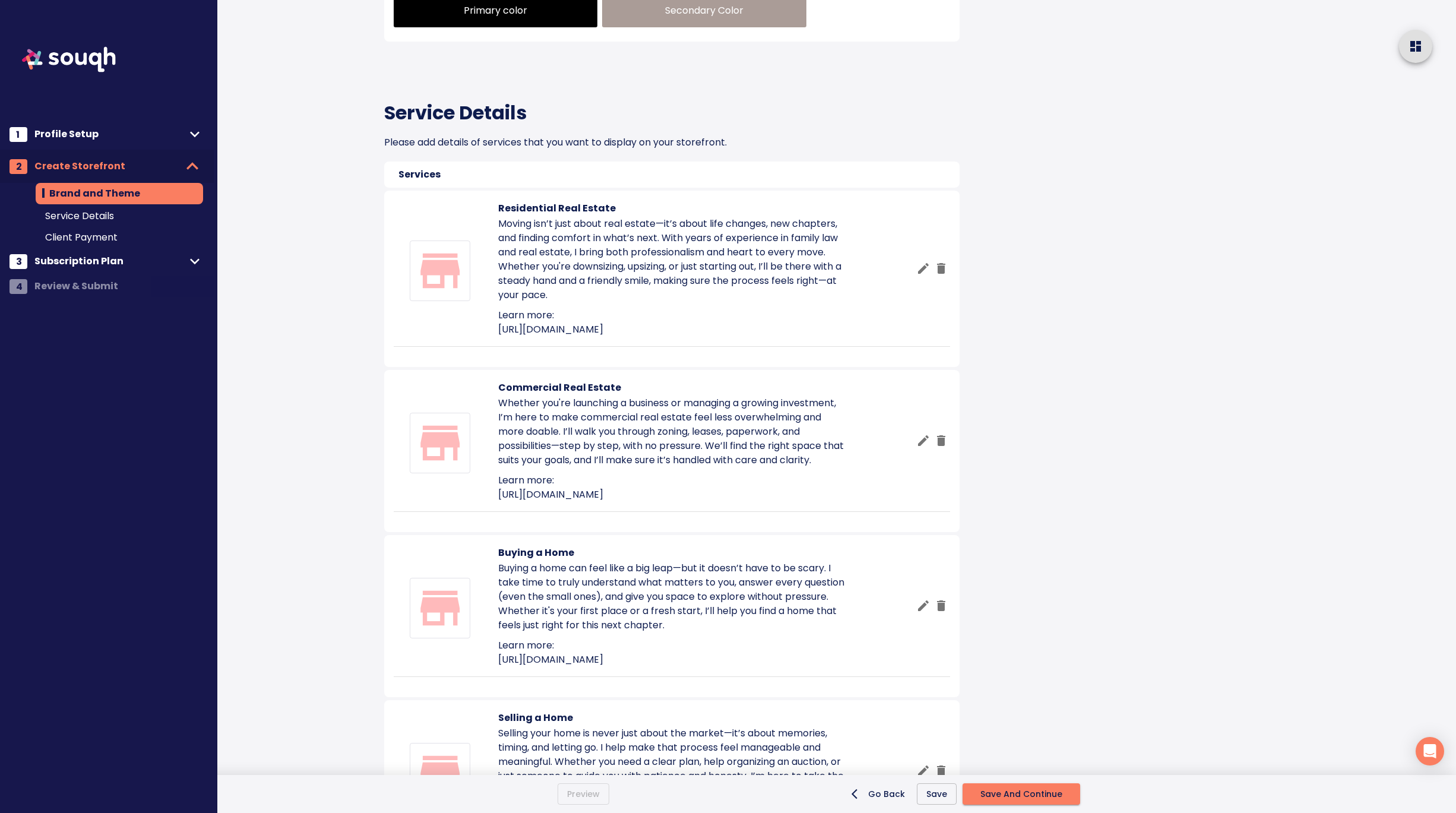
scroll to position [715, 0]
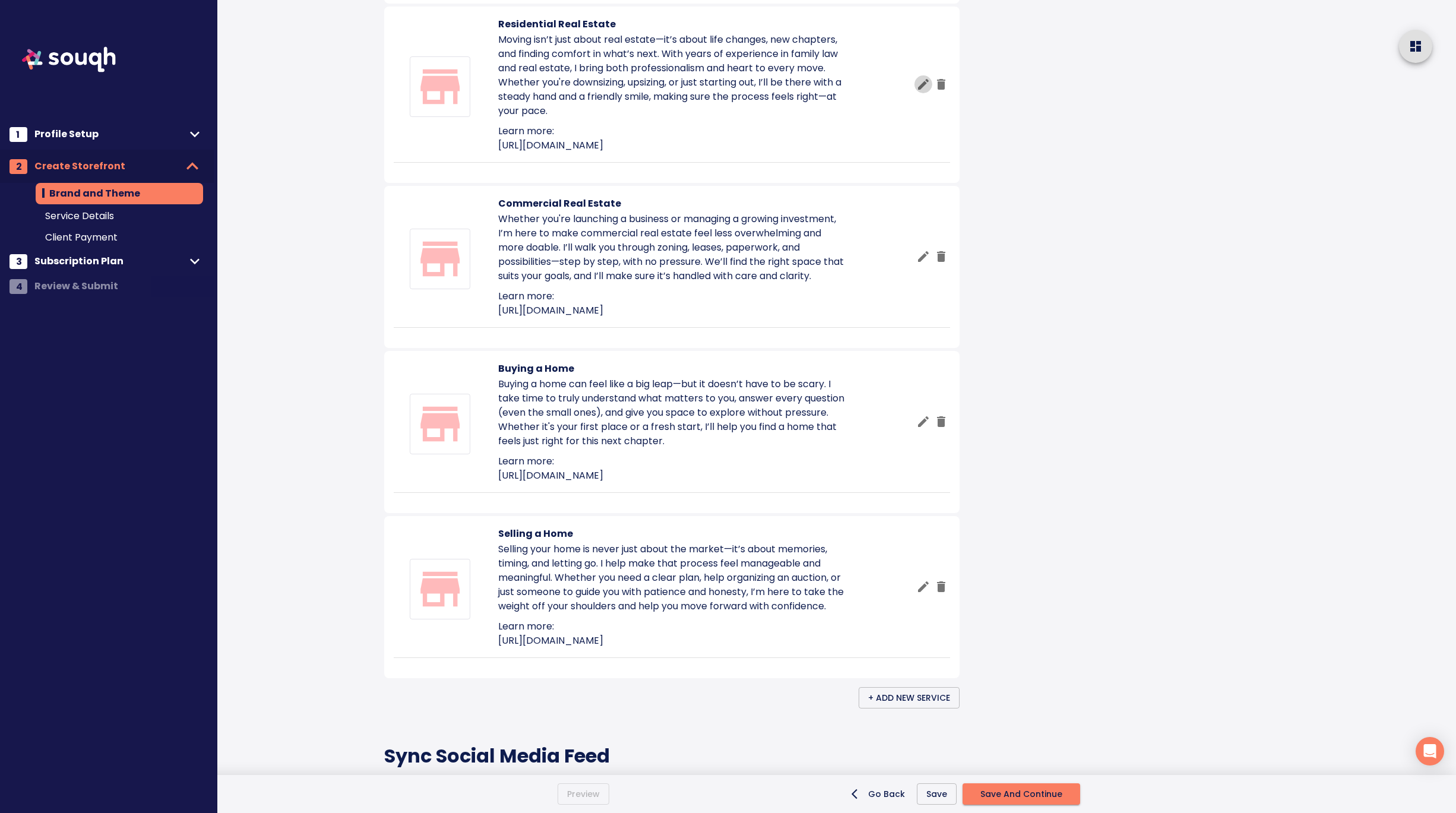
click at [920, 91] on icon "button" at bounding box center [922, 84] width 14 height 14
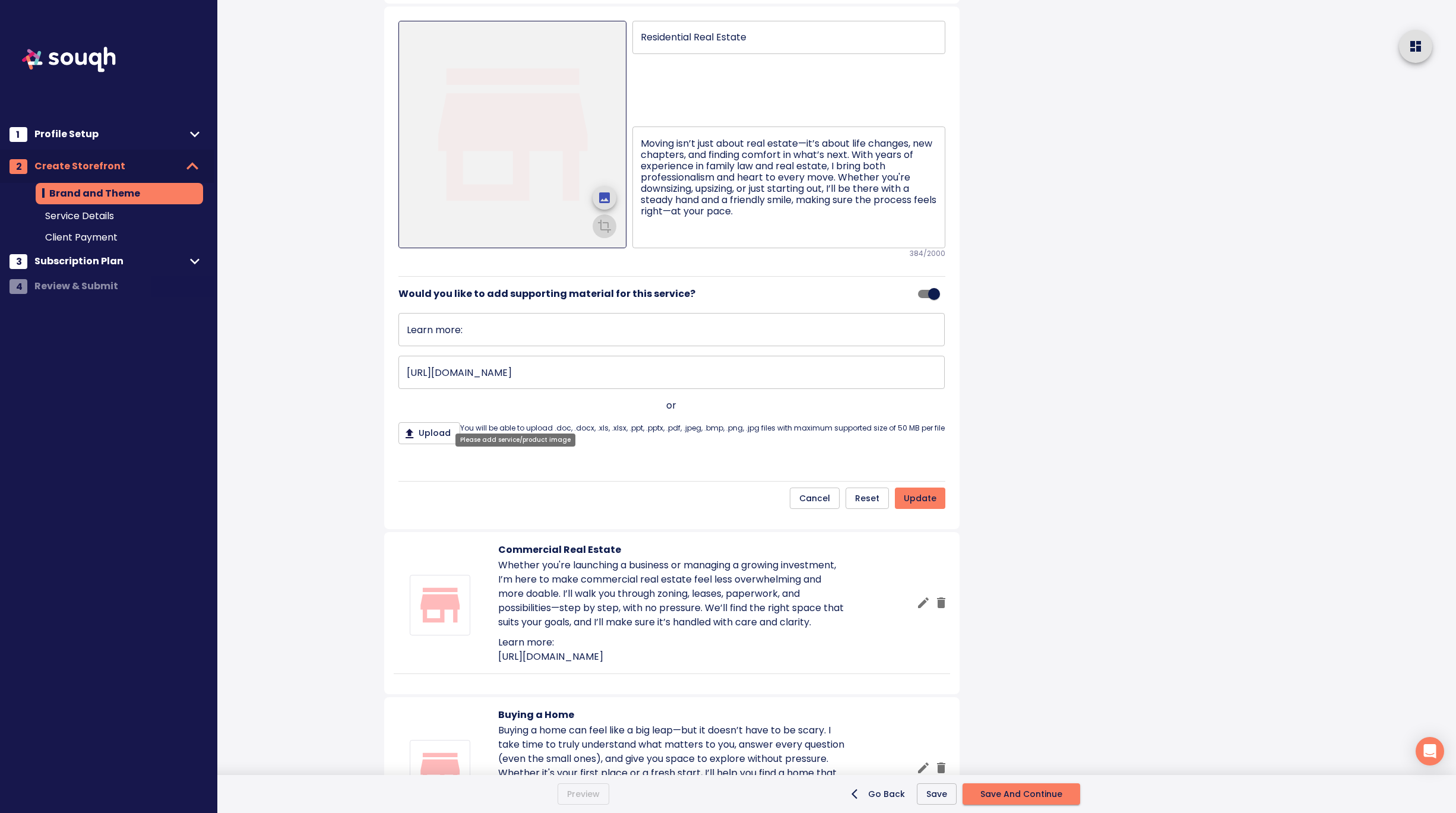
click at [604, 205] on icon "upload picture" at bounding box center [604, 197] width 14 height 14
click at [0, 0] on input "file" at bounding box center [0, 0] width 0 height 0
click at [601, 233] on icon "crop picture" at bounding box center [604, 225] width 14 height 14
click at [602, 234] on icon "crop picture" at bounding box center [604, 226] width 14 height 14
click at [602, 233] on icon "crop picture" at bounding box center [604, 225] width 14 height 14
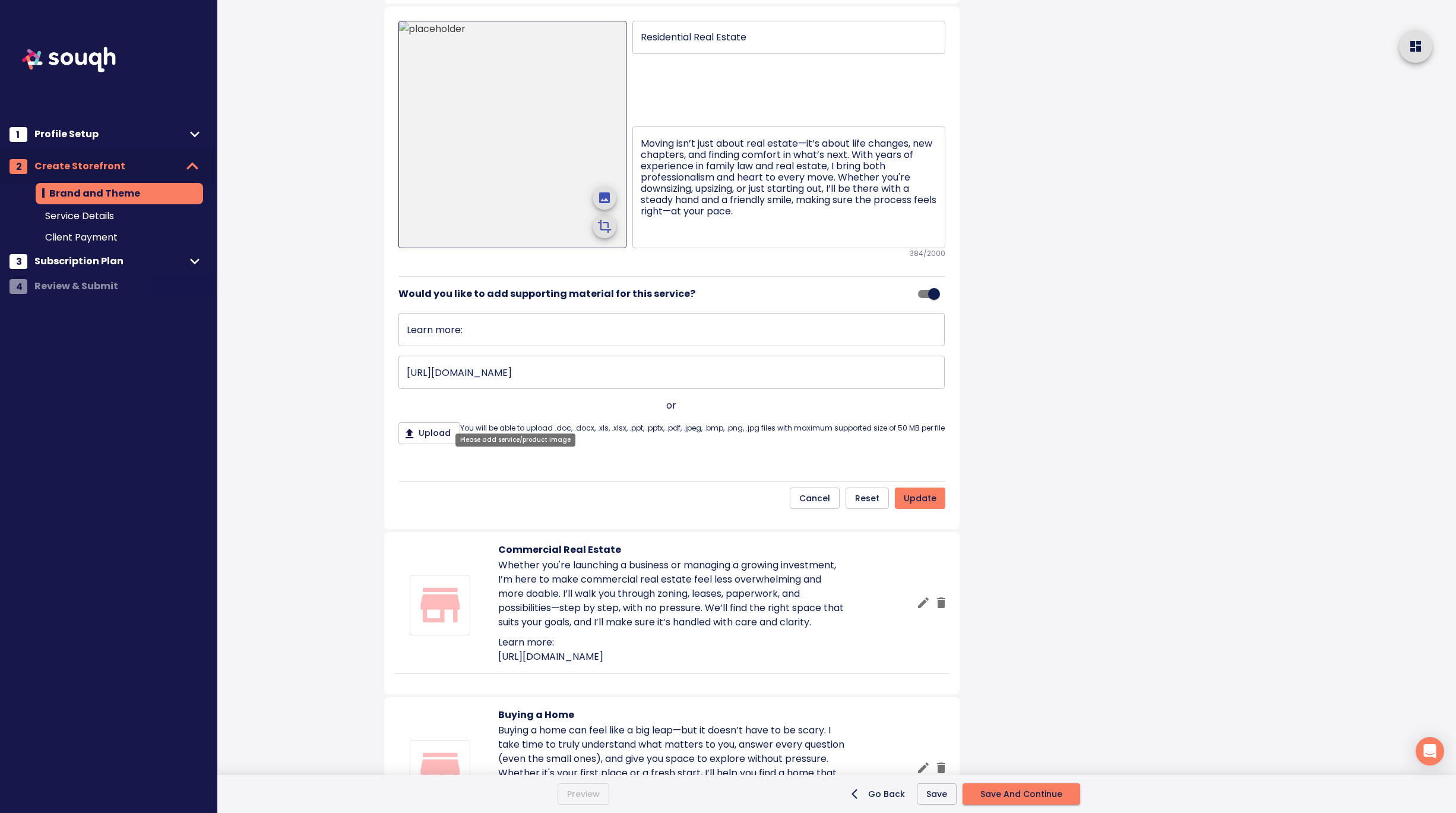
click at [609, 203] on icon "upload picture" at bounding box center [604, 197] width 10 height 10
click at [0, 0] on input "file" at bounding box center [0, 0] width 0 height 0
click at [599, 233] on icon "crop picture" at bounding box center [604, 225] width 14 height 14
click at [607, 205] on icon "upload picture" at bounding box center [604, 197] width 14 height 14
click at [0, 0] on input "file" at bounding box center [0, 0] width 0 height 0
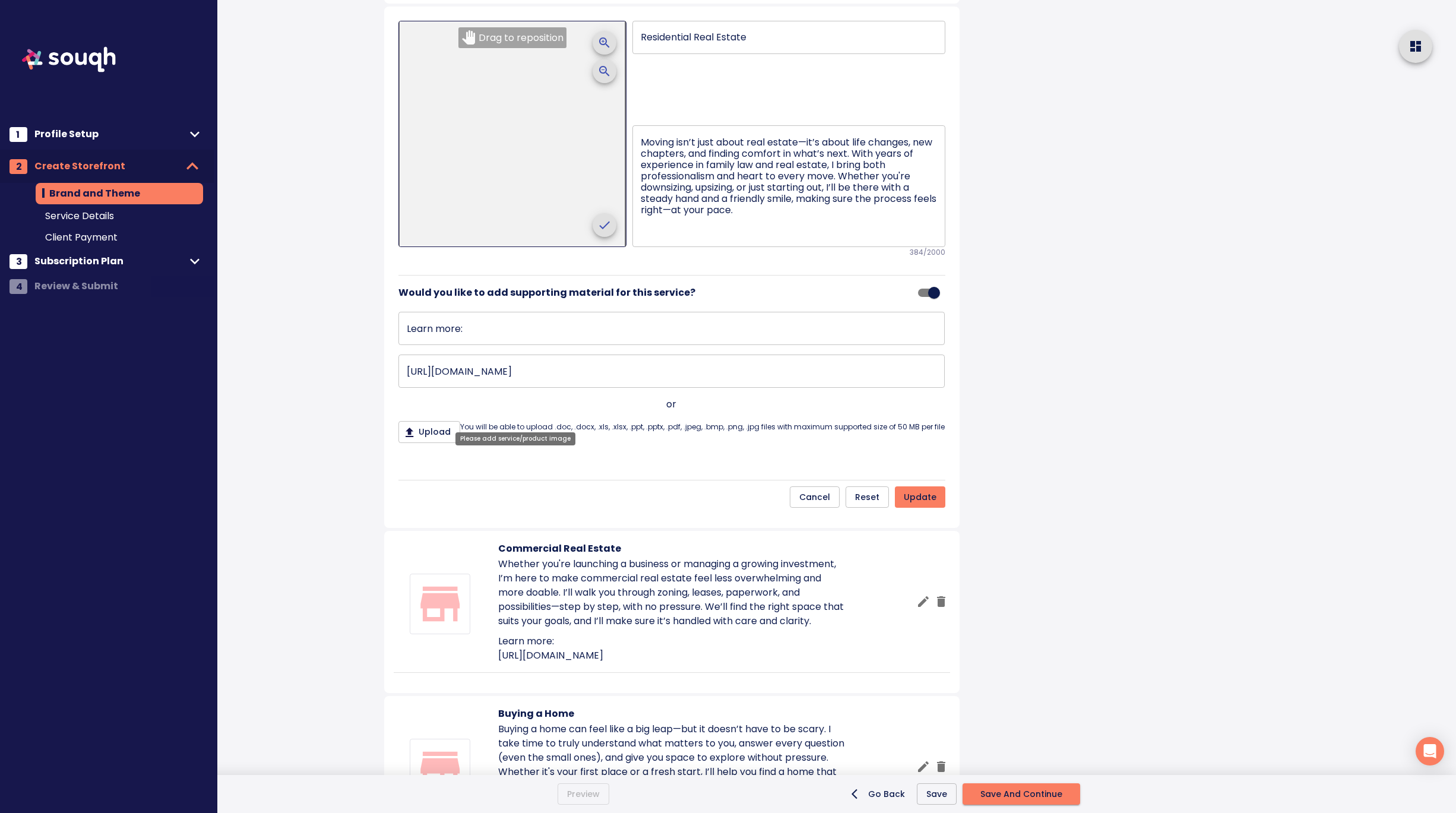
click at [597, 233] on icon "crop picture" at bounding box center [604, 225] width 14 height 14
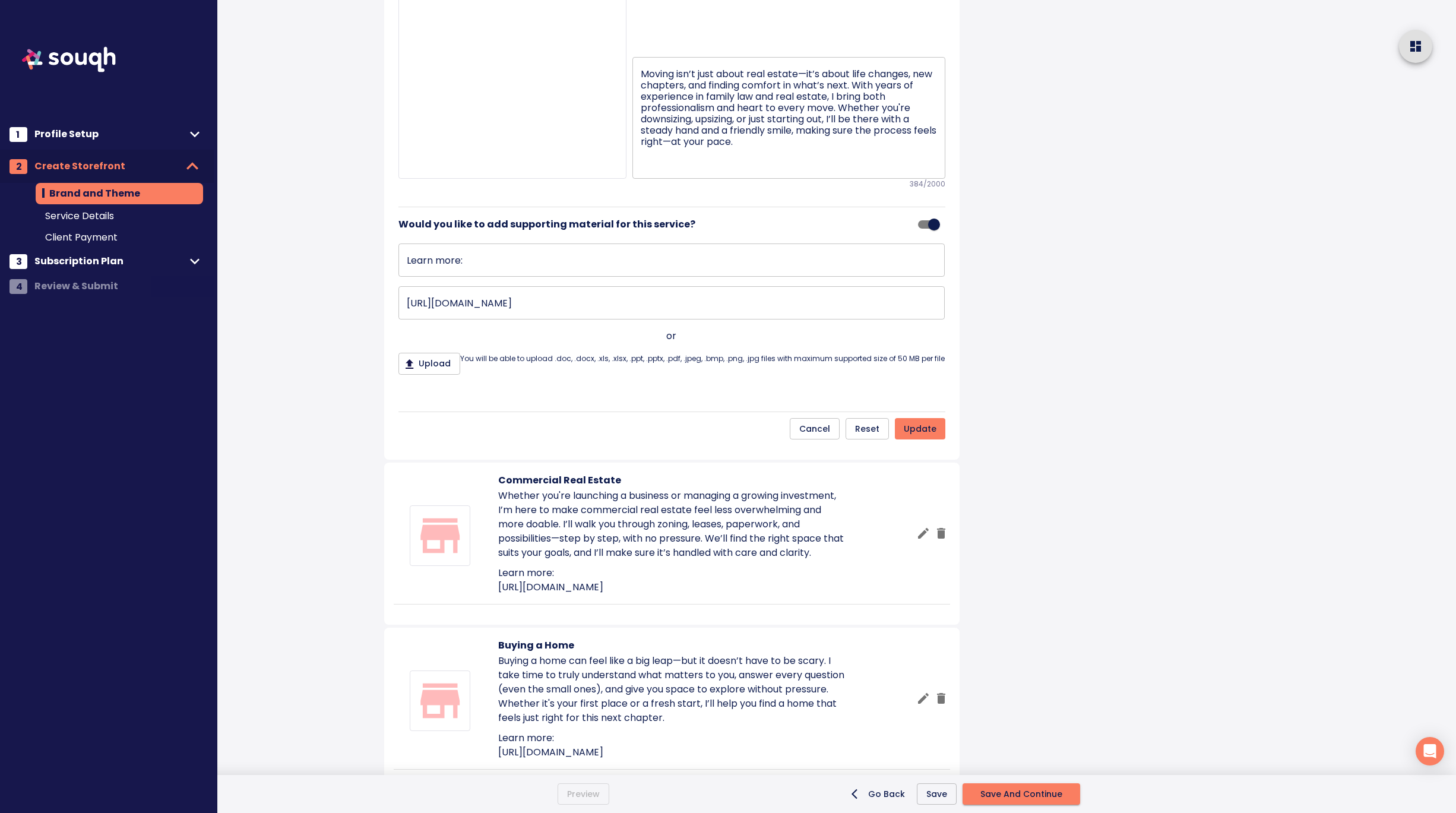
scroll to position [806, 0]
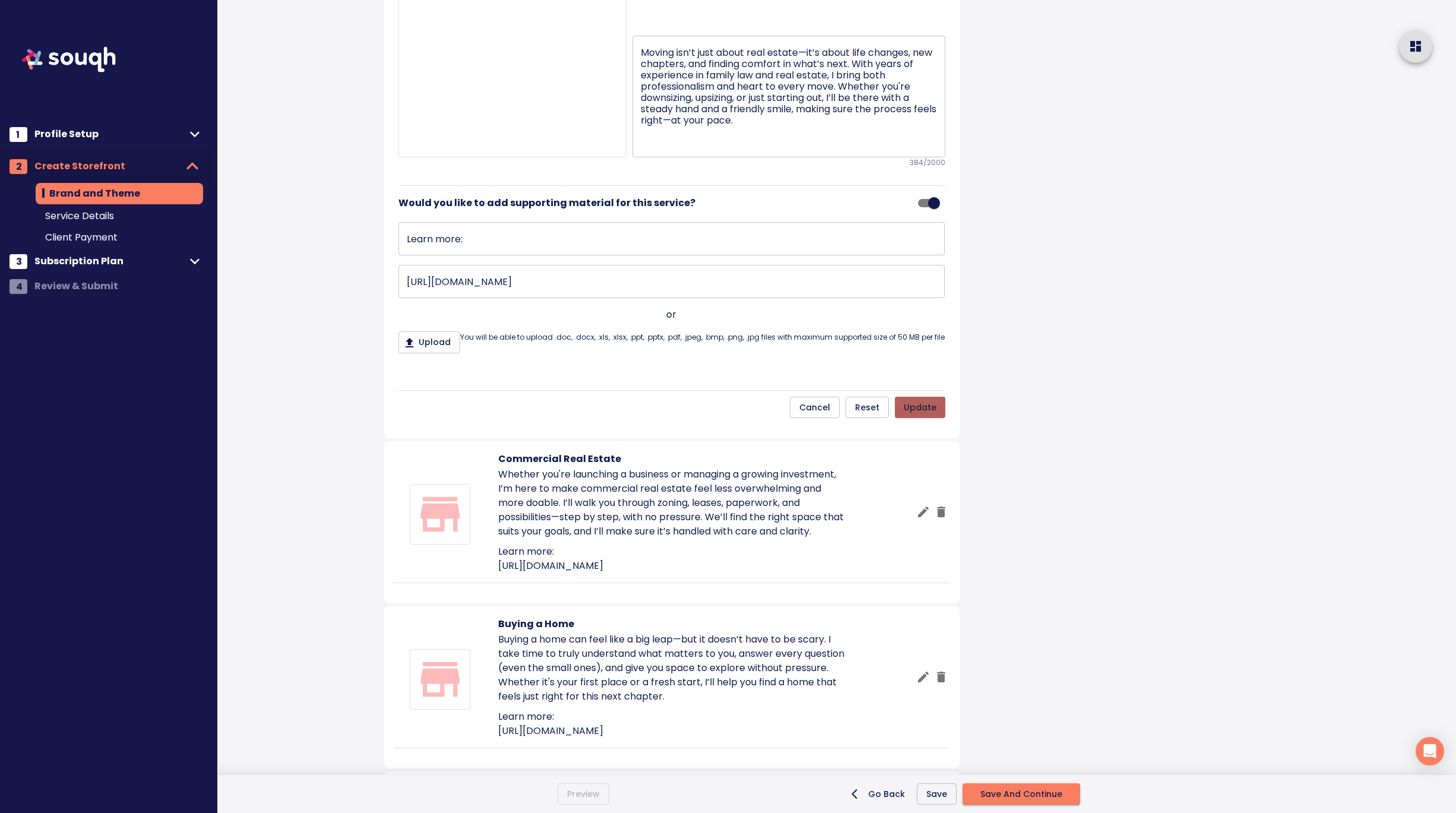
click at [929, 416] on span "update" at bounding box center [920, 408] width 32 height 15
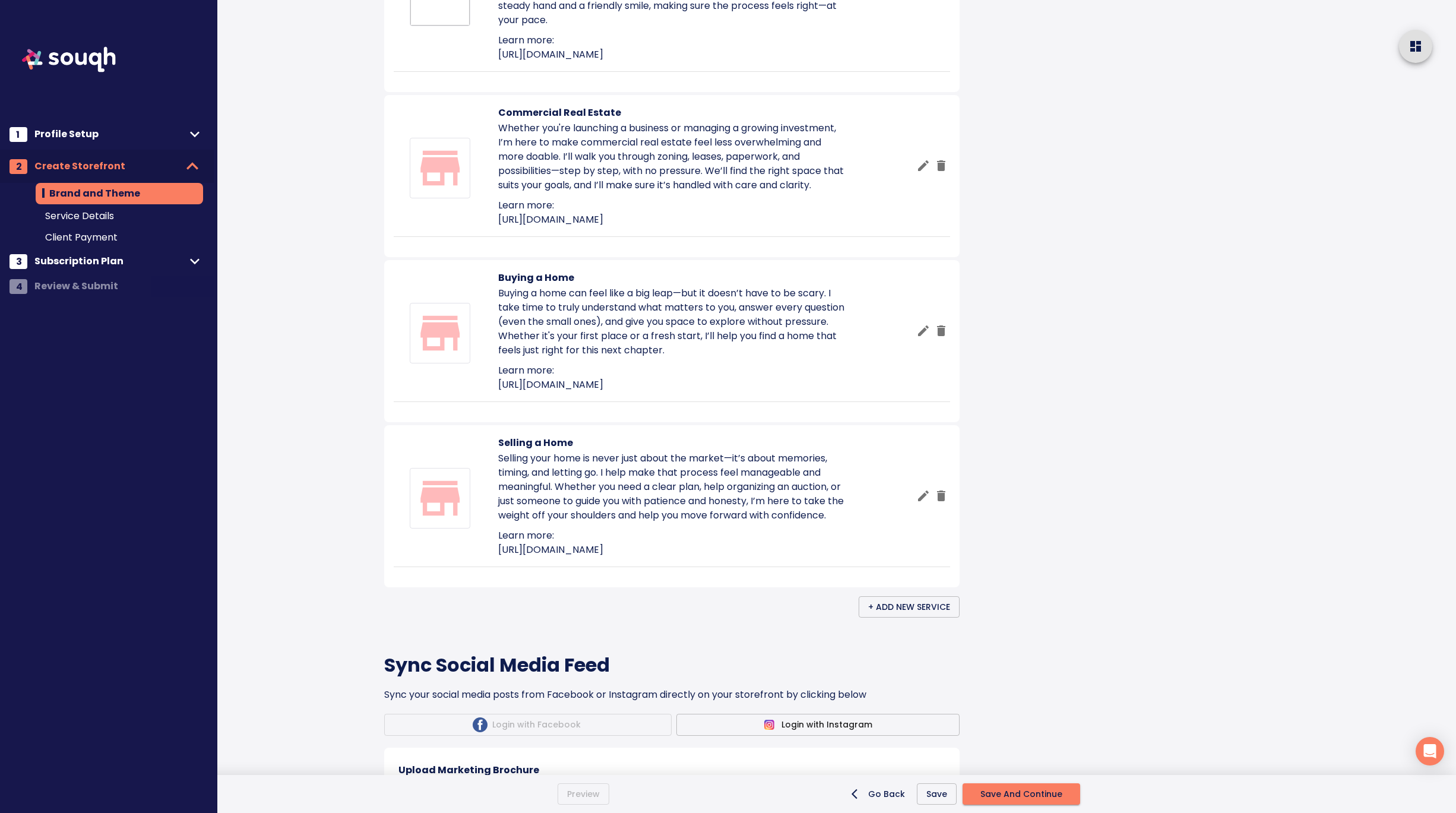
click at [918, 171] on icon "button" at bounding box center [922, 165] width 10 height 10
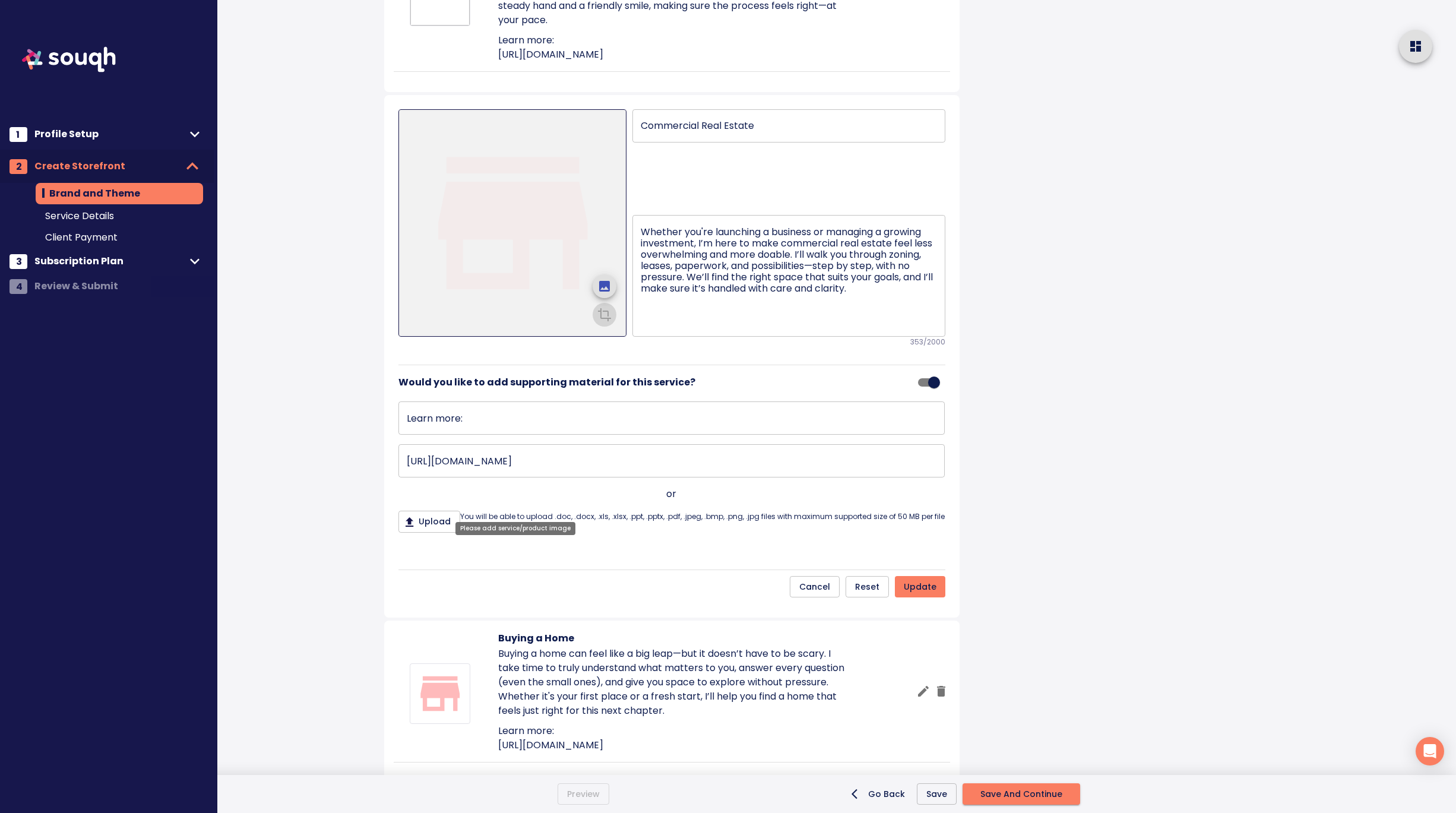
click at [607, 292] on icon "upload picture" at bounding box center [604, 286] width 10 height 10
click at [0, 0] on input "file" at bounding box center [0, 0] width 0 height 0
click at [604, 317] on icon "crop picture" at bounding box center [604, 314] width 10 height 8
click at [606, 292] on icon "upload picture" at bounding box center [604, 286] width 10 height 10
click at [0, 0] on input "file" at bounding box center [0, 0] width 0 height 0
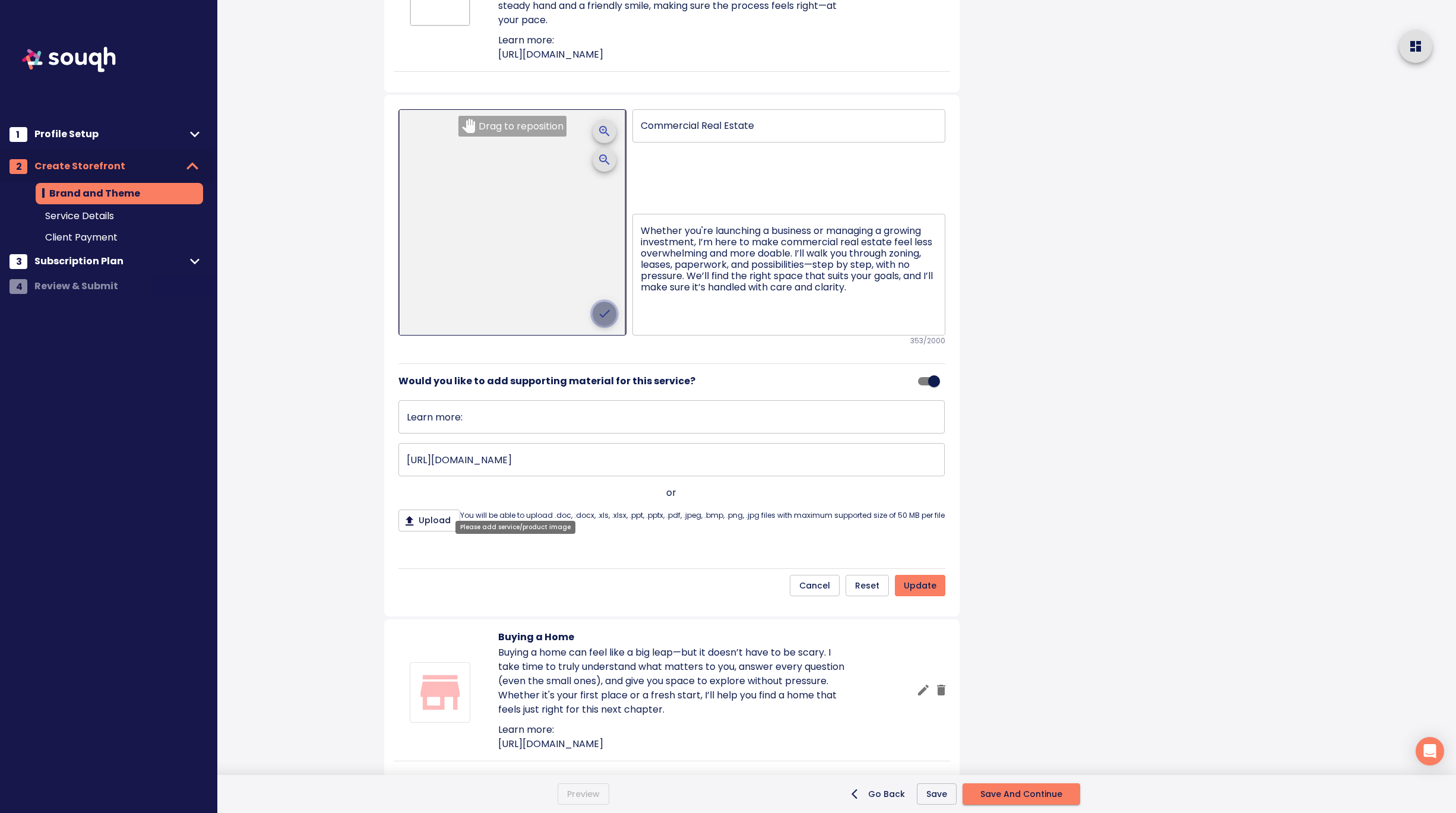
click at [607, 320] on icon "crop picture" at bounding box center [604, 314] width 14 height 14
click at [607, 294] on icon "upload picture" at bounding box center [604, 286] width 14 height 14
click at [0, 0] on input "file" at bounding box center [0, 0] width 0 height 0
click at [607, 320] on icon "crop picture" at bounding box center [604, 314] width 14 height 14
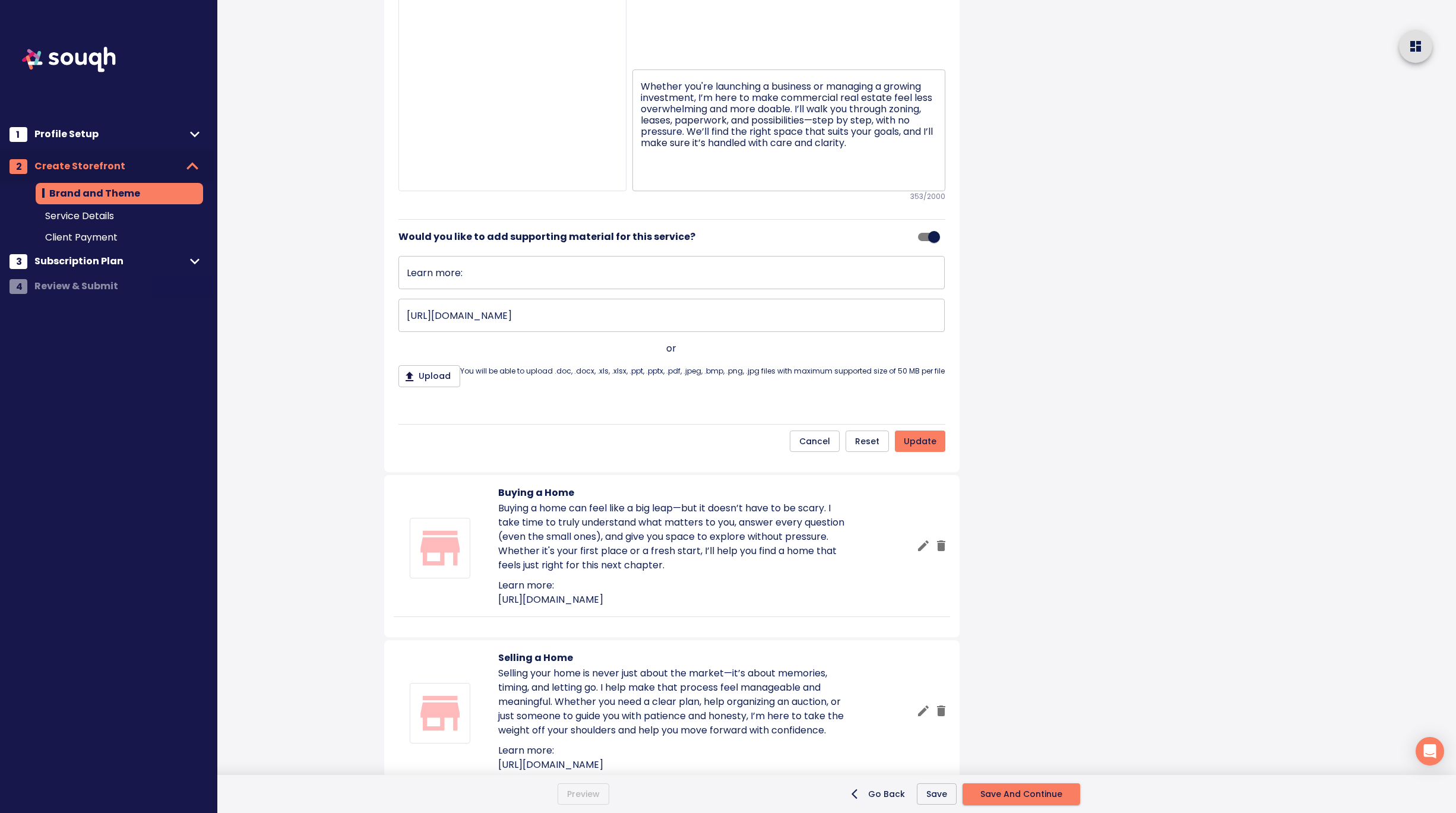
scroll to position [1011, 0]
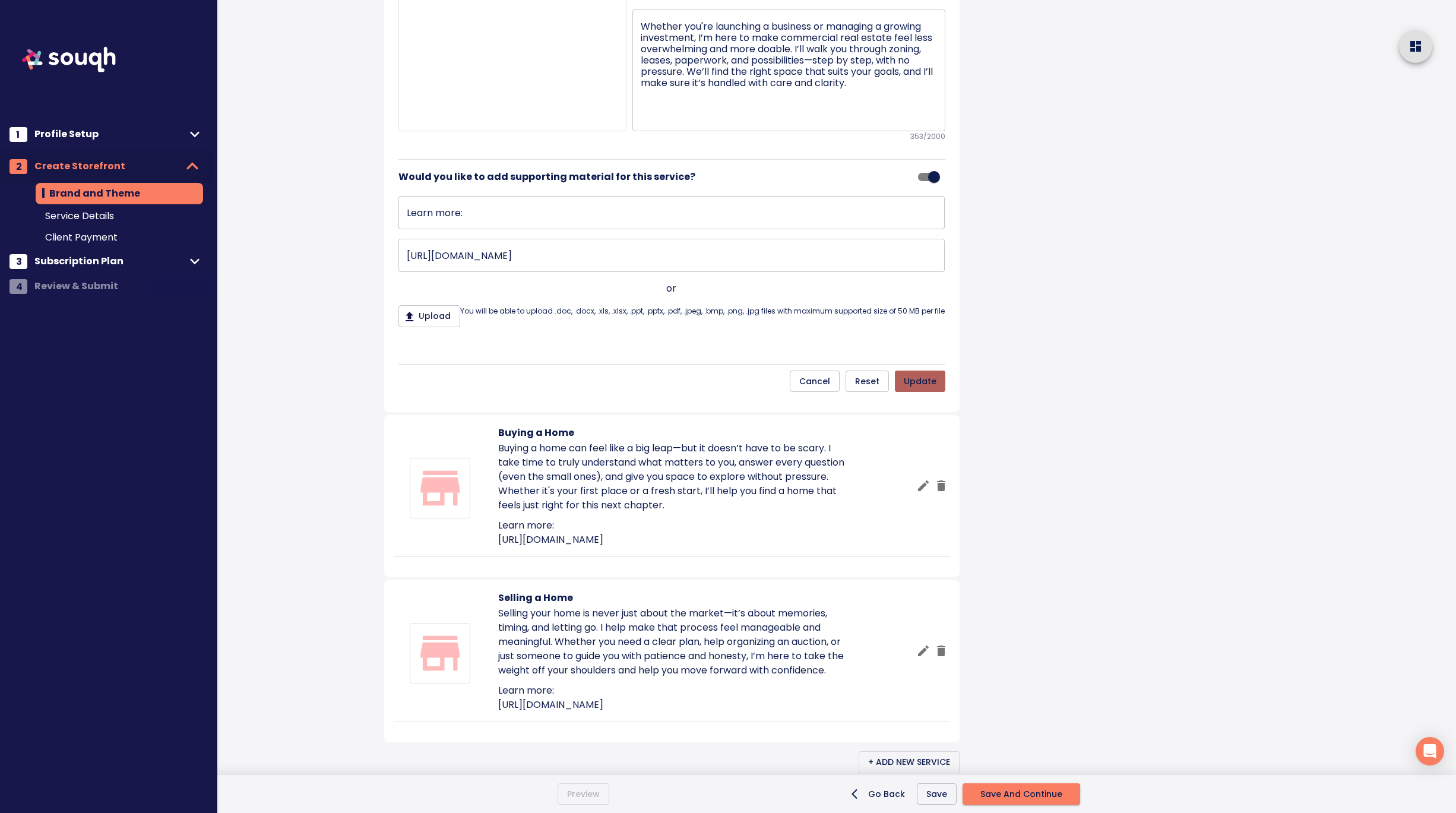
click at [922, 389] on span "update" at bounding box center [920, 382] width 32 height 15
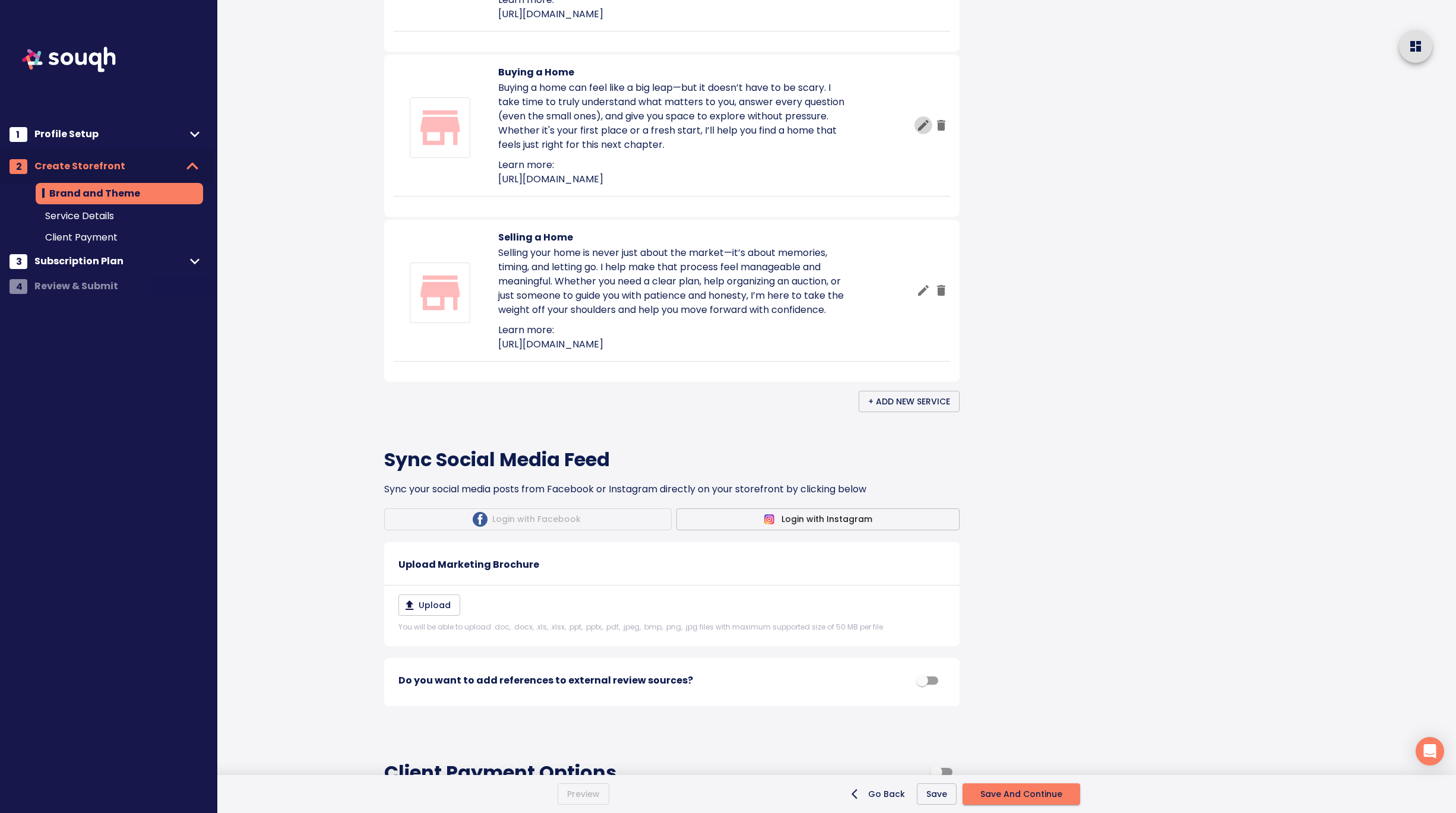
click at [922, 132] on icon "button" at bounding box center [922, 125] width 14 height 14
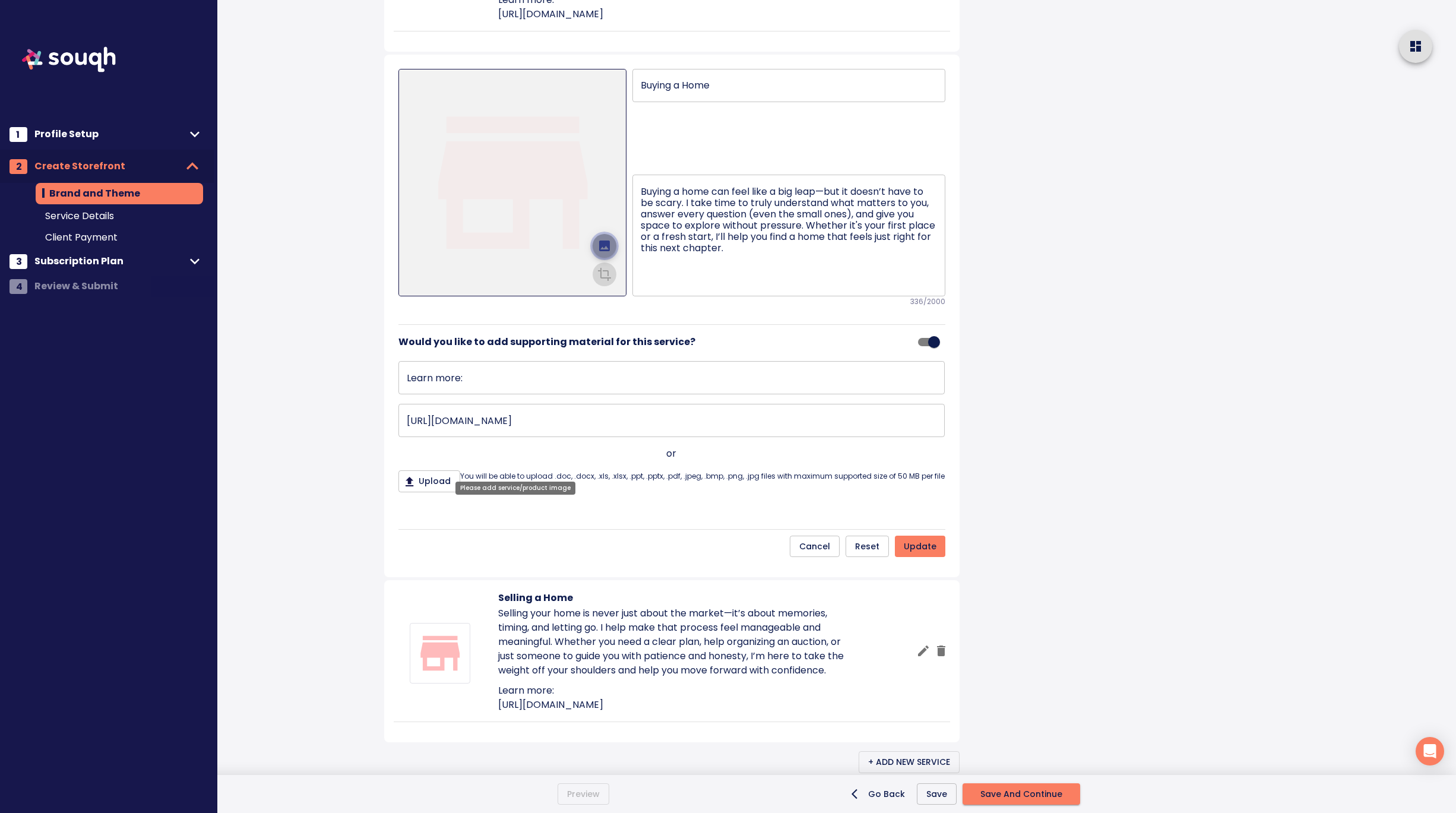
click at [606, 252] on icon "upload picture" at bounding box center [604, 245] width 10 height 10
click at [0, 0] on input "file" at bounding box center [0, 0] width 0 height 0
click at [602, 280] on icon "crop picture" at bounding box center [604, 273] width 14 height 14
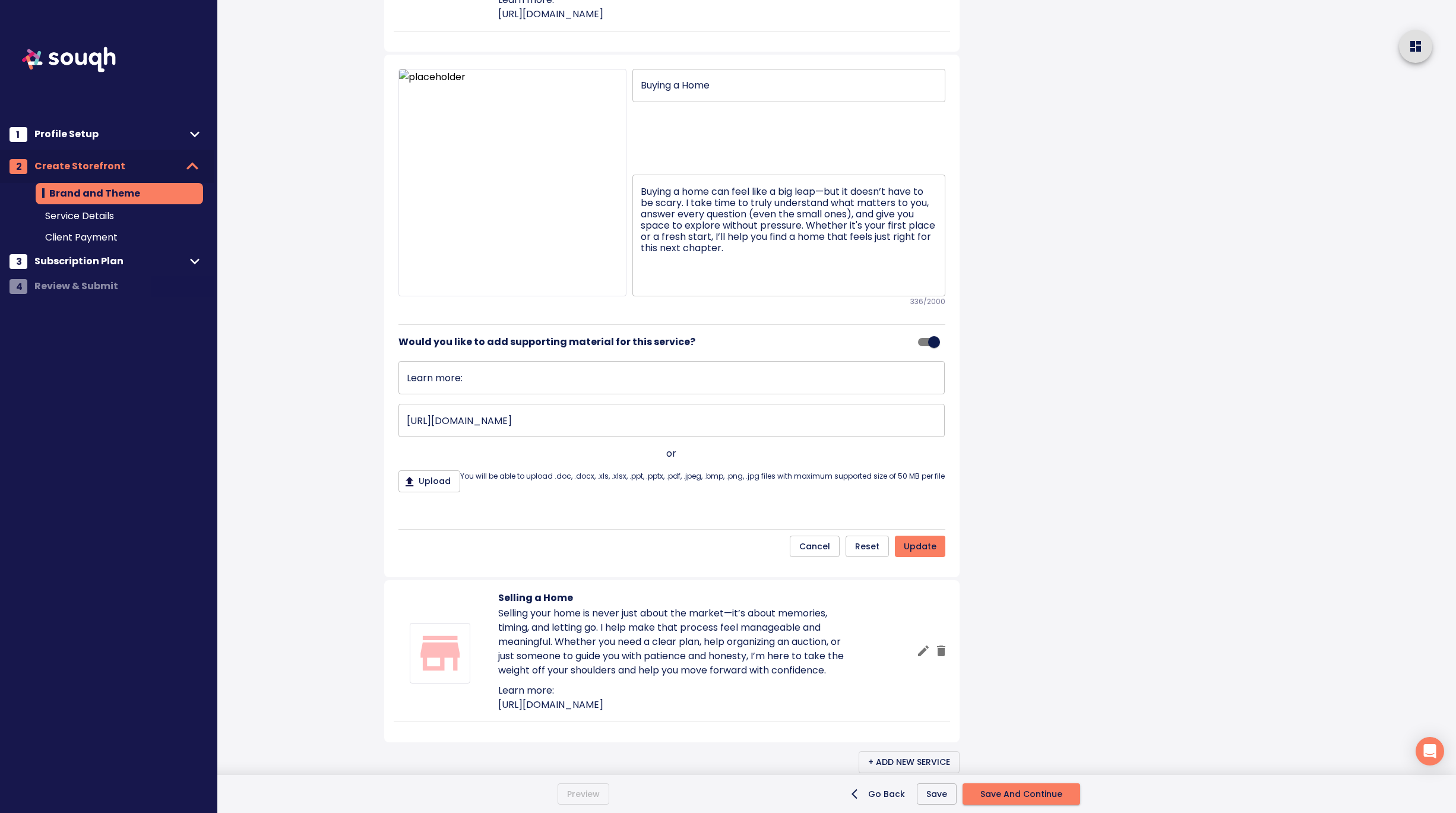
click at [916, 554] on span "update" at bounding box center [920, 547] width 32 height 15
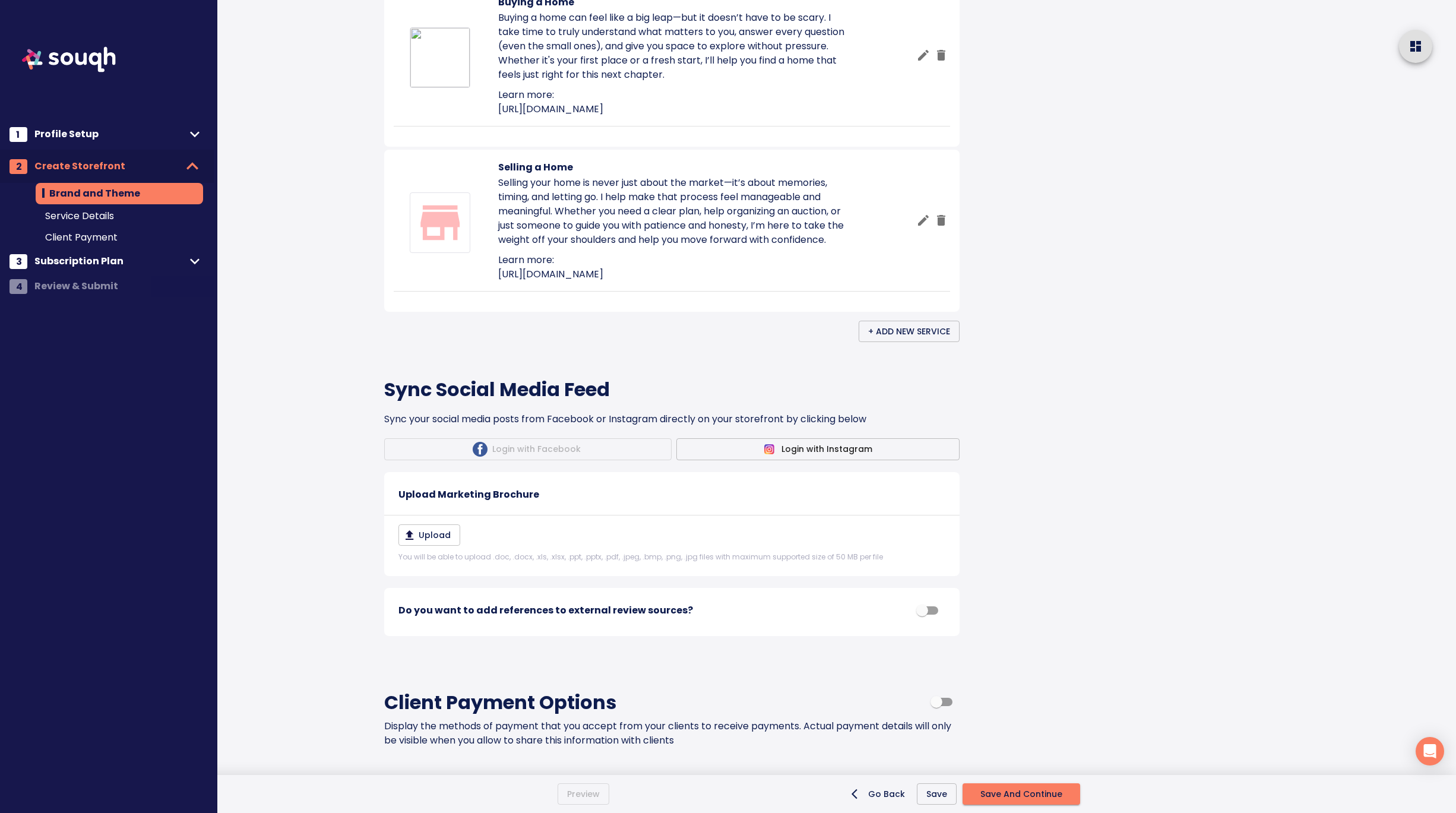
scroll to position [1088, 0]
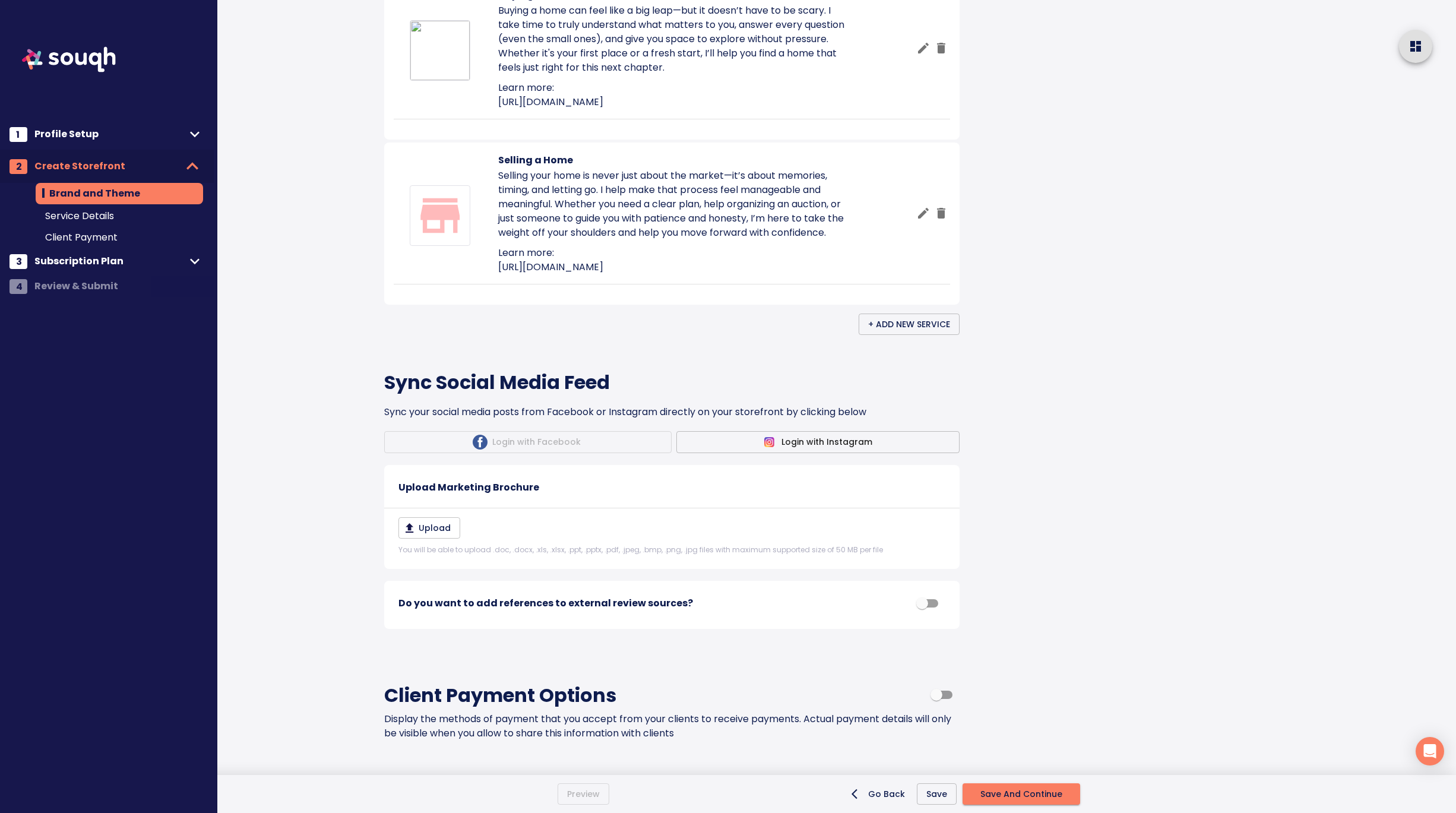
click at [923, 218] on icon "button" at bounding box center [922, 212] width 10 height 10
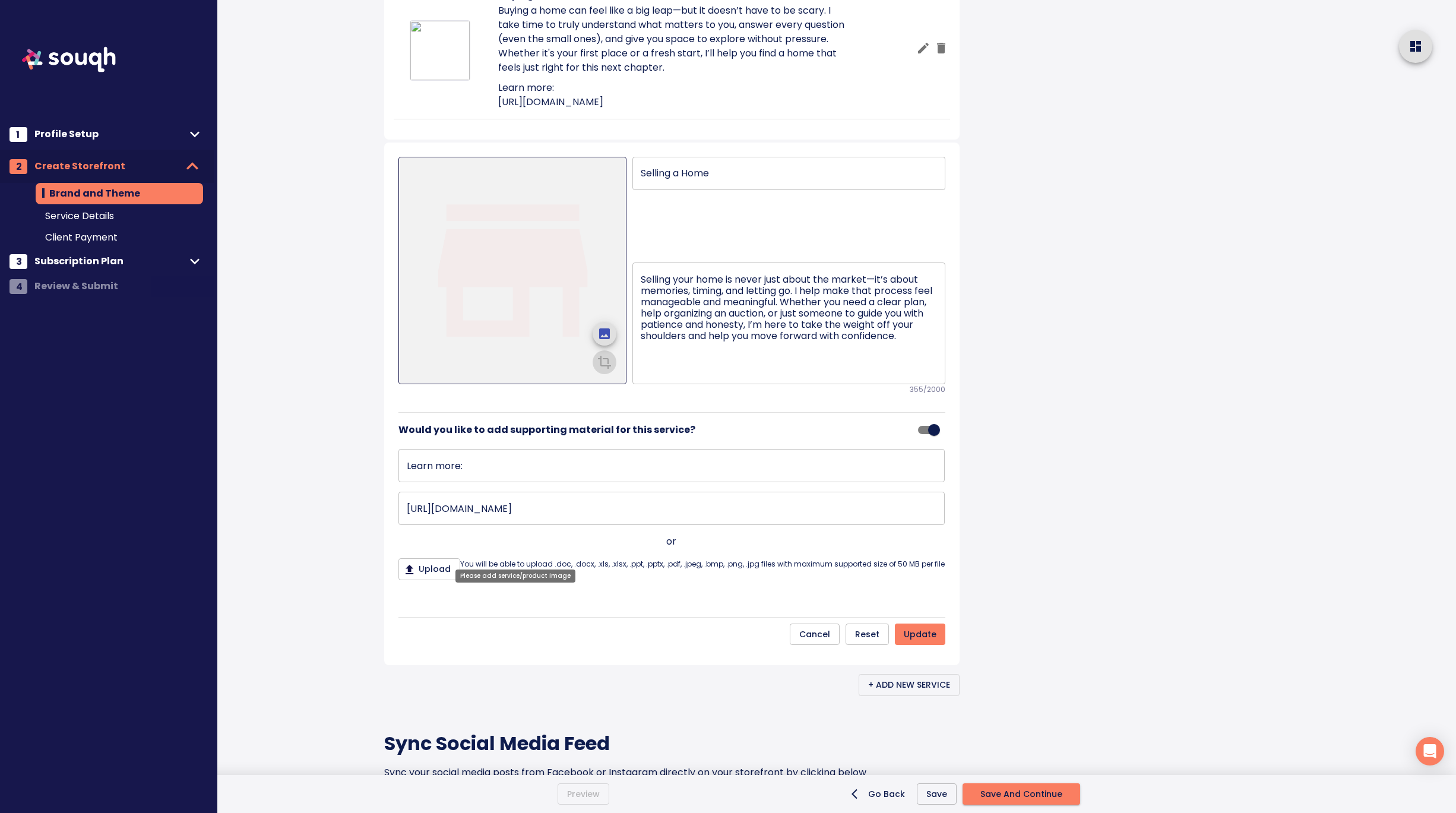
click at [604, 339] on icon "upload picture" at bounding box center [604, 334] width 10 height 10
click at [0, 0] on input "file" at bounding box center [0, 0] width 0 height 0
click at [604, 368] on icon "crop picture" at bounding box center [604, 360] width 14 height 14
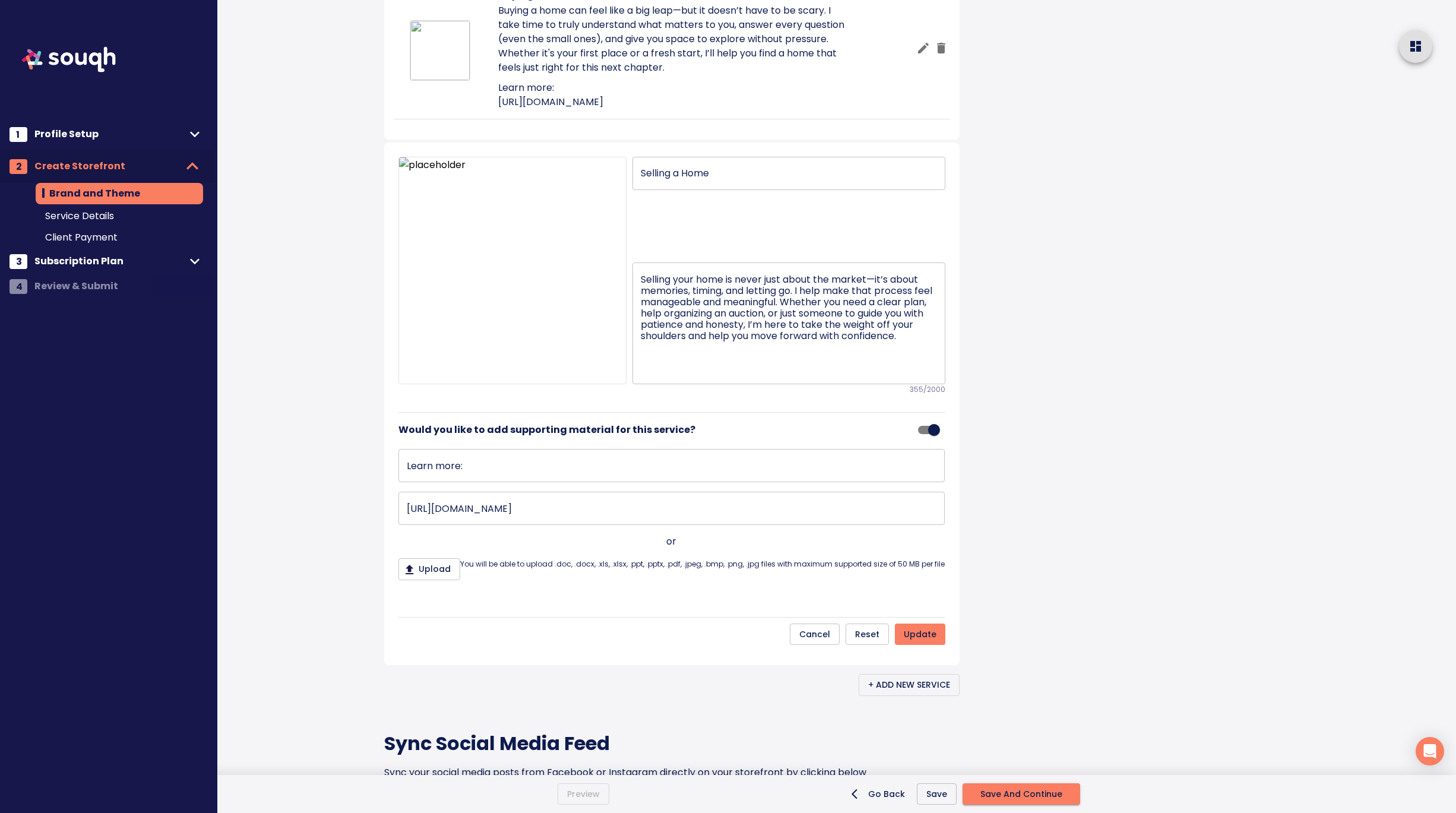
click at [1042, 475] on div at bounding box center [1249, 98] width 414 height 2374
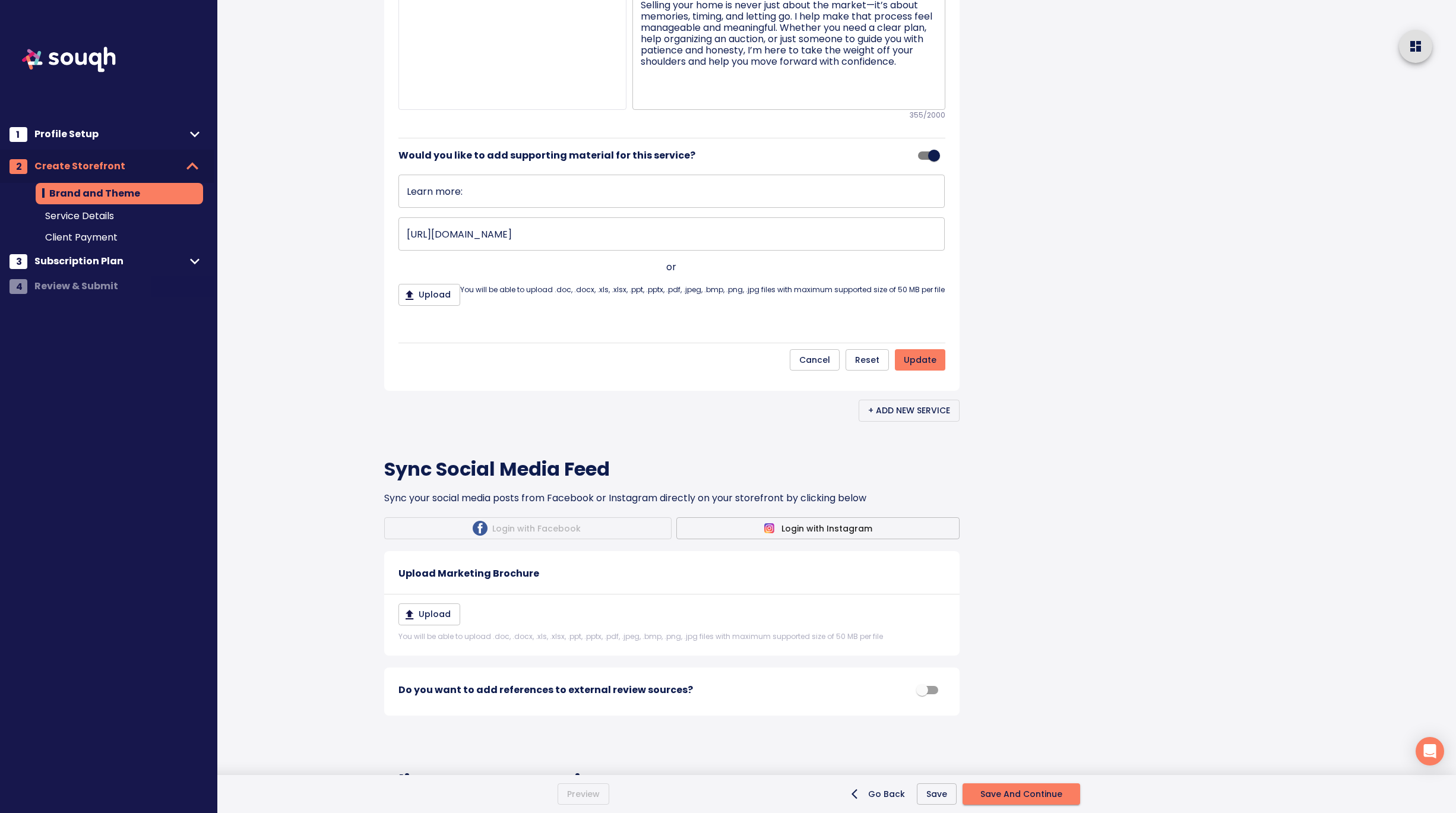
scroll to position [1377, 0]
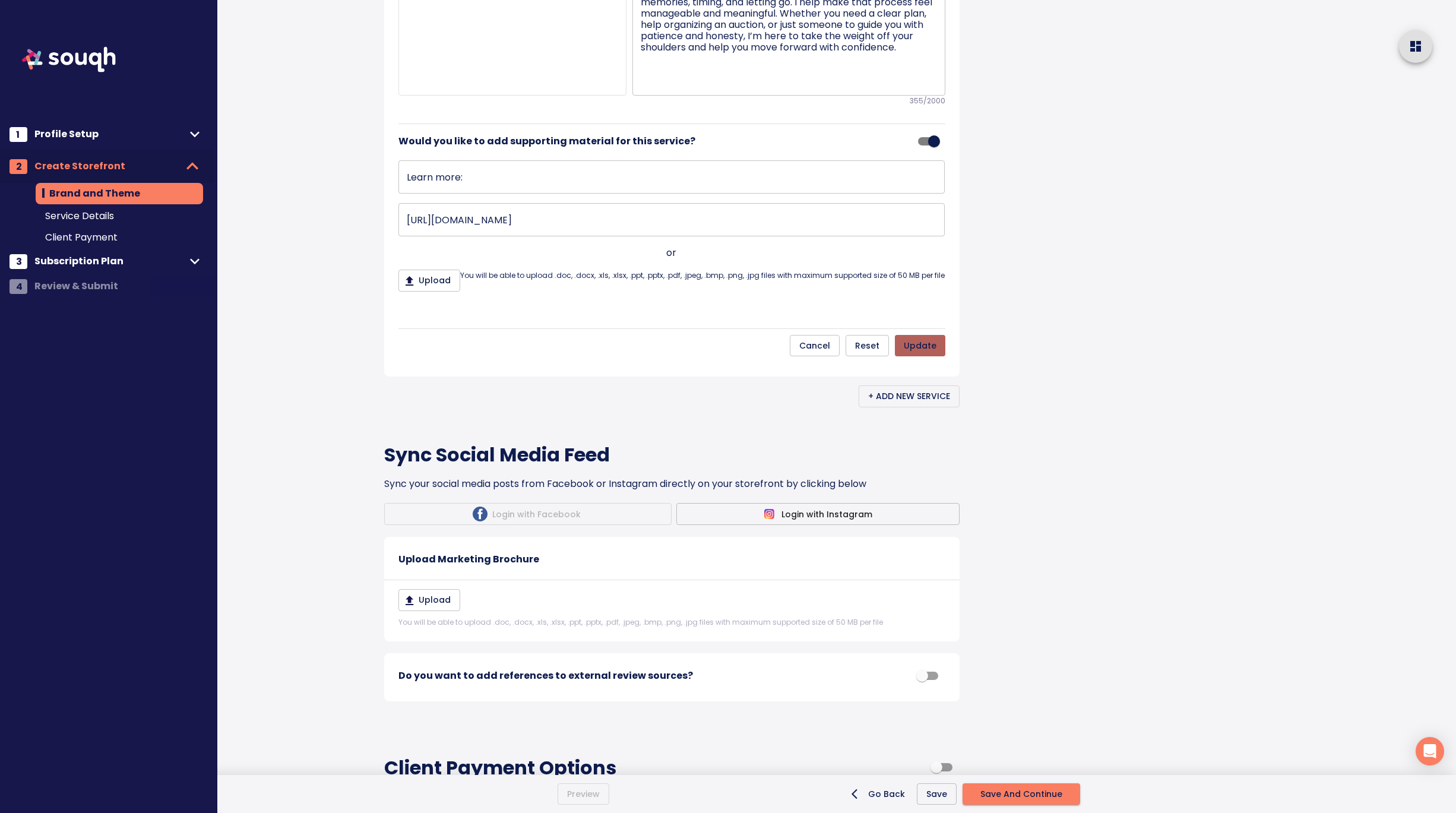
click at [919, 354] on span "update" at bounding box center [920, 346] width 32 height 15
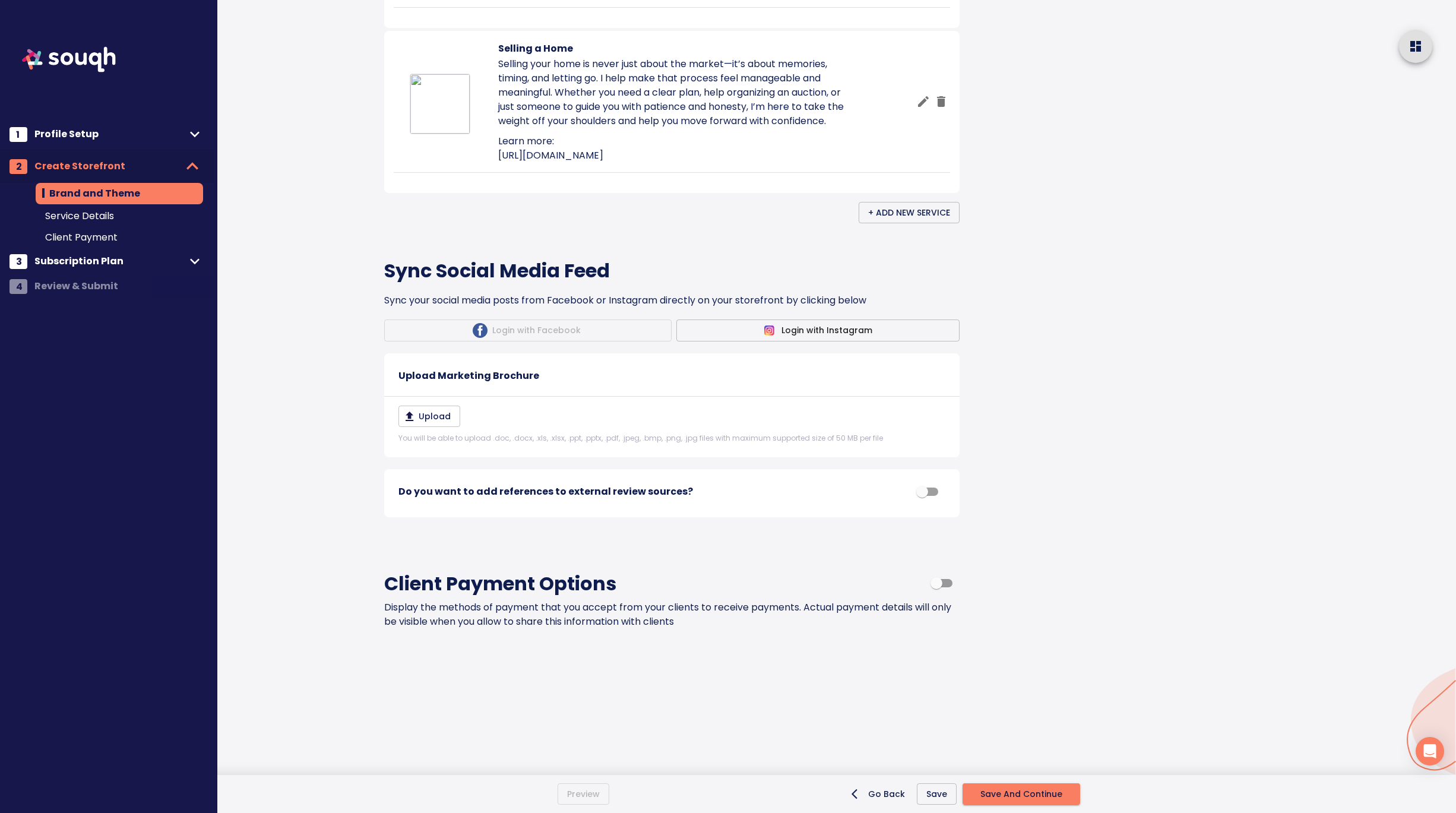
click at [929, 507] on div "Do you want to add references to external review sources?" at bounding box center [672, 493] width 576 height 48
click at [929, 491] on input "checkbox" at bounding box center [921, 492] width 68 height 23
checkbox input "true"
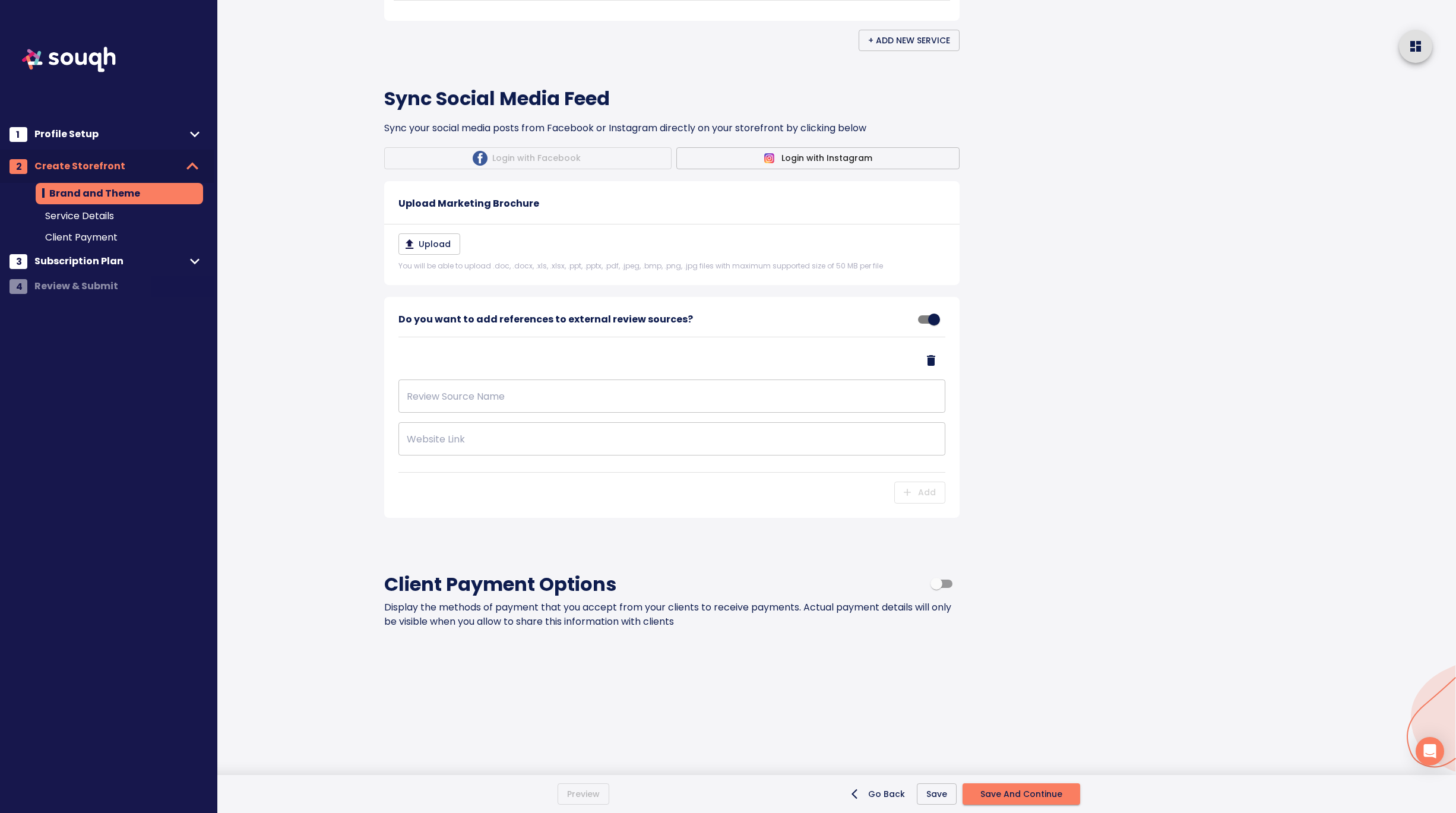
click at [417, 413] on input "text" at bounding box center [672, 396] width 547 height 33
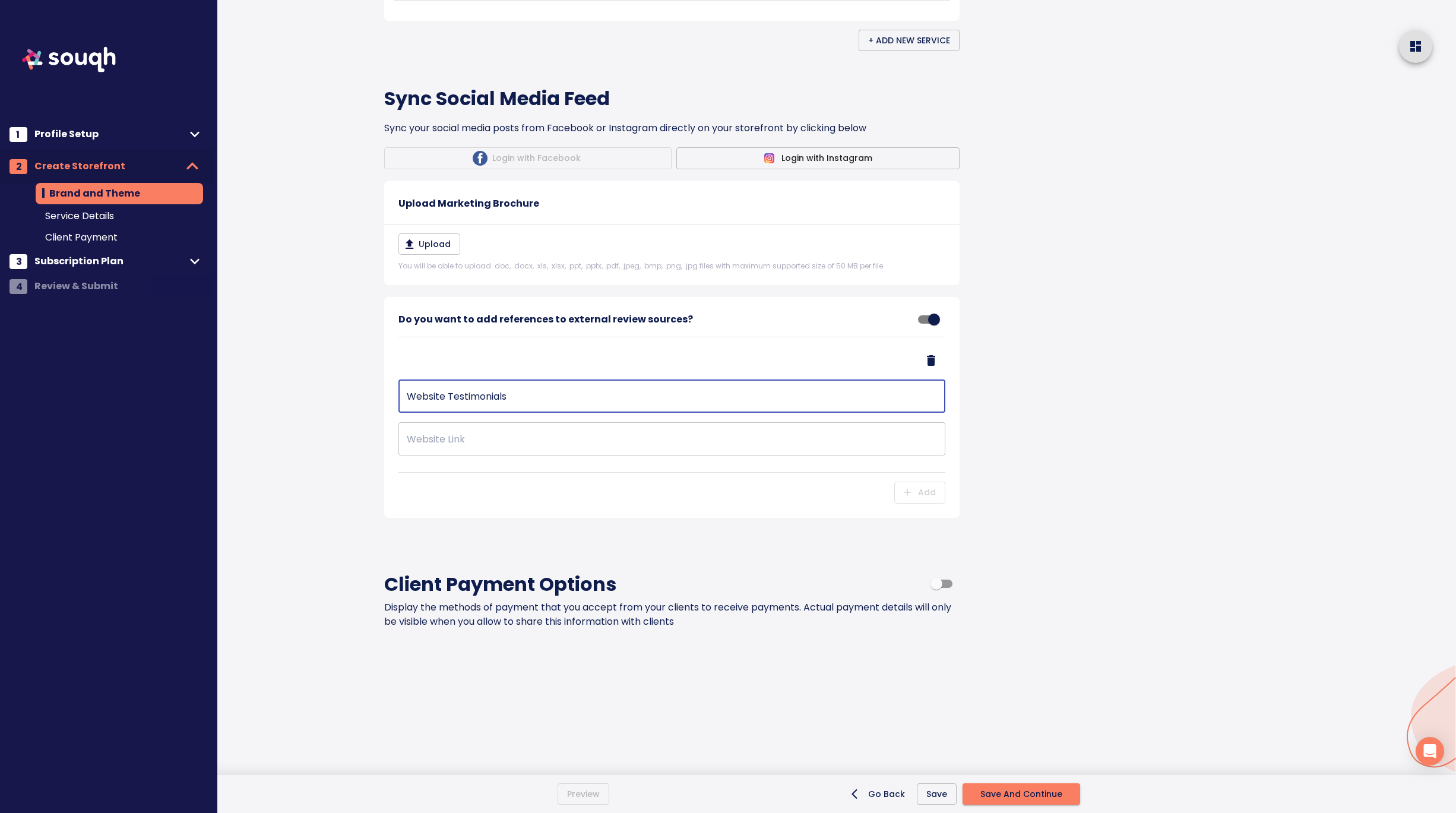
type input "Website Testimonials"
click at [433, 456] on input "text" at bounding box center [672, 438] width 547 height 33
paste input "https://catrinadykstra.ca/testimonials.html"
type input "https://catrinadykstra.ca/testimonials.html"
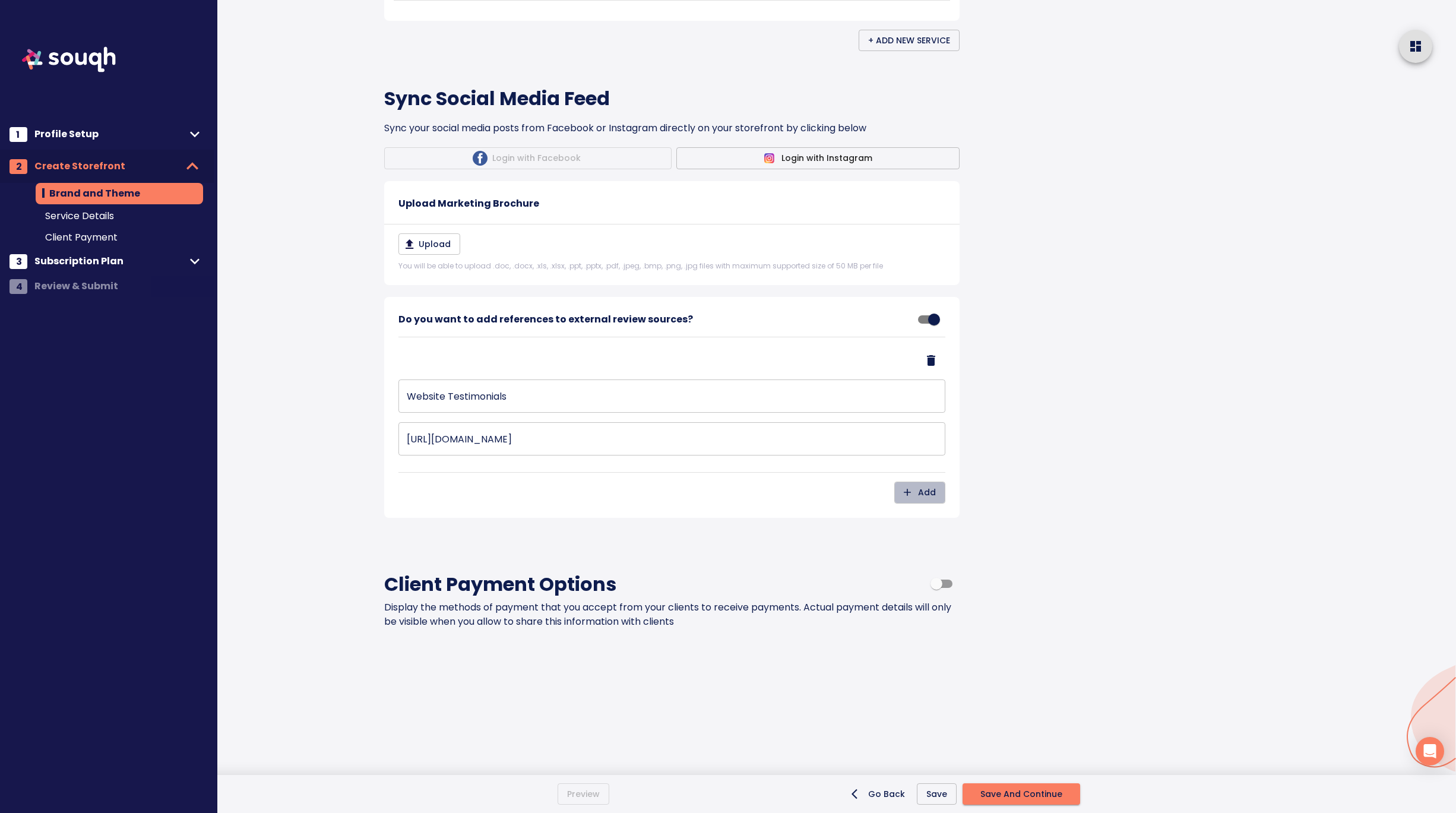
click at [913, 498] on icon "button" at bounding box center [907, 492] width 11 height 11
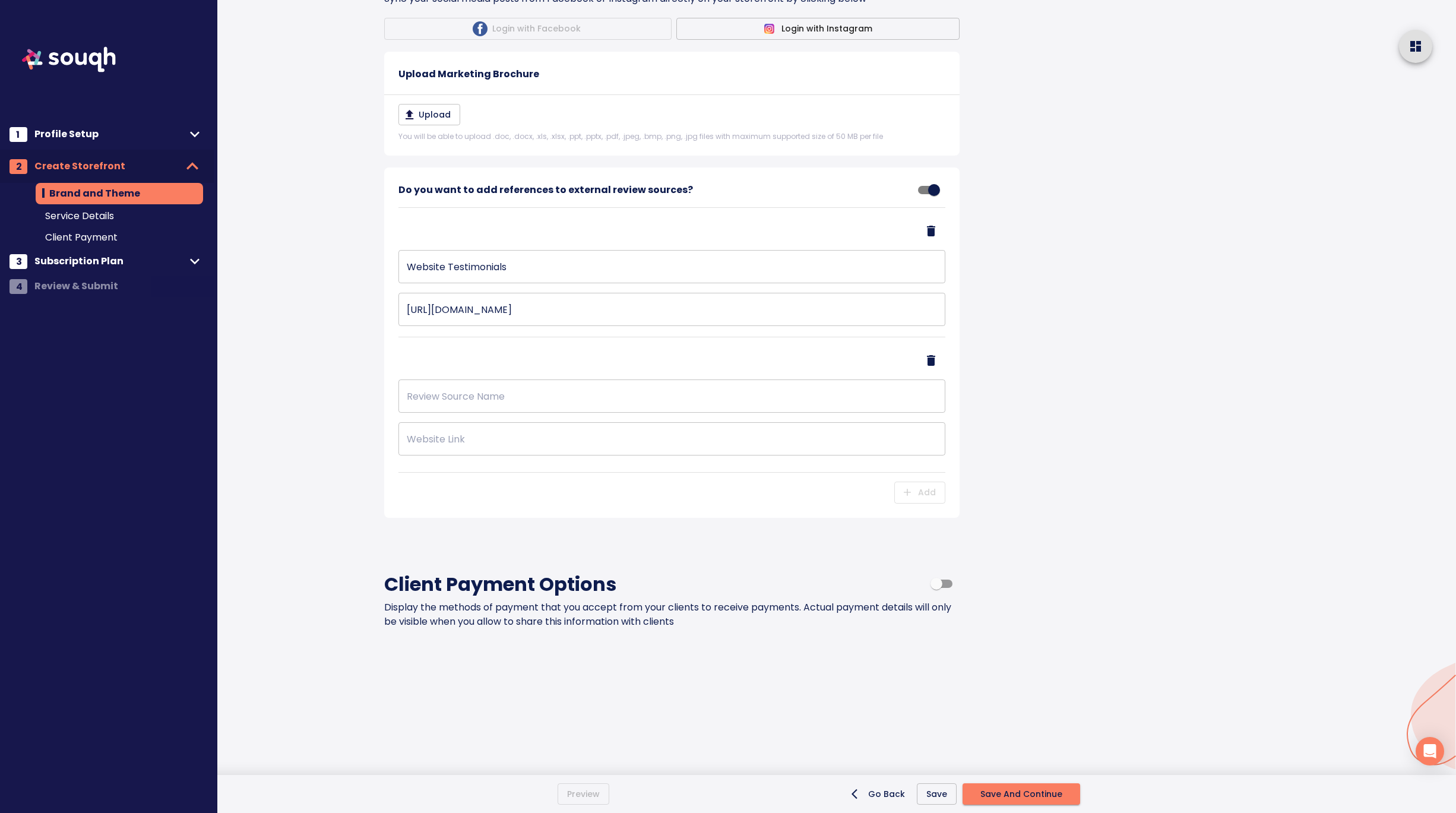
scroll to position [1605, 0]
click at [934, 368] on icon "Delete Address" at bounding box center [931, 360] width 14 height 14
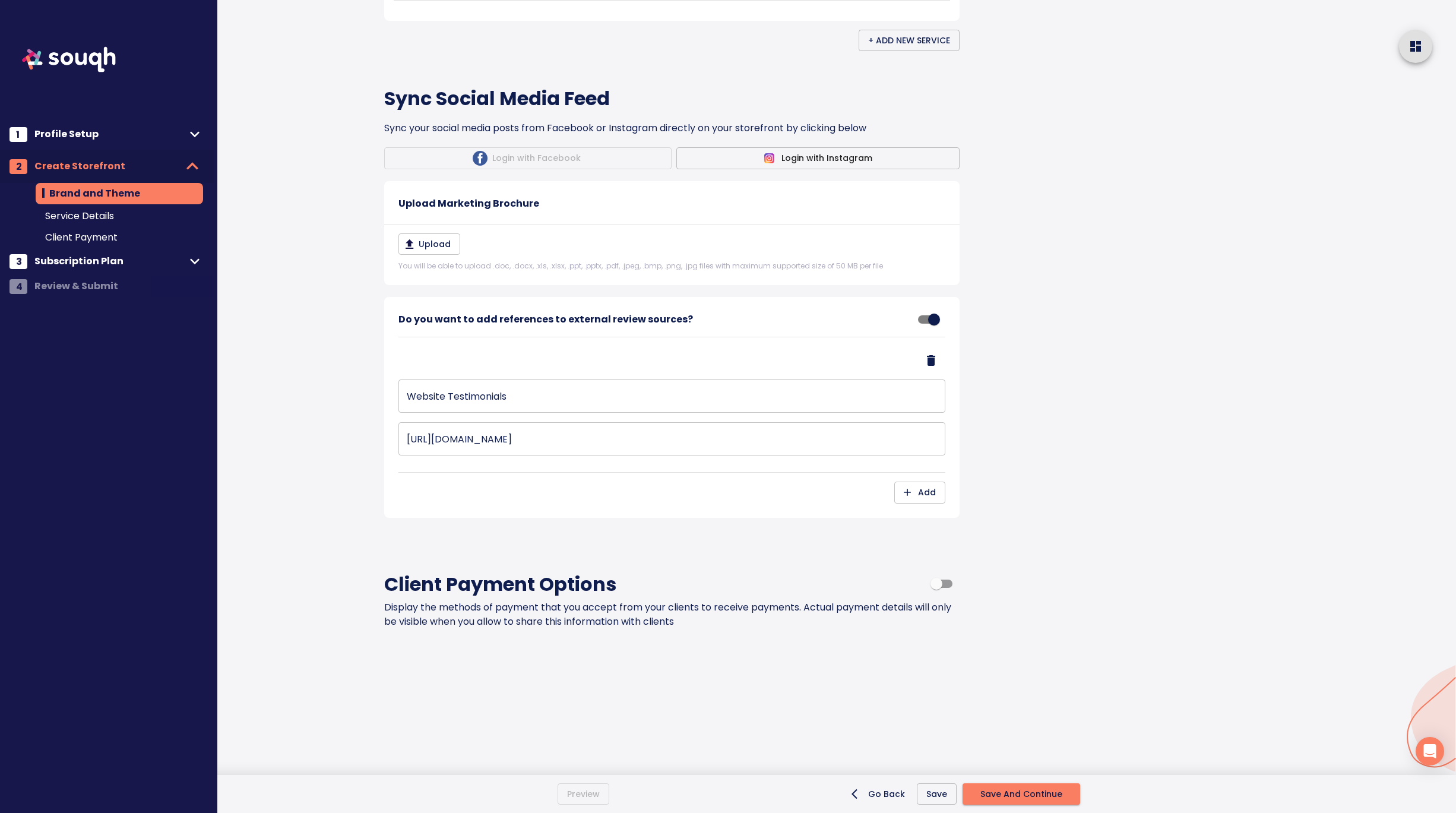
scroll to position [1564, 0]
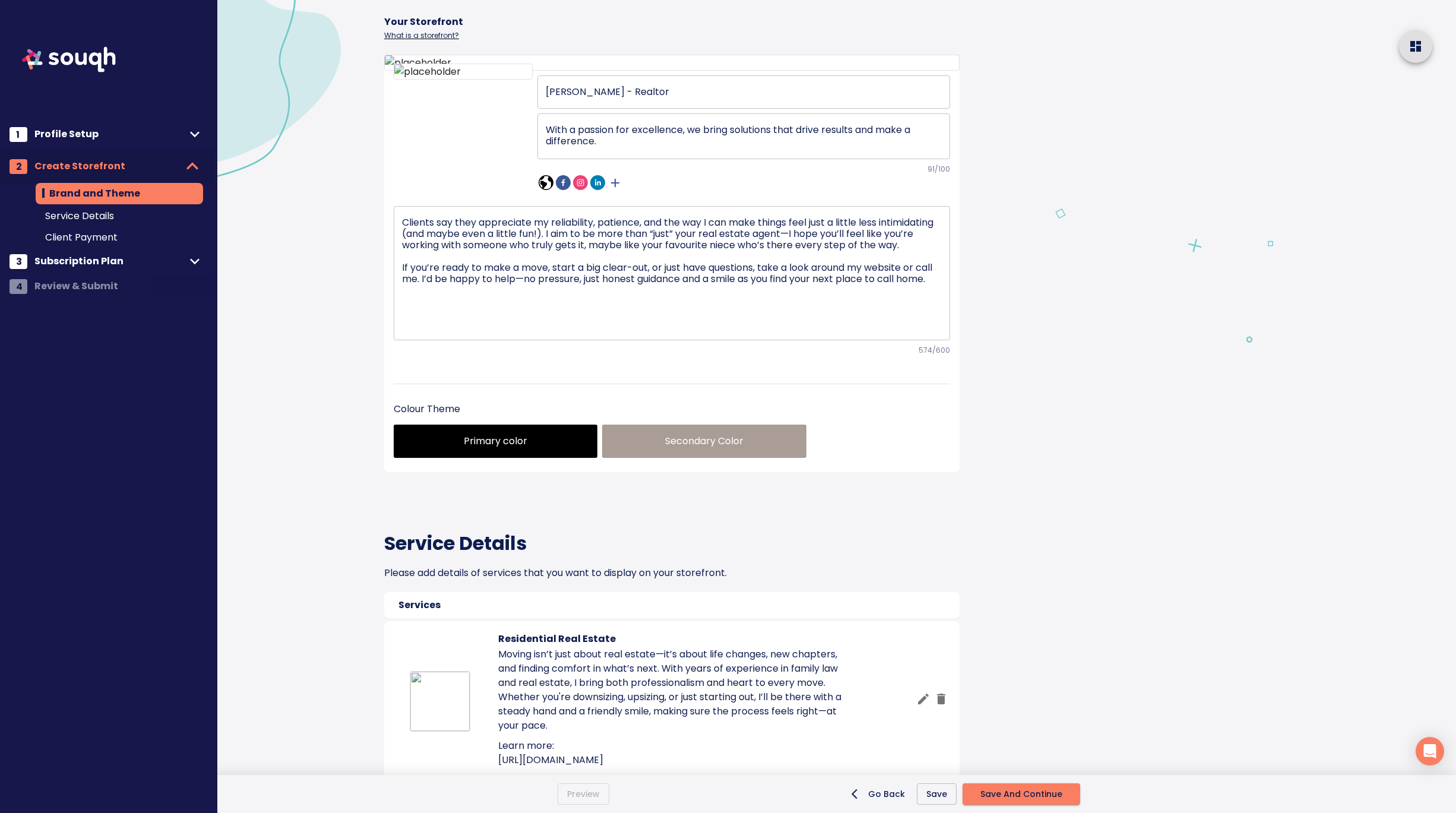
scroll to position [0, 0]
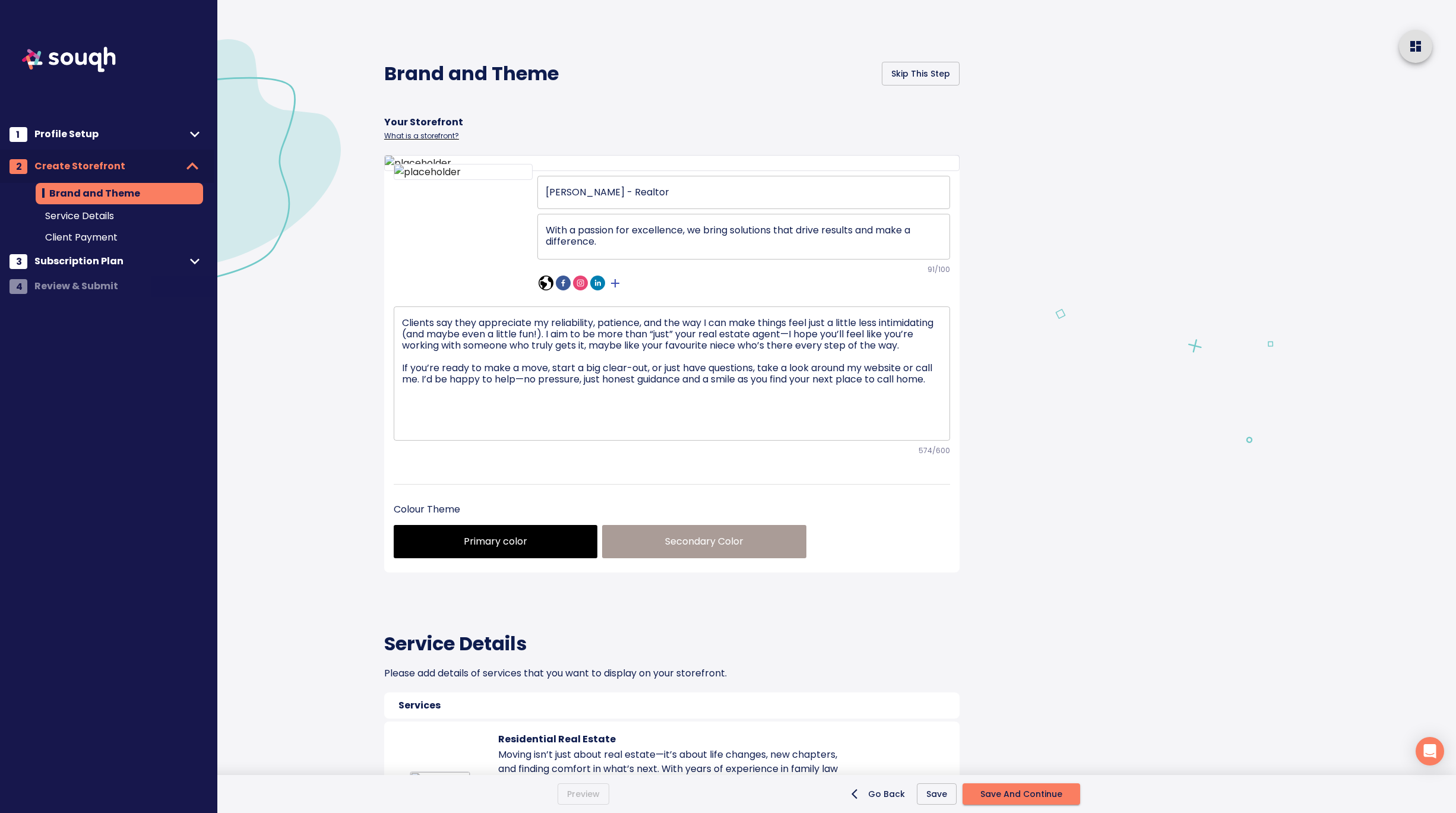
click at [1047, 793] on span "Save And Continue" at bounding box center [1021, 795] width 82 height 15
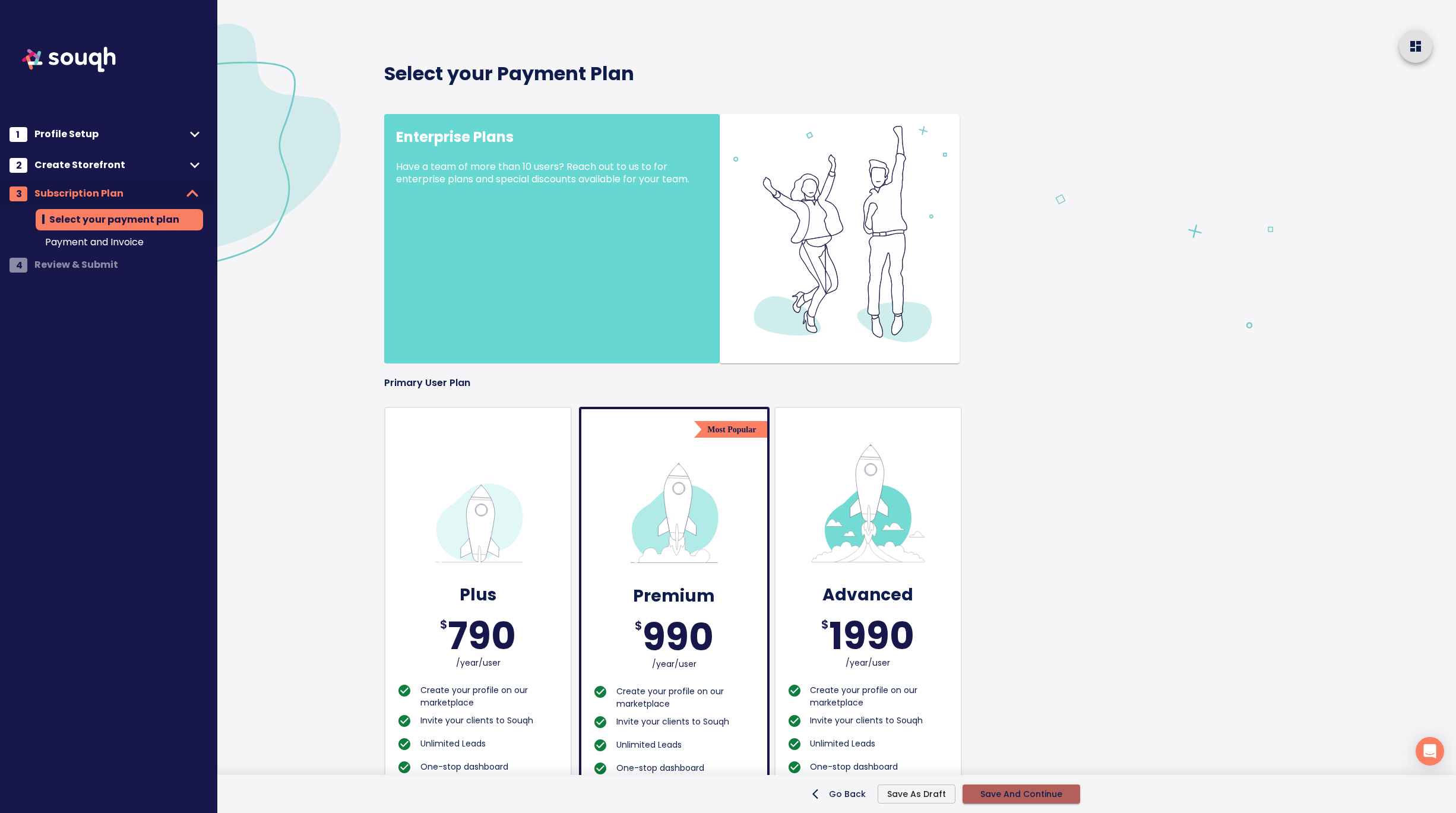
click at [1034, 797] on span "Save And Continue" at bounding box center [1021, 795] width 82 height 15
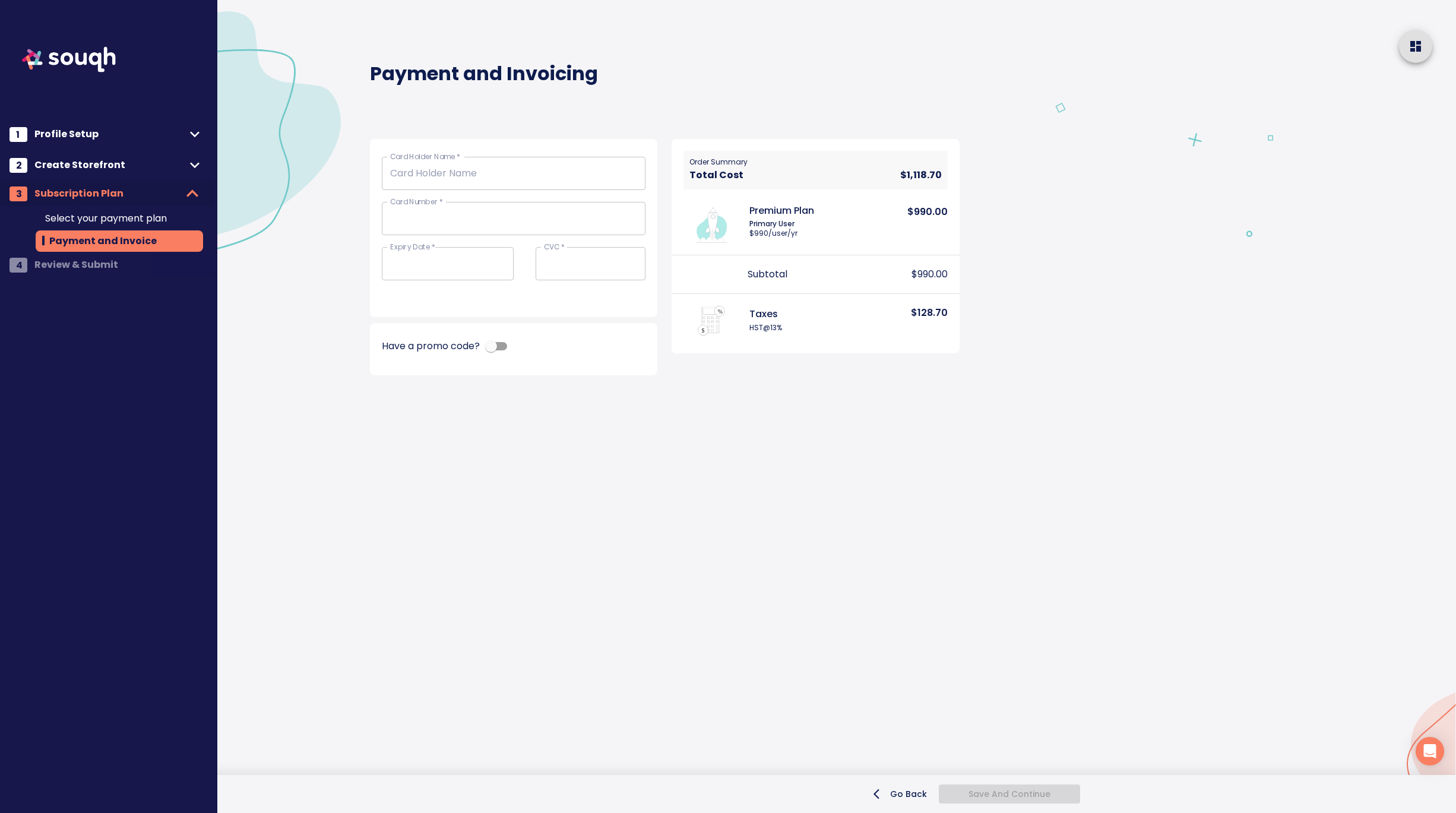
click at [1419, 51] on icon "home" at bounding box center [1415, 46] width 10 height 10
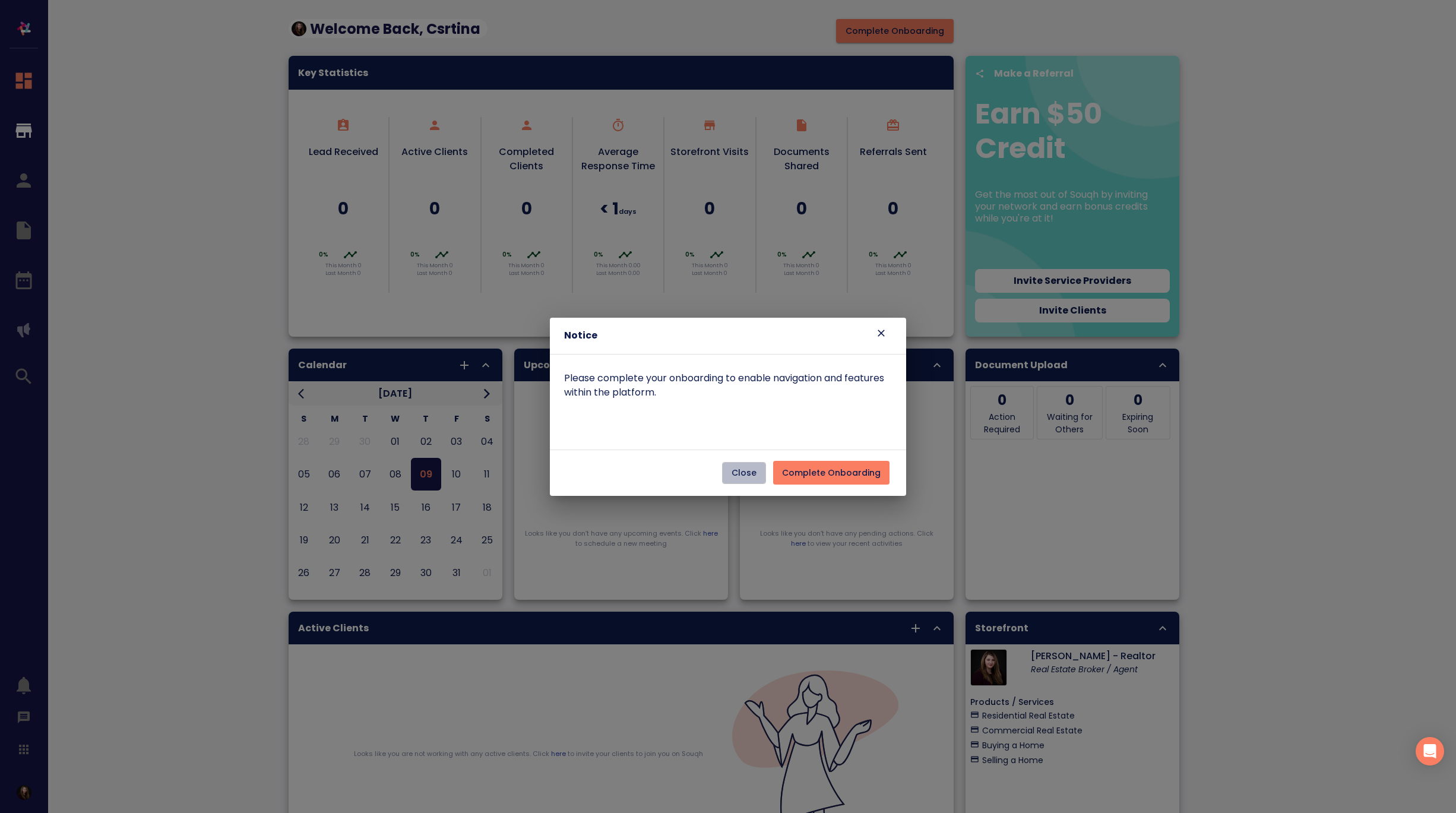
click at [749, 477] on span "Close" at bounding box center [744, 474] width 25 height 15
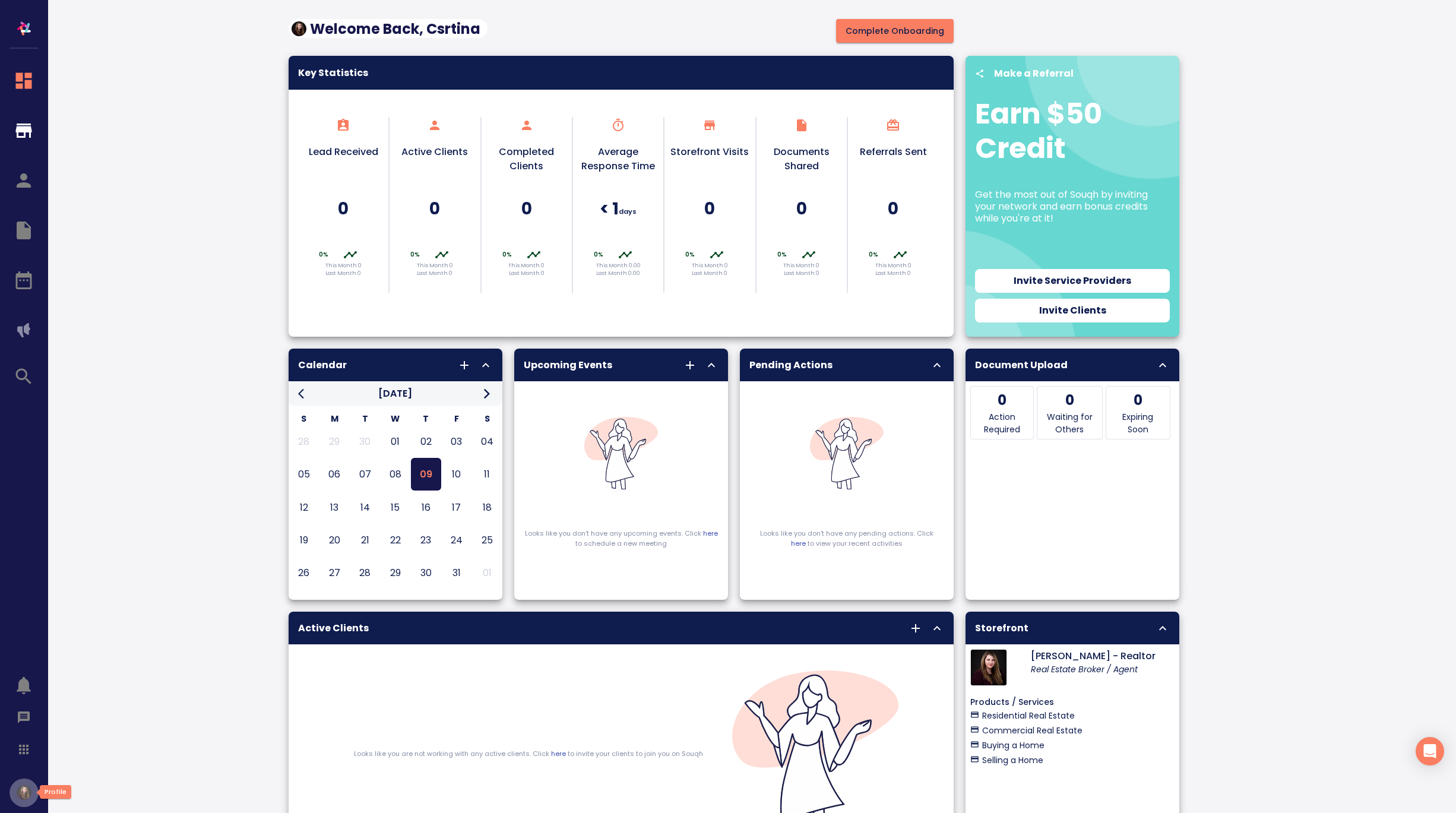
click at [27, 790] on img "button" at bounding box center [24, 793] width 15 height 15
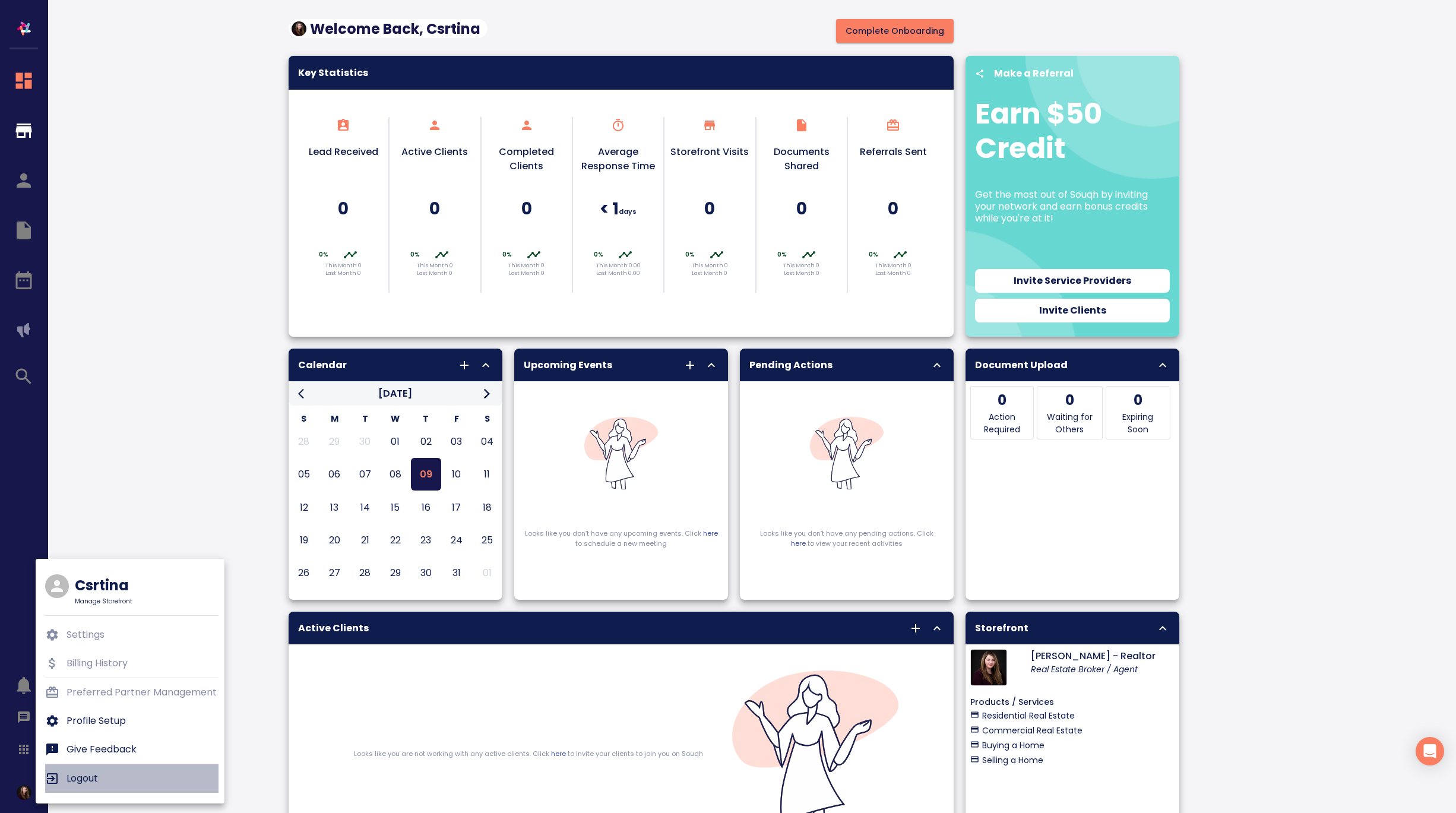
click at [86, 774] on p "Logout" at bounding box center [82, 778] width 31 height 14
